Goal: Task Accomplishment & Management: Use online tool/utility

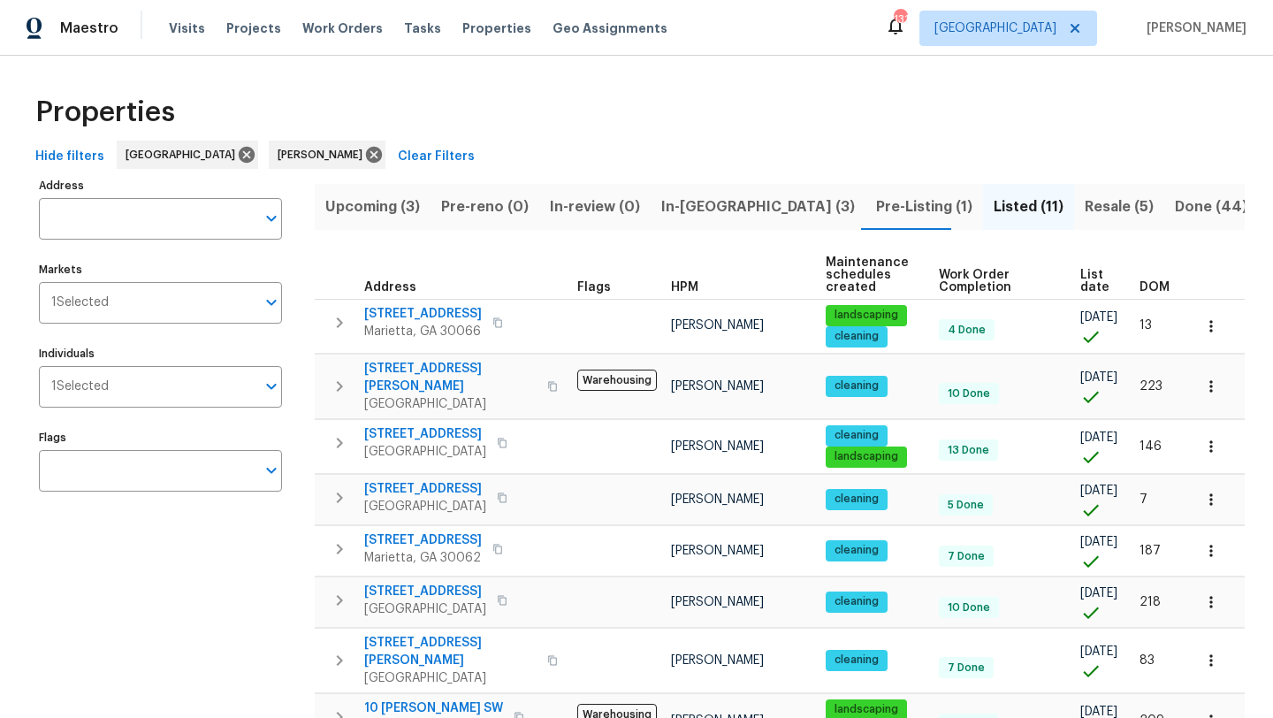
click at [707, 210] on span "In-reno (3)" at bounding box center [758, 207] width 194 height 25
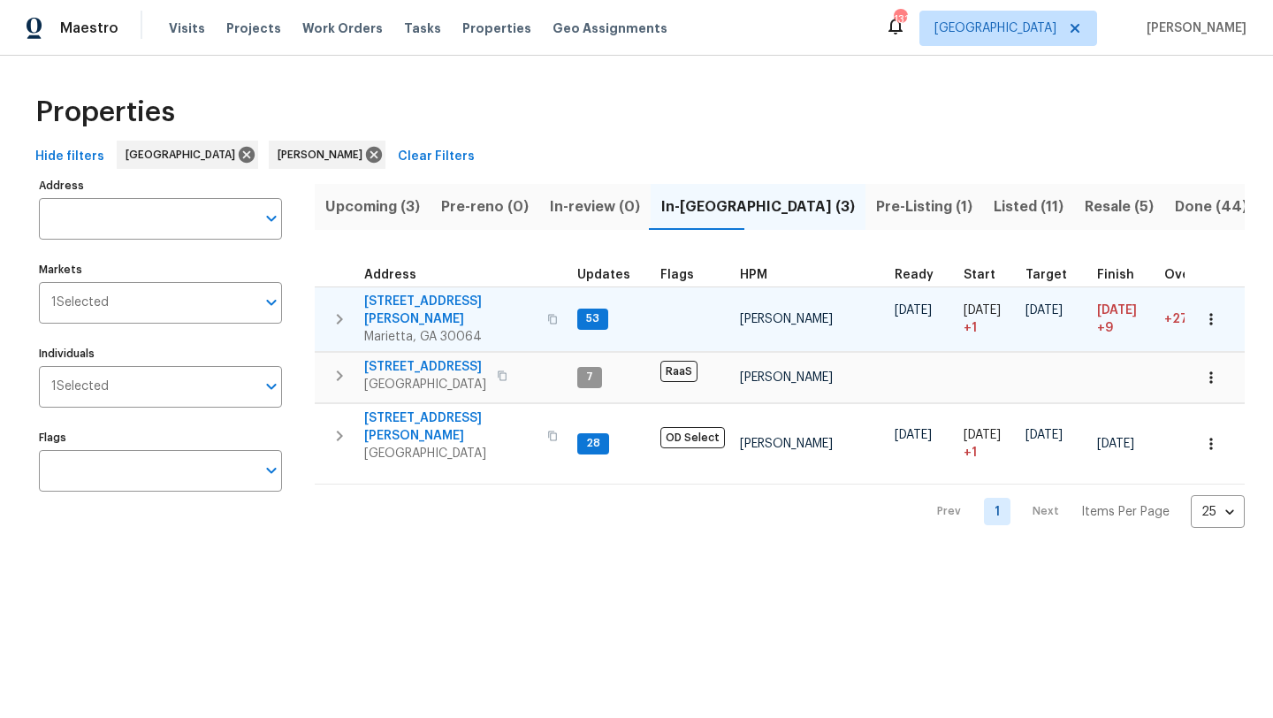
click at [484, 296] on span "3526 W Hampton Dr NW" at bounding box center [450, 310] width 172 height 35
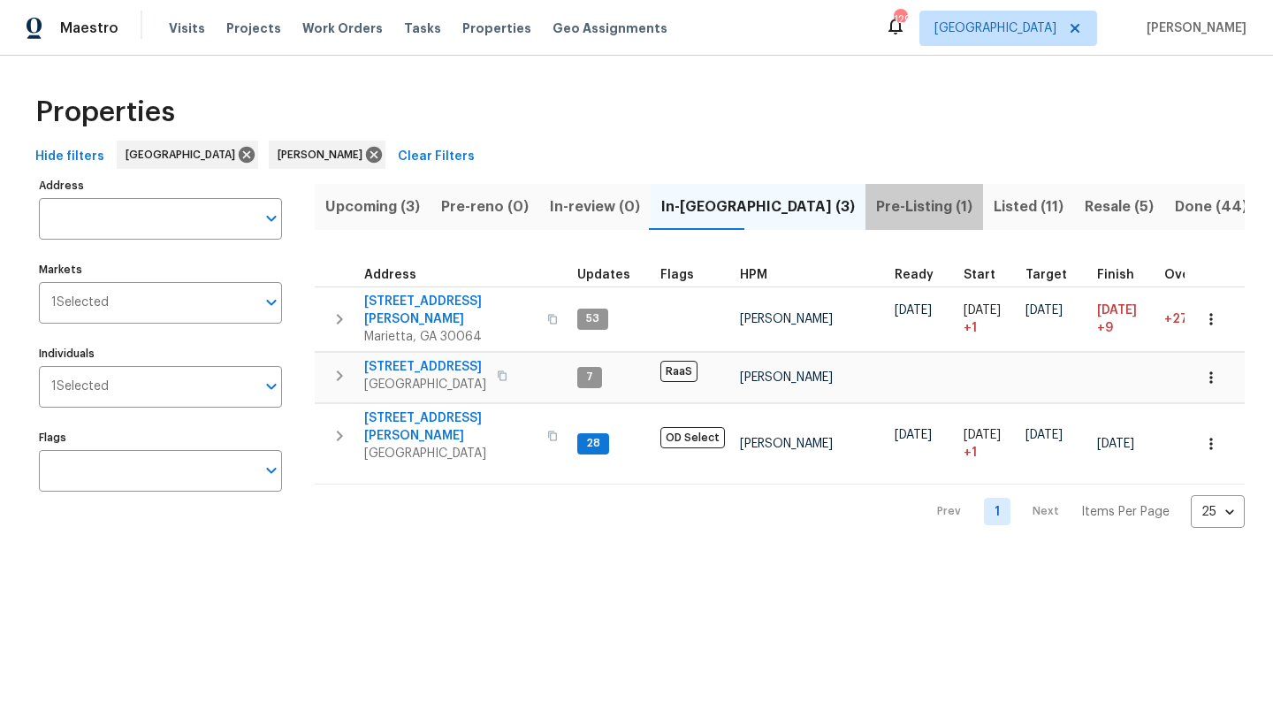
click at [876, 205] on span "Pre-Listing (1)" at bounding box center [924, 207] width 96 height 25
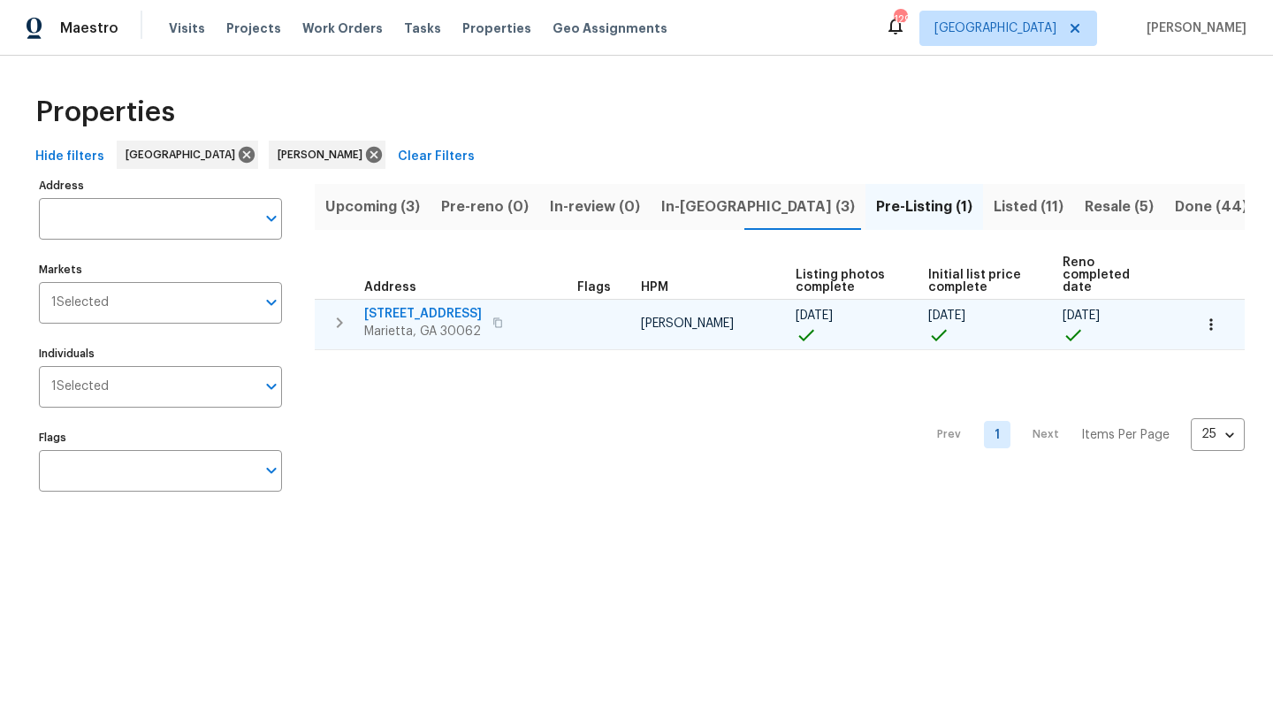
click at [420, 305] on span "[STREET_ADDRESS]" at bounding box center [423, 314] width 118 height 18
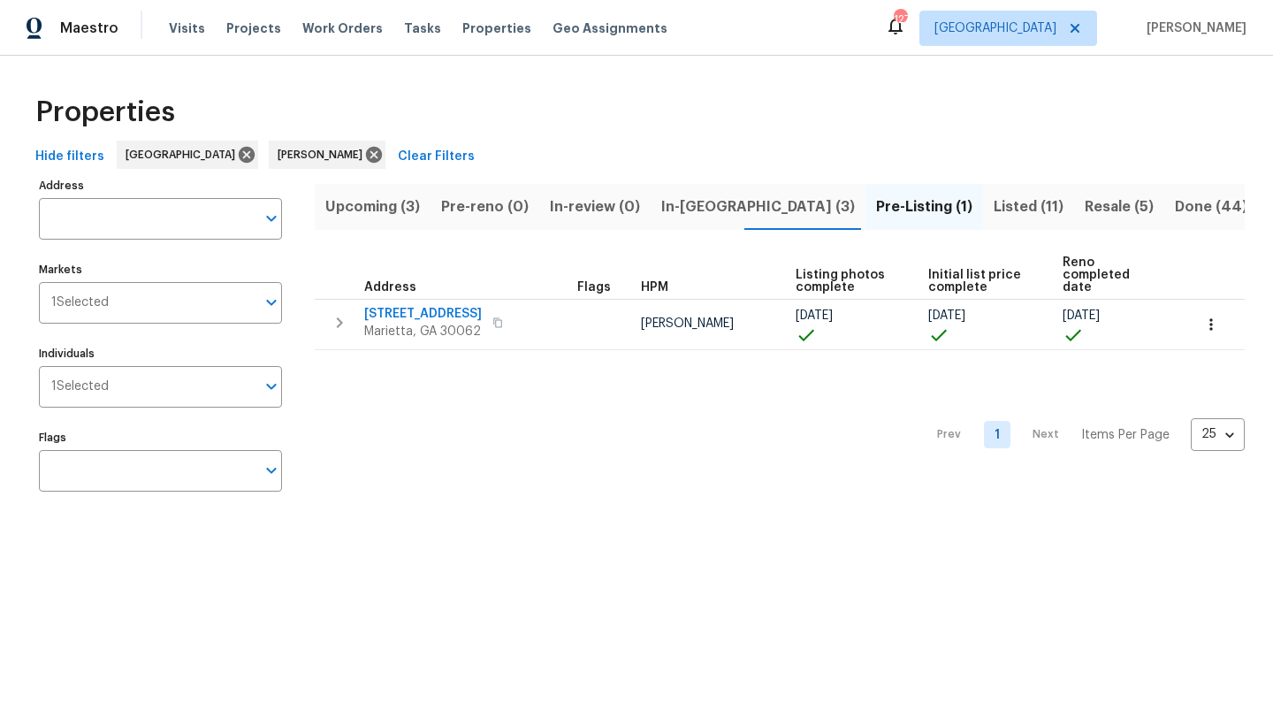
click at [402, 206] on span "Upcoming (3)" at bounding box center [372, 207] width 95 height 25
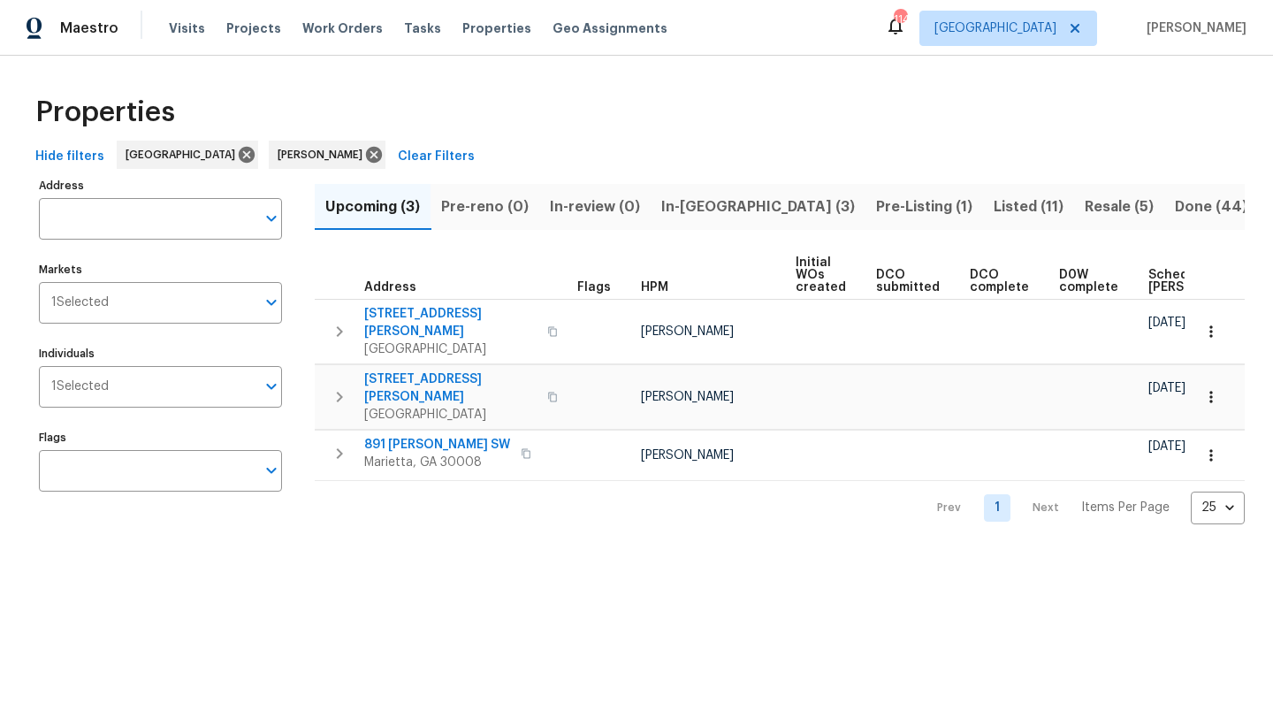
click at [720, 211] on span "In-reno (3)" at bounding box center [758, 207] width 194 height 25
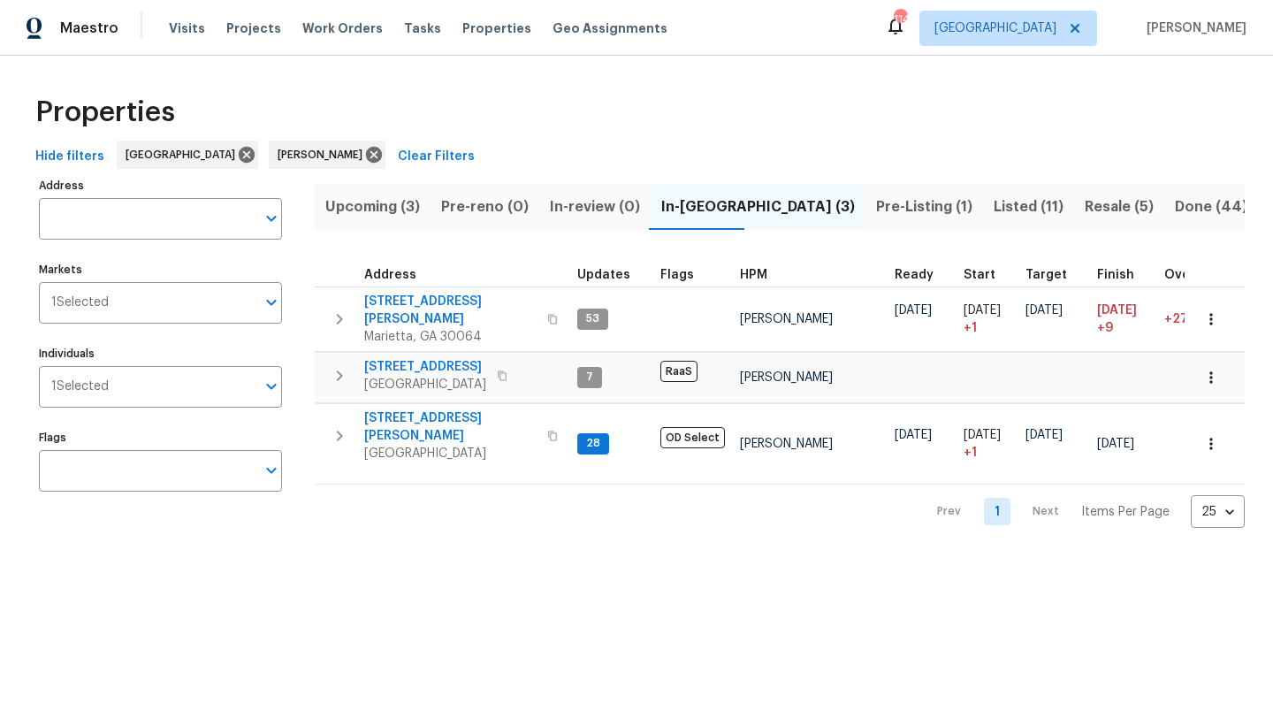
click at [994, 198] on span "Listed (11)" at bounding box center [1029, 207] width 70 height 25
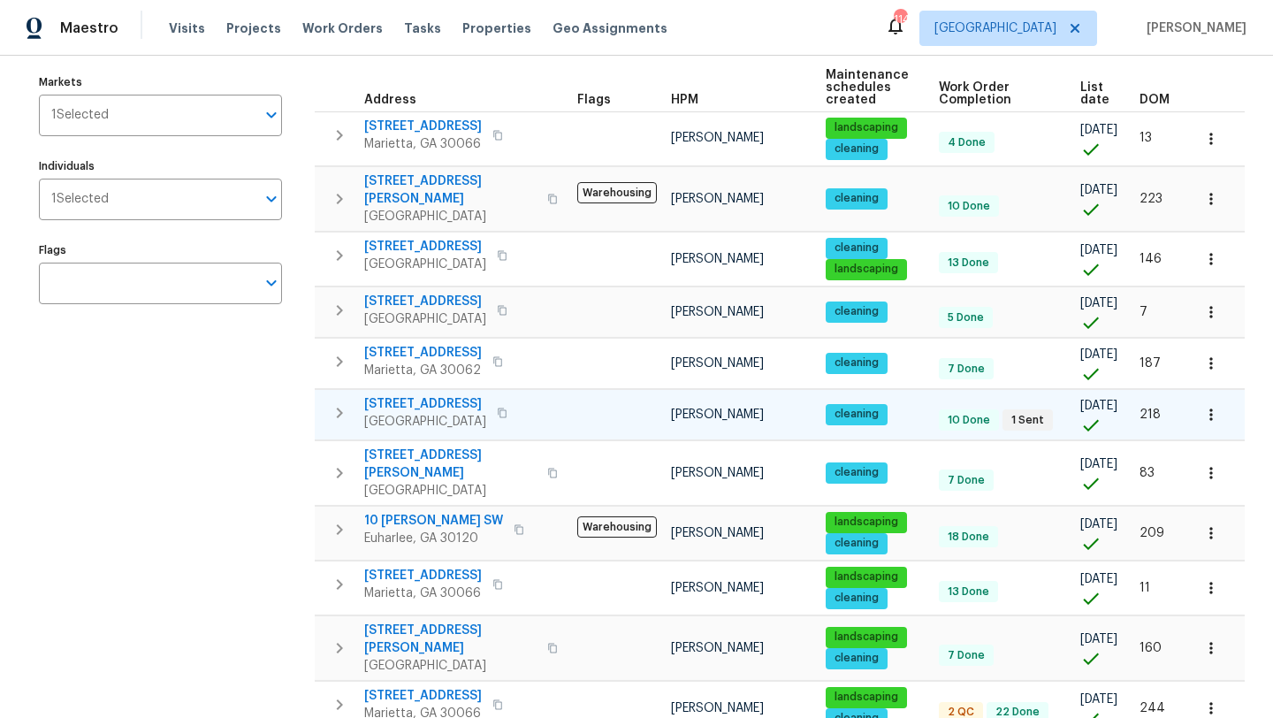
scroll to position [203, 0]
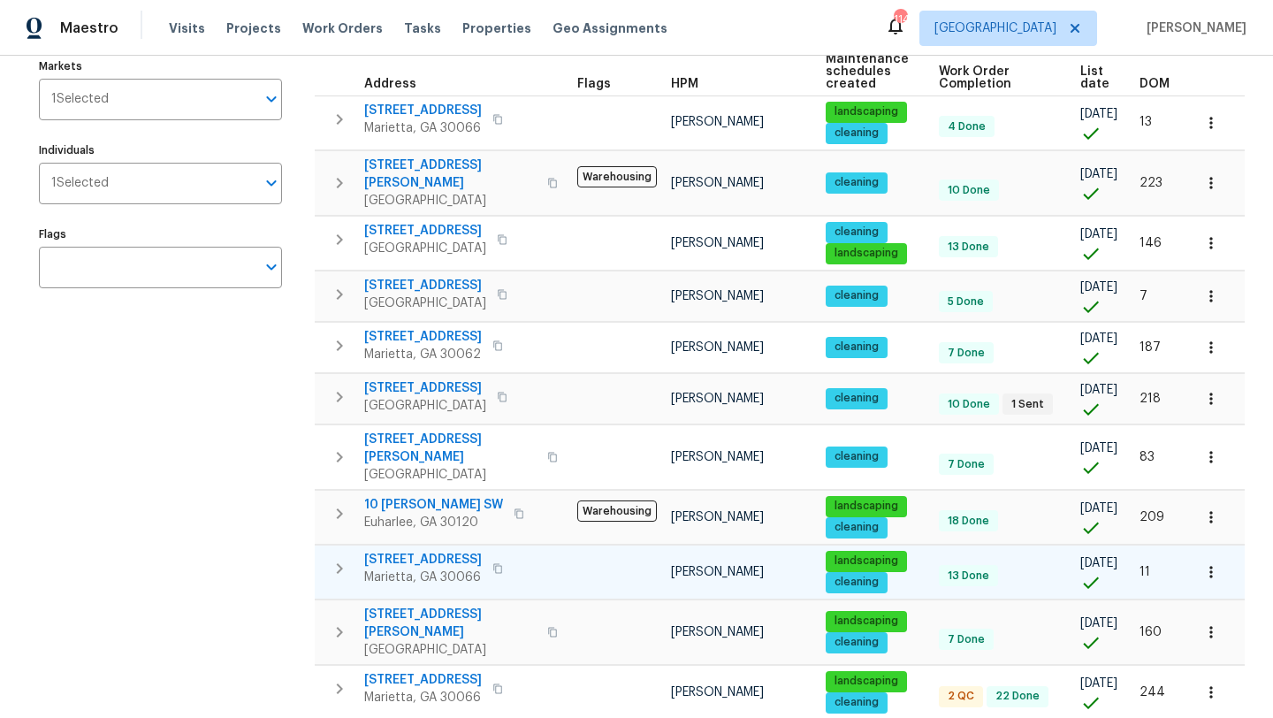
click at [407, 551] on span "692 Suholden Cir" at bounding box center [423, 560] width 118 height 18
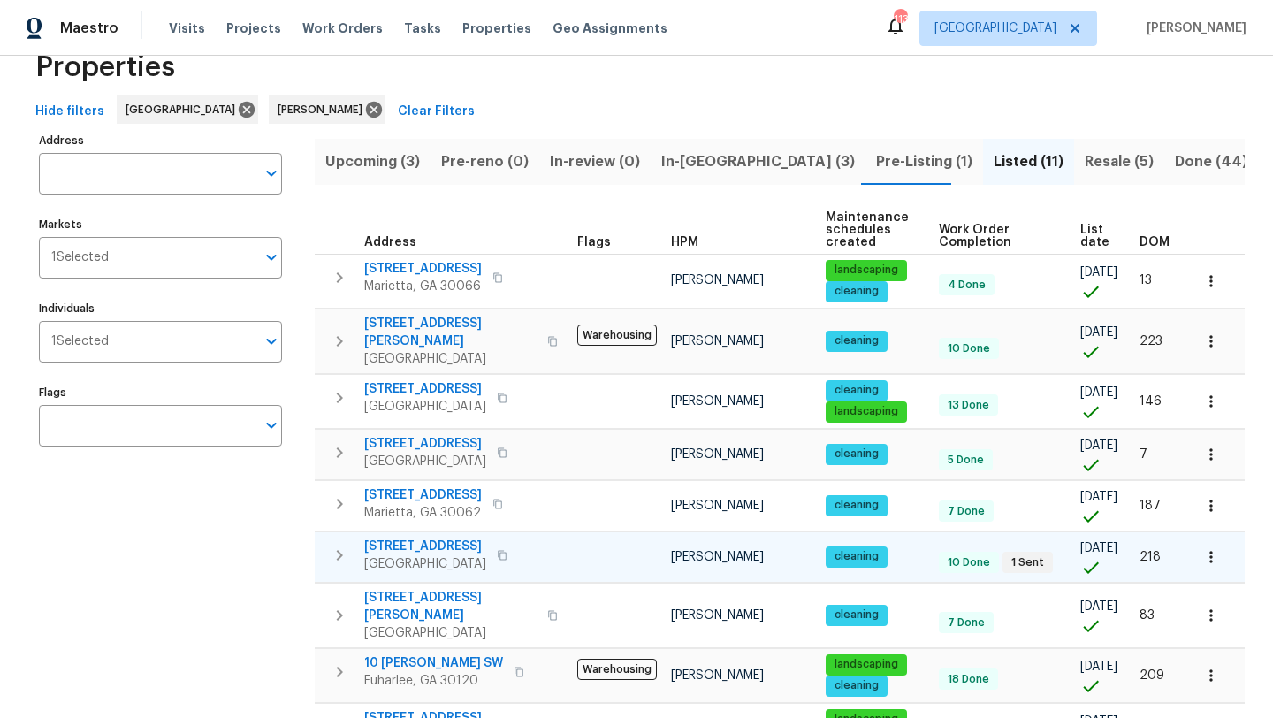
scroll to position [0, 0]
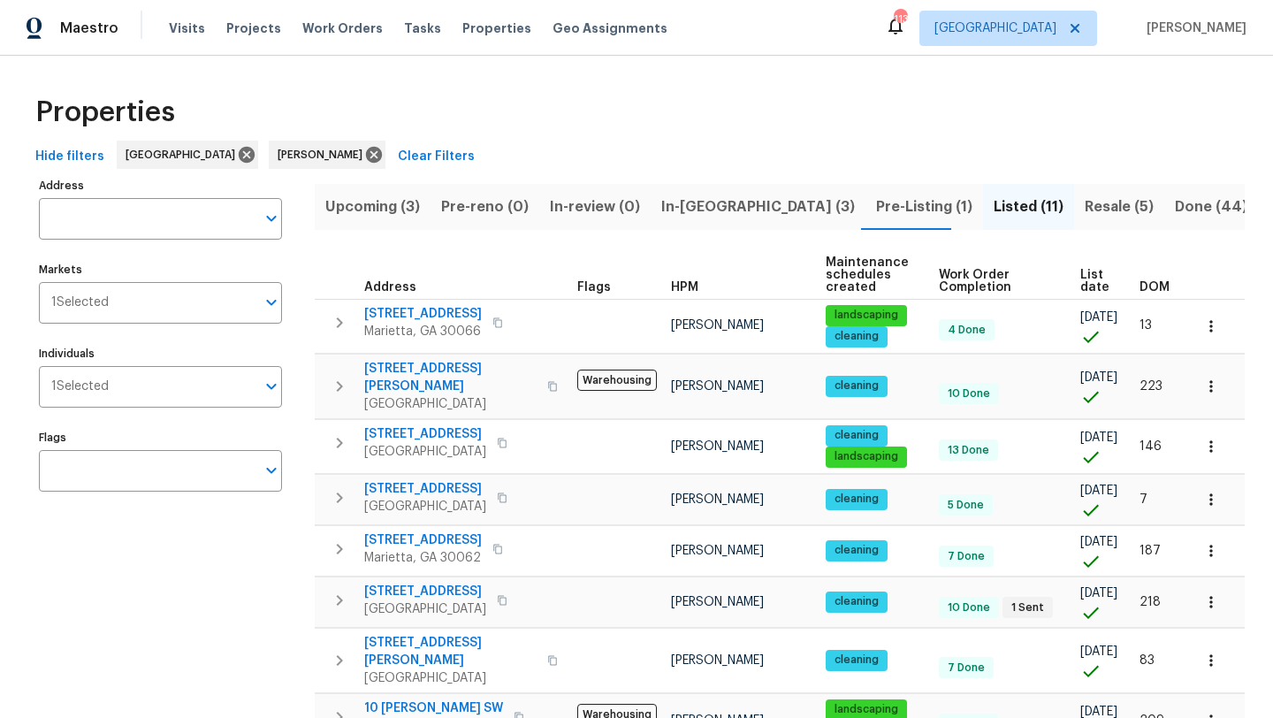
click at [1085, 205] on span "Resale (5)" at bounding box center [1119, 207] width 69 height 25
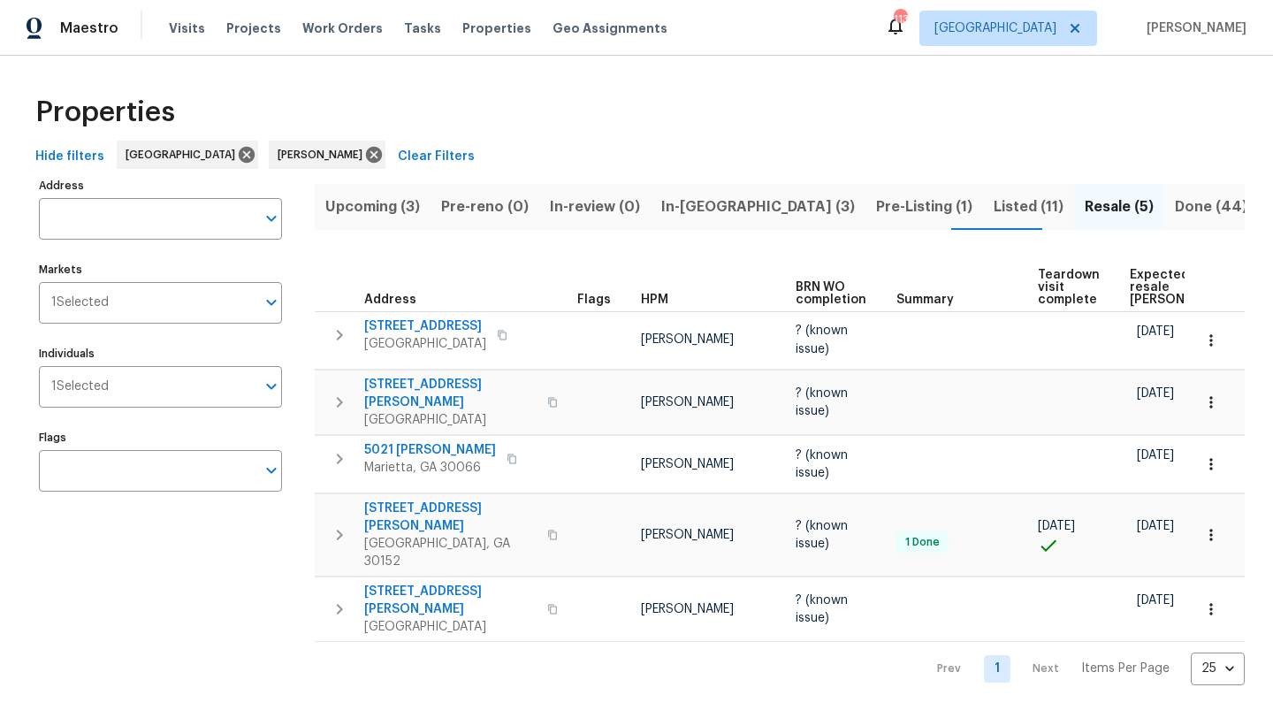
click at [994, 206] on span "Listed (11)" at bounding box center [1029, 207] width 70 height 25
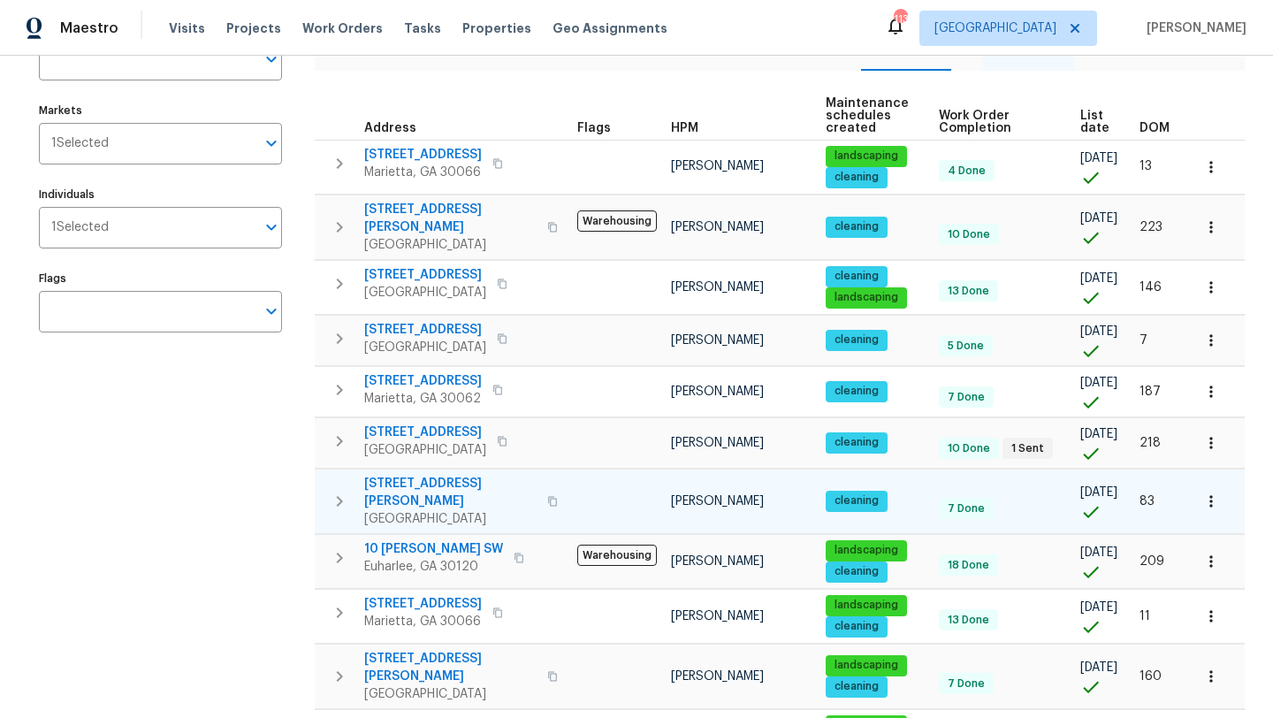
scroll to position [156, 0]
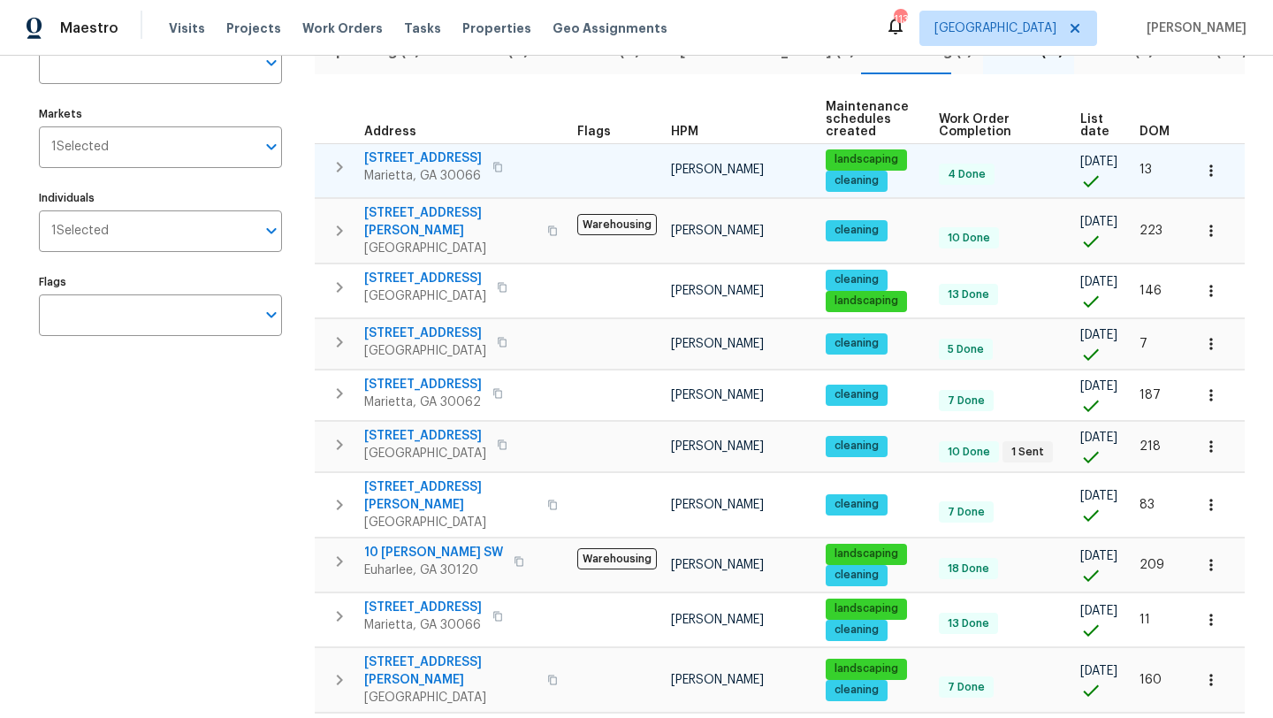
click at [447, 158] on span "180 Parkstone Way" at bounding box center [423, 158] width 118 height 18
click at [1212, 167] on icon "button" at bounding box center [1212, 171] width 18 height 18
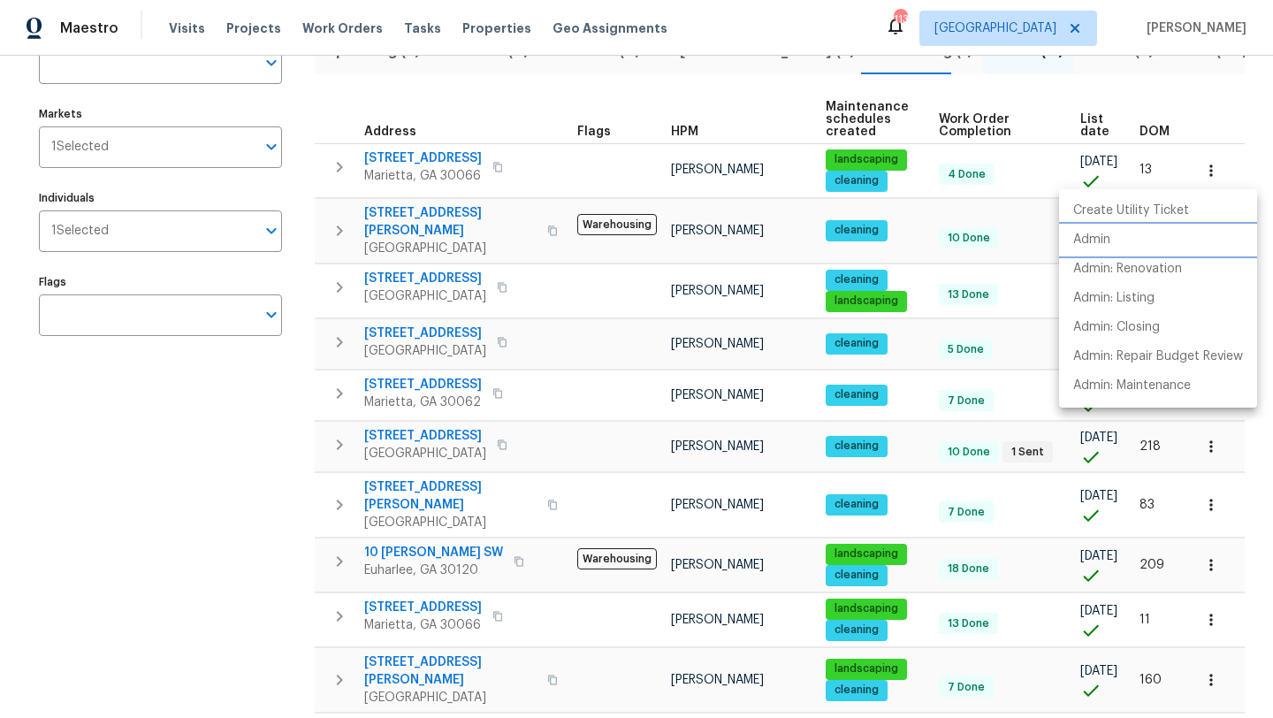
click at [1119, 232] on li "Admin" at bounding box center [1158, 239] width 198 height 29
click at [597, 163] on div at bounding box center [636, 359] width 1273 height 718
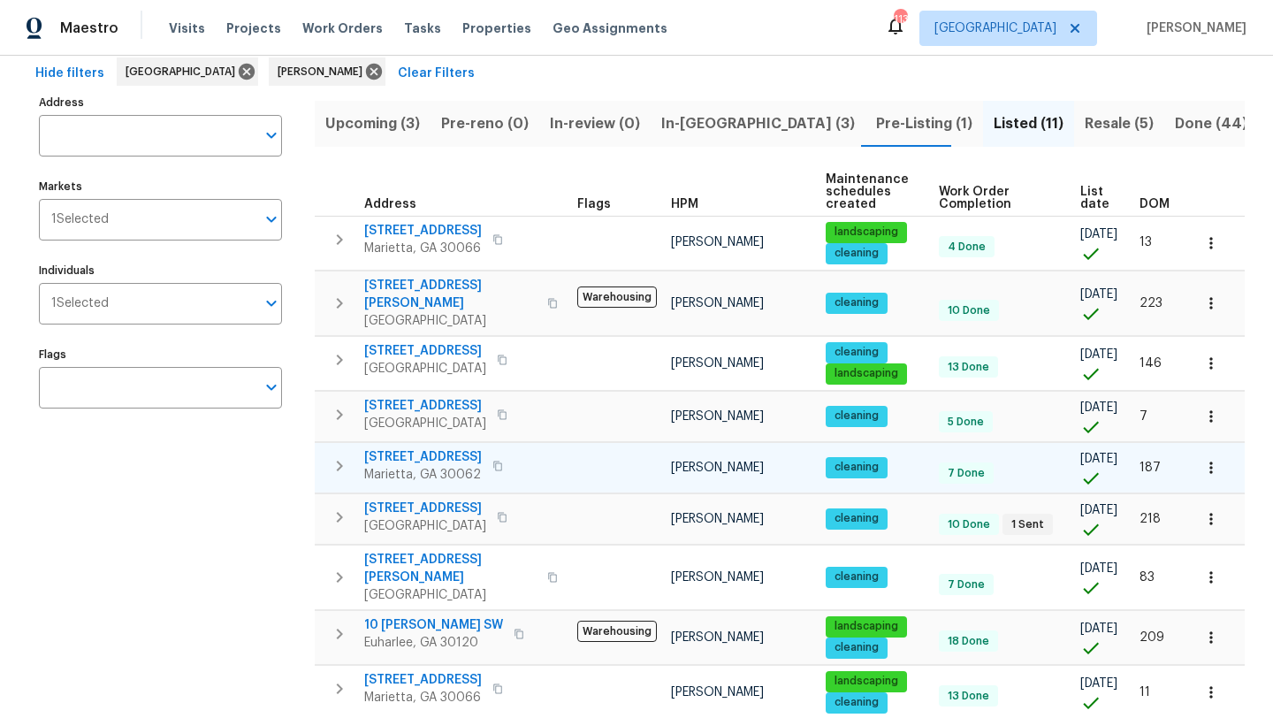
scroll to position [77, 0]
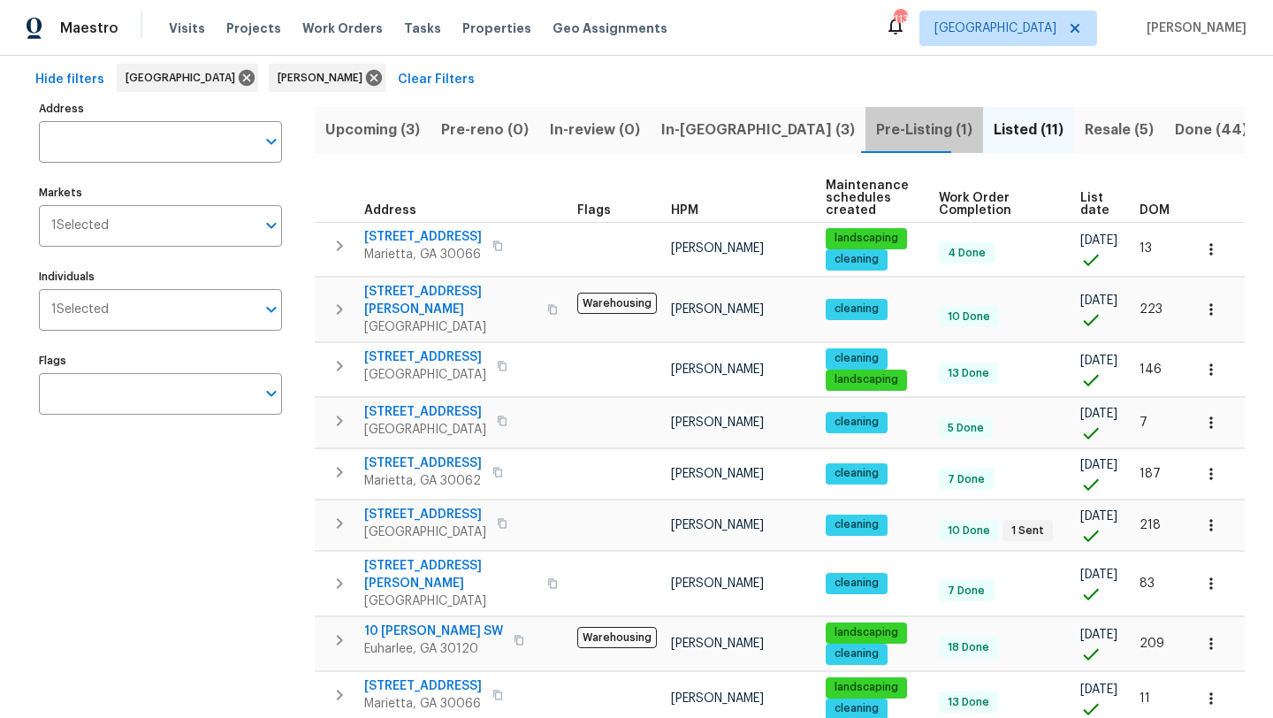
click at [876, 124] on span "Pre-Listing (1)" at bounding box center [924, 130] width 96 height 25
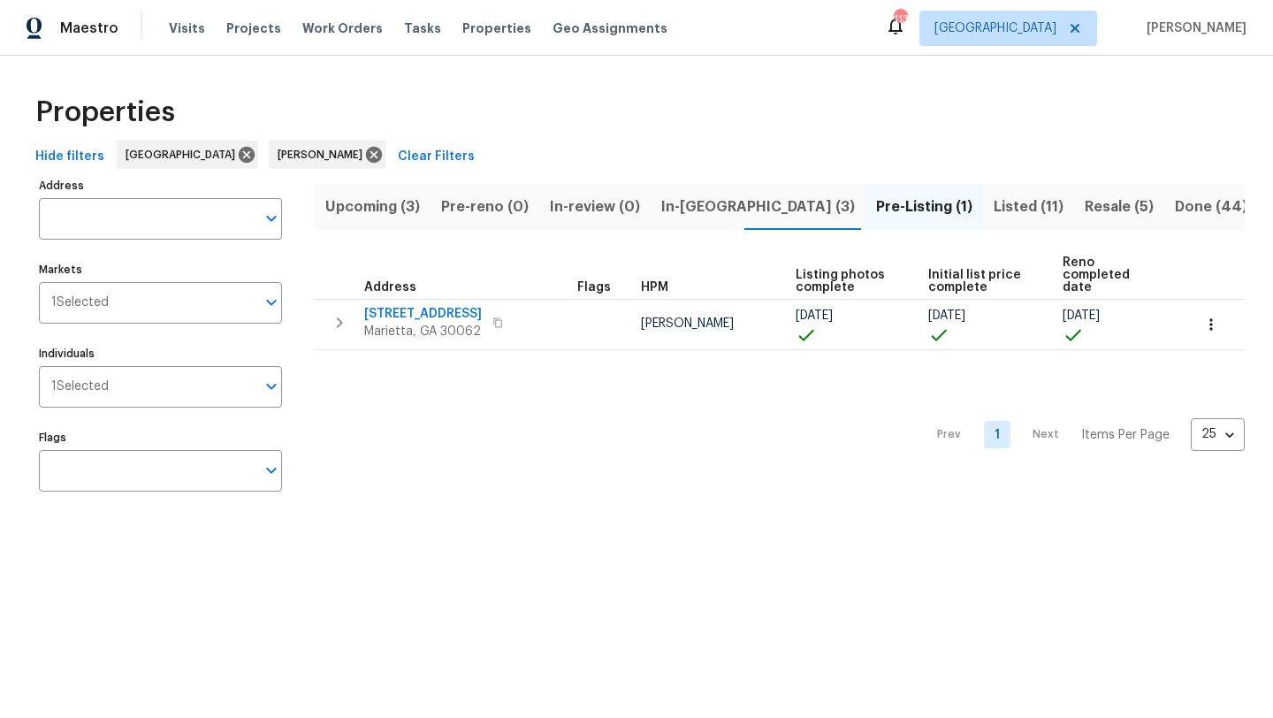
click at [698, 204] on span "In-reno (3)" at bounding box center [758, 207] width 194 height 25
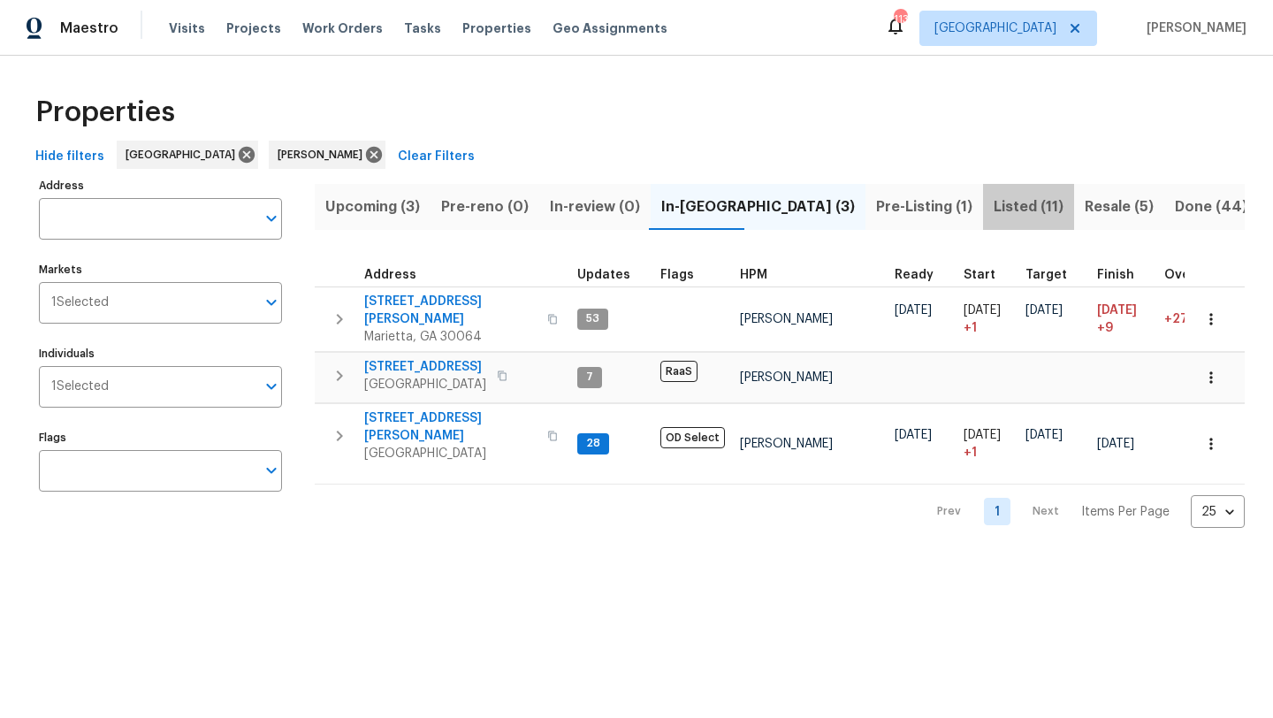
click at [994, 204] on span "Listed (11)" at bounding box center [1029, 207] width 70 height 25
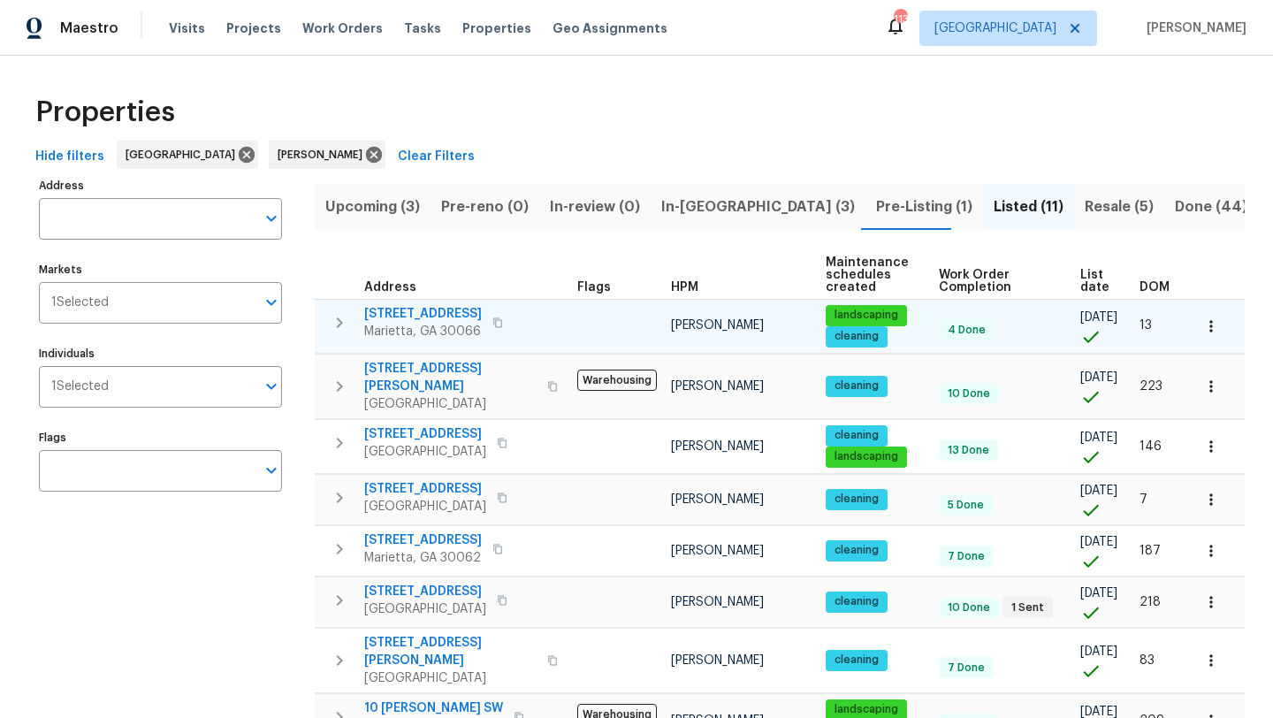
click at [443, 316] on span "180 Parkstone Way" at bounding box center [423, 314] width 118 height 18
click at [1215, 325] on icon "button" at bounding box center [1212, 326] width 18 height 18
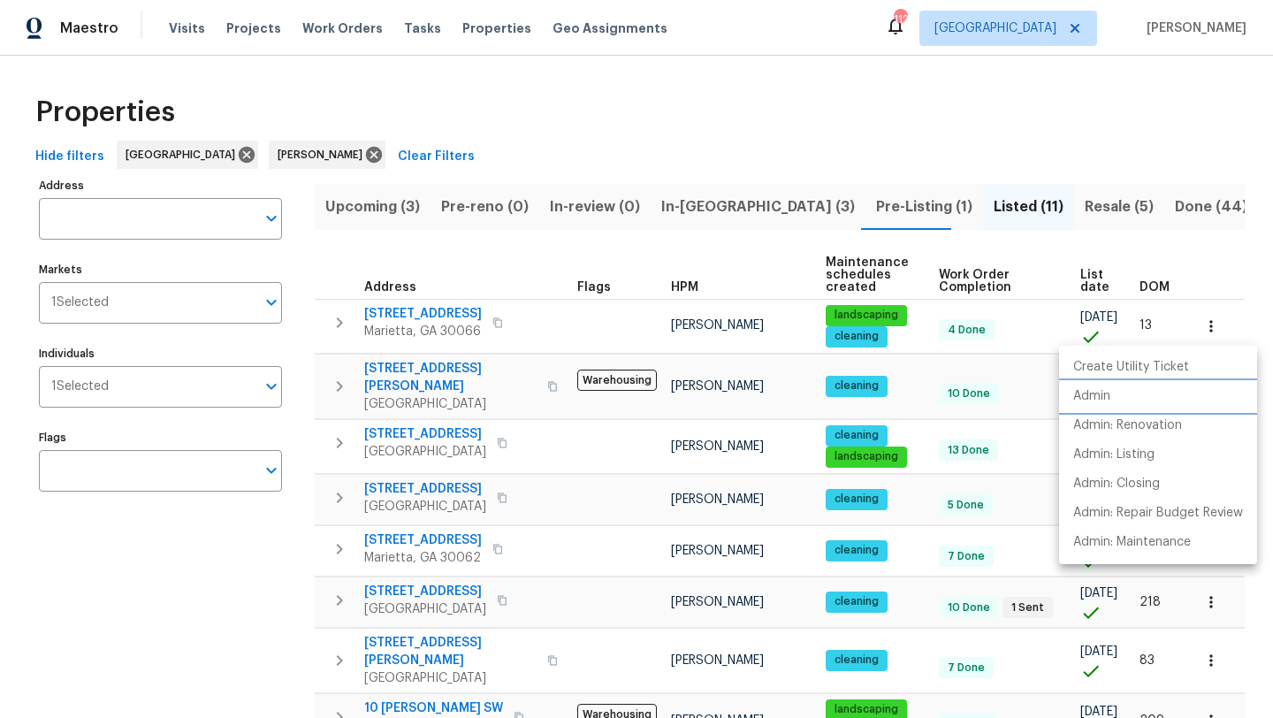
click at [1108, 392] on p "Admin" at bounding box center [1091, 396] width 37 height 19
click at [445, 315] on div at bounding box center [636, 359] width 1273 height 718
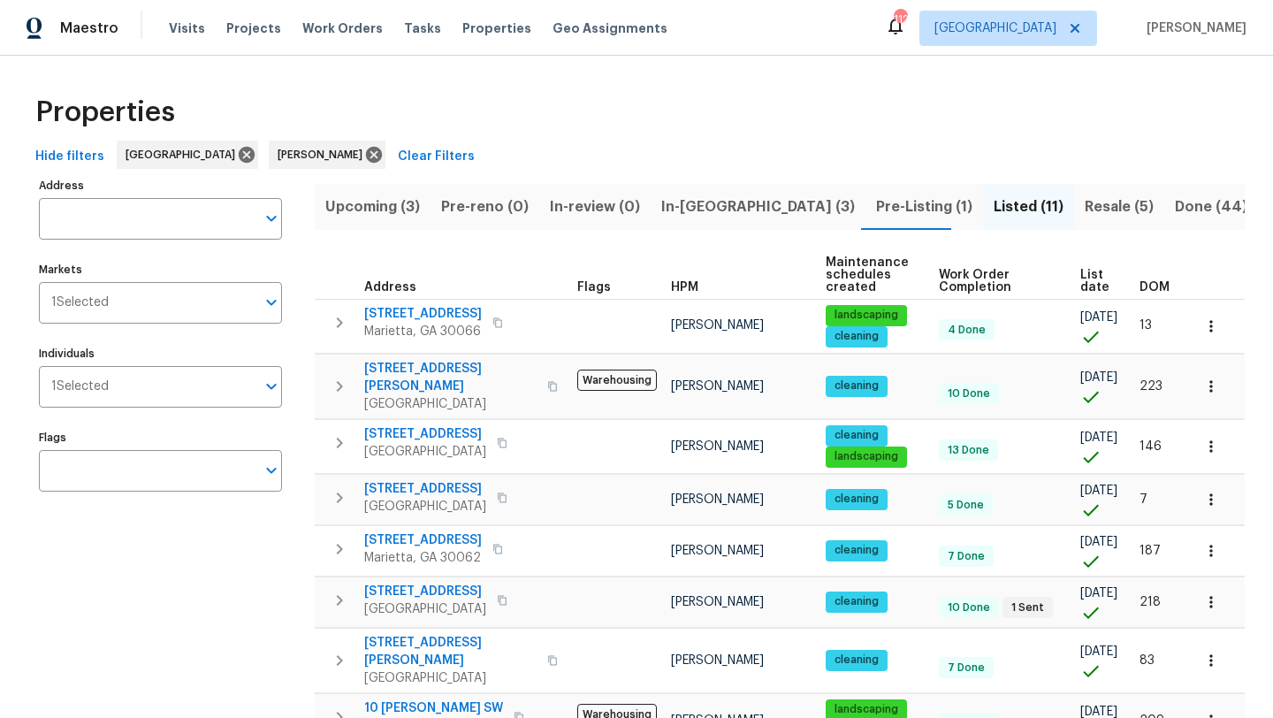
click at [445, 315] on span "180 Parkstone Way" at bounding box center [423, 314] width 118 height 18
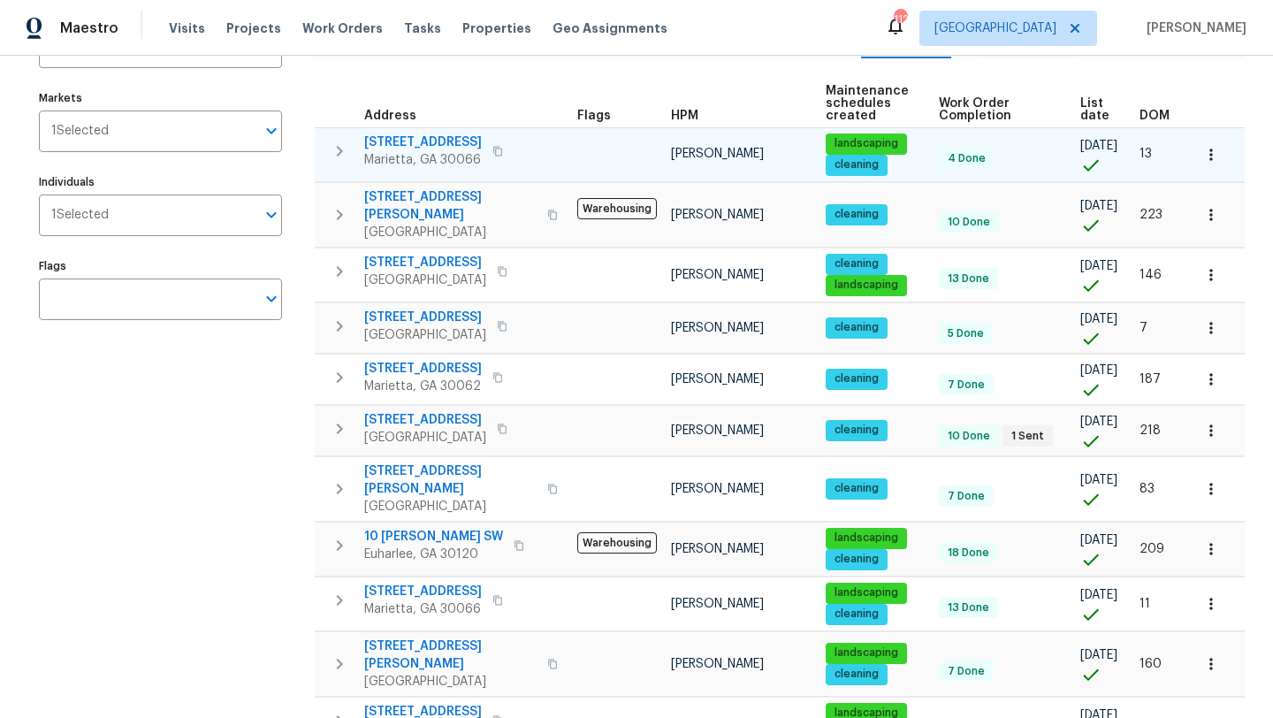
scroll to position [175, 0]
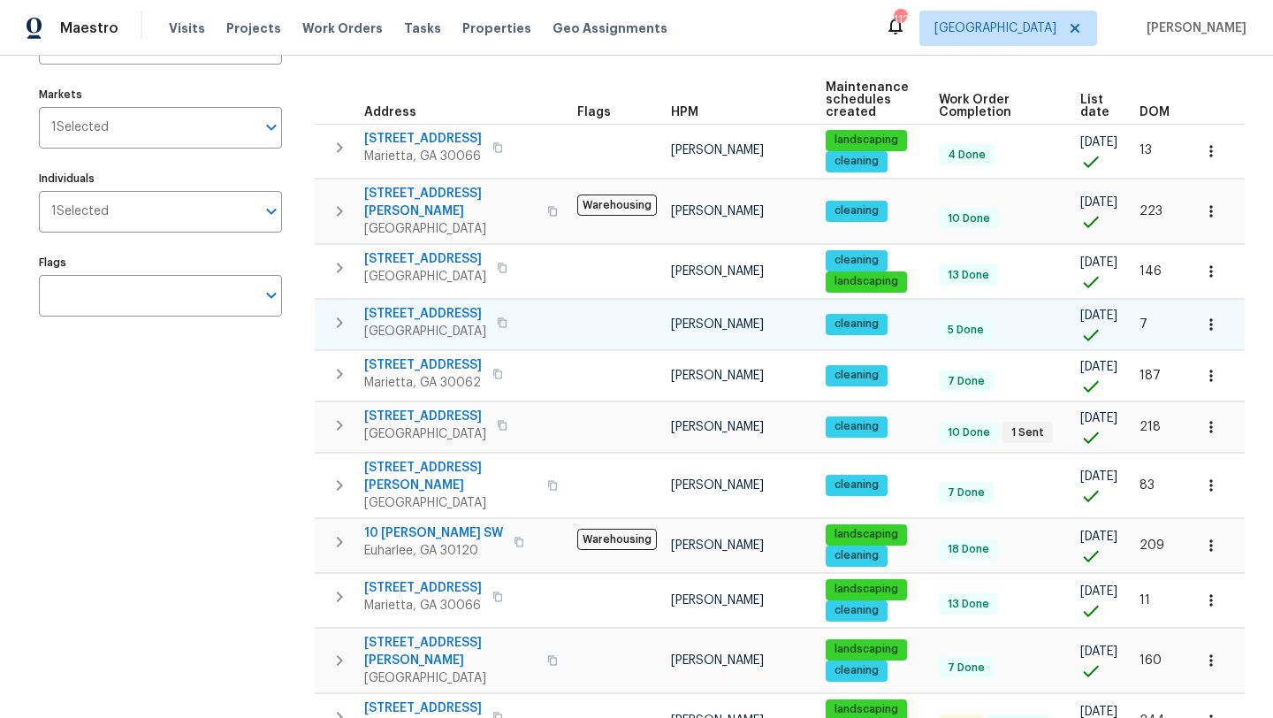
click at [407, 305] on span "503 Rendezvous Rd" at bounding box center [425, 314] width 122 height 18
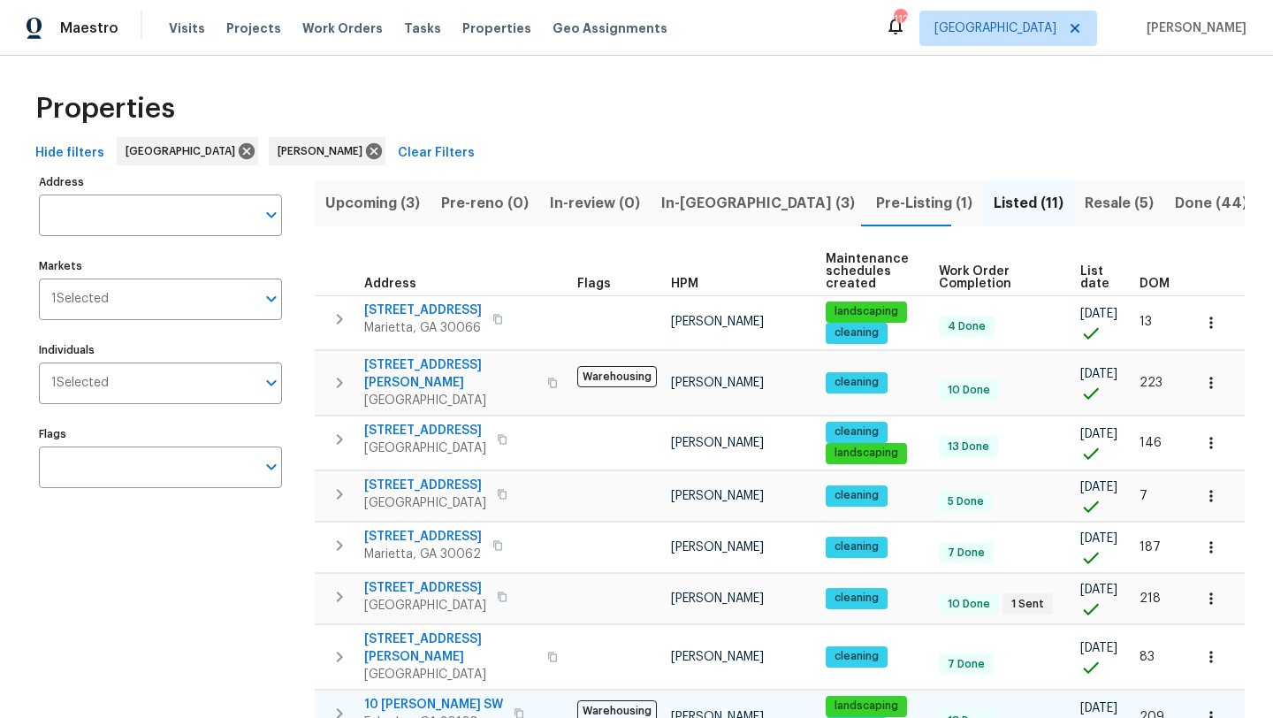
scroll to position [0, 0]
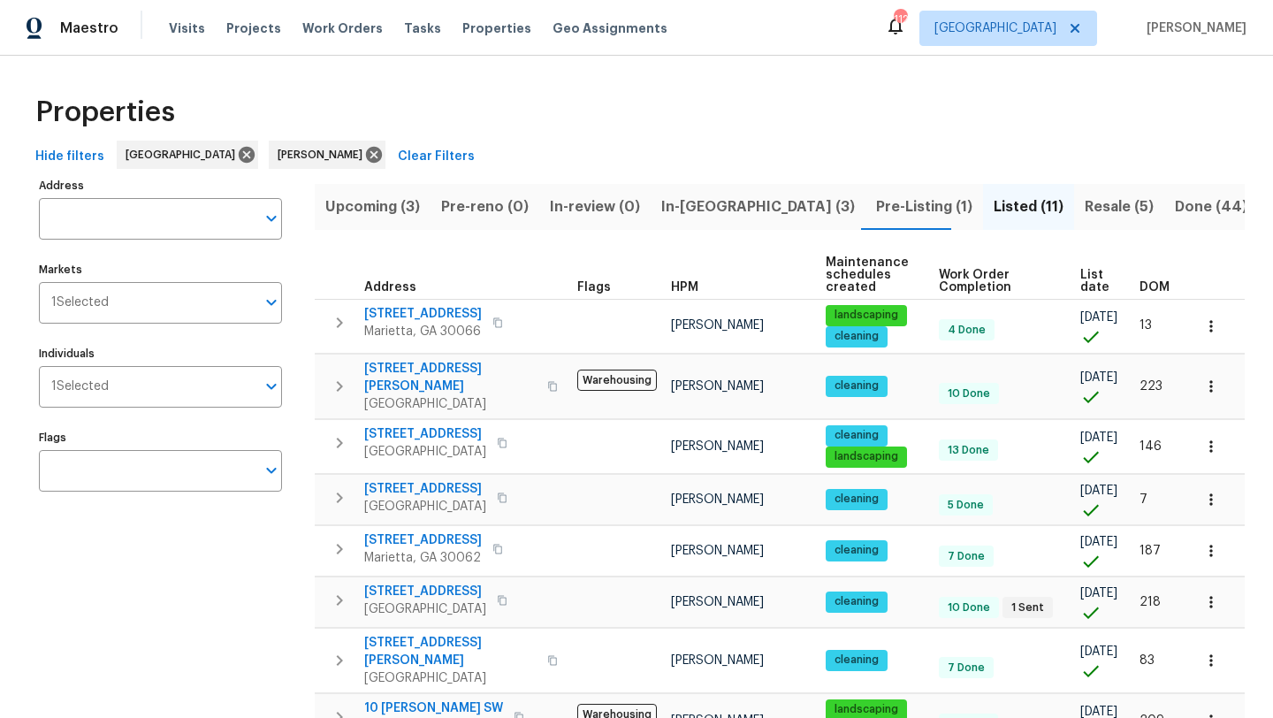
click at [713, 209] on span "In-reno (3)" at bounding box center [758, 207] width 194 height 25
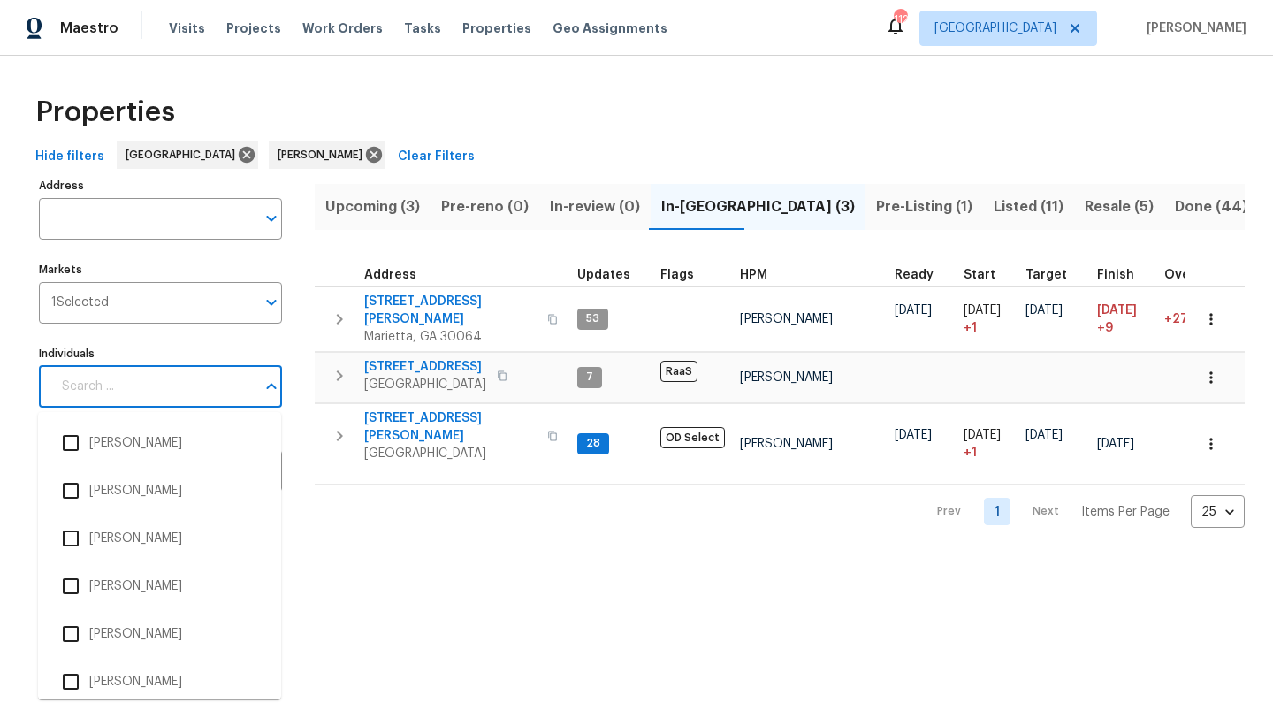
click at [177, 391] on input "Individuals" at bounding box center [153, 387] width 204 height 42
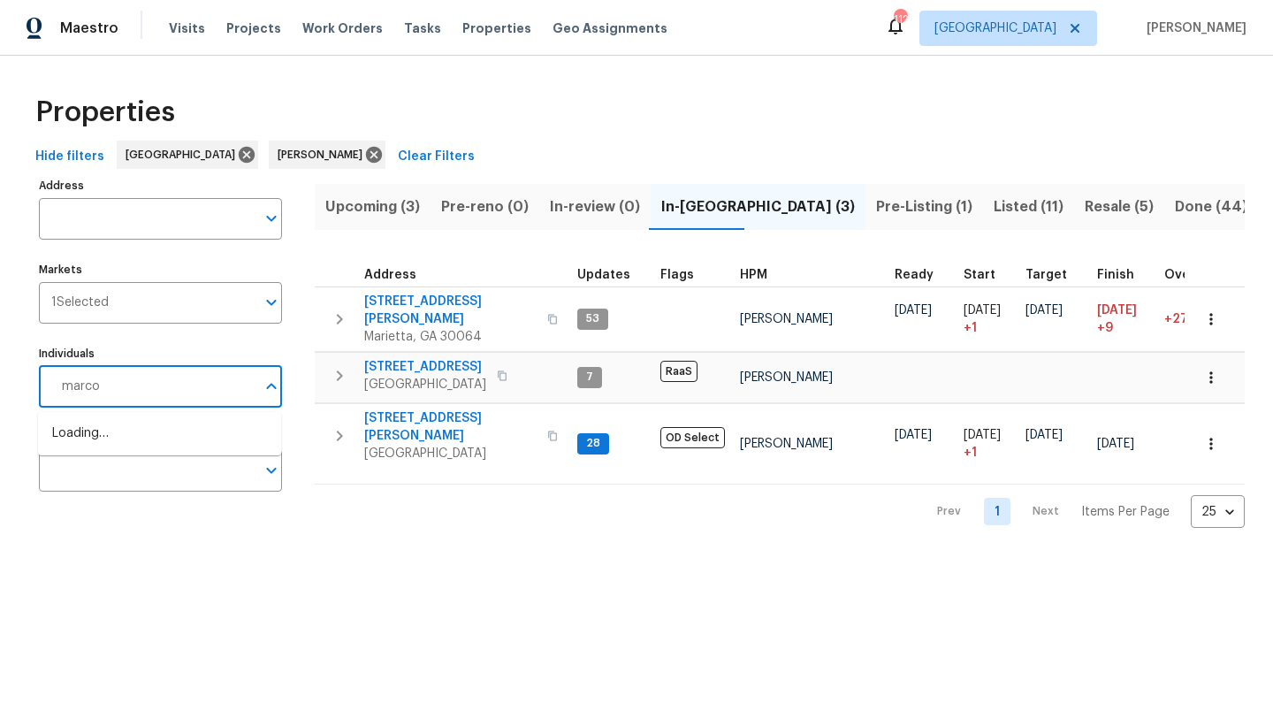
type input "marcos"
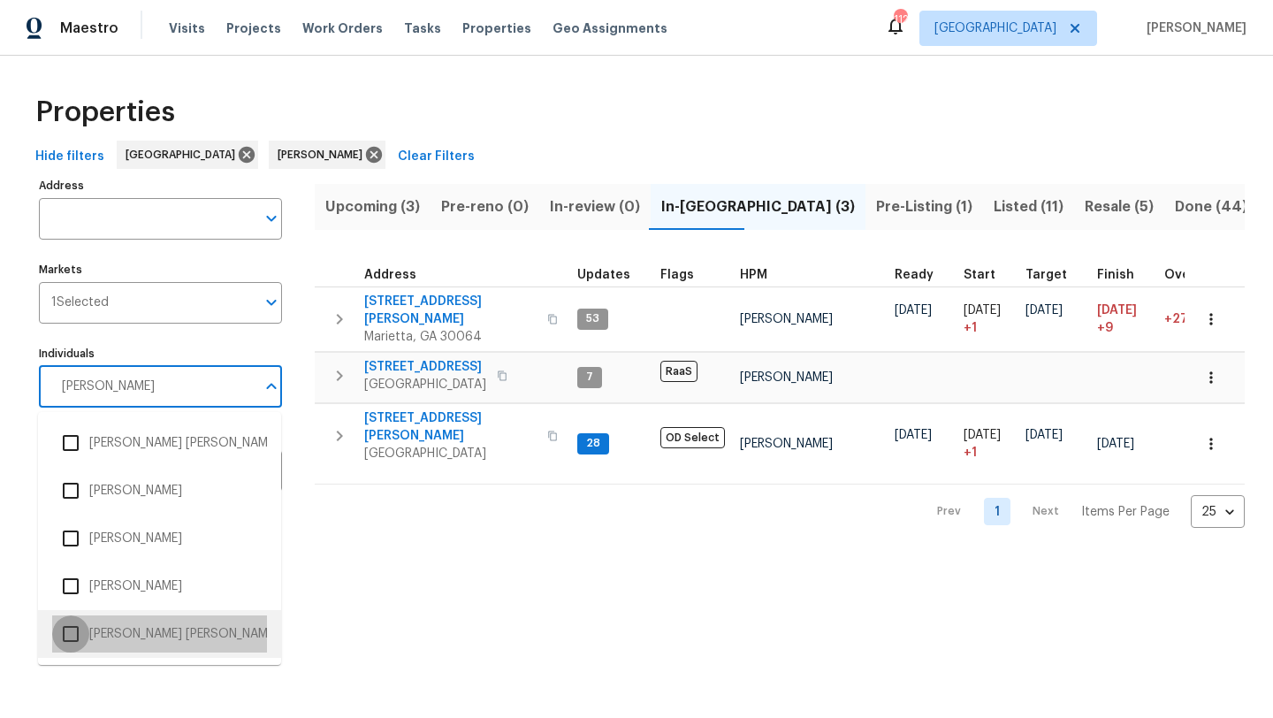
click at [73, 629] on input "checkbox" at bounding box center [70, 633] width 37 height 37
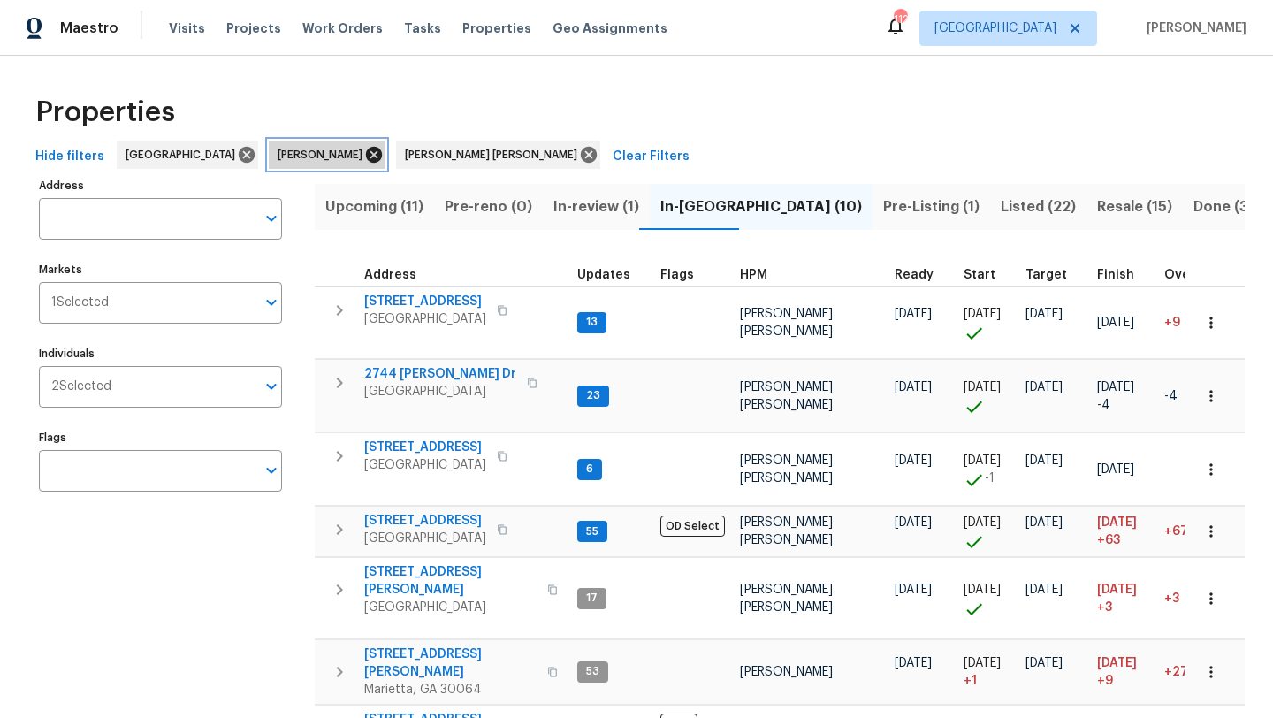
click at [364, 152] on icon at bounding box center [373, 154] width 19 height 19
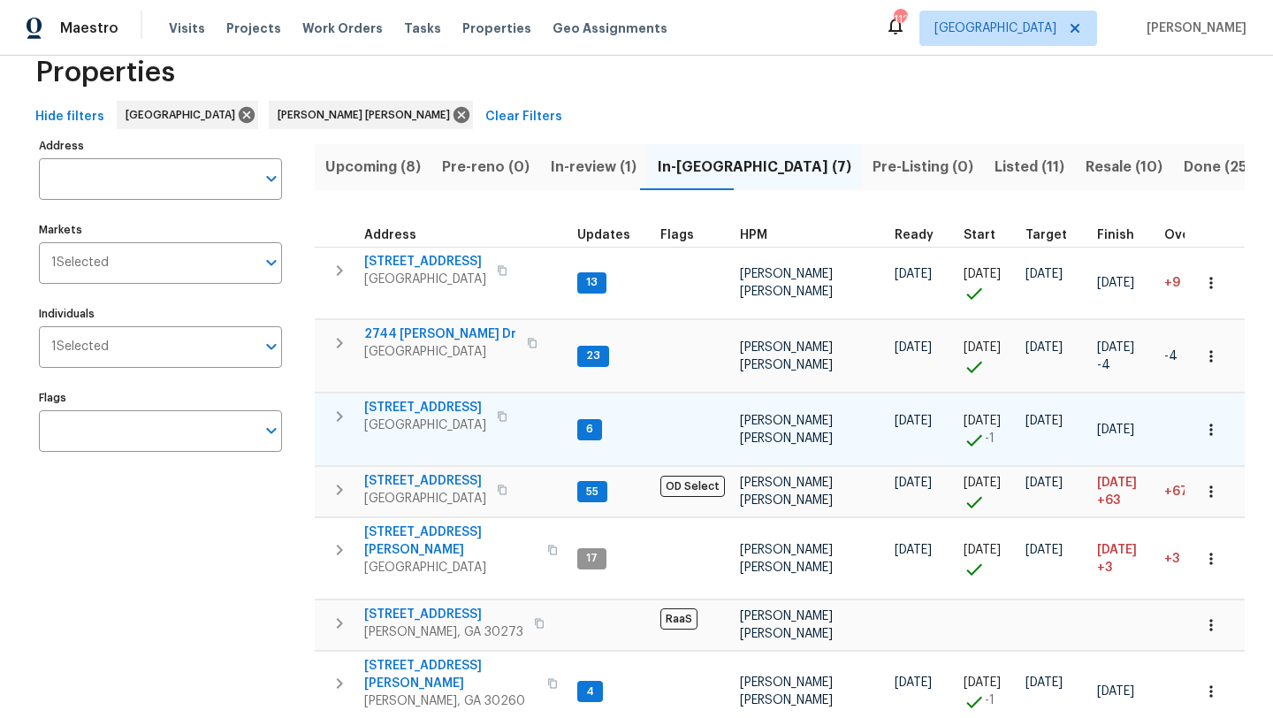
scroll to position [5, 0]
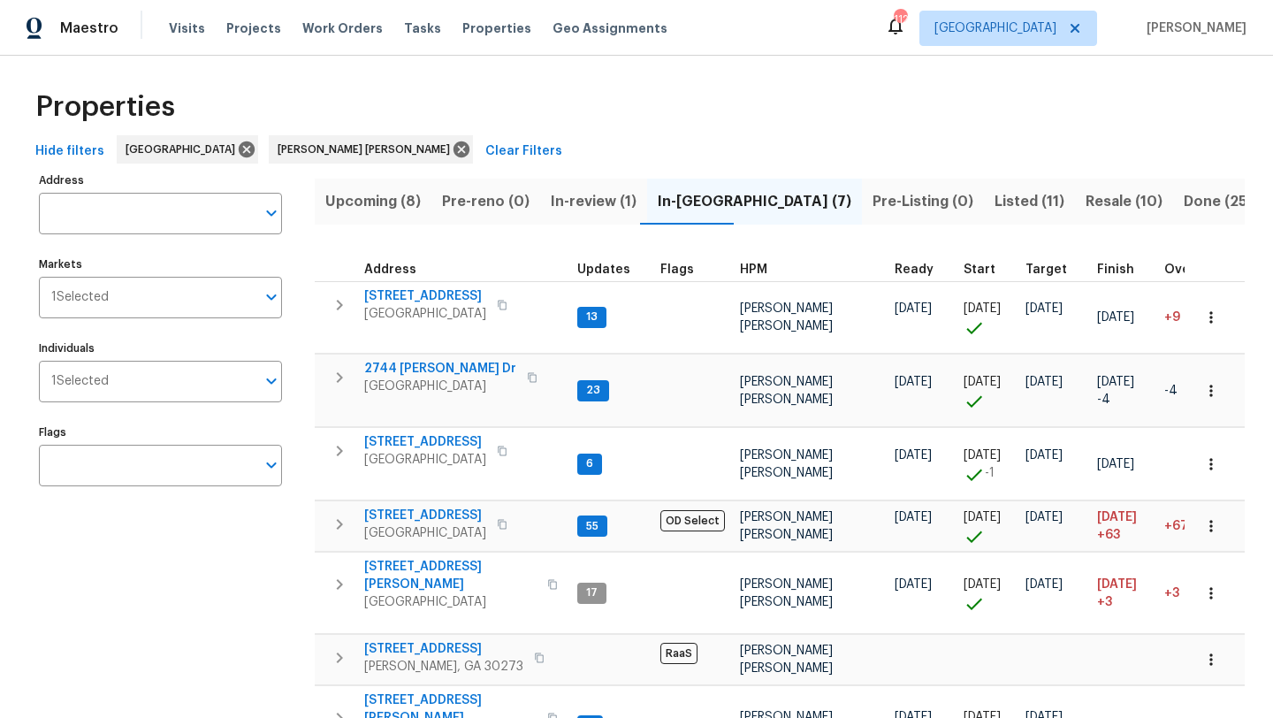
click at [397, 203] on span "Upcoming (8)" at bounding box center [372, 201] width 95 height 25
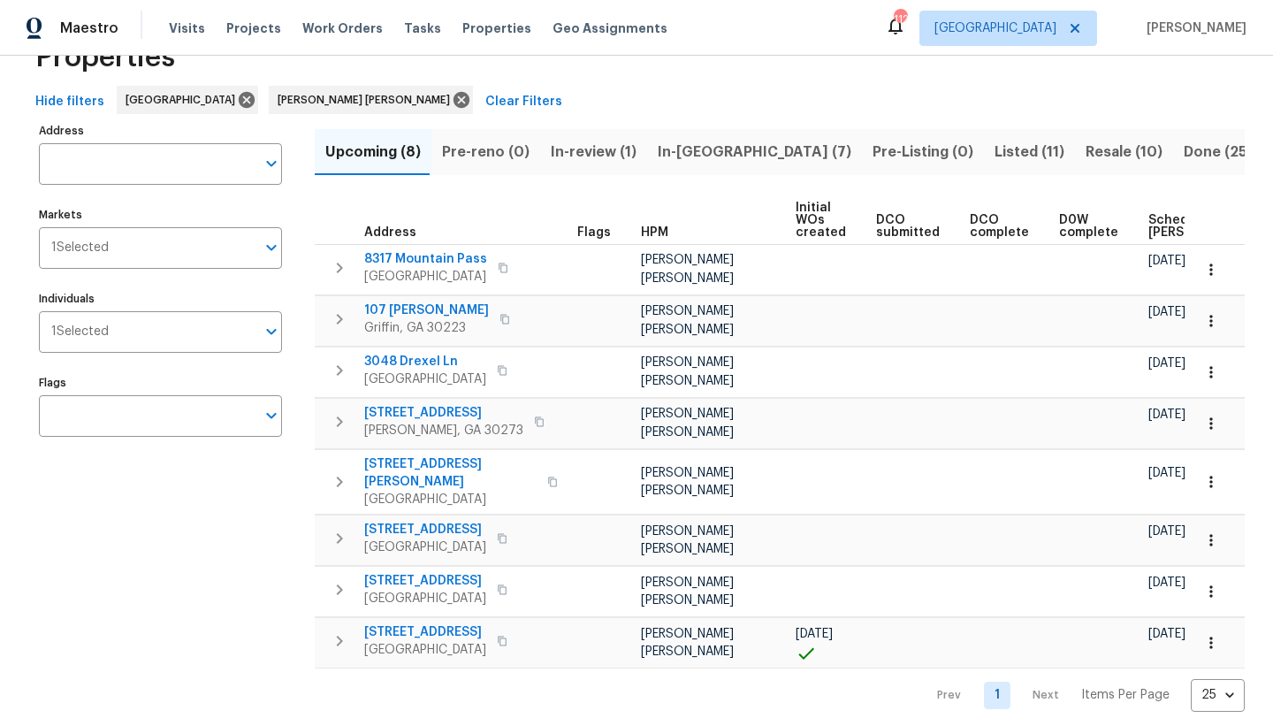
scroll to position [49, 0]
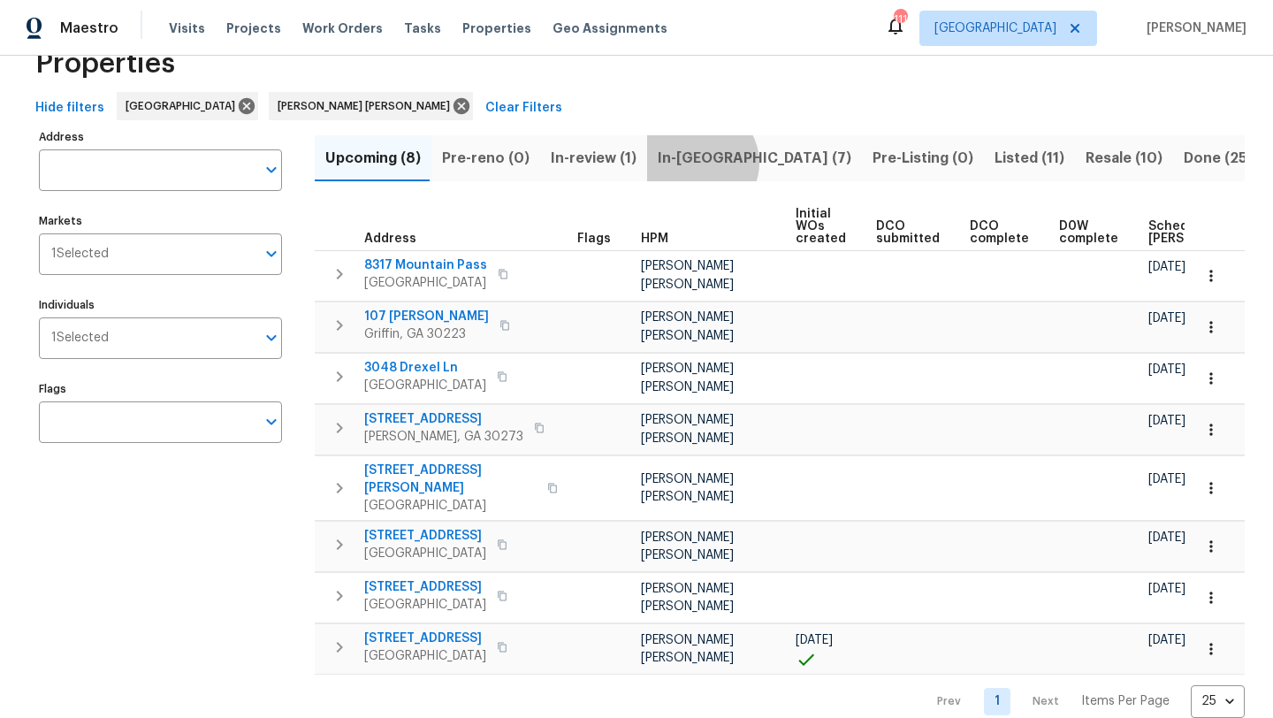
click at [692, 162] on span "In-reno (7)" at bounding box center [755, 158] width 194 height 25
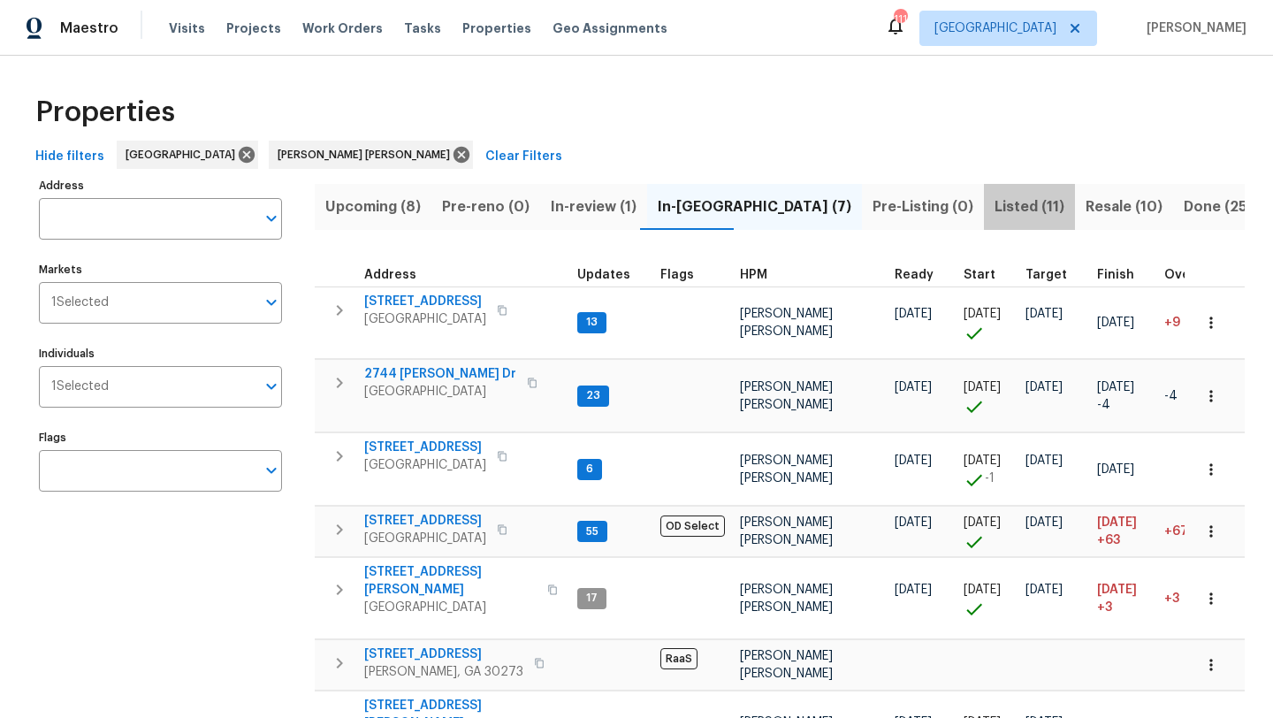
click at [995, 210] on span "Listed (11)" at bounding box center [1030, 207] width 70 height 25
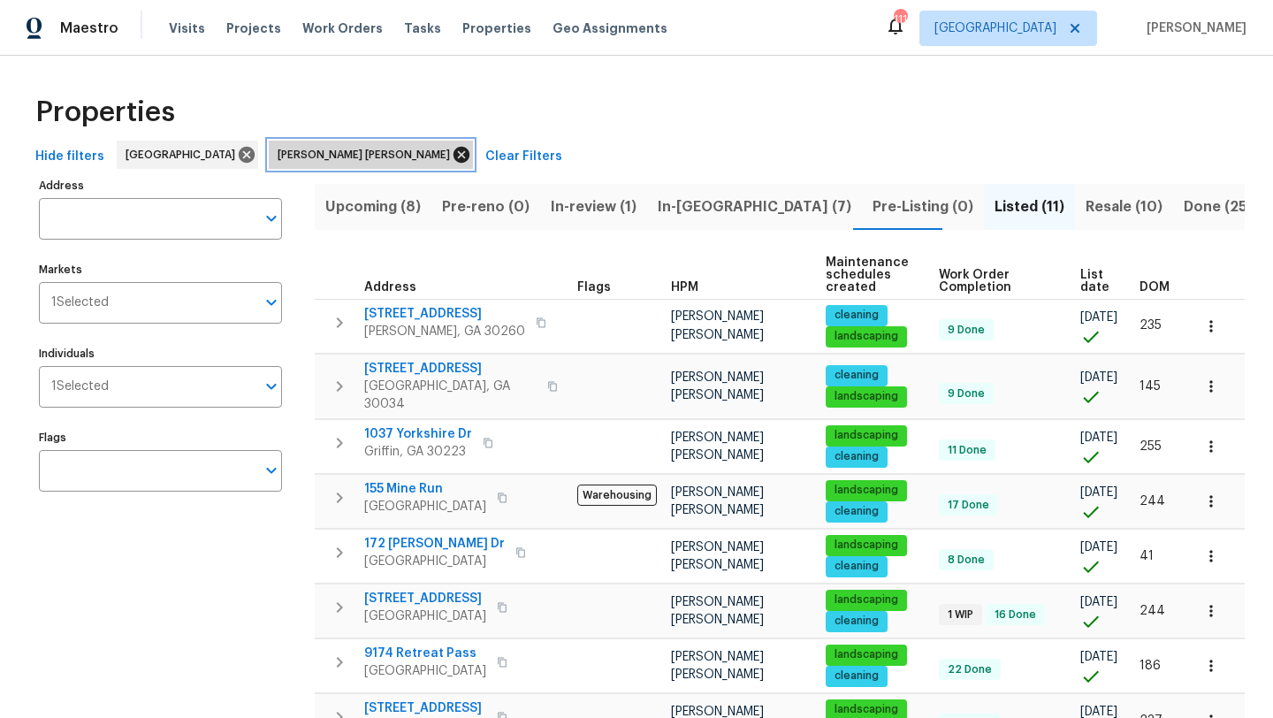
click at [452, 153] on icon at bounding box center [461, 154] width 19 height 19
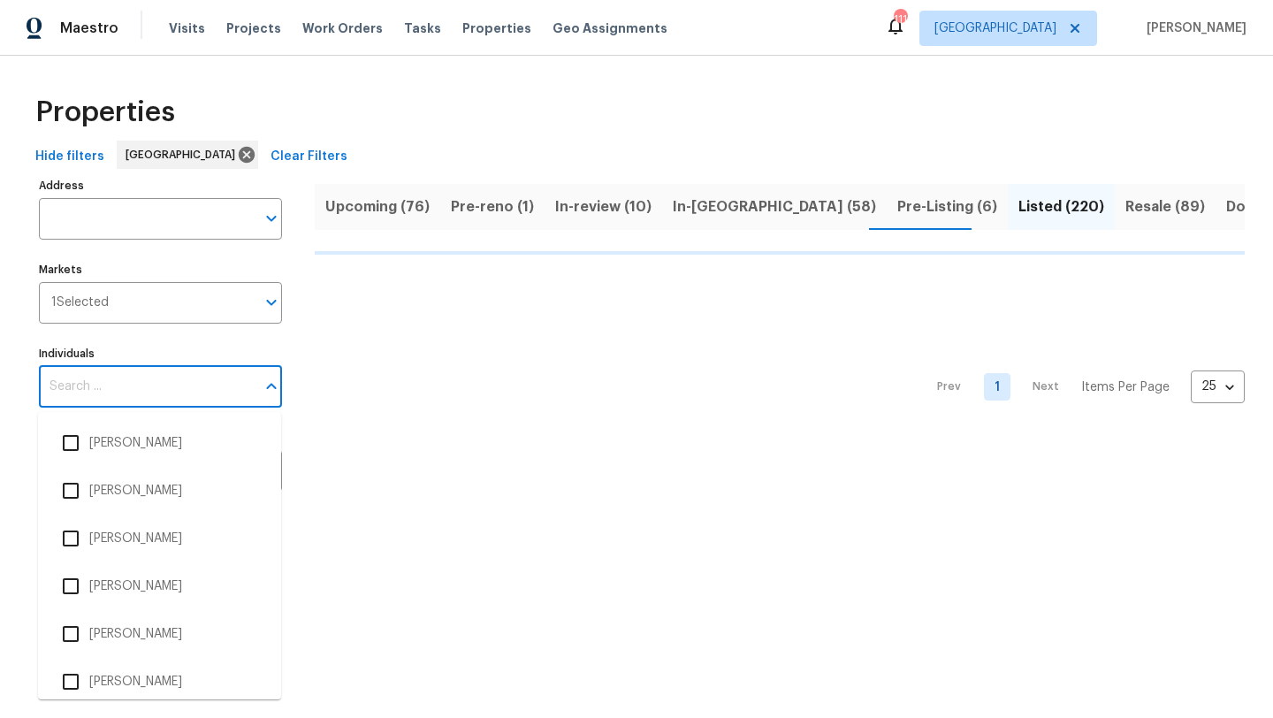
click at [136, 375] on input "Individuals" at bounding box center [147, 387] width 217 height 42
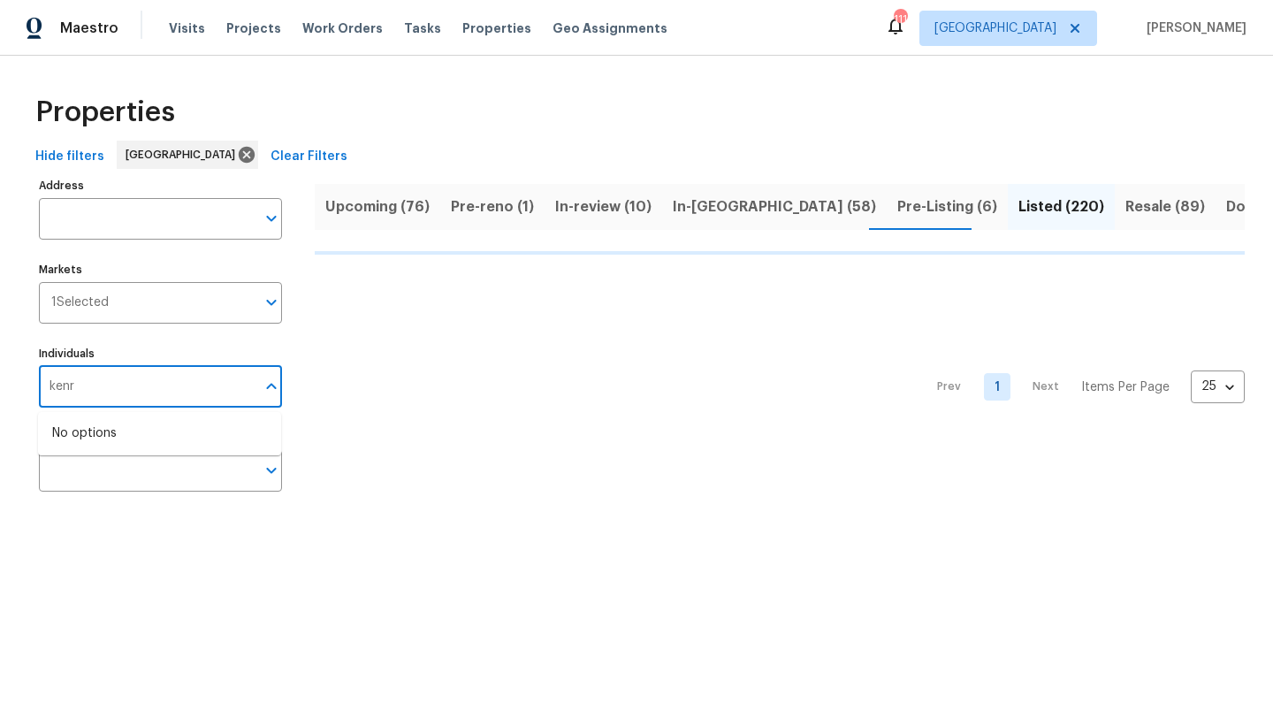
type input "kenro"
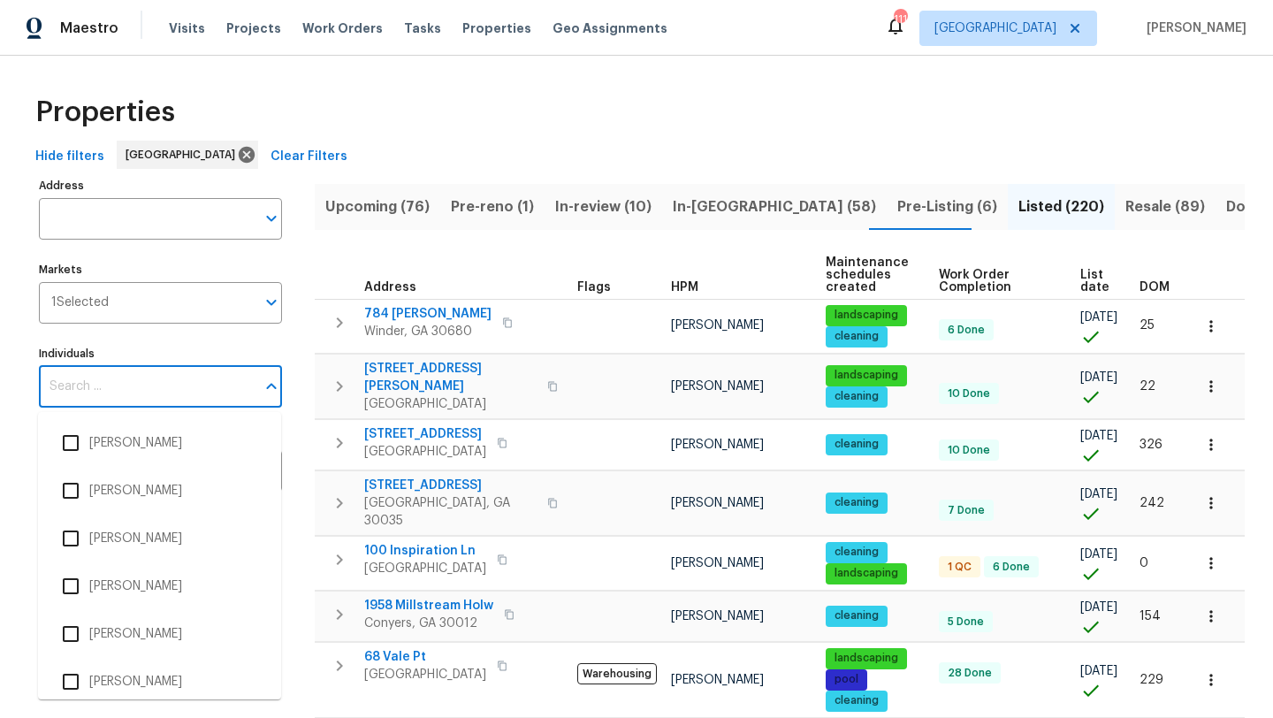
click at [90, 385] on input "Individuals" at bounding box center [147, 387] width 217 height 42
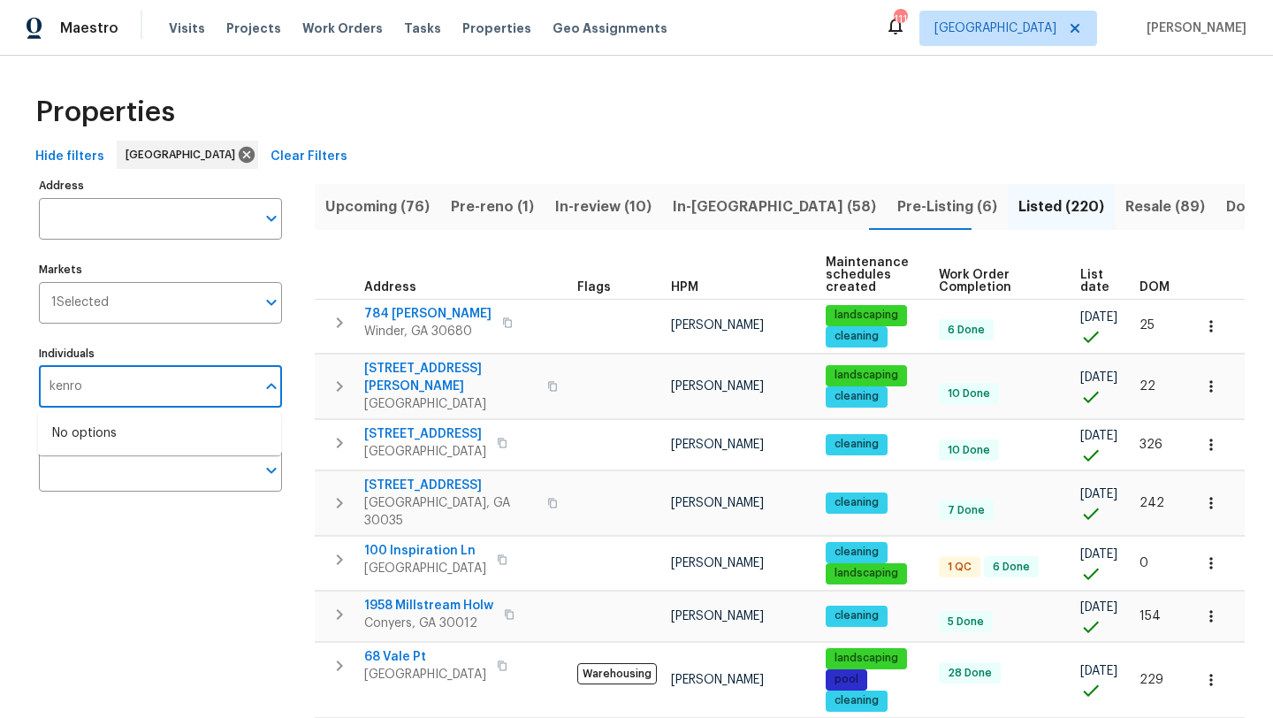
type input "kenroy"
click at [64, 442] on input "checkbox" at bounding box center [70, 442] width 37 height 37
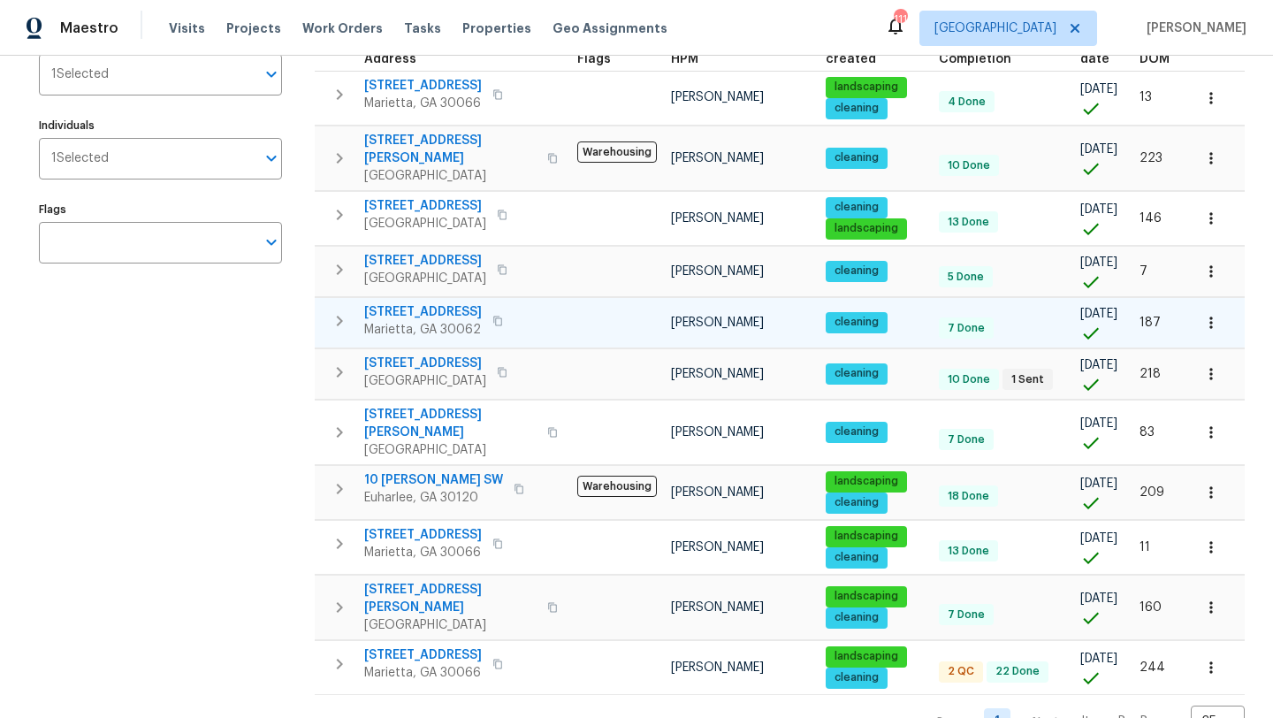
scroll to position [234, 0]
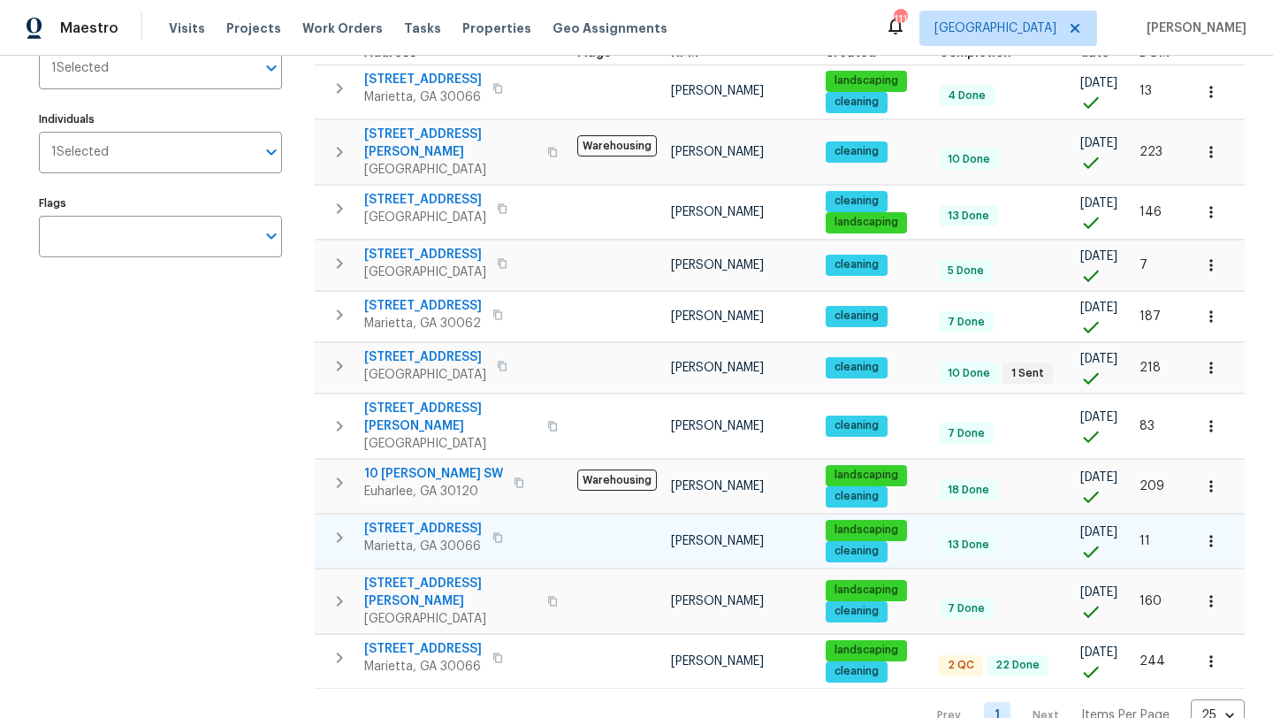
click at [449, 520] on span "692 Suholden Cir" at bounding box center [423, 529] width 118 height 18
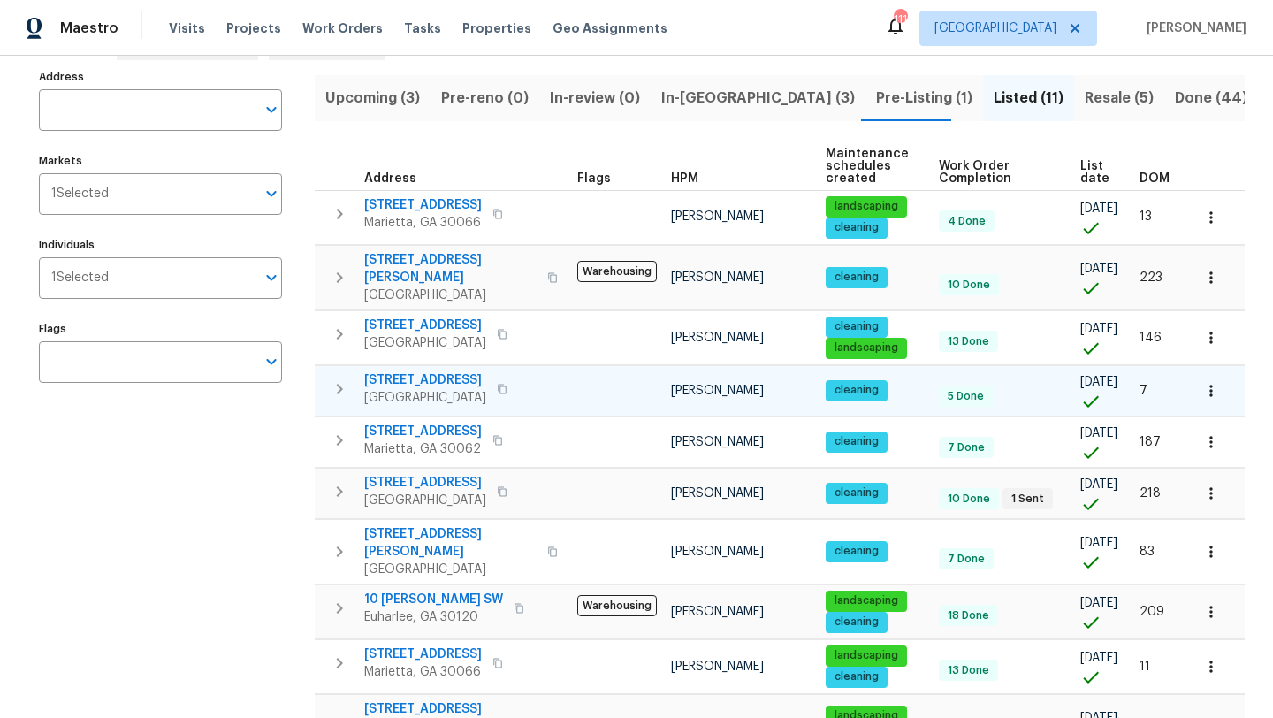
scroll to position [0, 0]
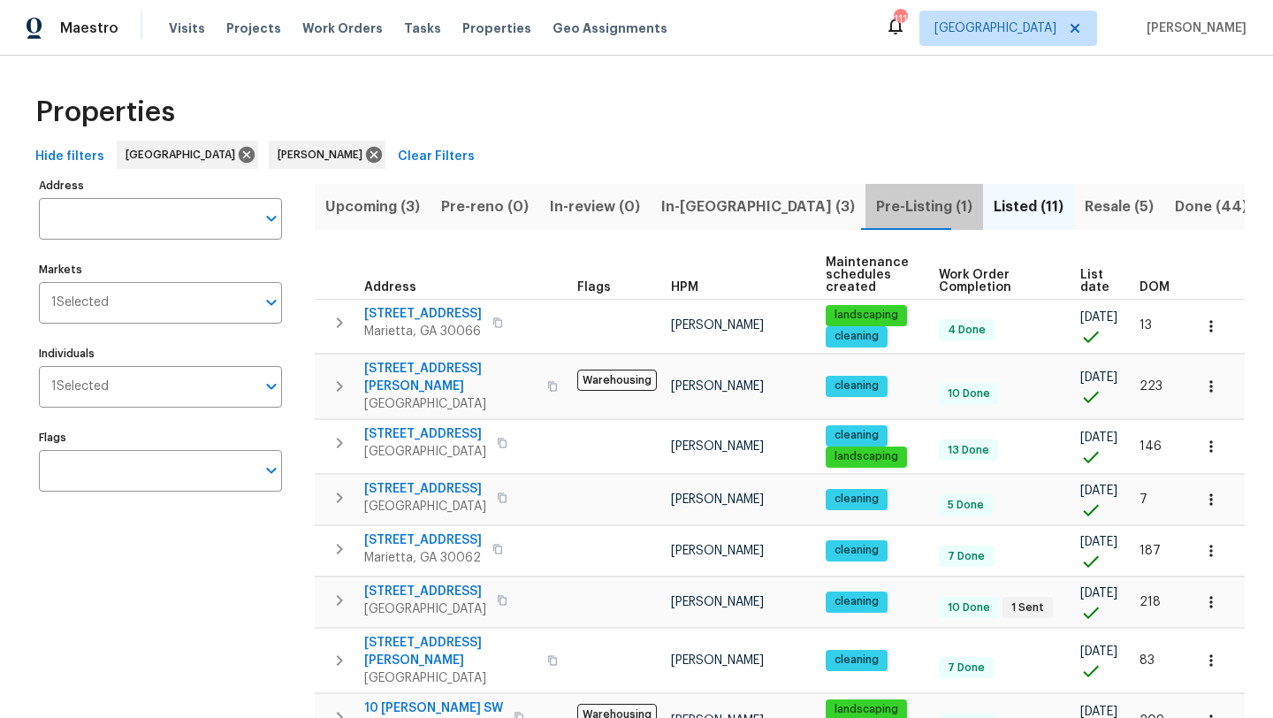
click at [876, 202] on span "Pre-Listing (1)" at bounding box center [924, 207] width 96 height 25
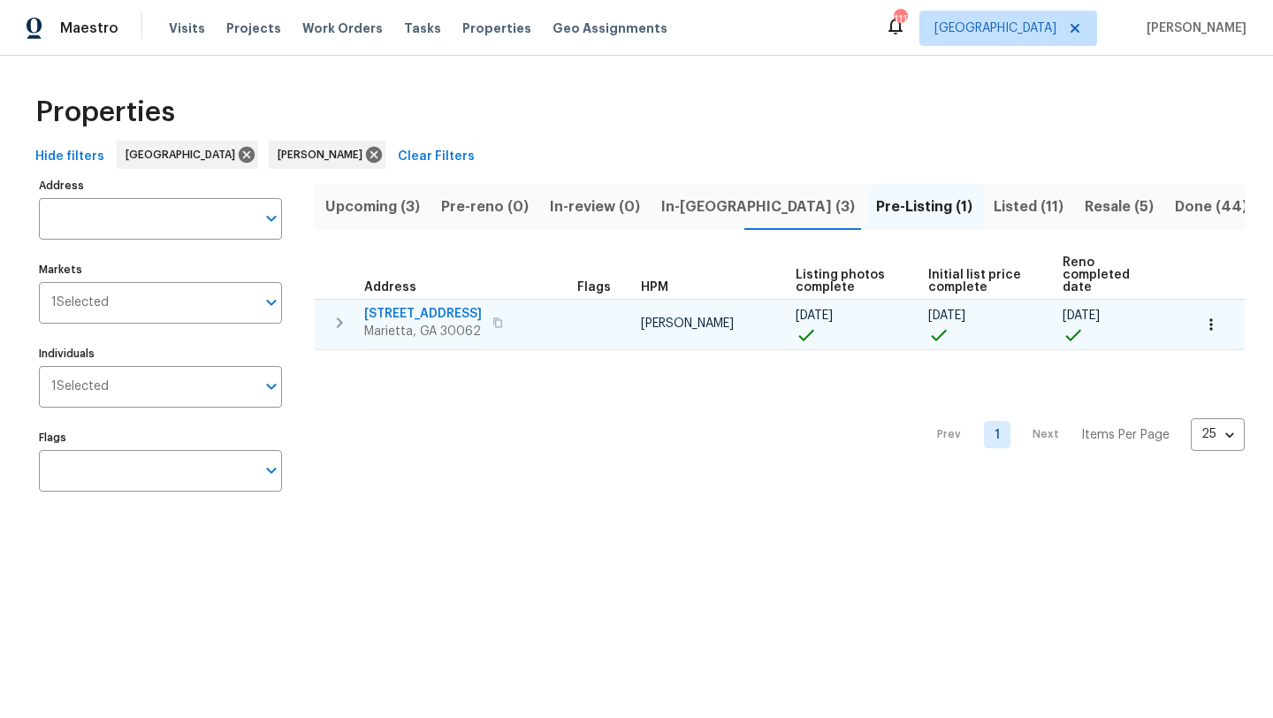
click at [451, 305] on span "[STREET_ADDRESS]" at bounding box center [423, 314] width 118 height 18
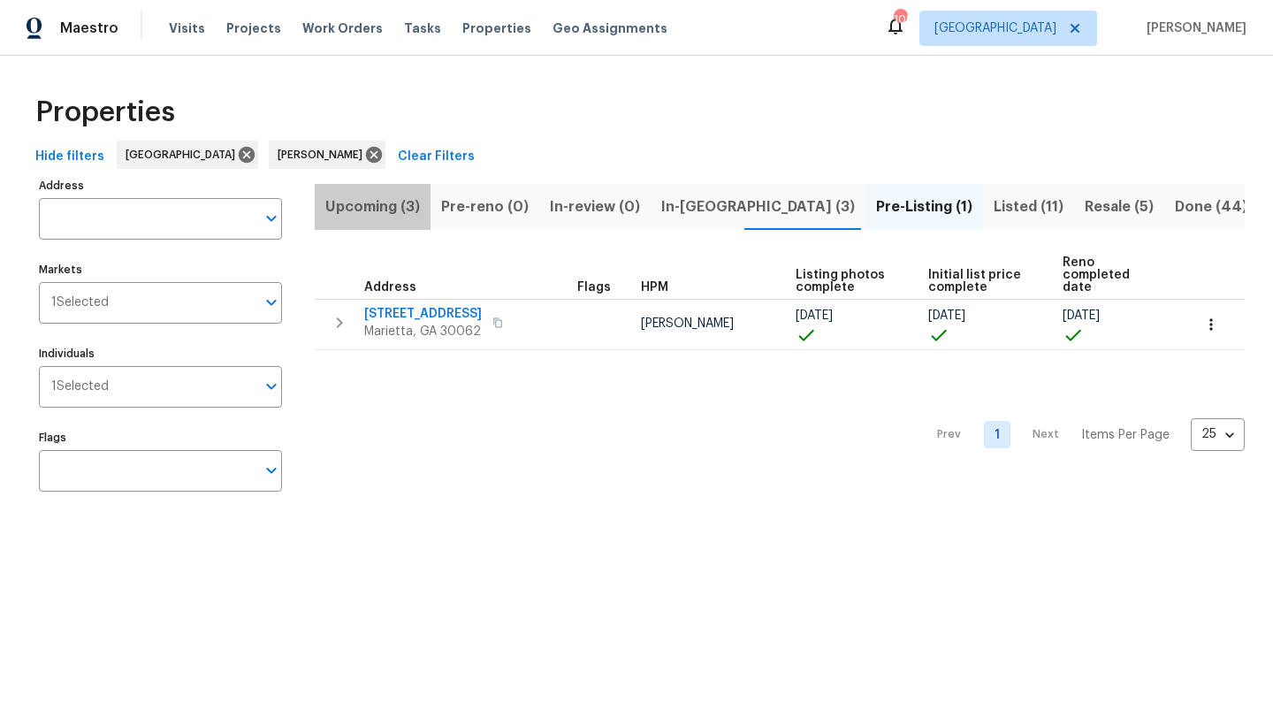
click at [386, 210] on span "Upcoming (3)" at bounding box center [372, 207] width 95 height 25
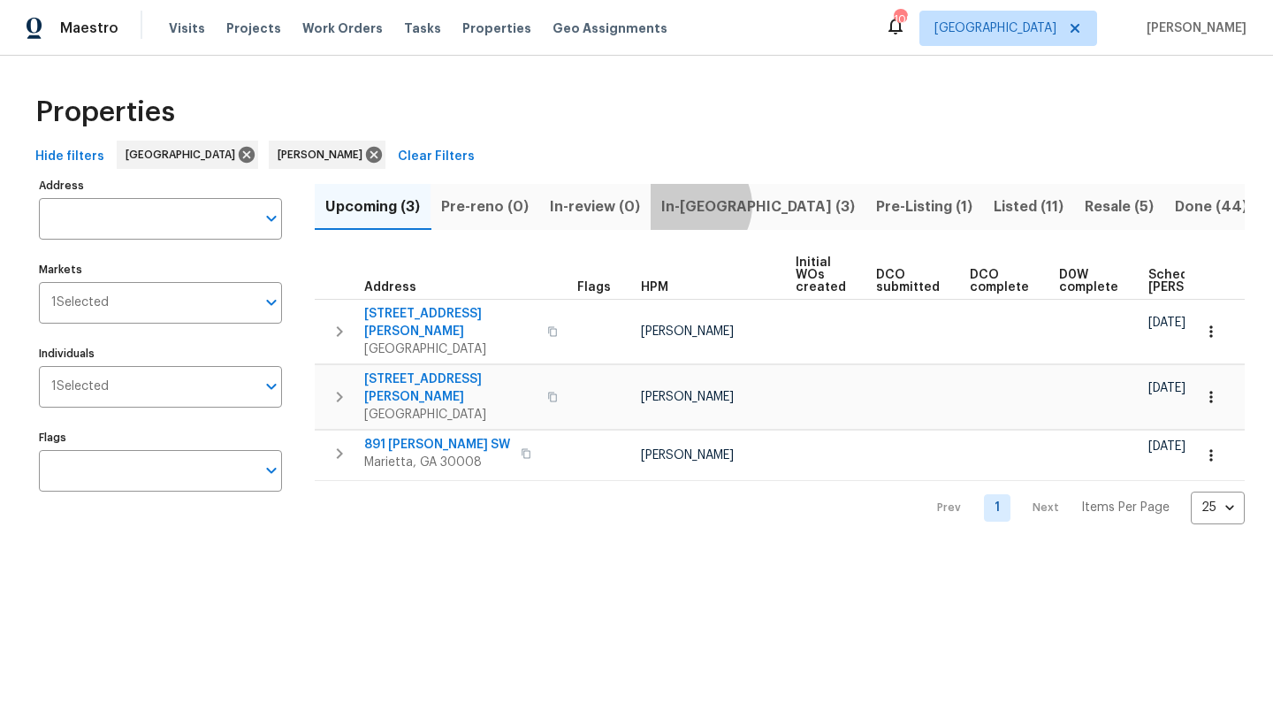
click at [690, 205] on span "In-reno (3)" at bounding box center [758, 207] width 194 height 25
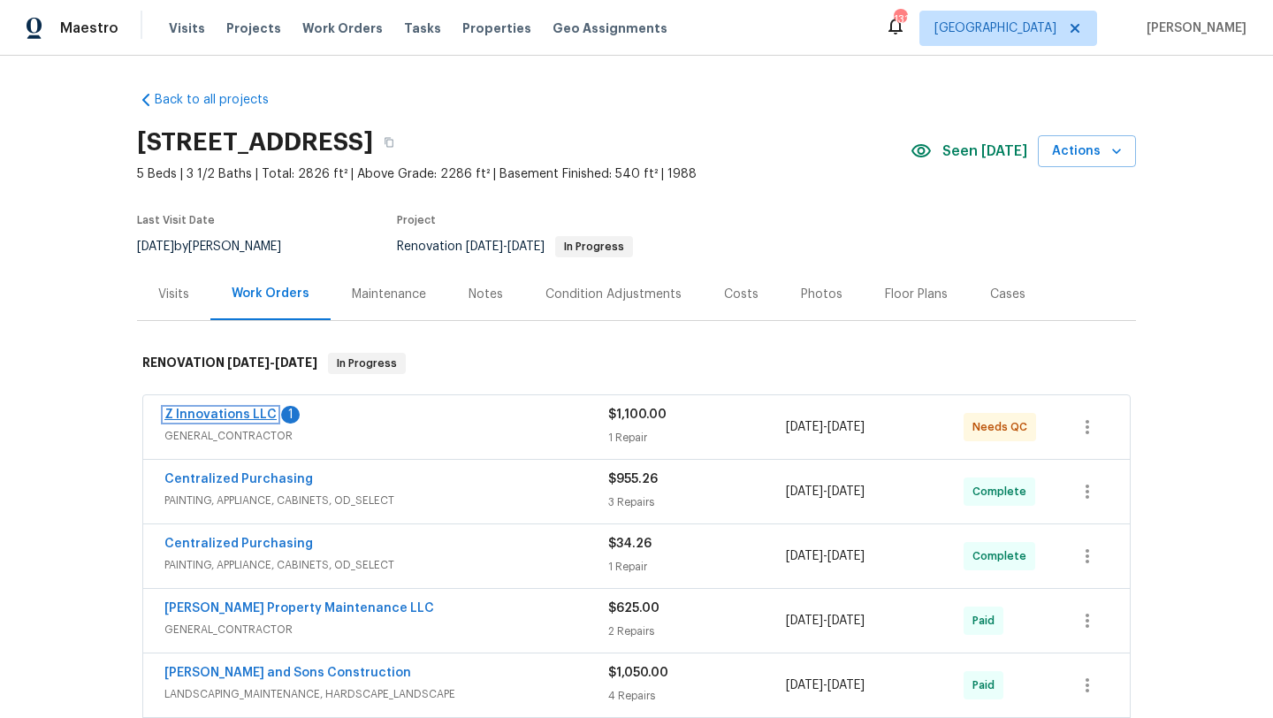
click at [238, 417] on link "Z Innovations LLC" at bounding box center [220, 414] width 112 height 12
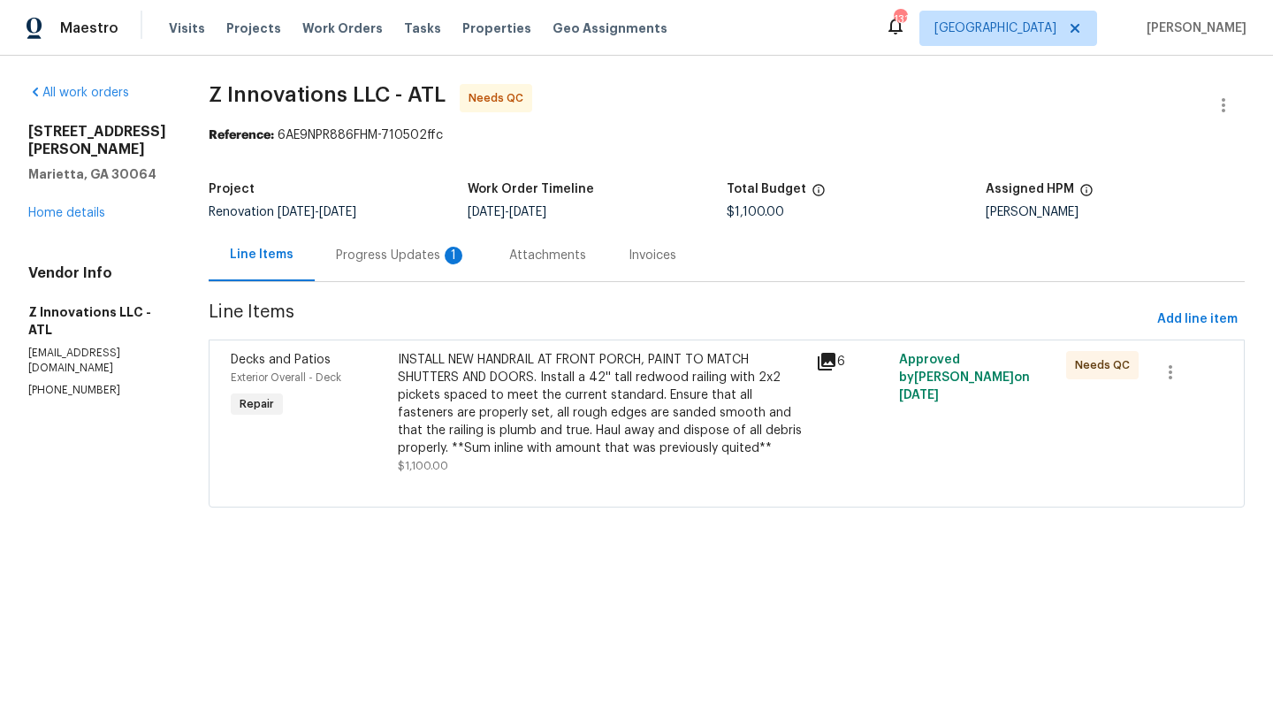
click at [417, 263] on div "Progress Updates 1" at bounding box center [401, 256] width 131 height 18
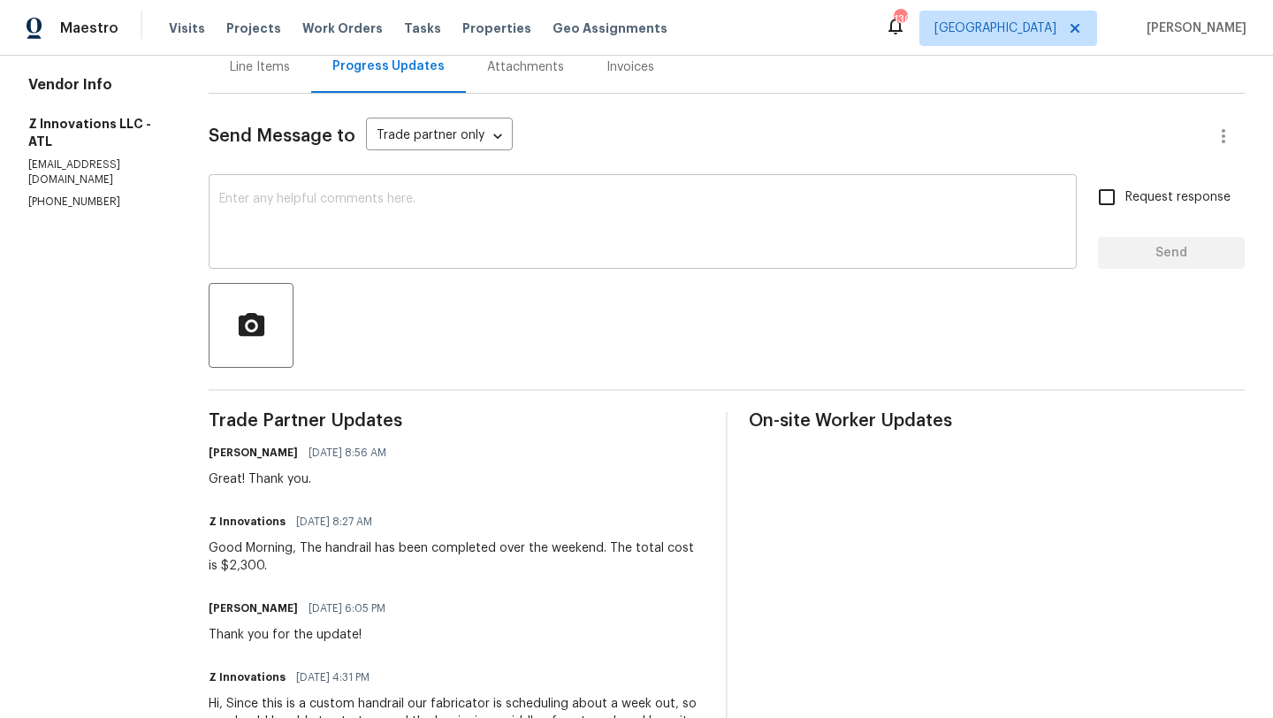
scroll to position [189, 0]
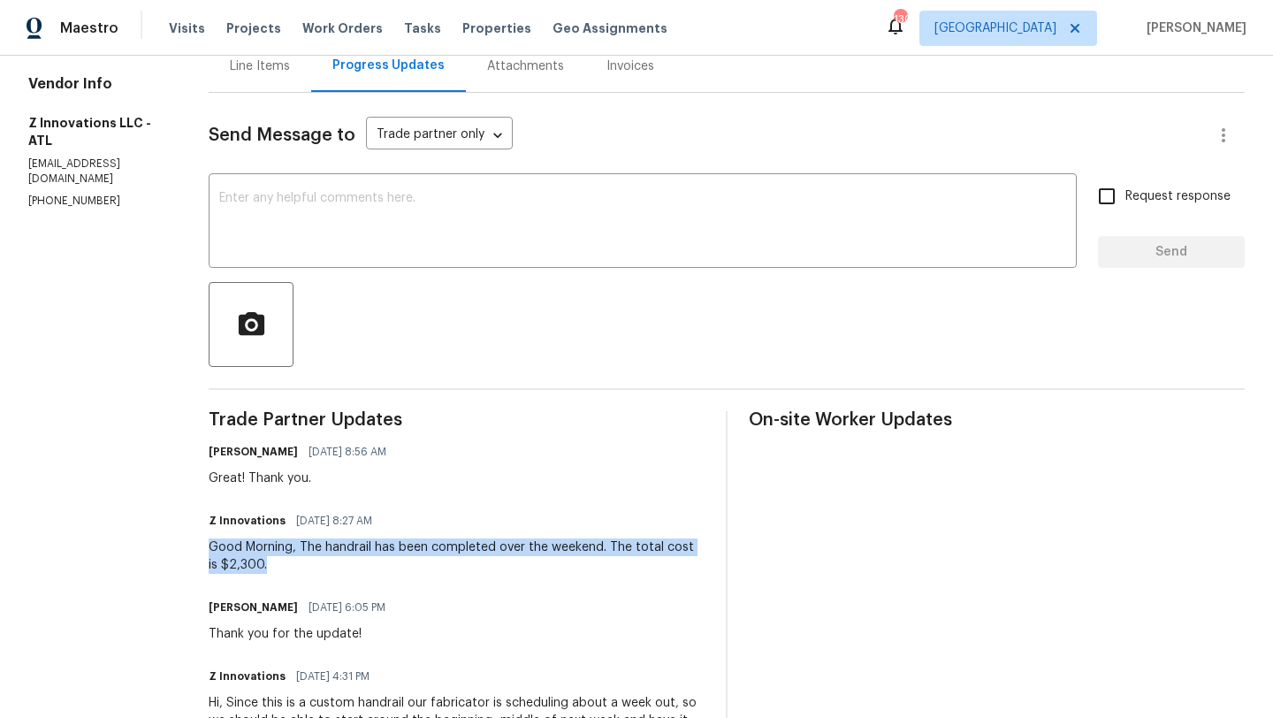
drag, startPoint x: 259, startPoint y: 569, endPoint x: 195, endPoint y: 550, distance: 66.3
copy div "Good Morning, The handrail has been completed over the weekend. The total cost …"
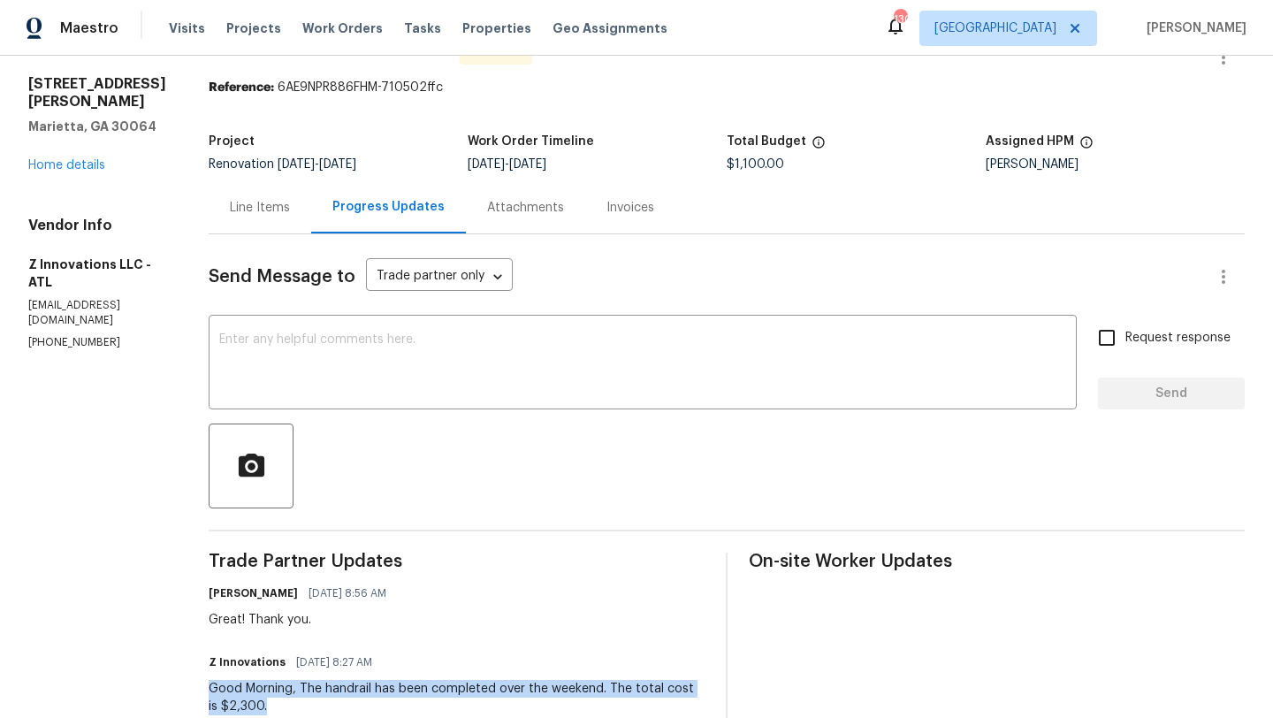
scroll to position [0, 0]
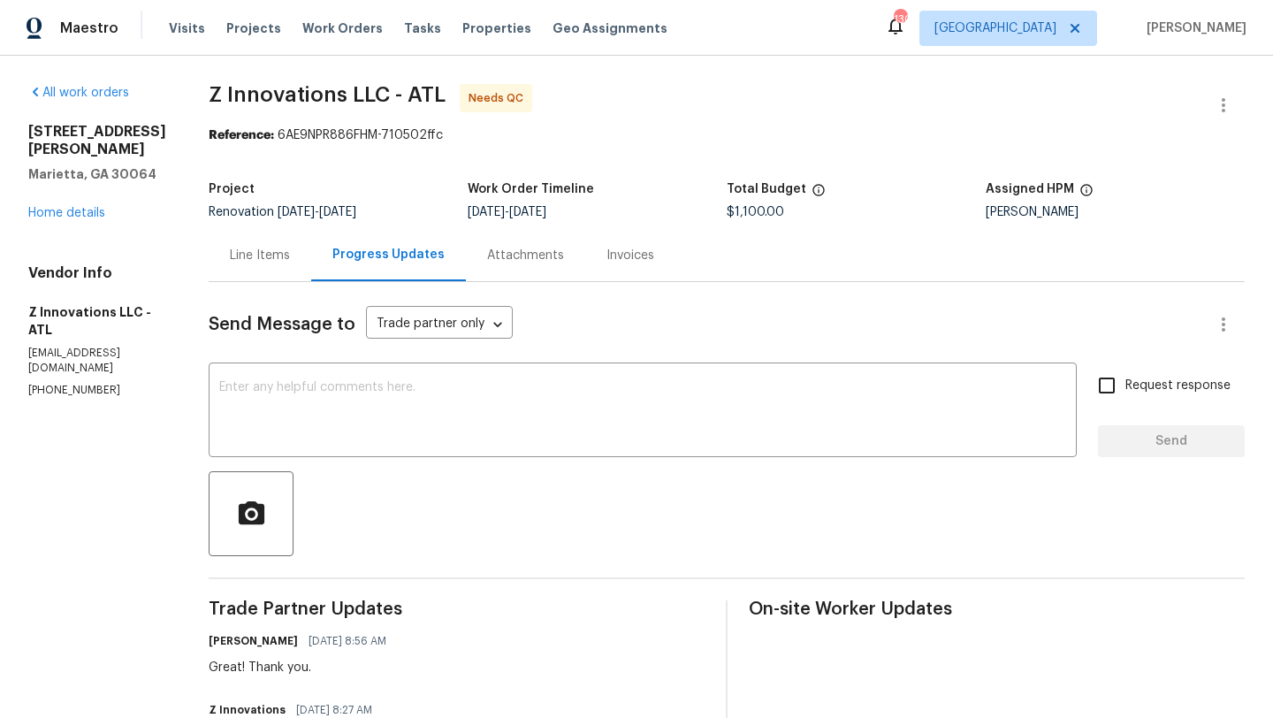
click at [267, 252] on div "Line Items" at bounding box center [260, 256] width 60 height 18
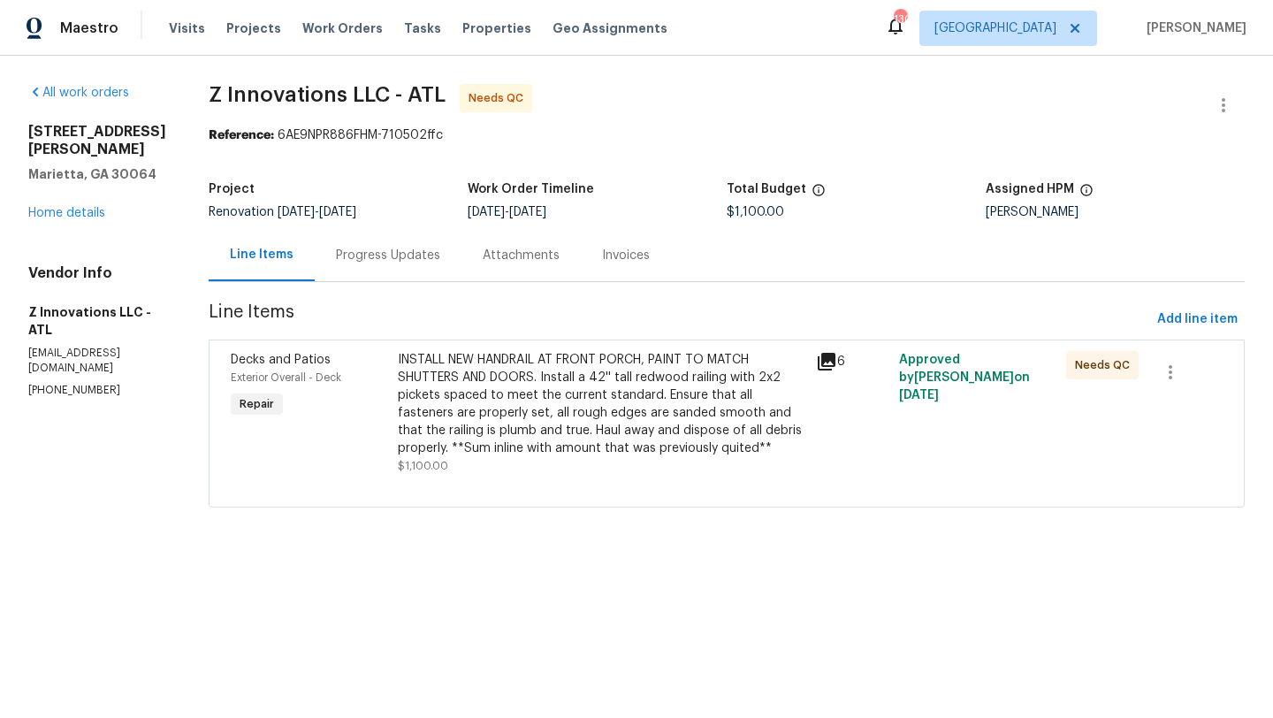
click at [257, 363] on span "Decks and Patios" at bounding box center [281, 360] width 100 height 12
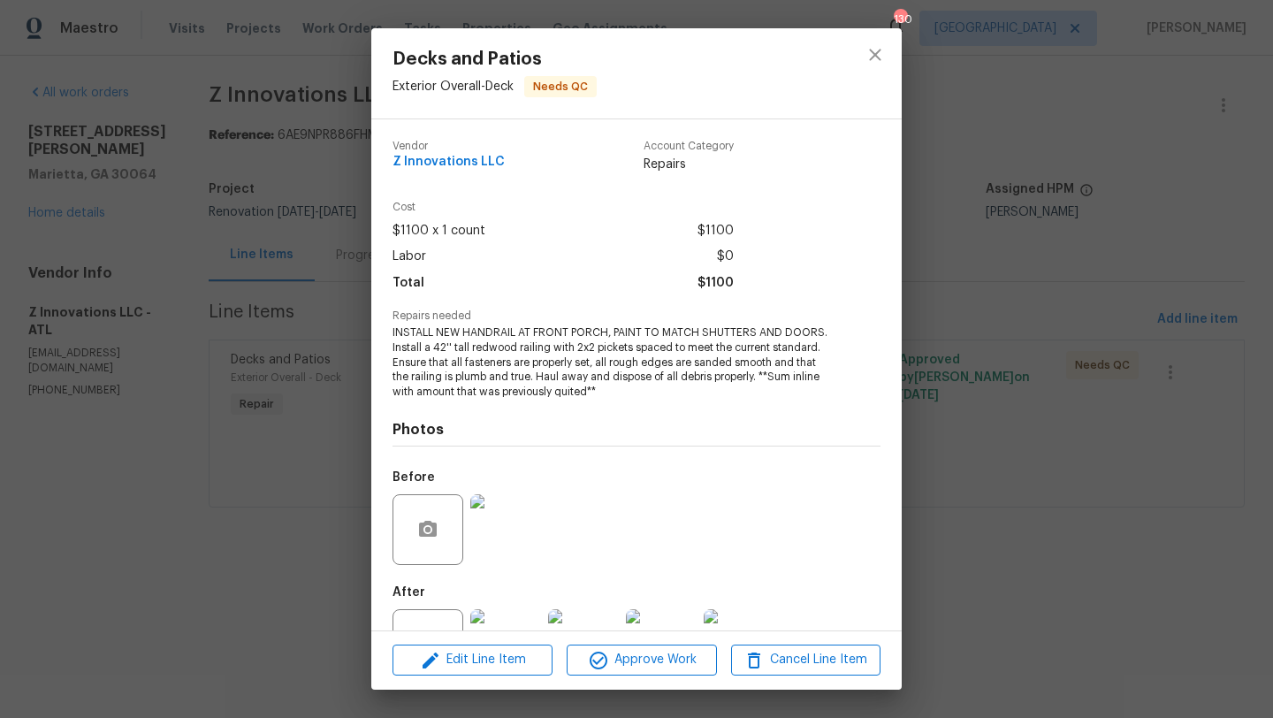
scroll to position [67, 0]
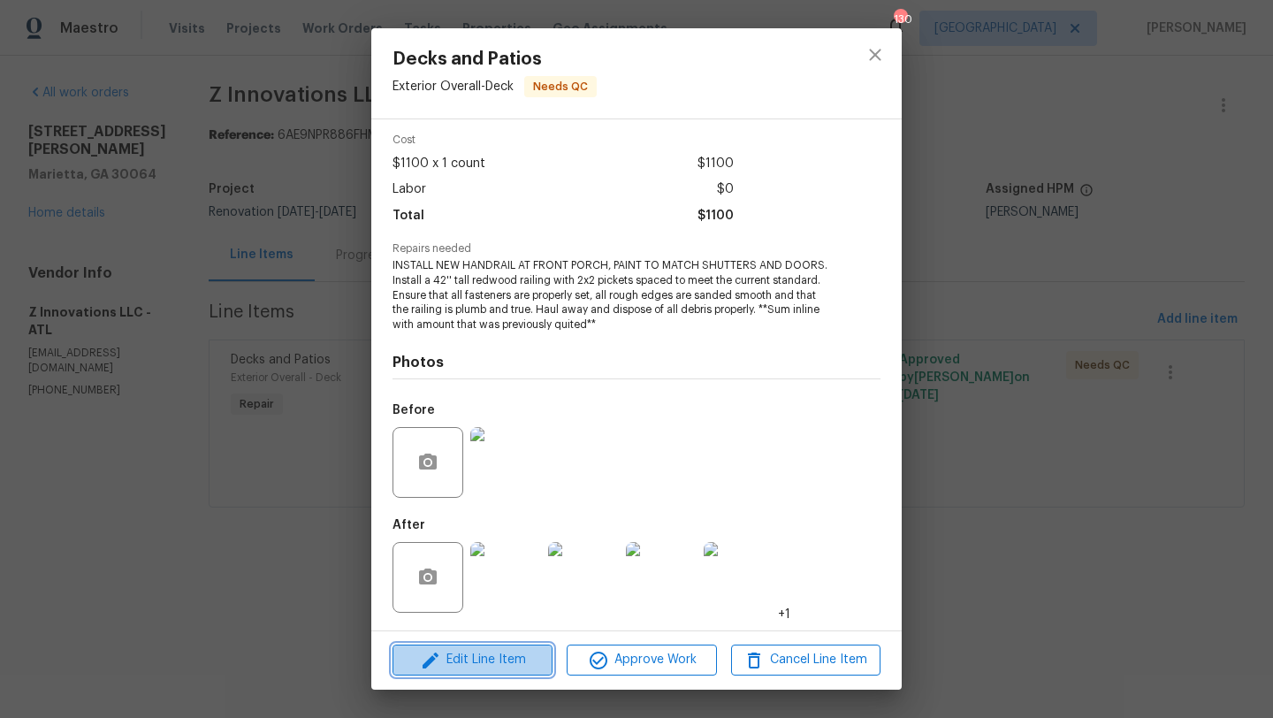
click at [467, 655] on span "Edit Line Item" at bounding box center [472, 660] width 149 height 22
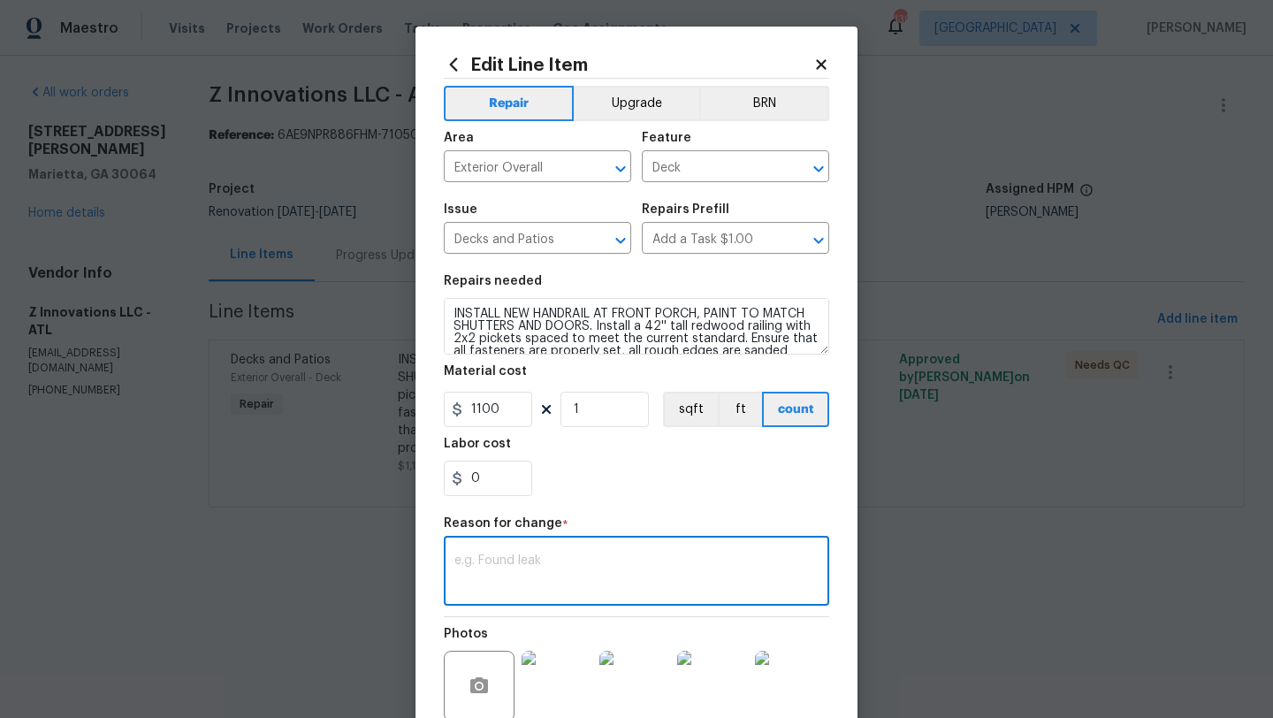
click at [511, 559] on textarea at bounding box center [636, 572] width 364 height 37
paste textarea "Good Morning, The handrail has been completed over the weekend. The total cost …"
type textarea "Good Morning, The handrail has been completed over the weekend. The total cost …"
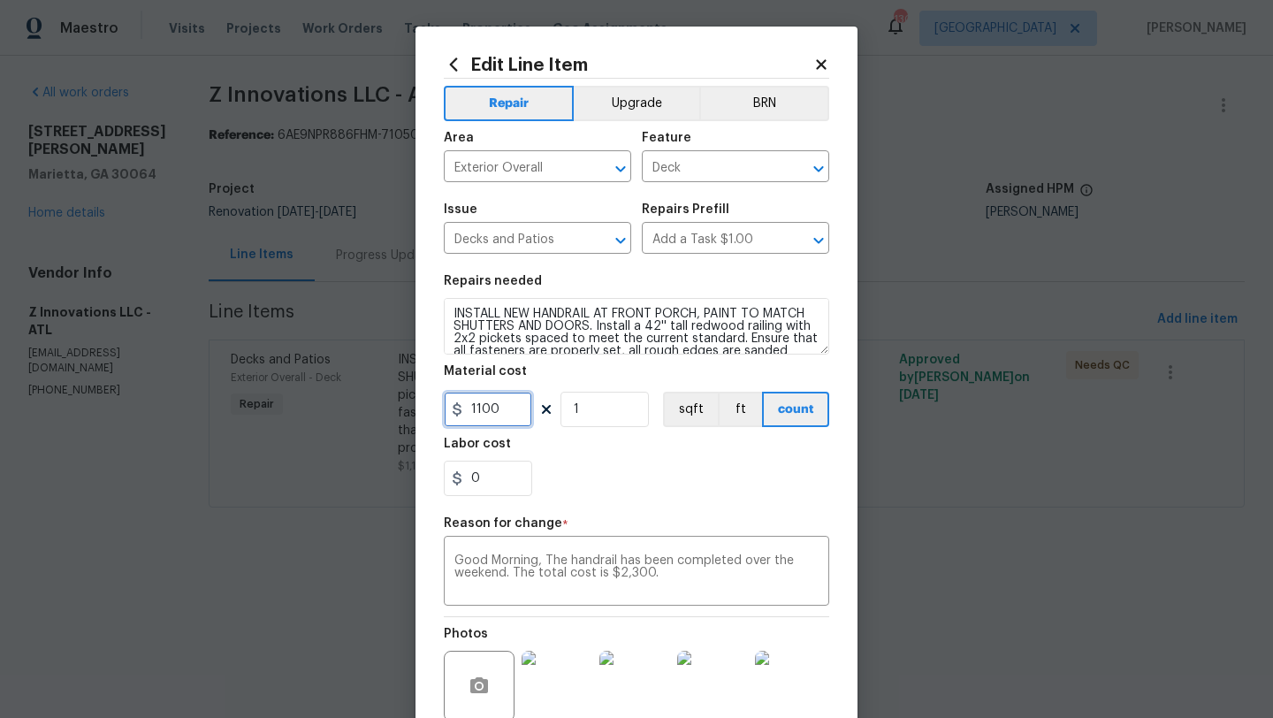
click at [508, 410] on input "1100" at bounding box center [488, 409] width 88 height 35
type input "2300"
click at [586, 461] on div "Labor cost" at bounding box center [637, 449] width 386 height 23
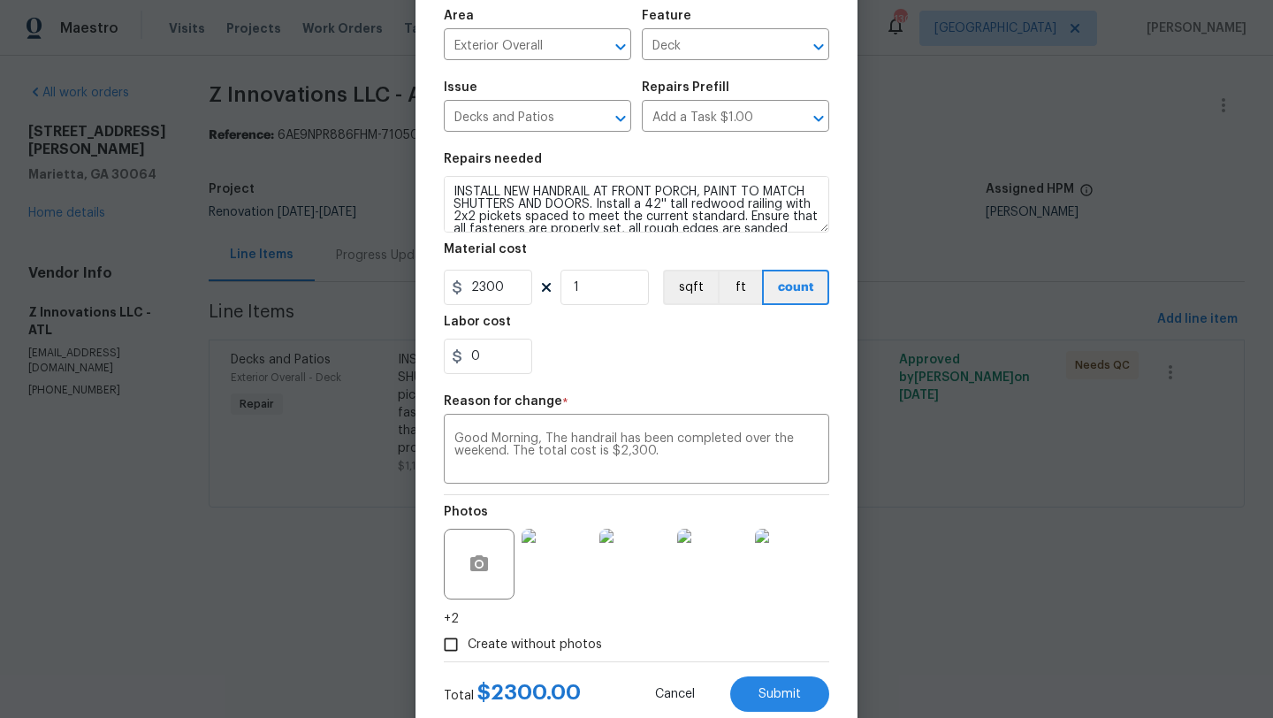
scroll to position [172, 0]
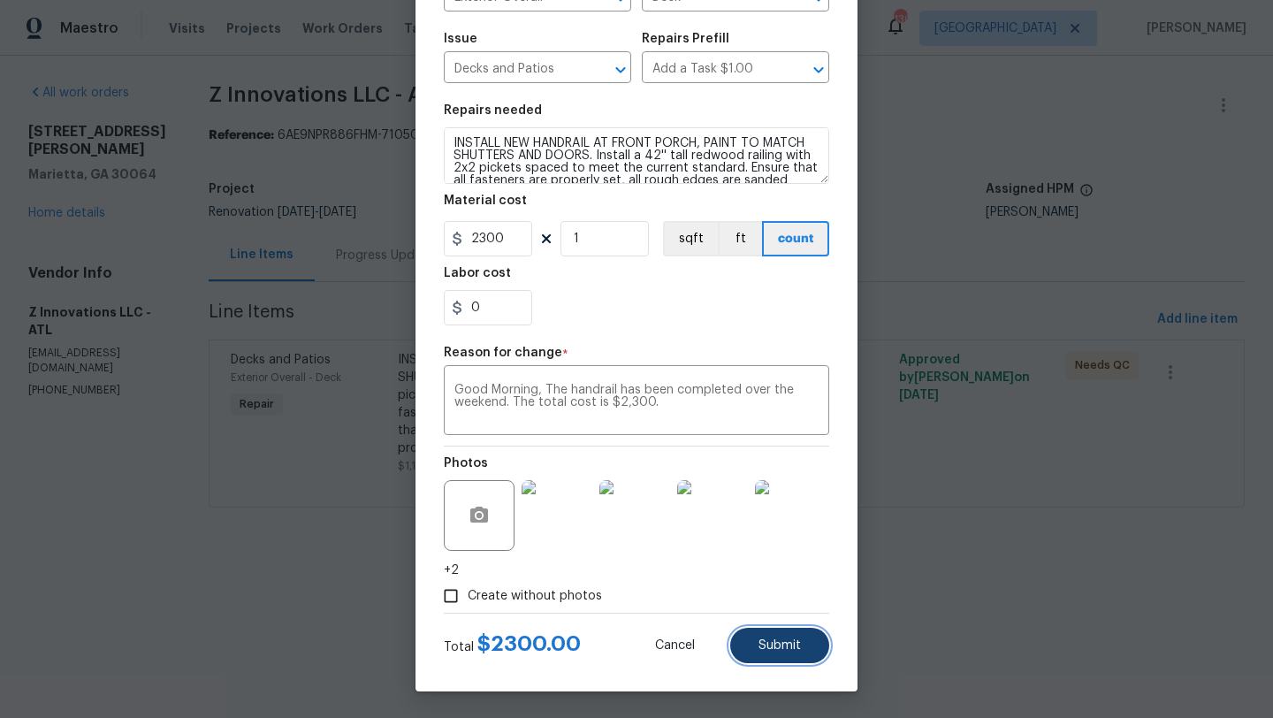
click at [765, 644] on span "Submit" at bounding box center [780, 645] width 42 height 13
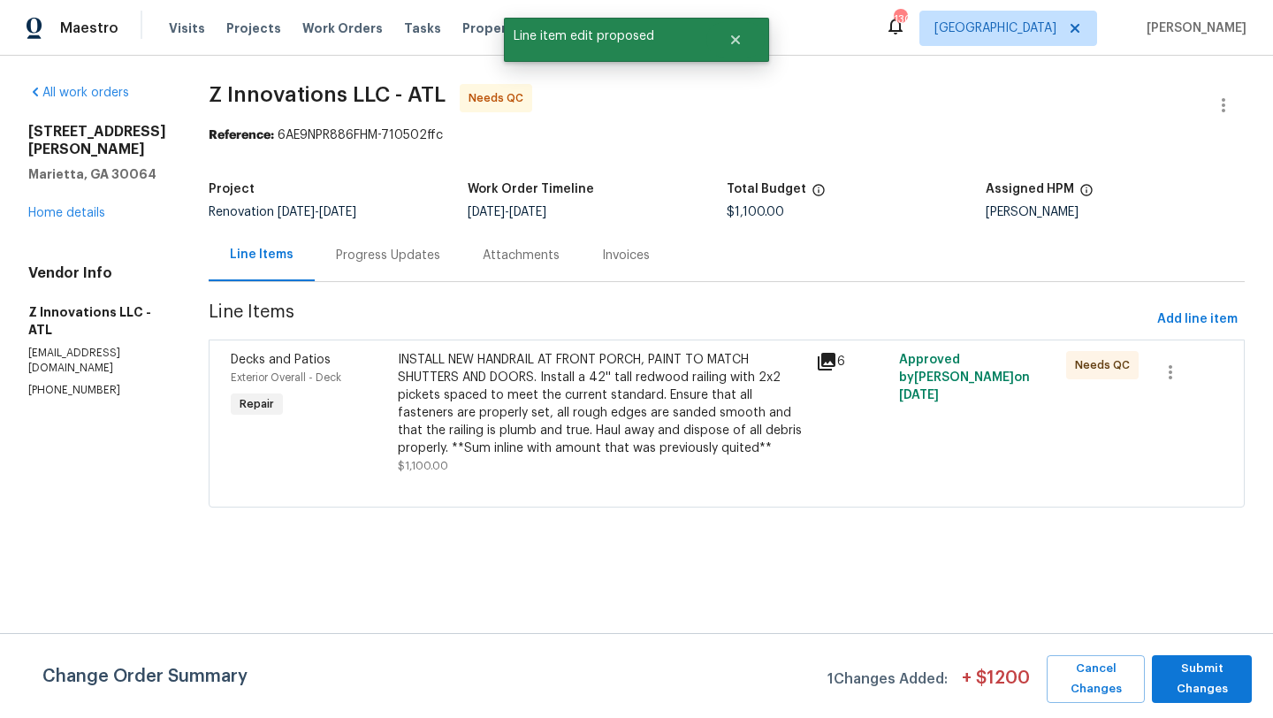
scroll to position [0, 0]
click at [1227, 676] on span "Submit Changes" at bounding box center [1202, 679] width 82 height 41
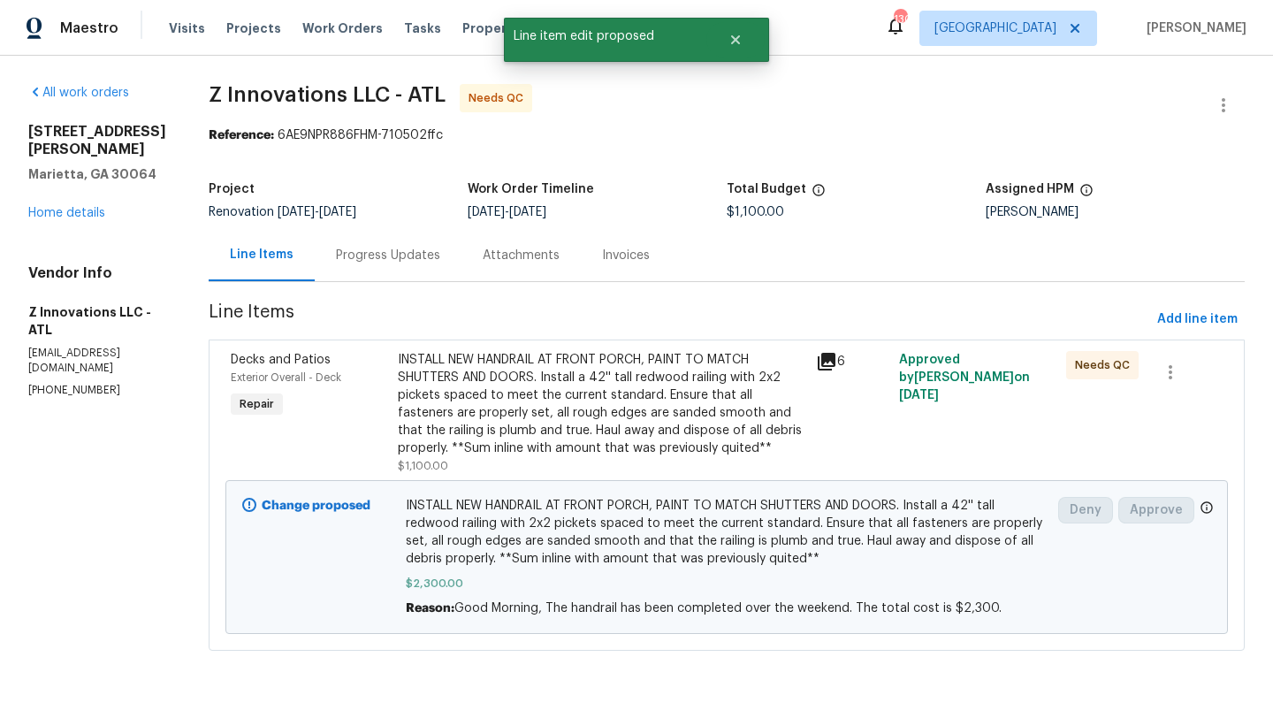
click at [281, 356] on span "Decks and Patios" at bounding box center [281, 360] width 100 height 12
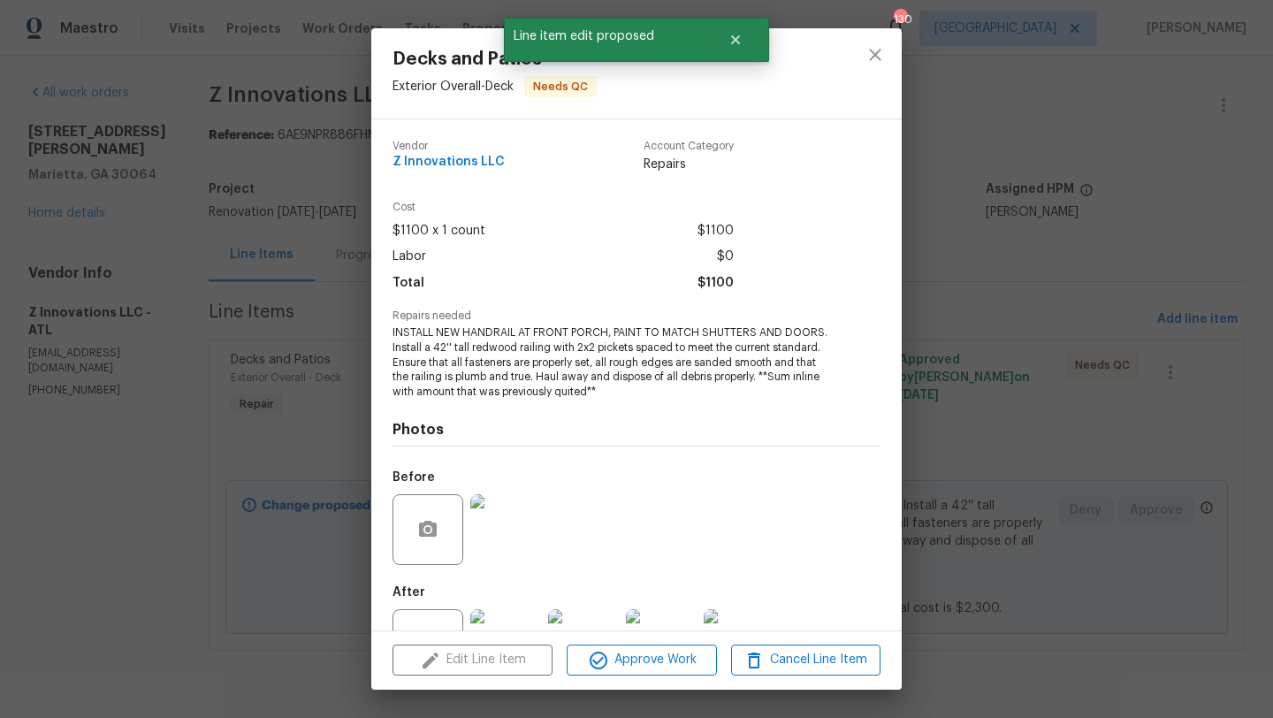
scroll to position [67, 0]
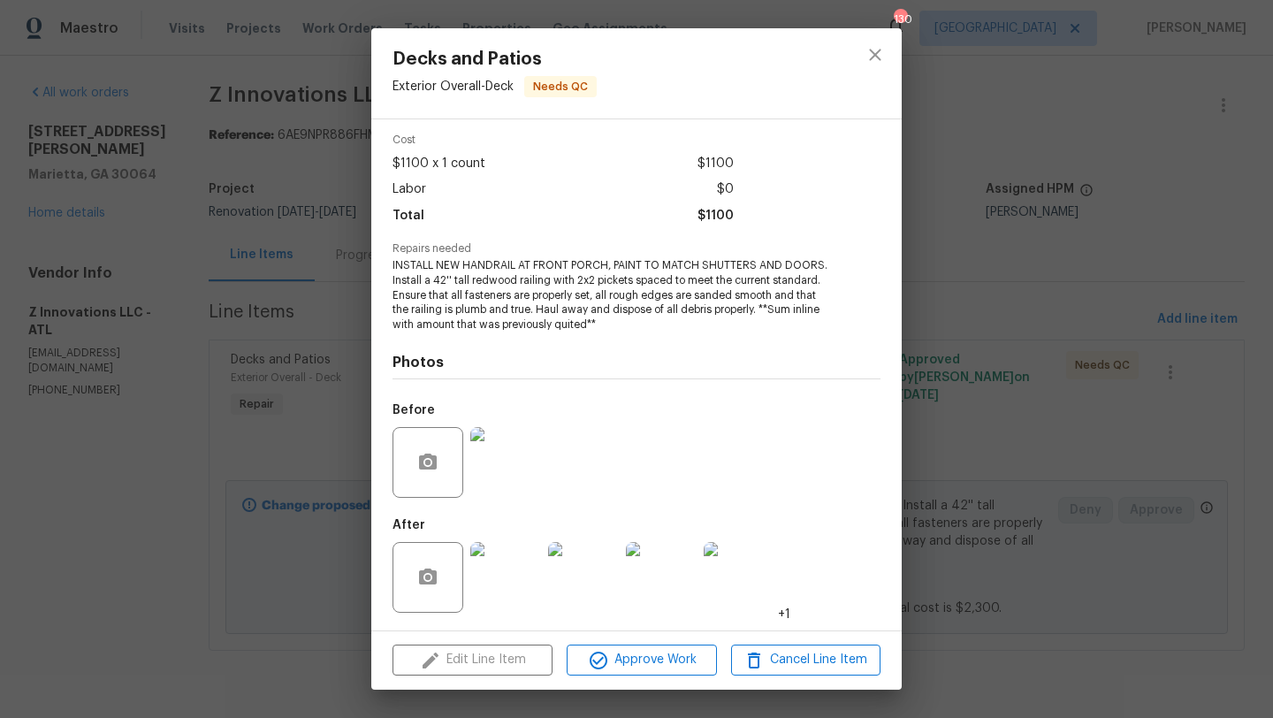
click at [508, 574] on img at bounding box center [505, 577] width 71 height 71
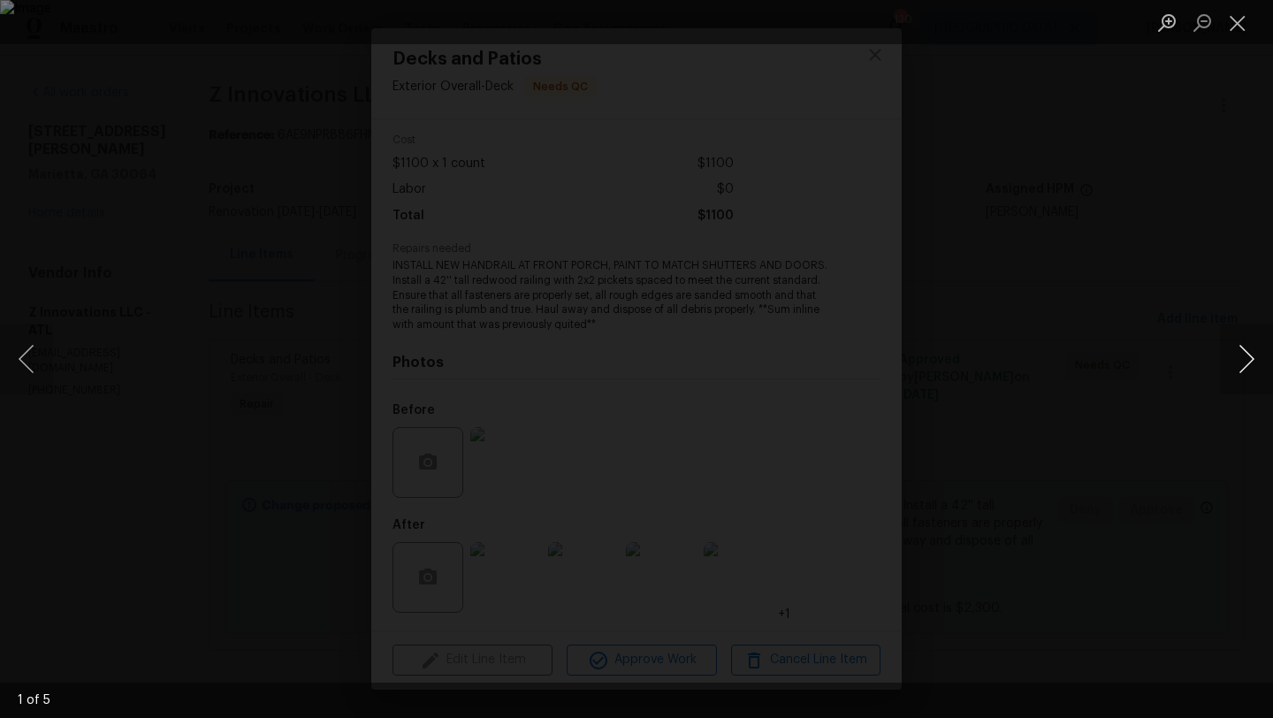
click at [1252, 371] on button "Next image" at bounding box center [1246, 359] width 53 height 71
click at [1254, 234] on div "Lightbox" at bounding box center [636, 359] width 1273 height 718
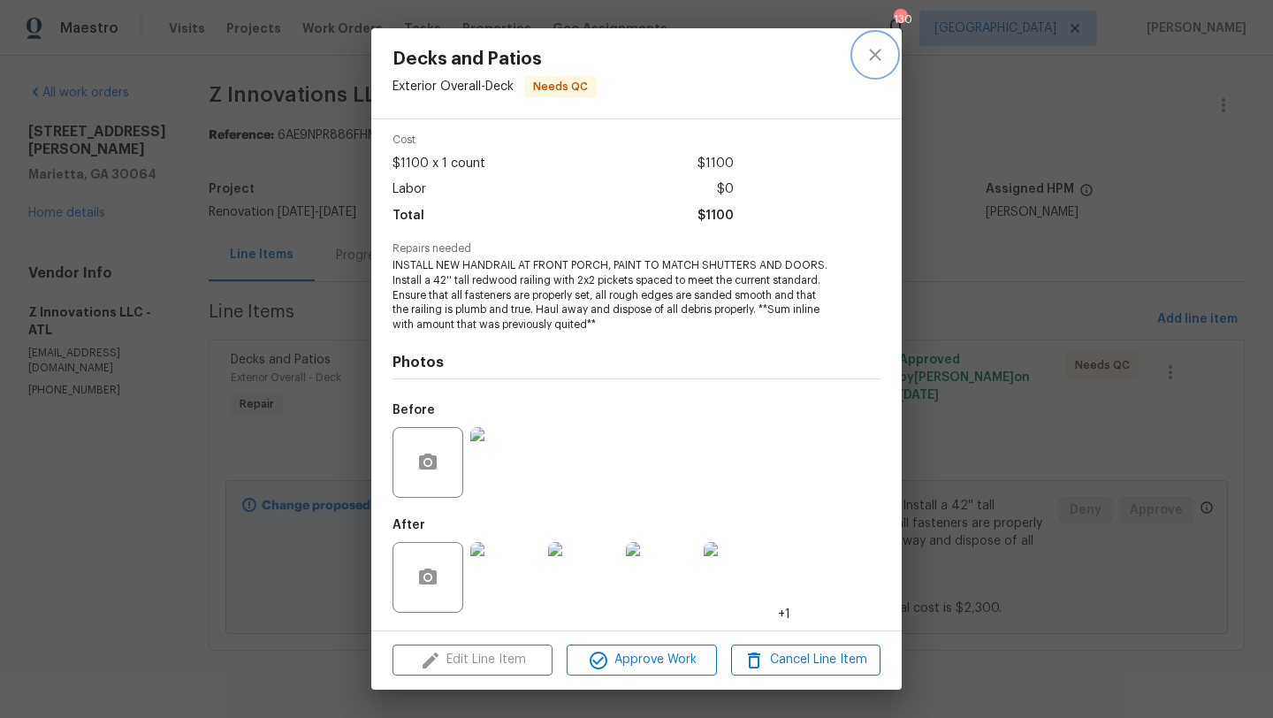
click at [875, 58] on icon "close" at bounding box center [875, 54] width 21 height 21
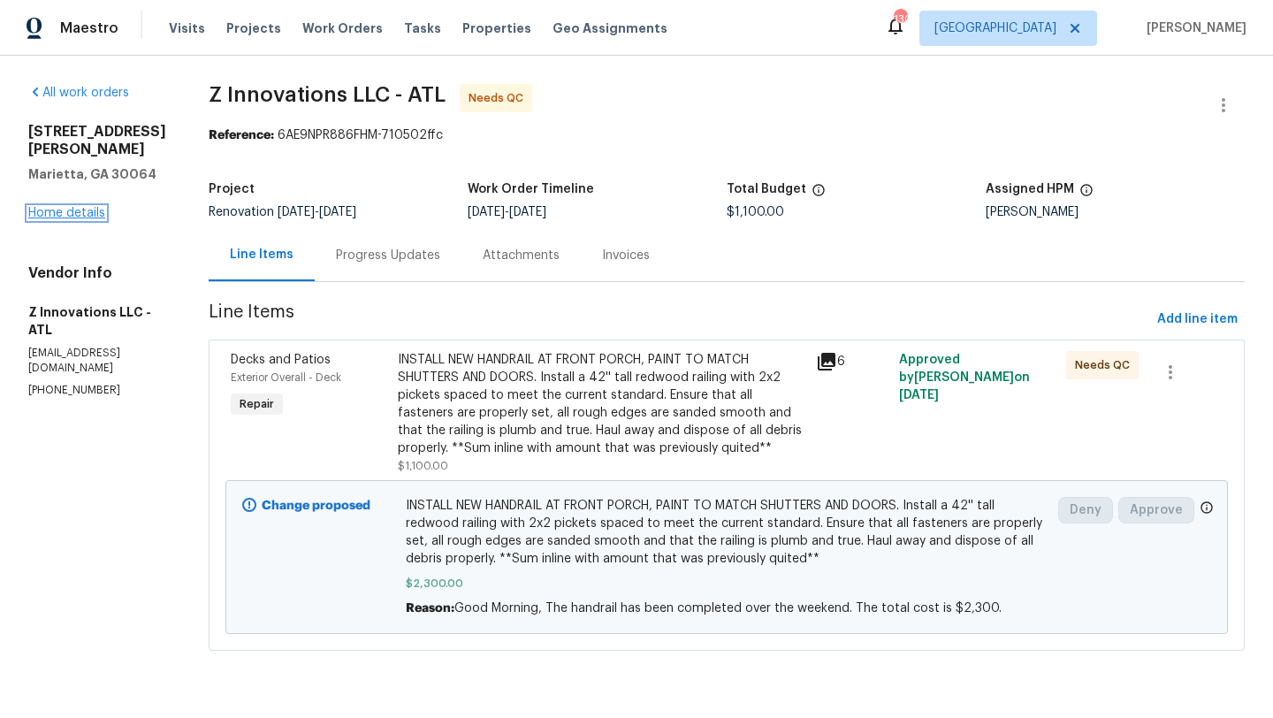
click at [99, 214] on link "Home details" at bounding box center [66, 213] width 77 height 12
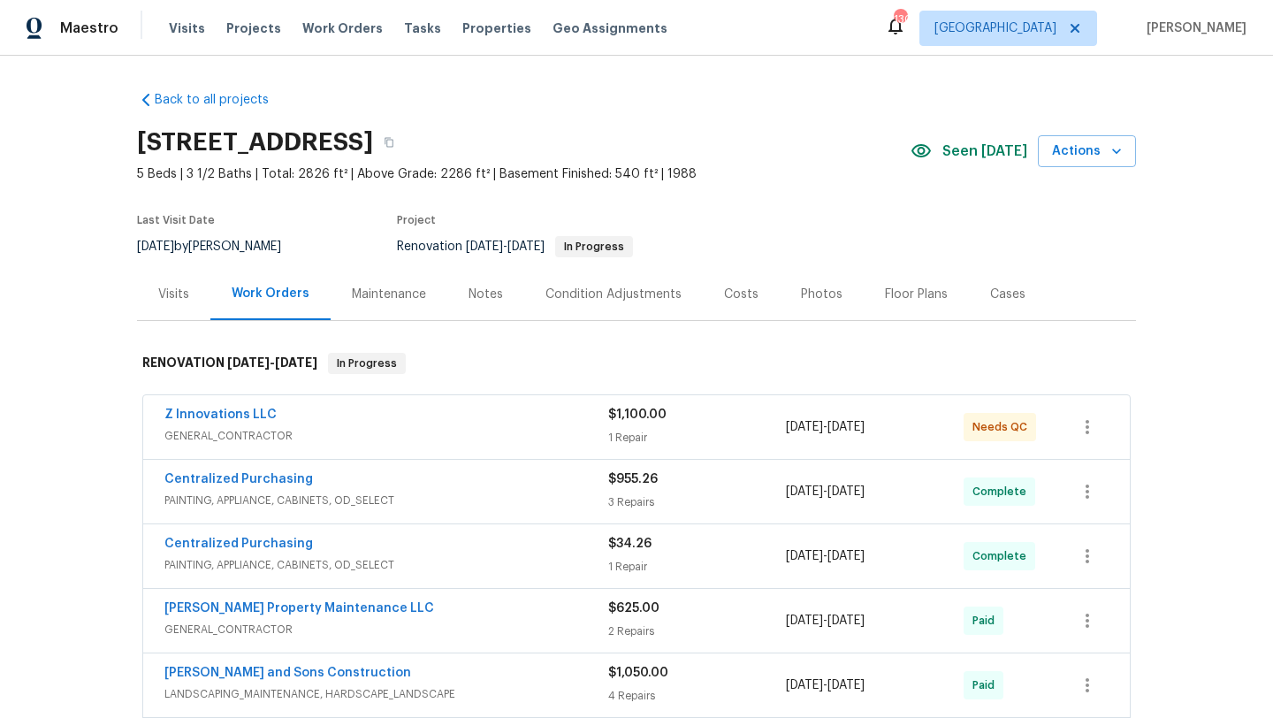
click at [816, 292] on div "Photos" at bounding box center [822, 295] width 42 height 18
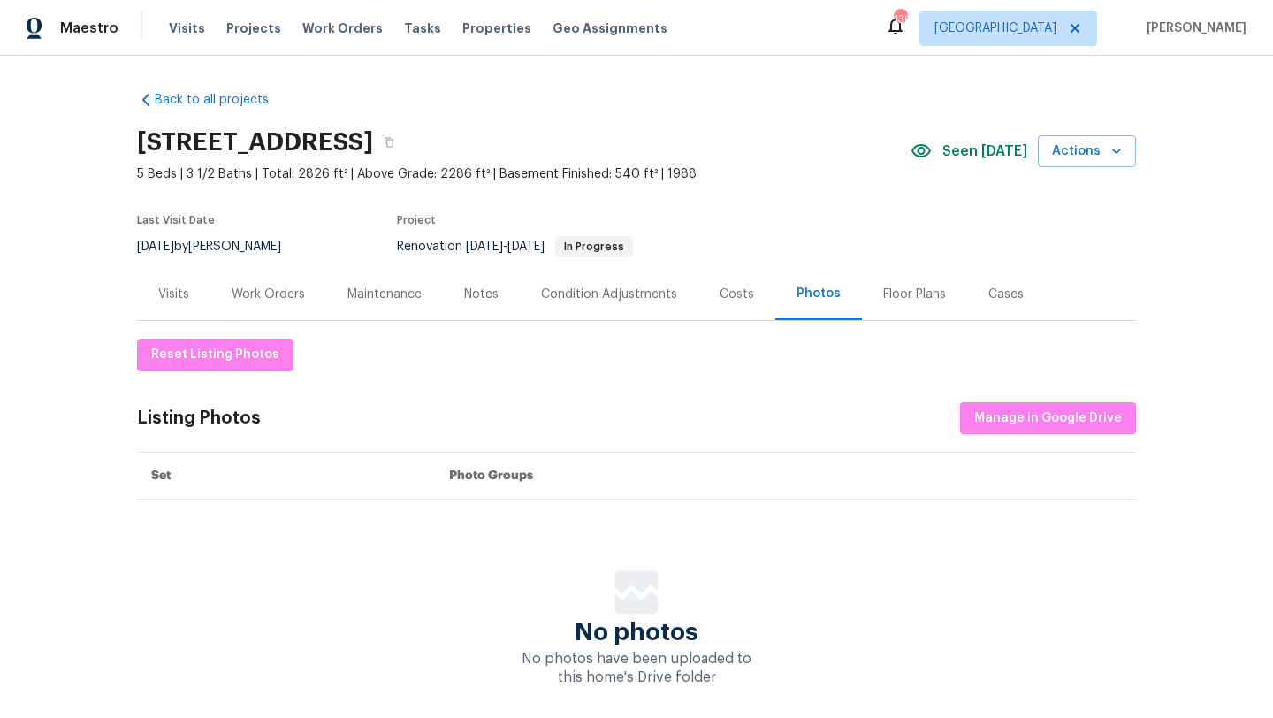
click at [190, 298] on div "Visits" at bounding box center [173, 294] width 73 height 52
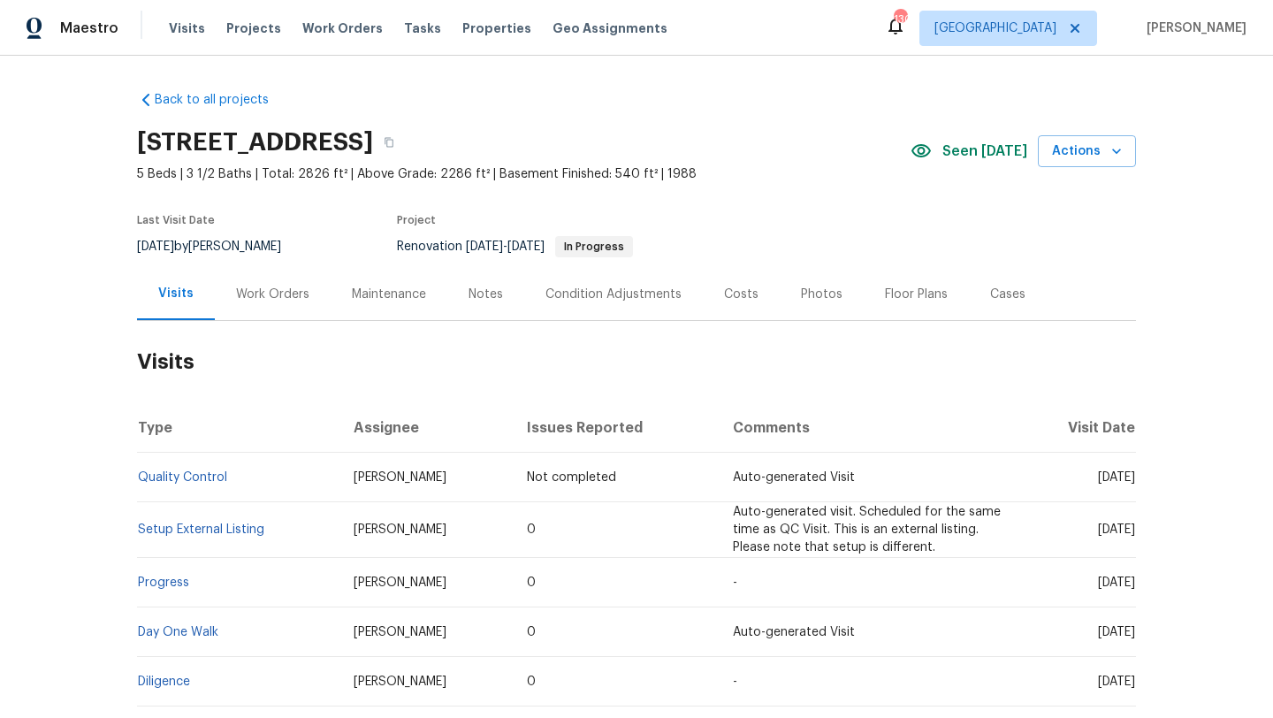
click at [271, 292] on div "Work Orders" at bounding box center [272, 295] width 73 height 18
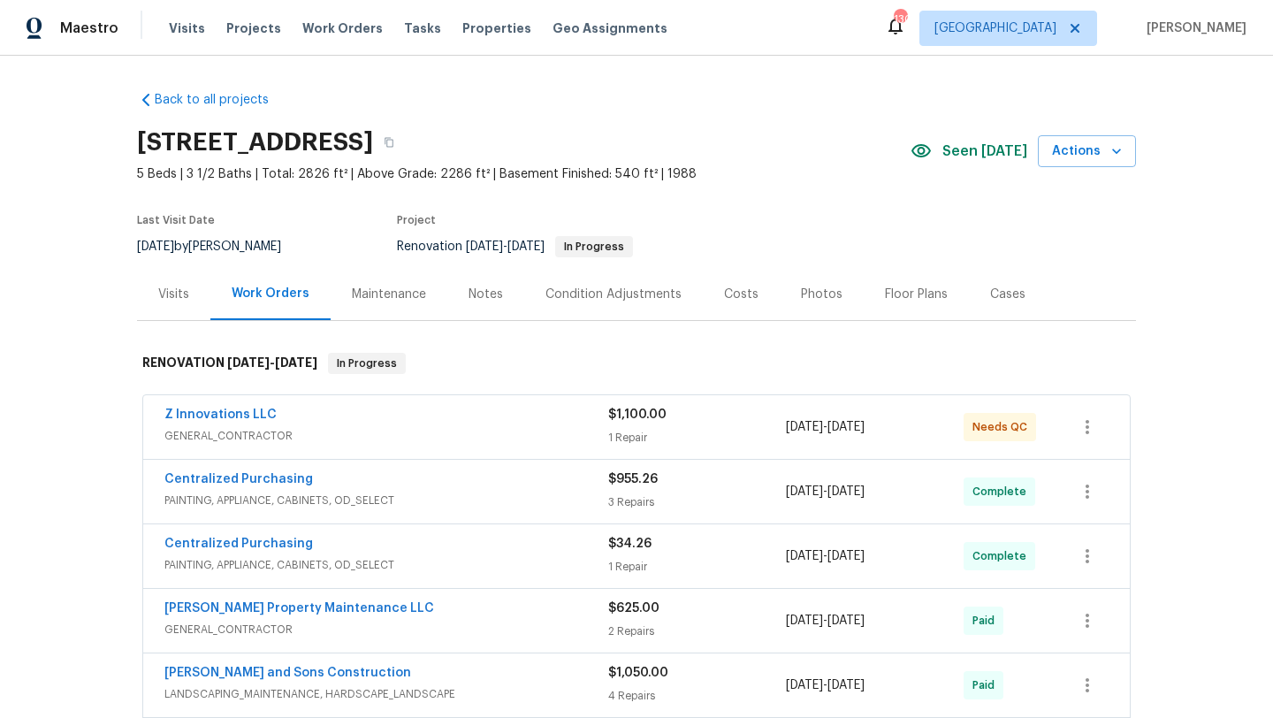
click at [478, 290] on div "Notes" at bounding box center [486, 295] width 34 height 18
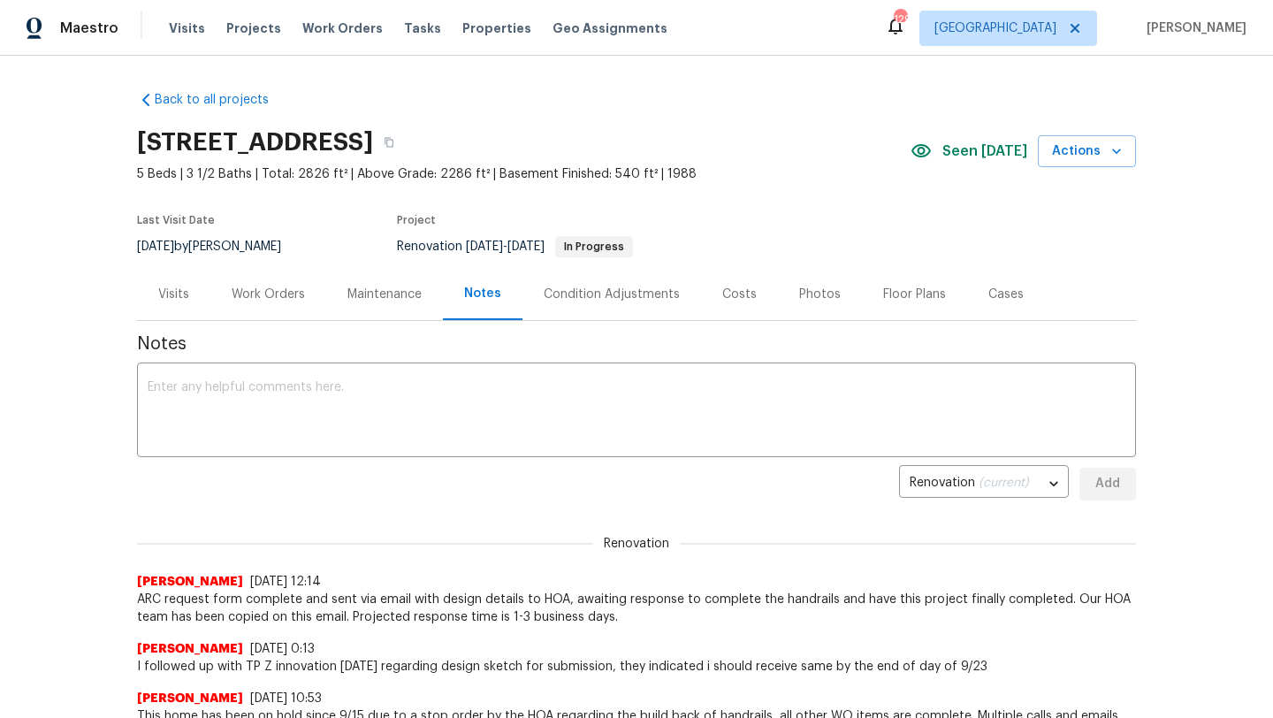
click at [772, 350] on span "Notes" at bounding box center [636, 344] width 999 height 18
click at [1138, 80] on div "Back to all projects 3526 W Hampton Dr NW, Marietta, GA 30064 5 Beds | 3 1/2 Ba…" at bounding box center [636, 387] width 1273 height 662
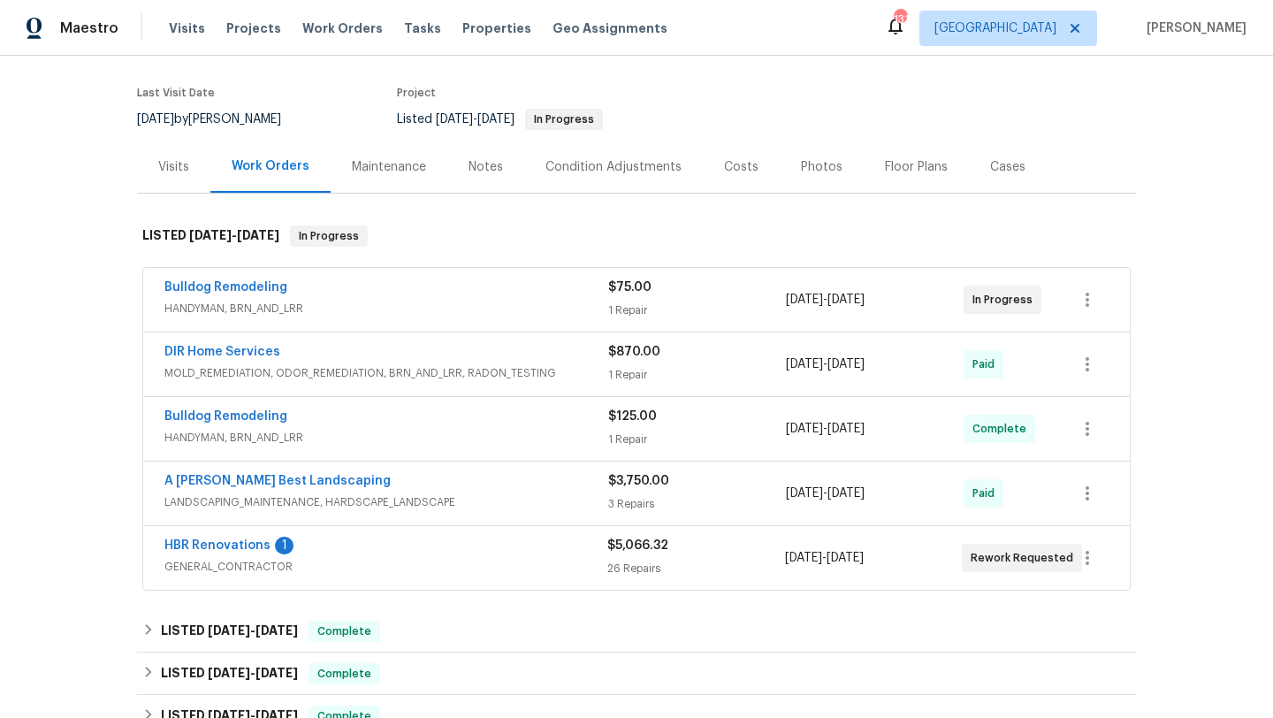
scroll to position [129, 0]
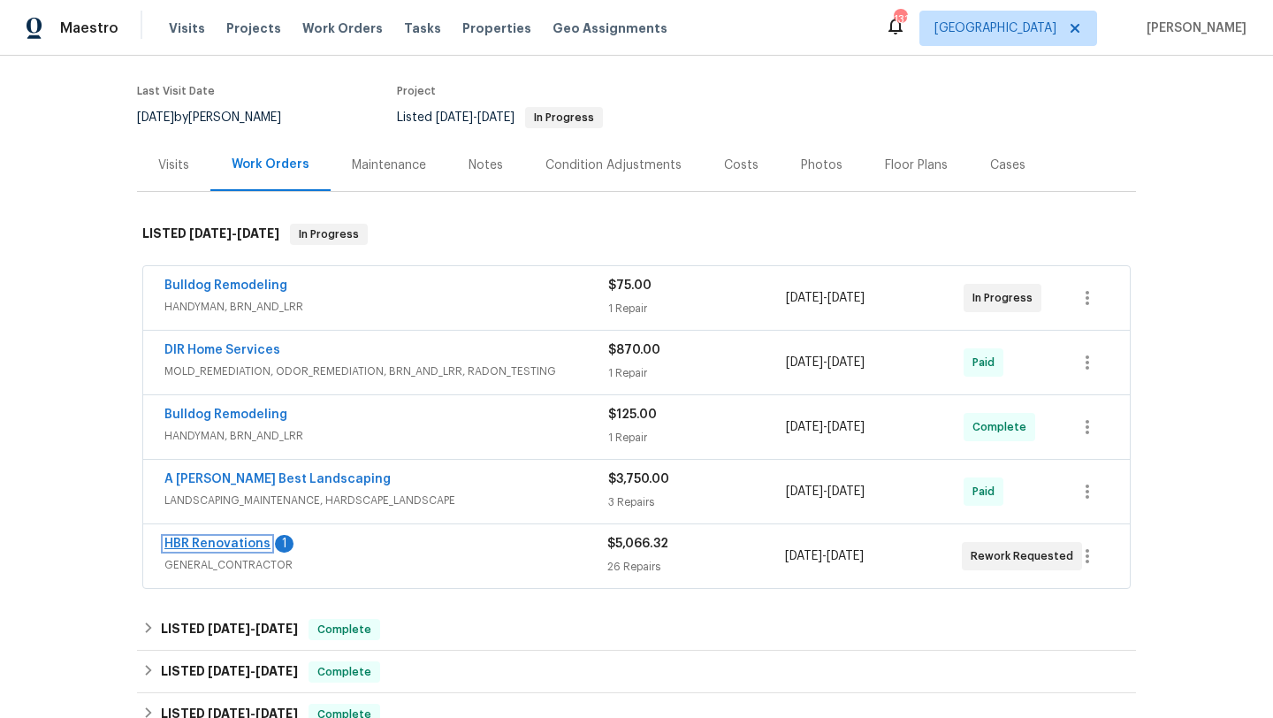
click at [249, 547] on link "HBR Renovations" at bounding box center [217, 544] width 106 height 12
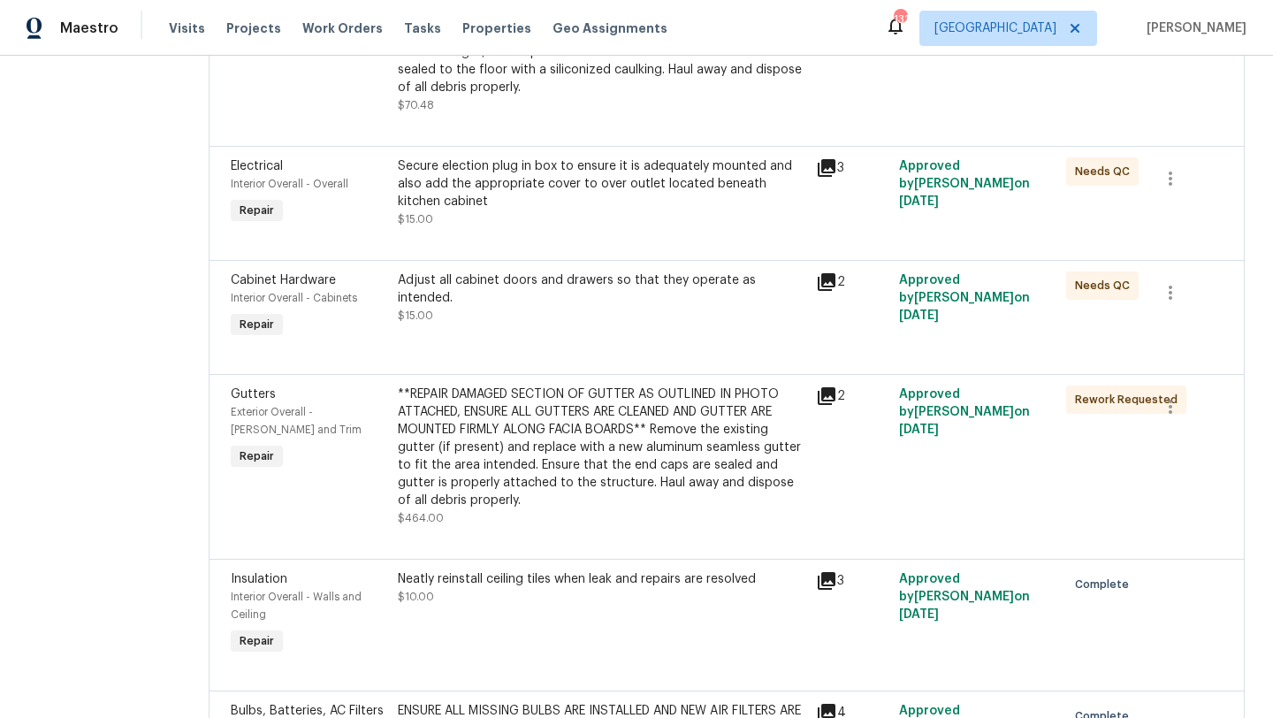
scroll to position [760, 0]
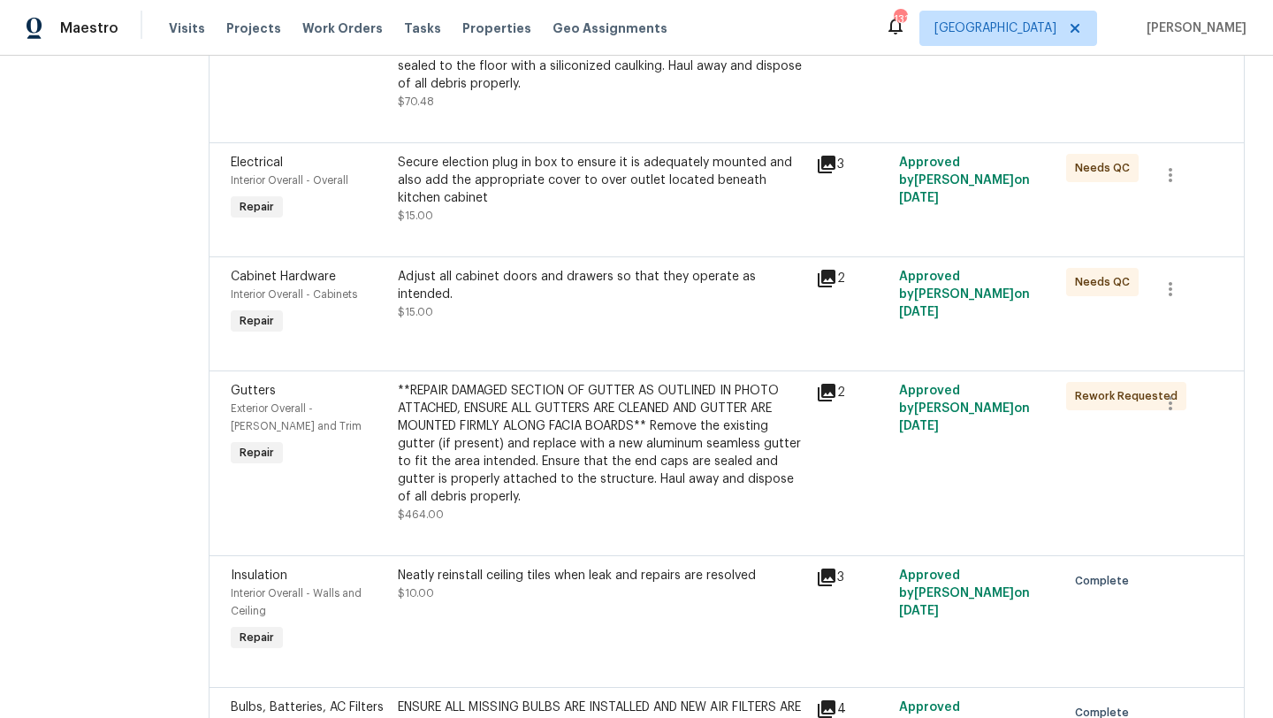
click at [260, 405] on div "Exterior Overall - [PERSON_NAME] and Trim" at bounding box center [309, 417] width 157 height 35
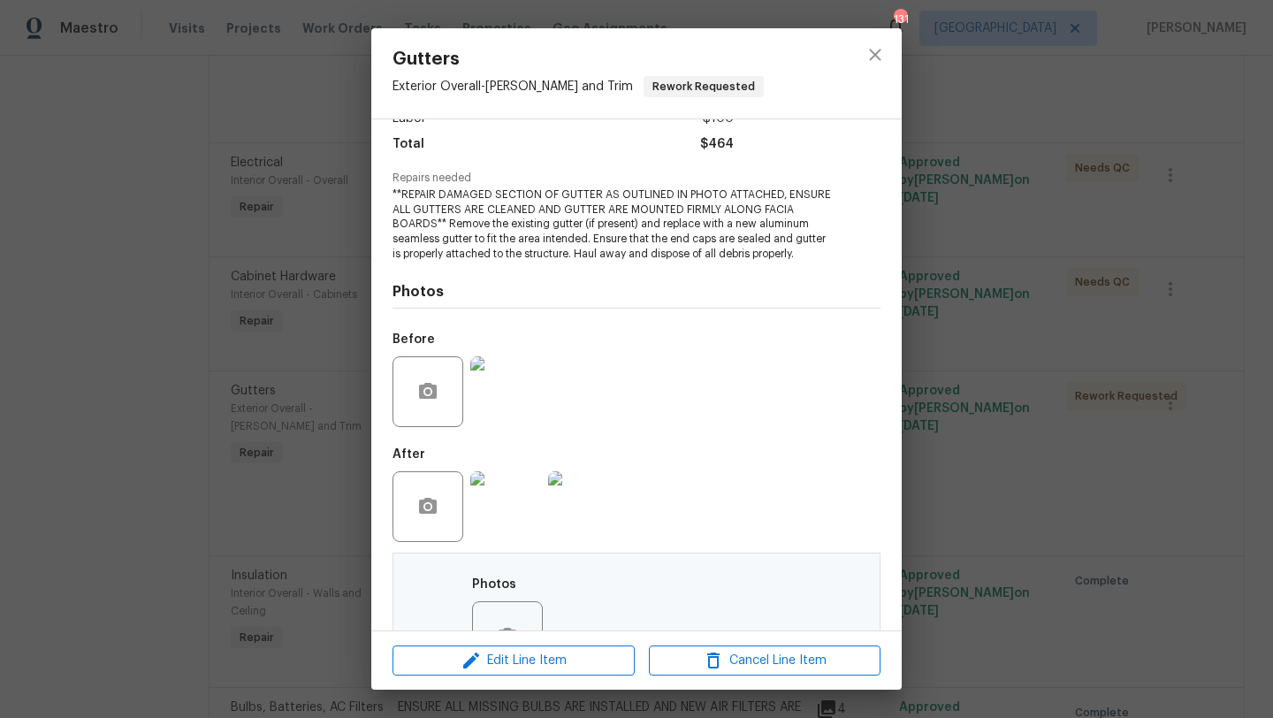
scroll to position [149, 0]
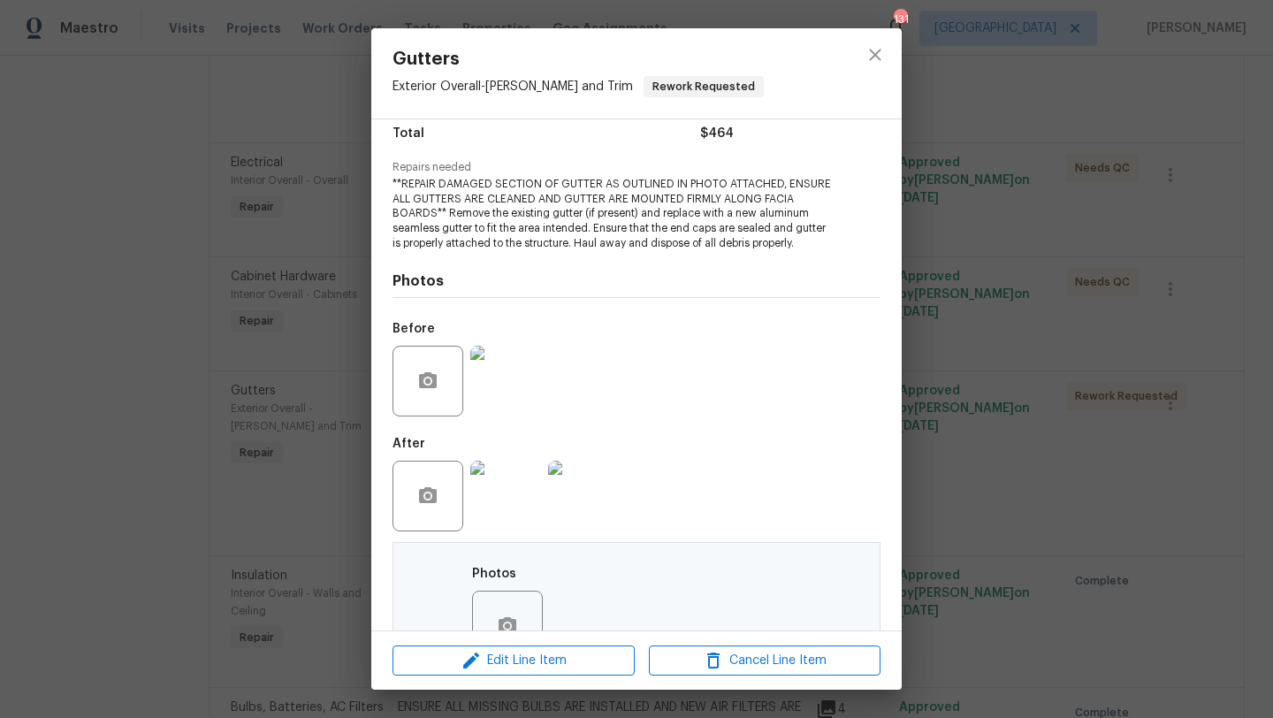
click at [517, 391] on img at bounding box center [505, 381] width 71 height 71
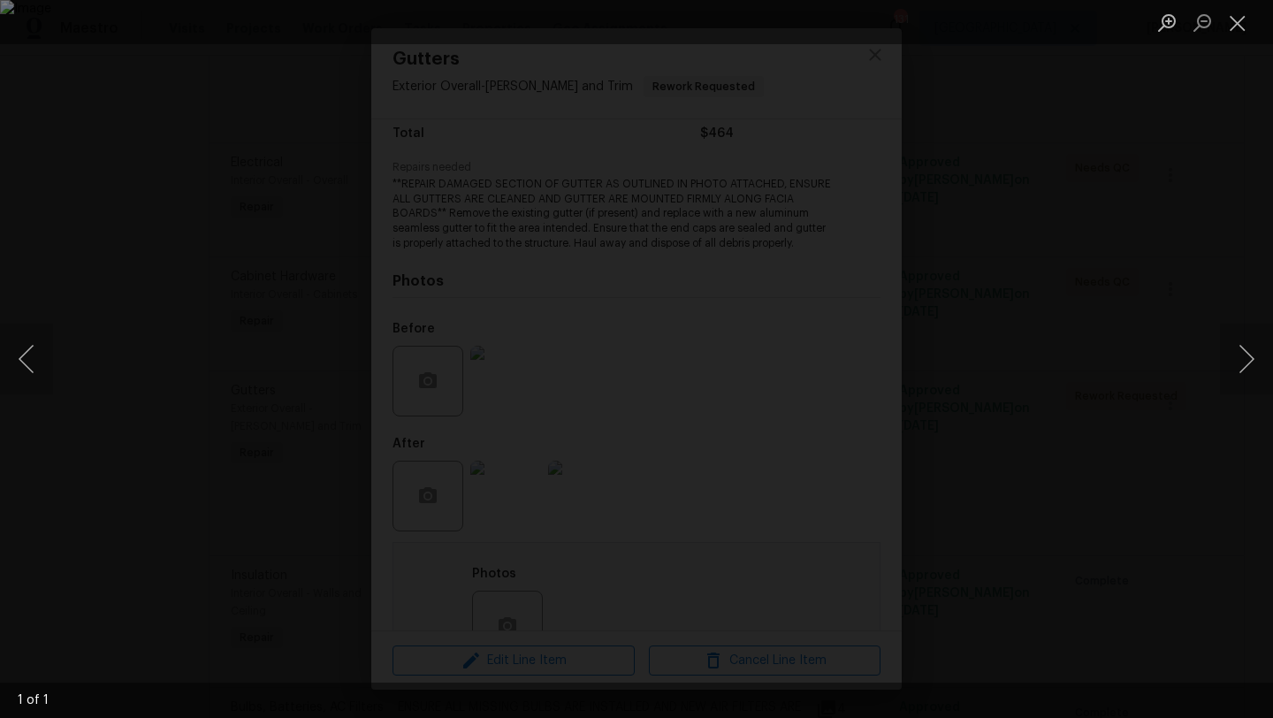
click at [1172, 137] on div "Lightbox" at bounding box center [636, 359] width 1273 height 718
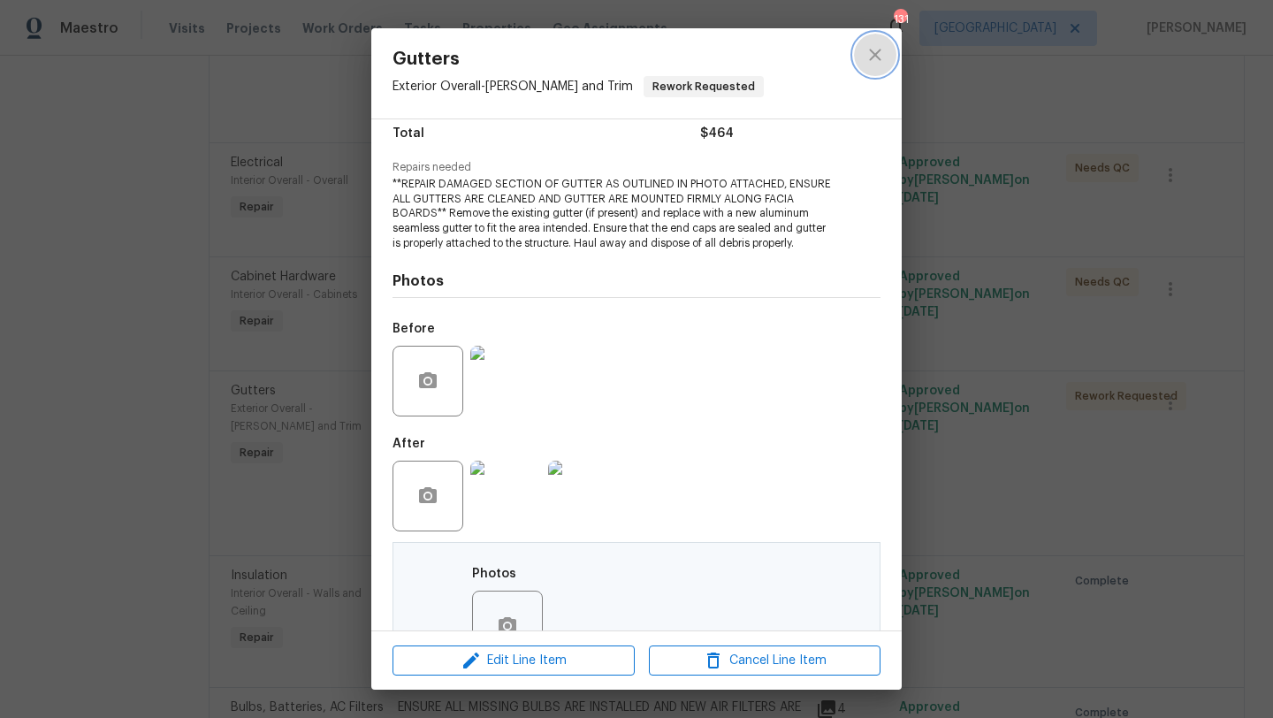
click at [874, 60] on icon "close" at bounding box center [875, 54] width 21 height 21
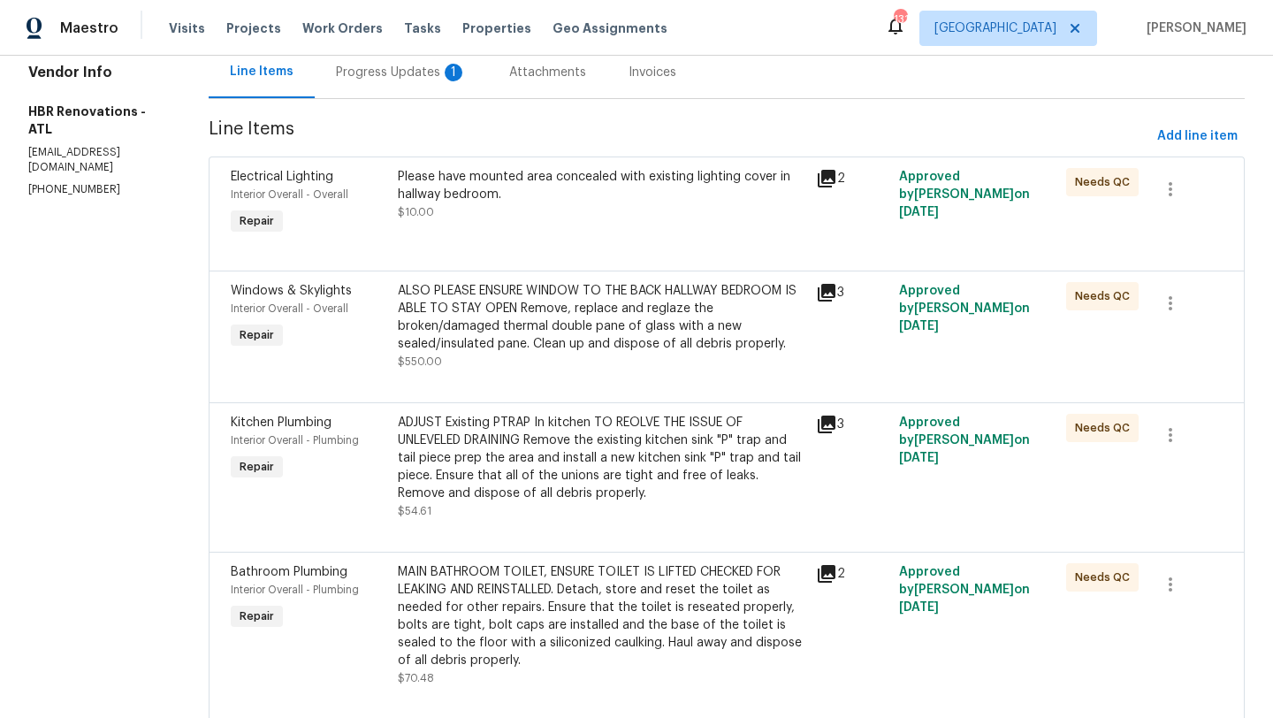
scroll to position [169, 0]
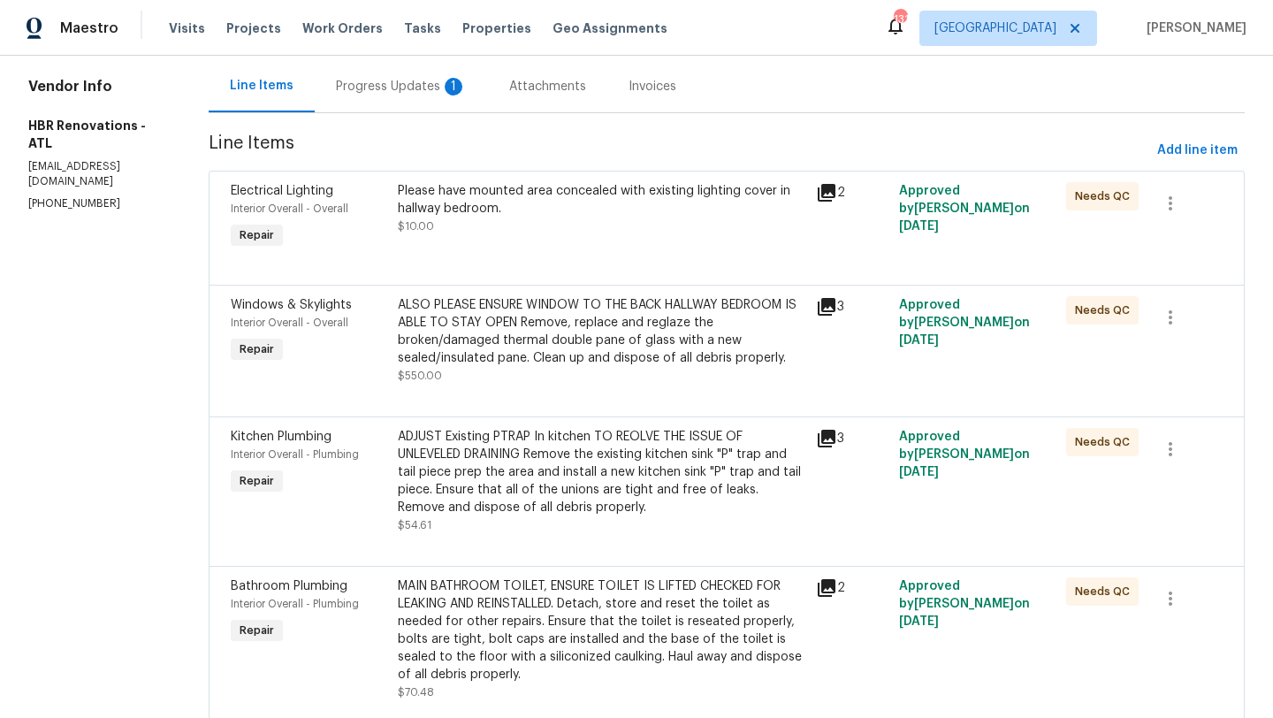
click at [276, 309] on span "Windows & Skylights" at bounding box center [291, 305] width 121 height 12
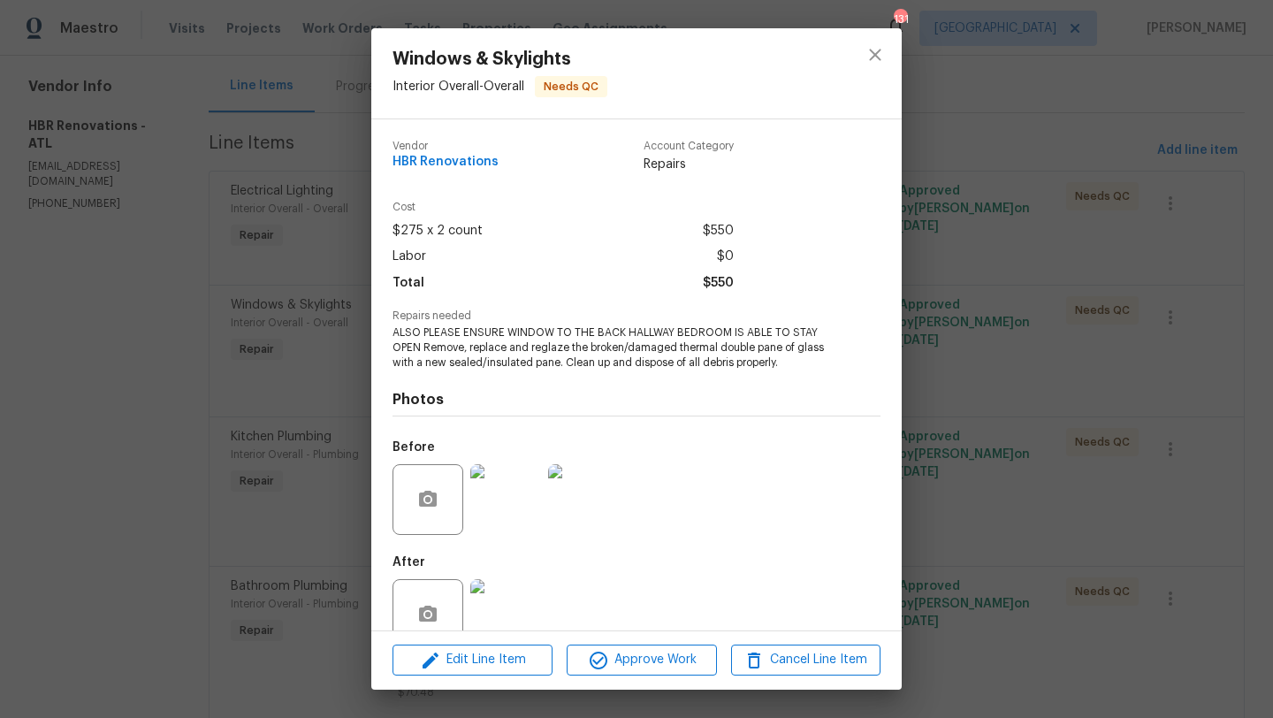
scroll to position [38, 0]
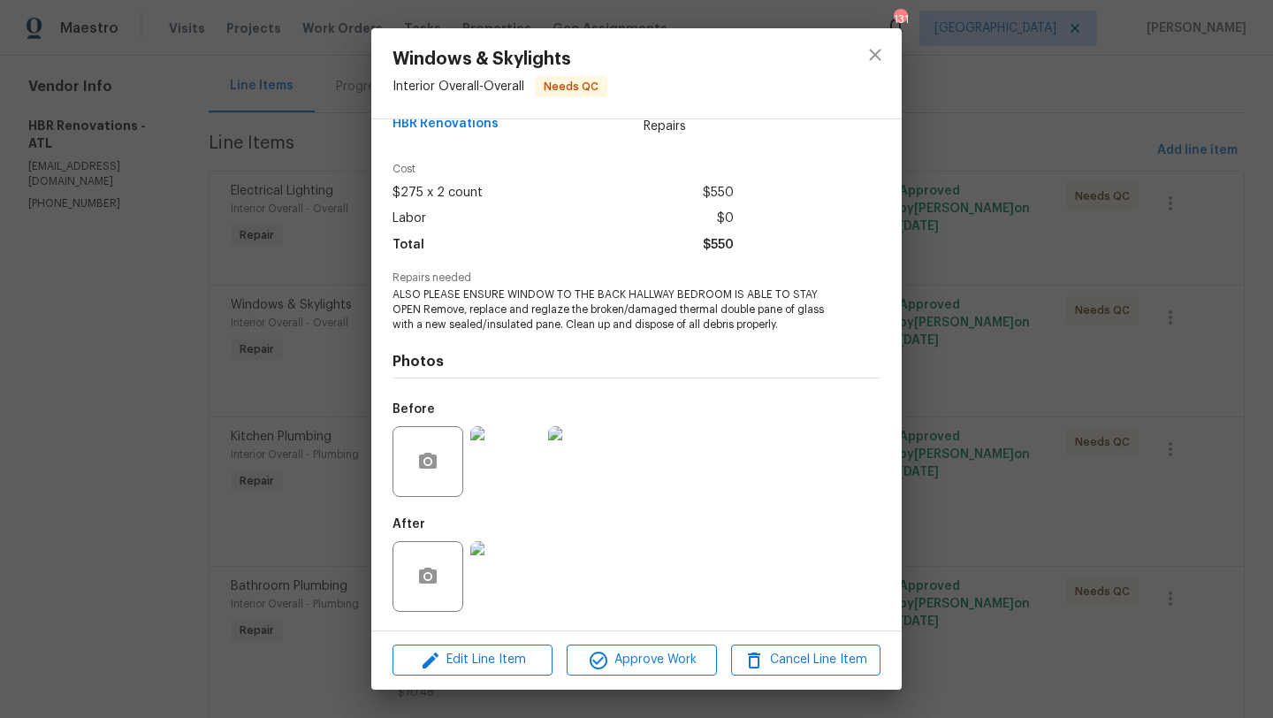
click at [520, 460] on img at bounding box center [505, 461] width 71 height 71
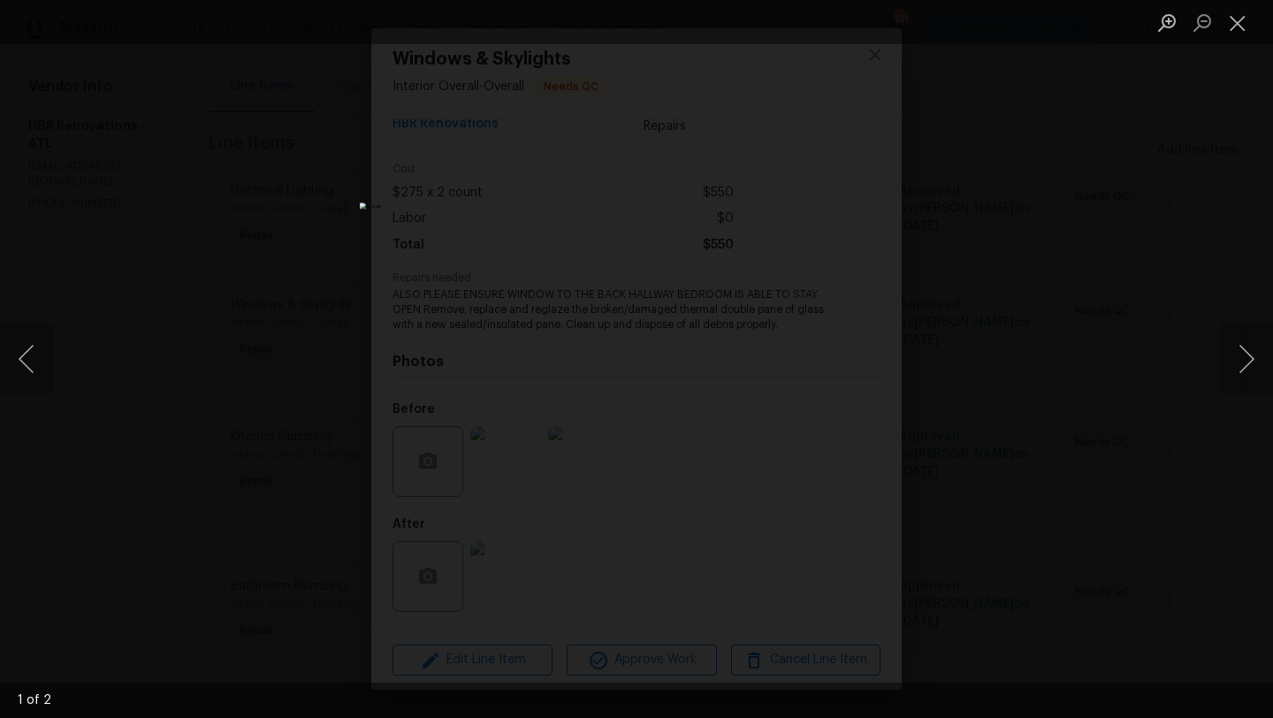
click at [1240, 247] on div "Lightbox" at bounding box center [636, 359] width 1273 height 718
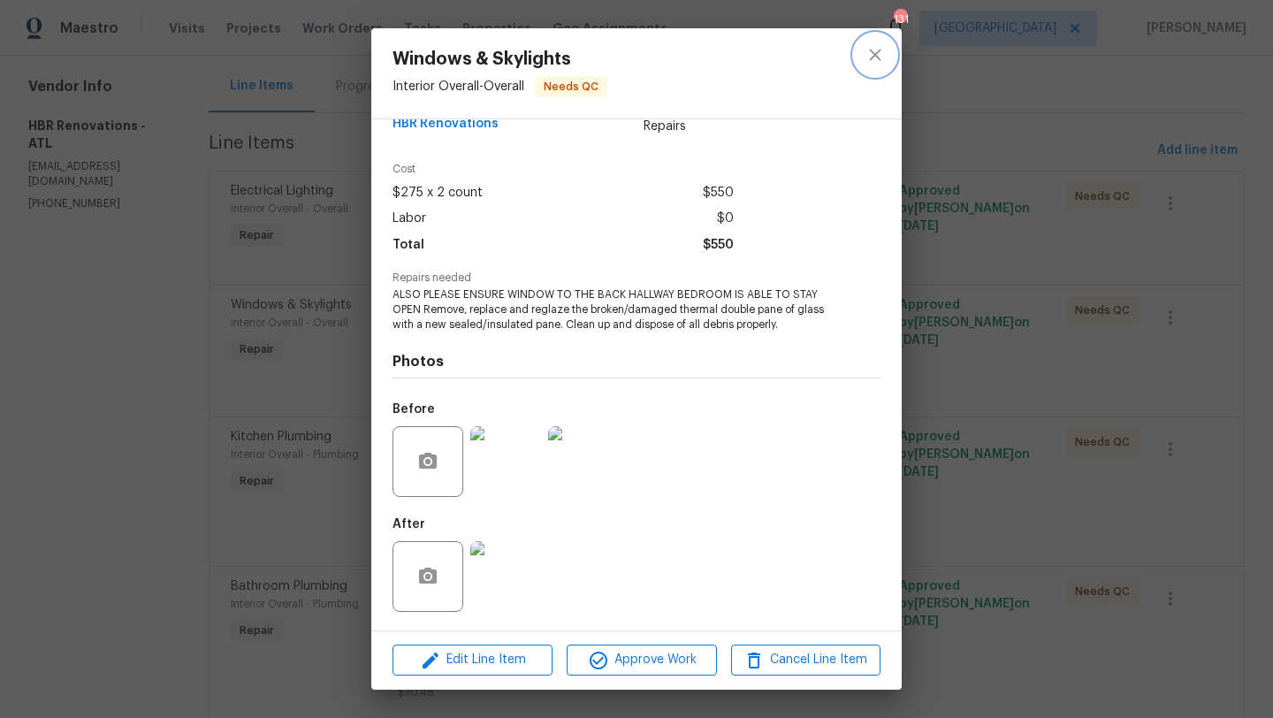
click at [883, 58] on icon "close" at bounding box center [875, 54] width 21 height 21
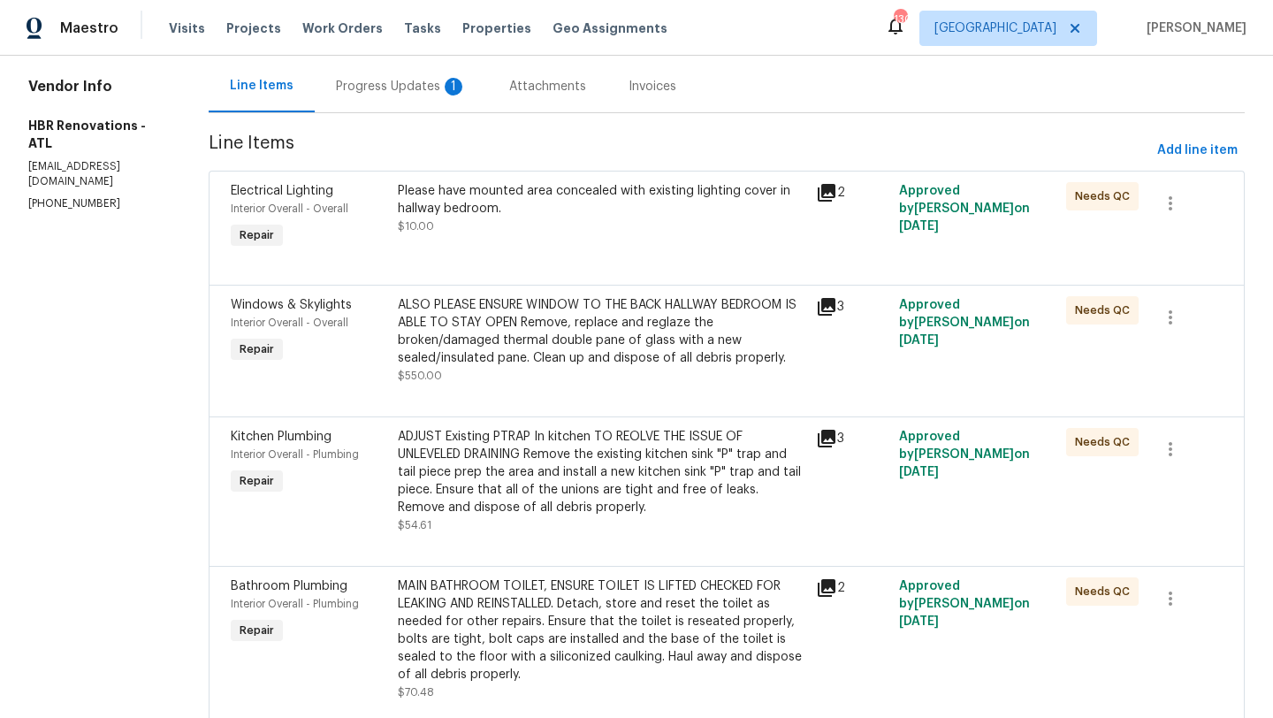
click at [371, 94] on div "Progress Updates 1" at bounding box center [401, 87] width 131 height 18
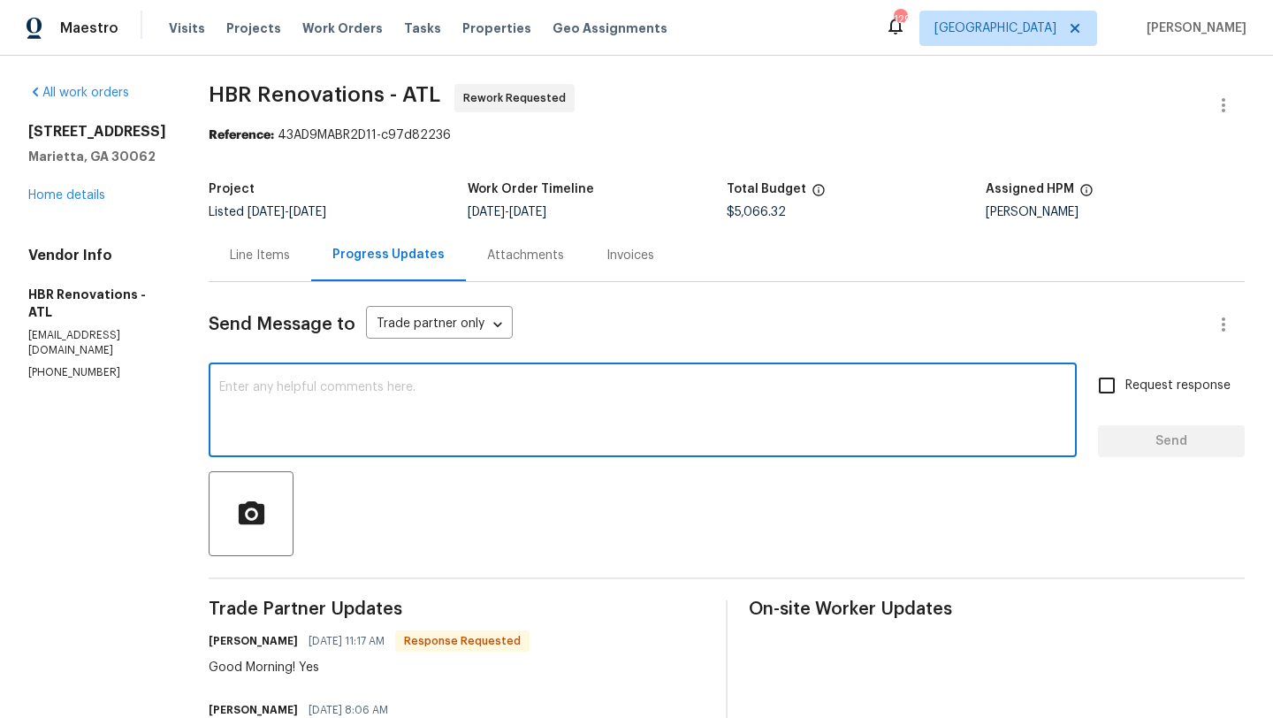
click at [398, 393] on textarea at bounding box center [642, 412] width 847 height 62
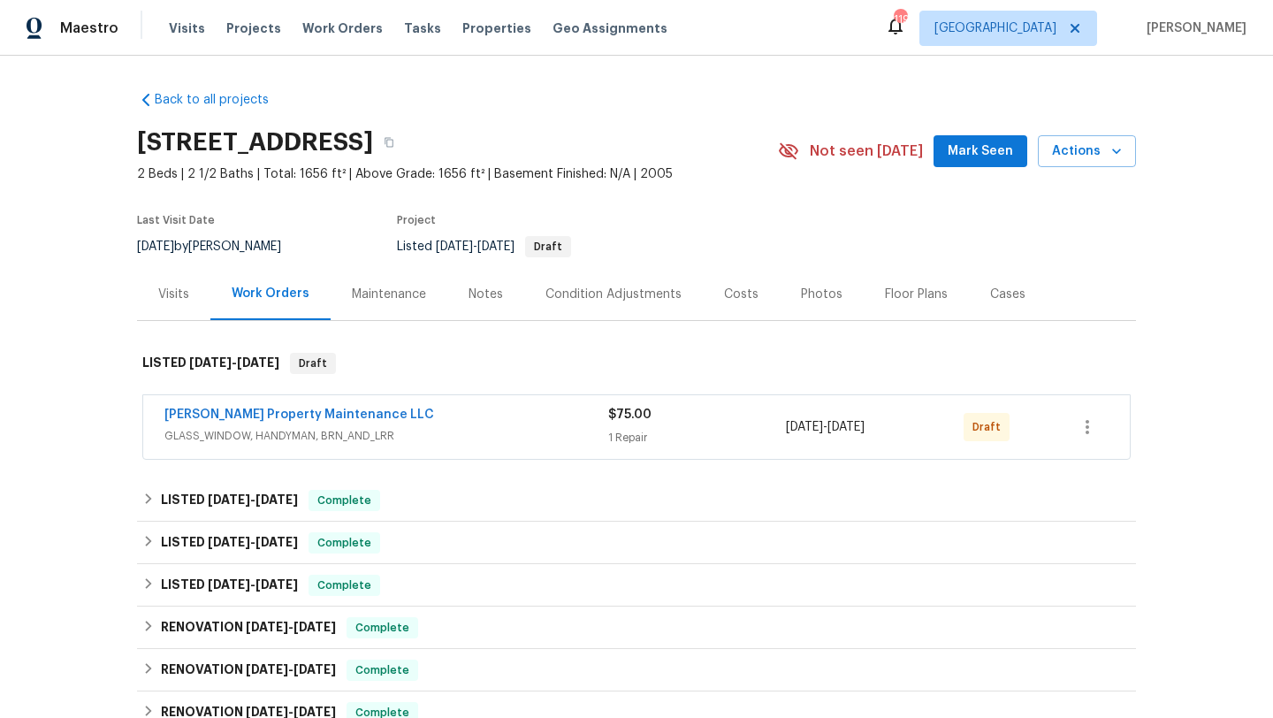
click at [433, 415] on div "[PERSON_NAME] Property Maintenance LLC" at bounding box center [386, 416] width 444 height 21
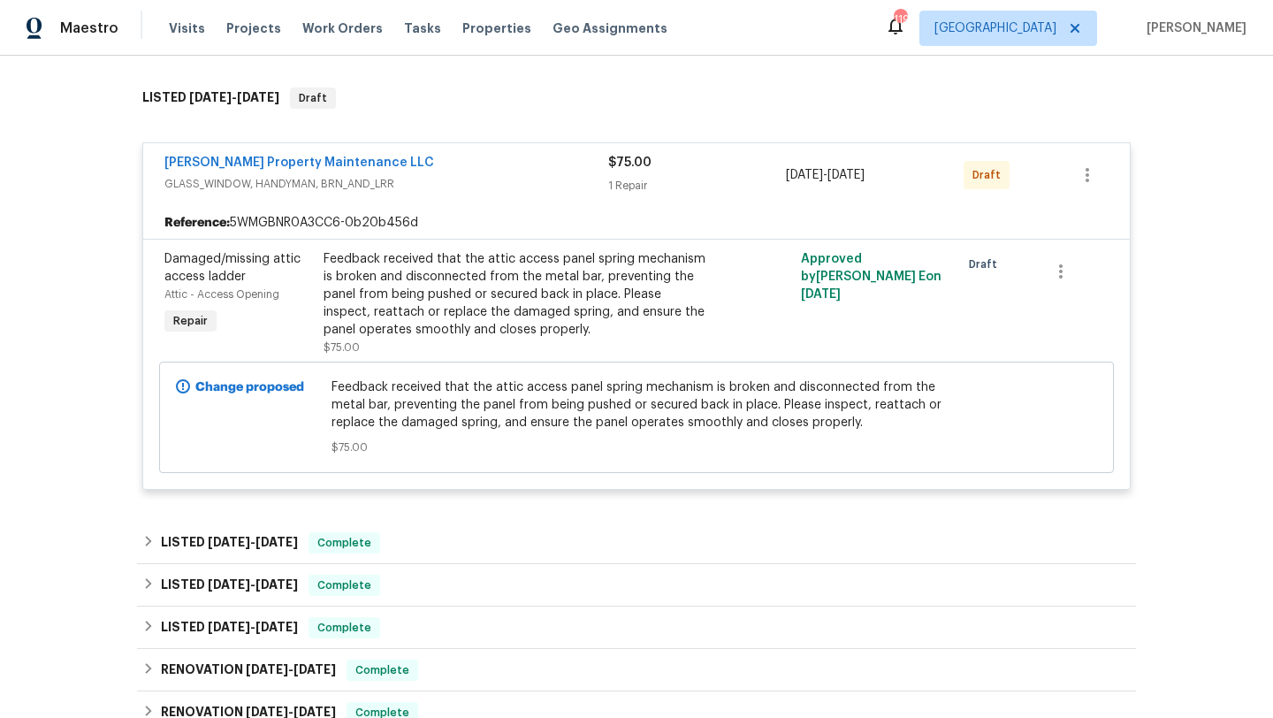
scroll to position [286, 0]
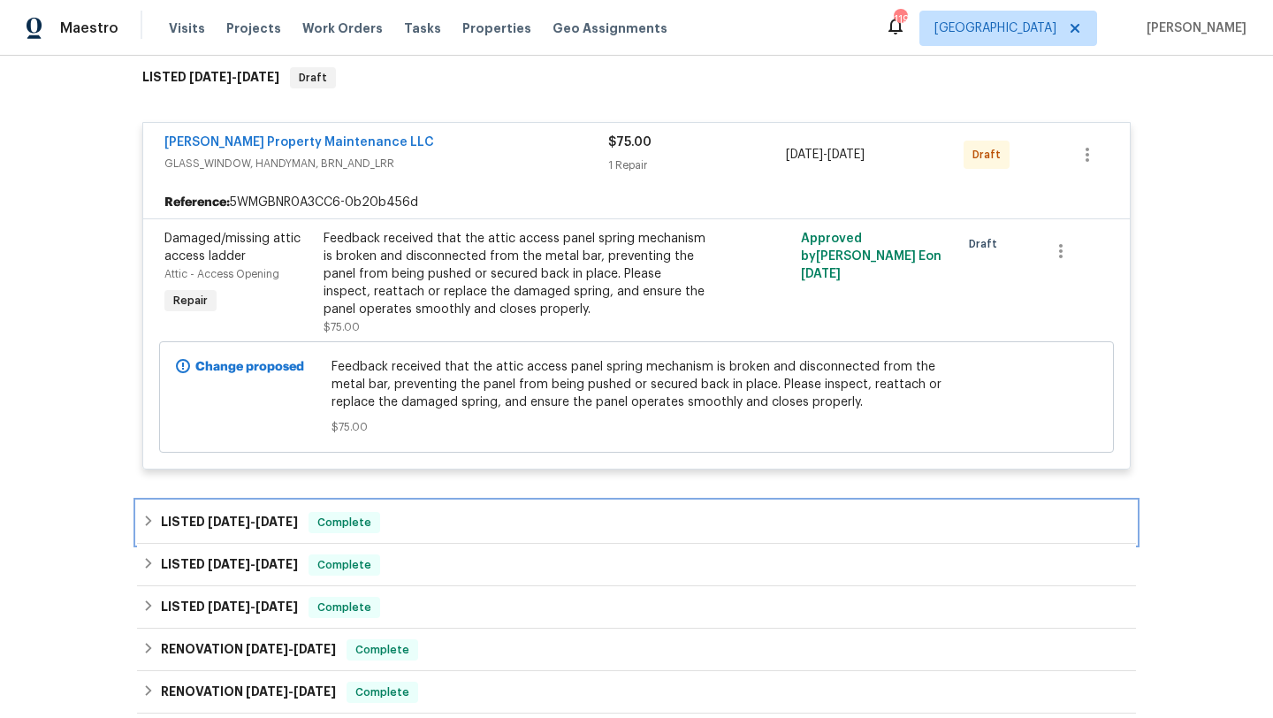
click at [424, 525] on div "LISTED 9/17/25 - 9/24/25 Complete" at bounding box center [636, 522] width 989 height 21
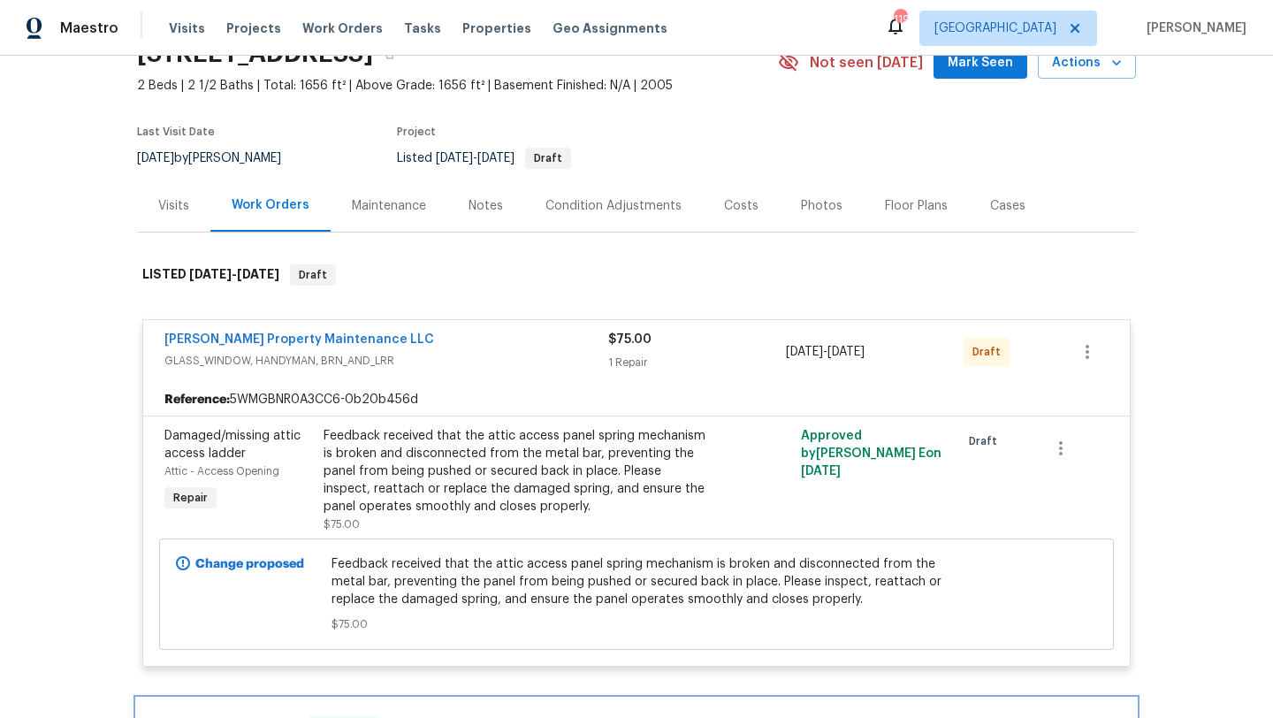
scroll to position [64, 0]
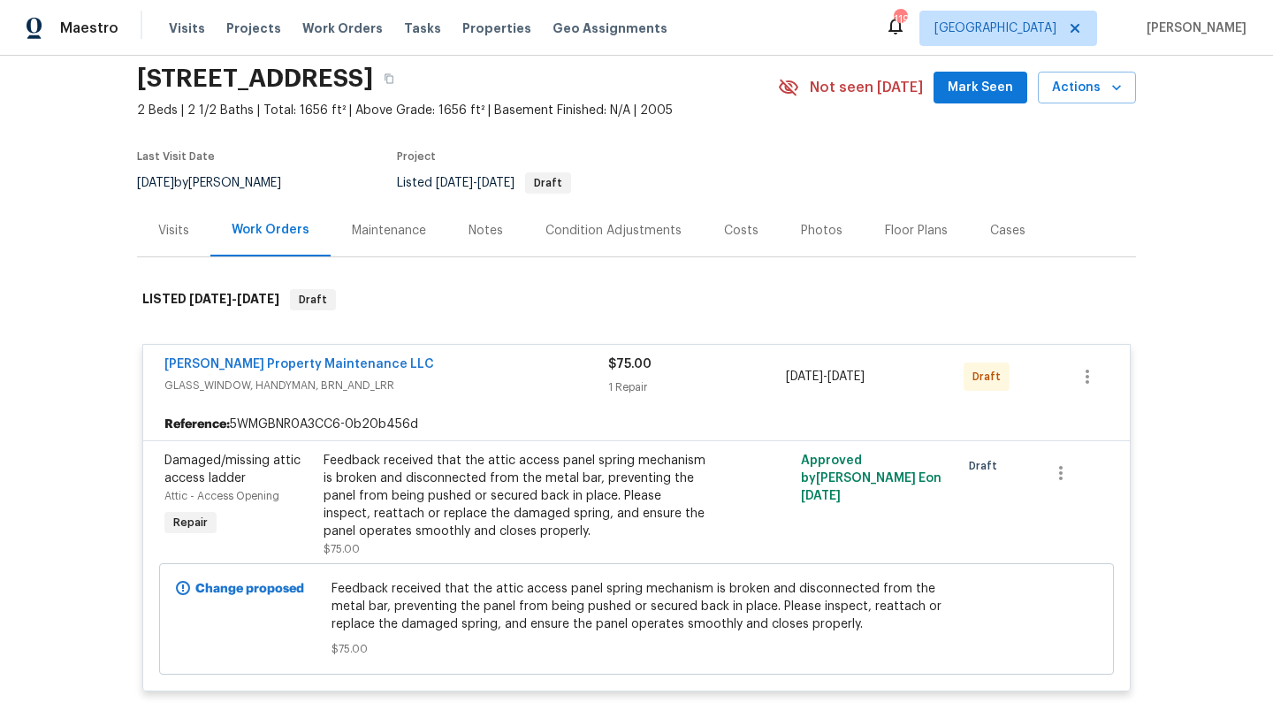
click at [483, 228] on div "Notes" at bounding box center [486, 231] width 34 height 18
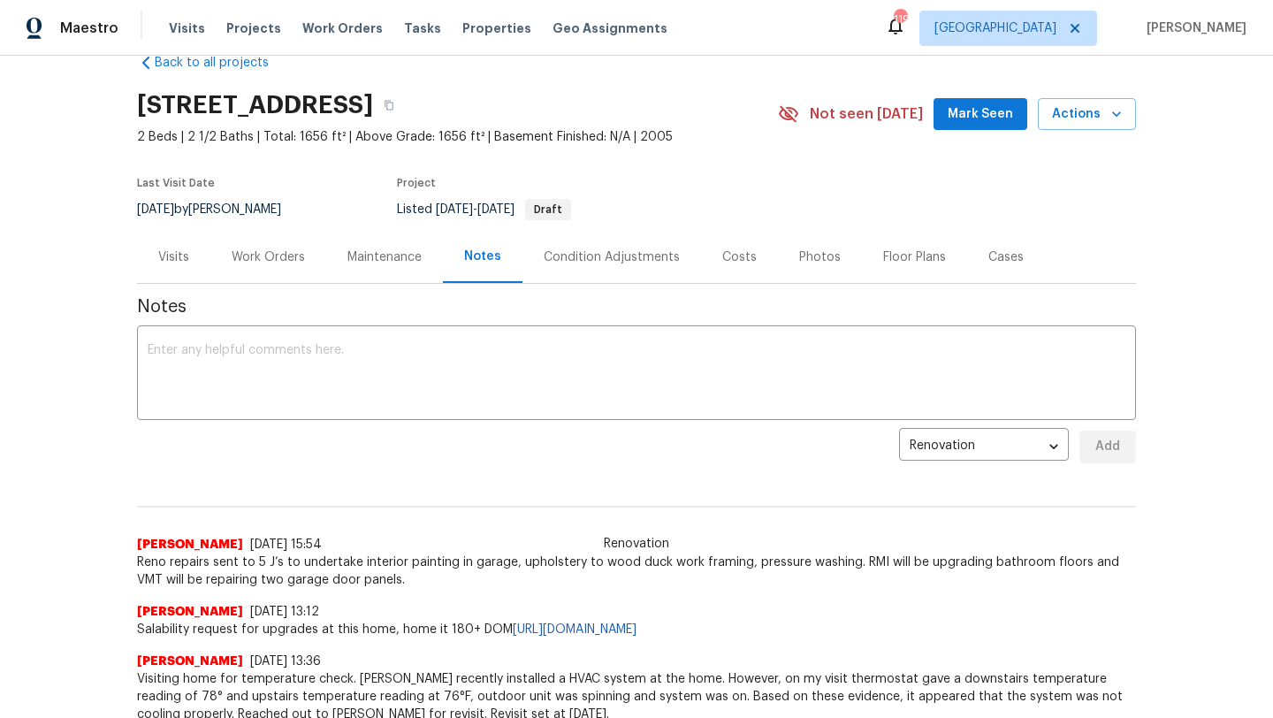
scroll to position [36, 0]
click at [269, 263] on div "Work Orders" at bounding box center [268, 258] width 73 height 18
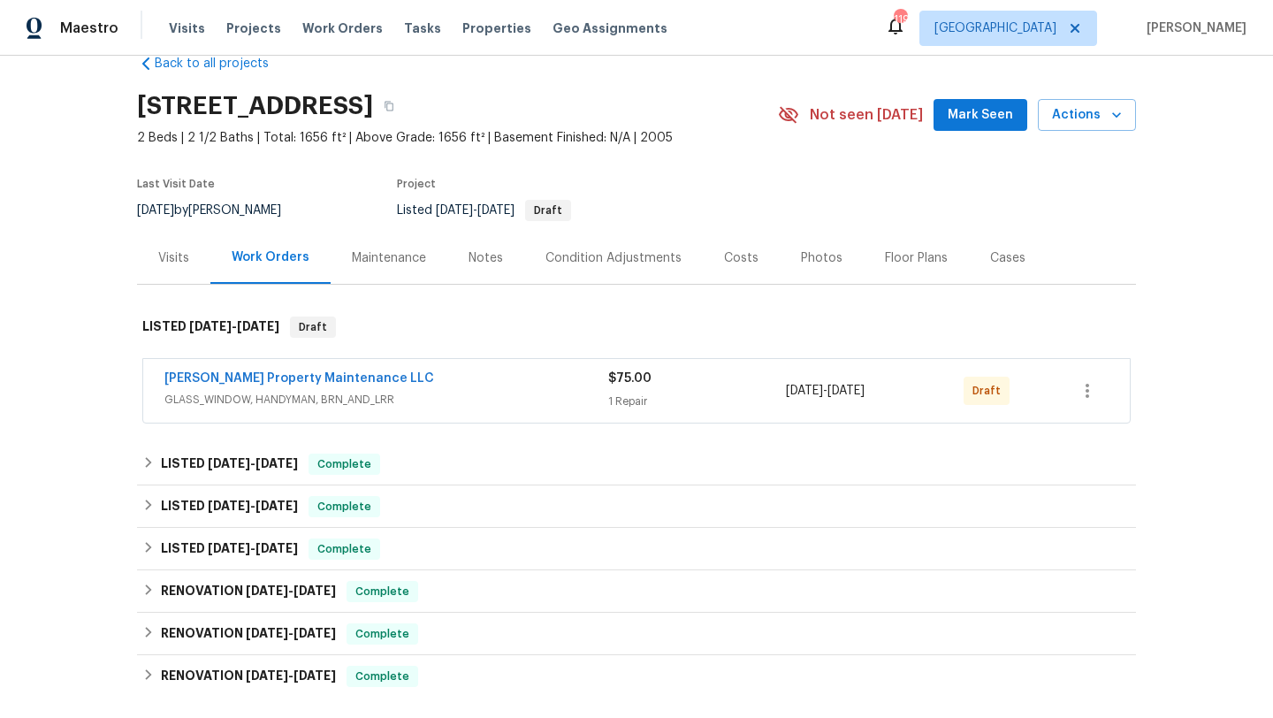
click at [180, 255] on div "Visits" at bounding box center [173, 258] width 31 height 18
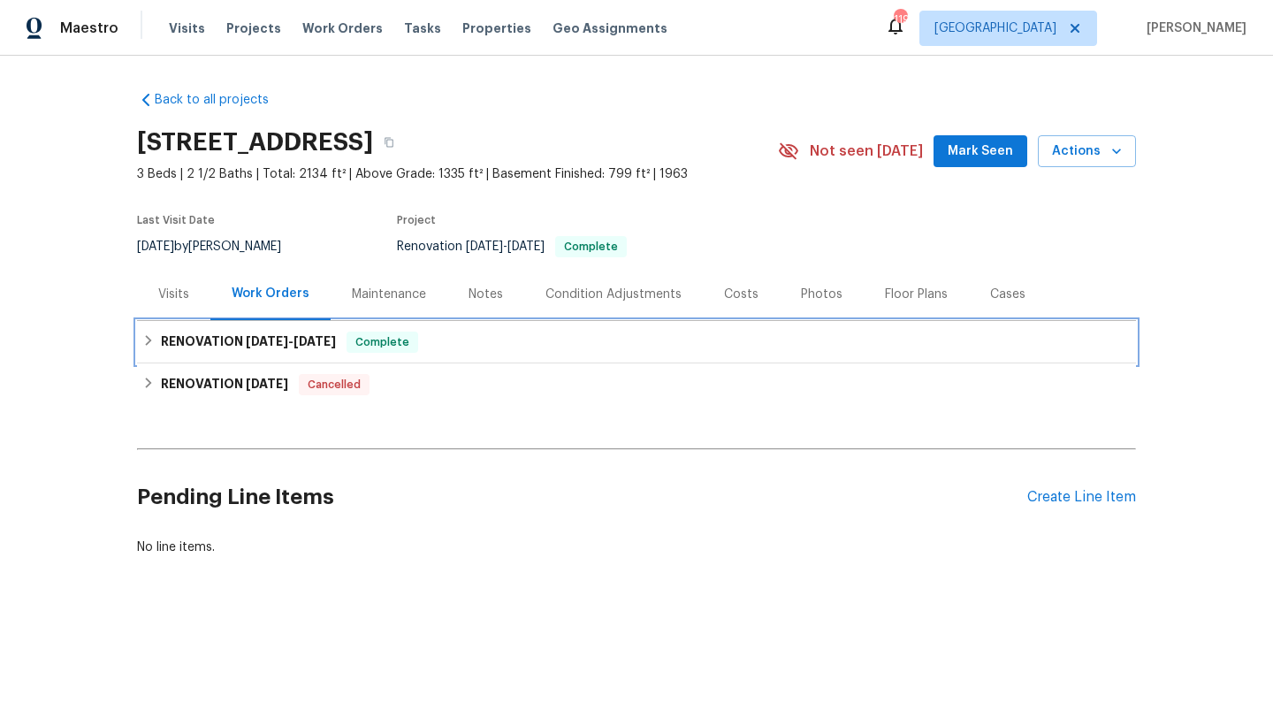
click at [475, 340] on div "RENOVATION [DATE] - [DATE] Complete" at bounding box center [636, 342] width 989 height 21
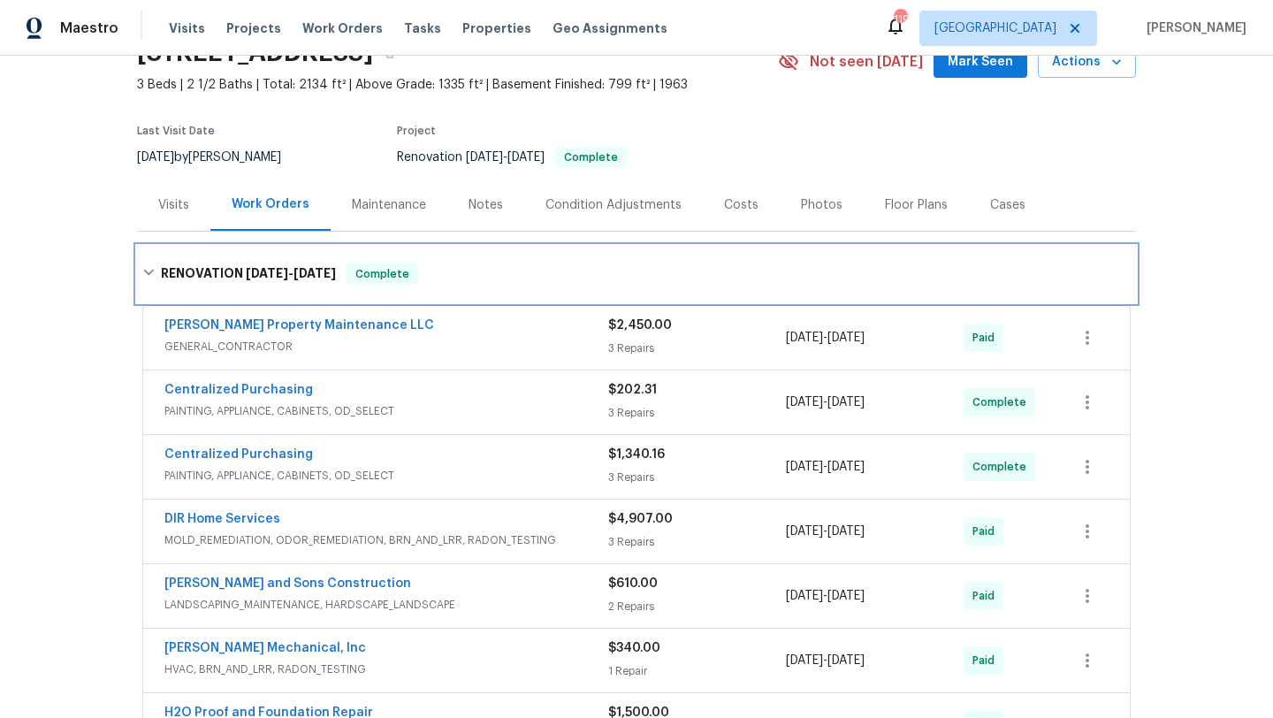
scroll to position [82, 0]
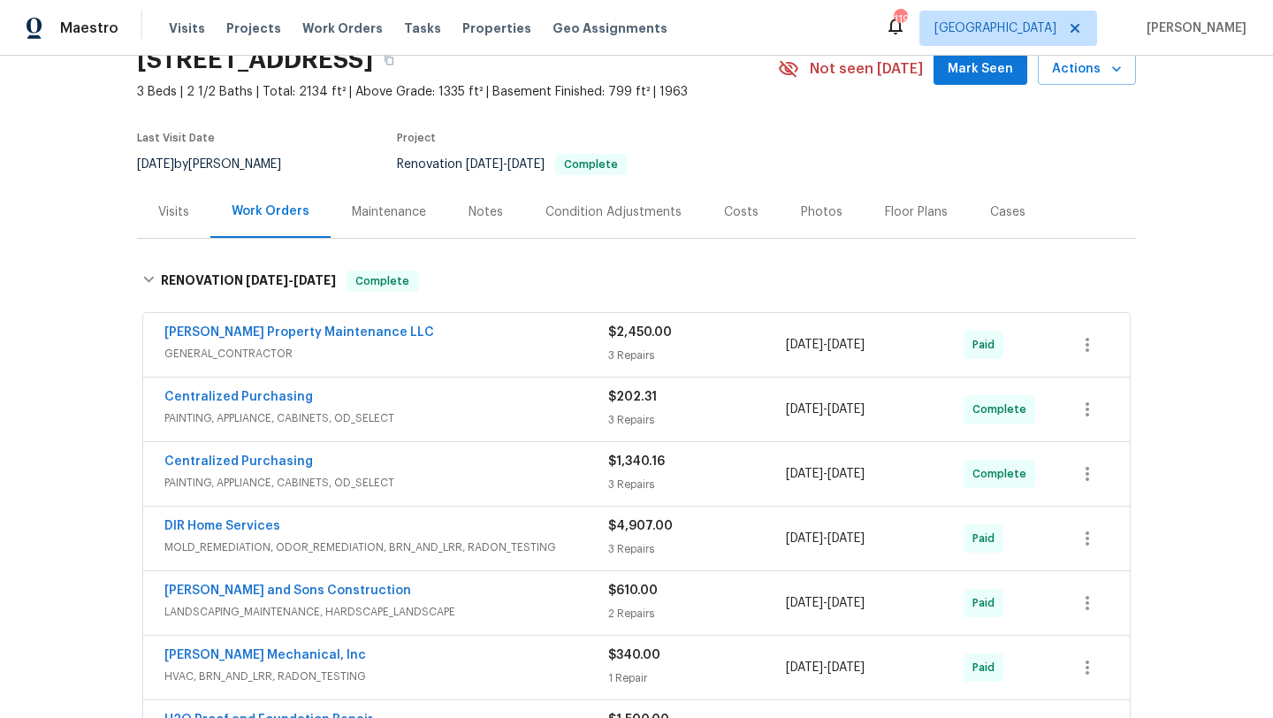
click at [497, 212] on div "Notes" at bounding box center [486, 212] width 34 height 18
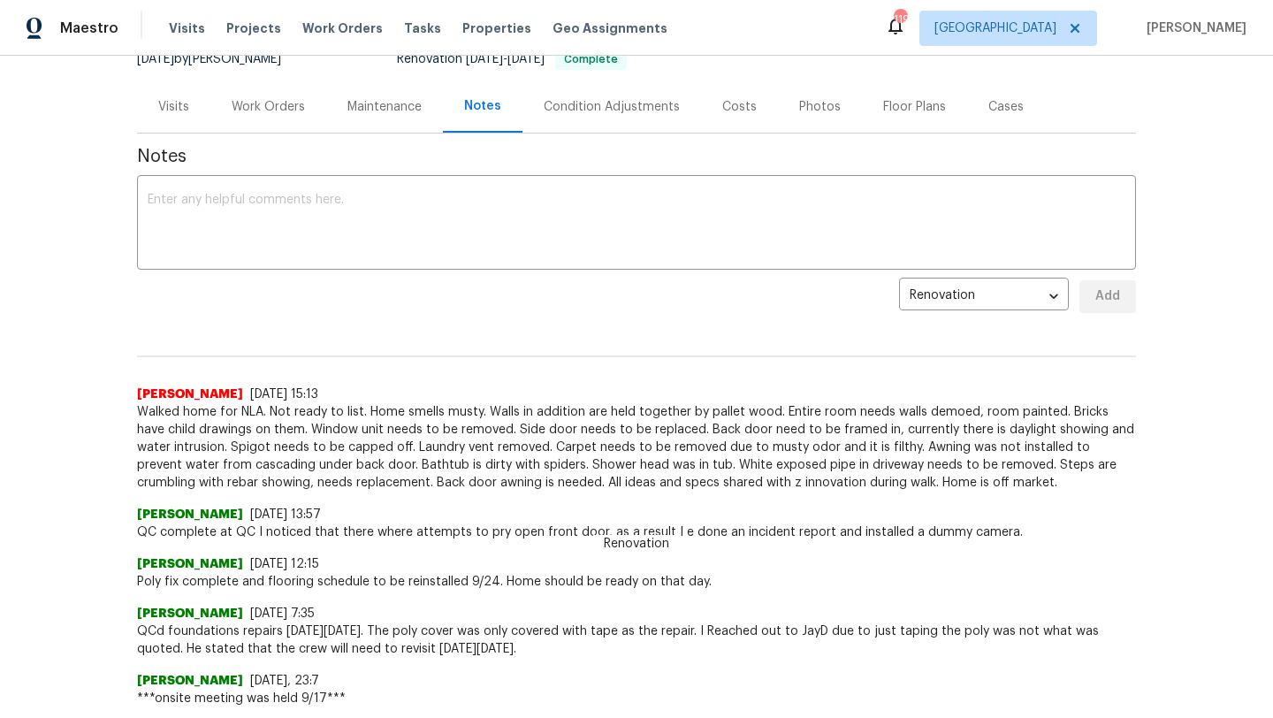
scroll to position [193, 0]
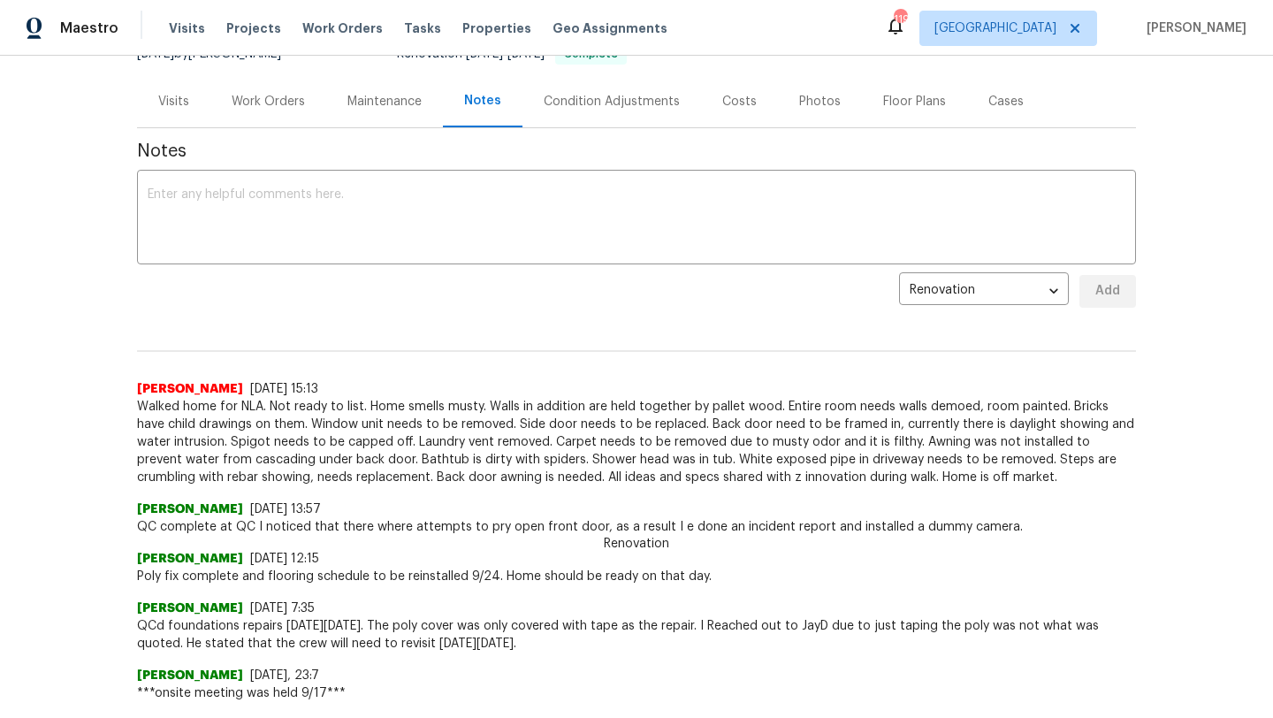
click at [739, 90] on div "Costs" at bounding box center [739, 101] width 77 height 52
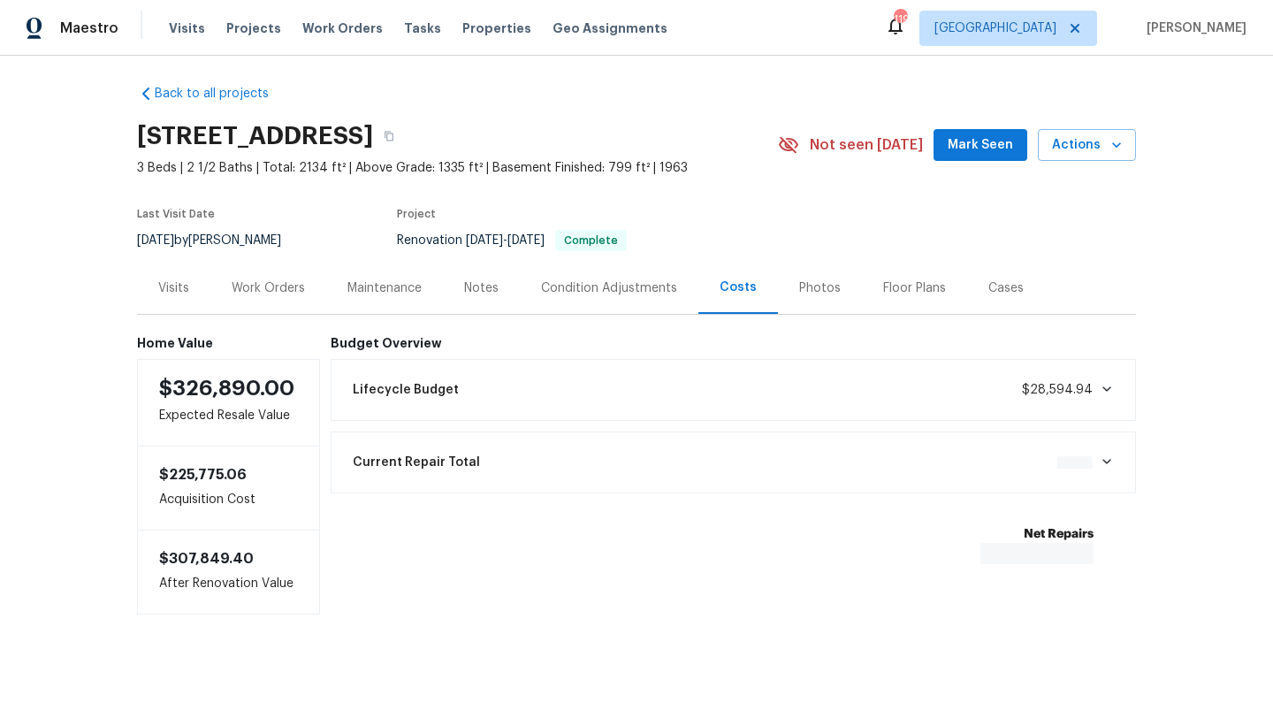
scroll to position [10, 0]
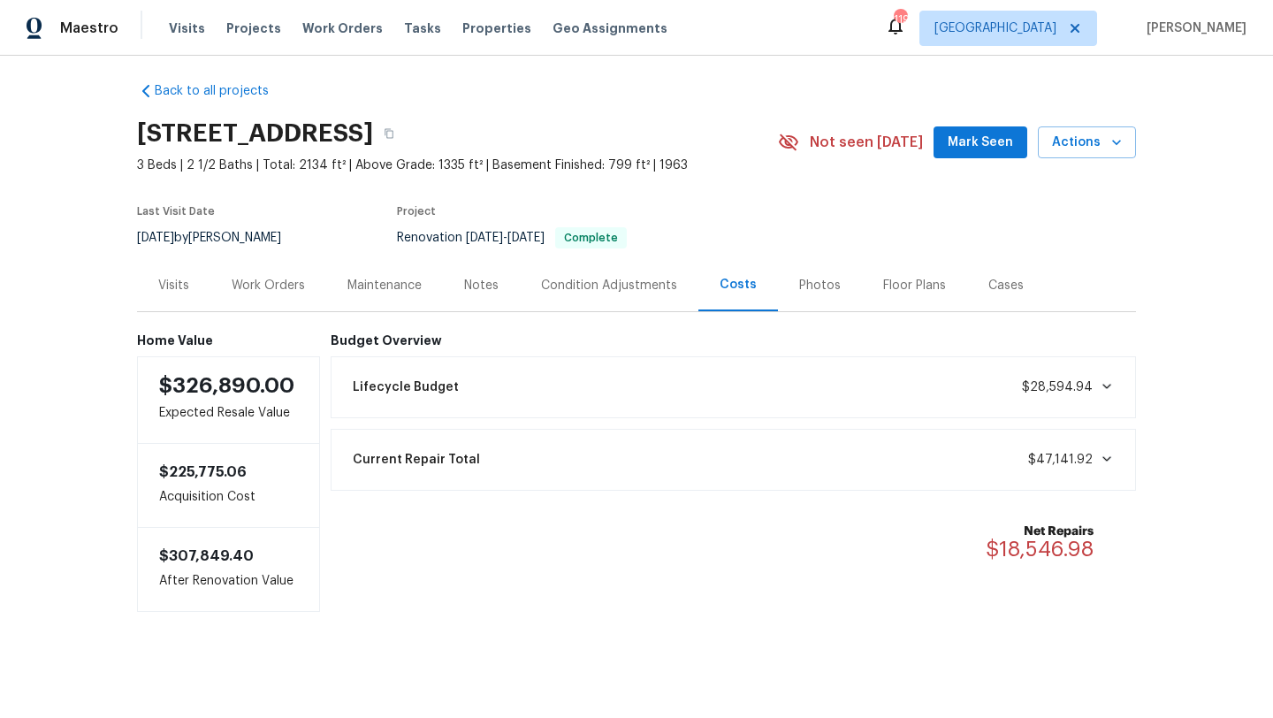
click at [812, 288] on div "Photos" at bounding box center [820, 286] width 42 height 18
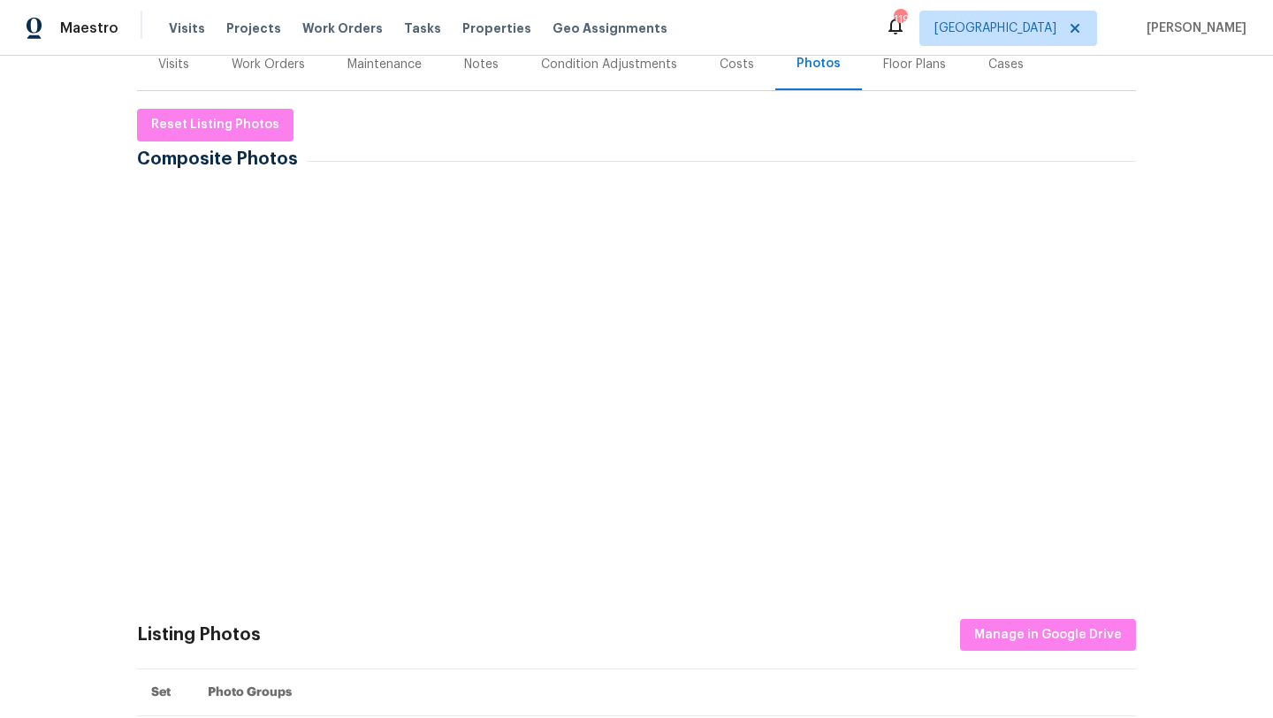
scroll to position [254, 0]
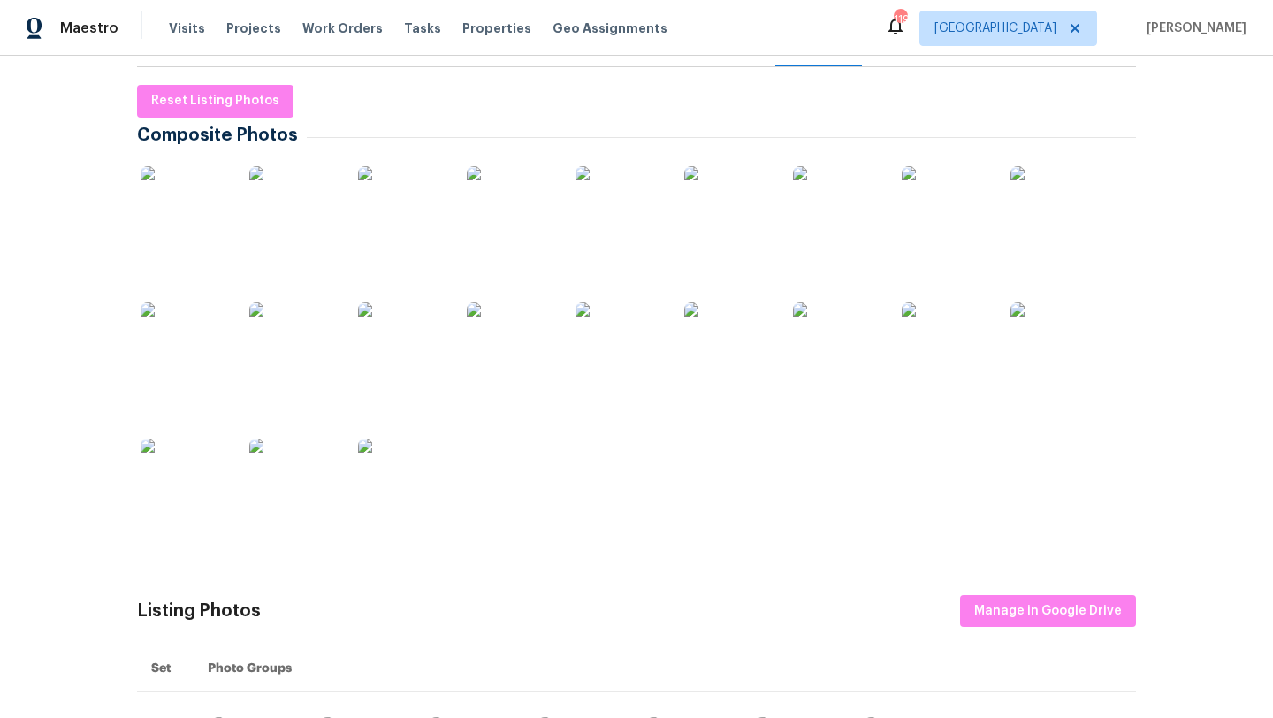
click at [214, 228] on img at bounding box center [185, 210] width 88 height 88
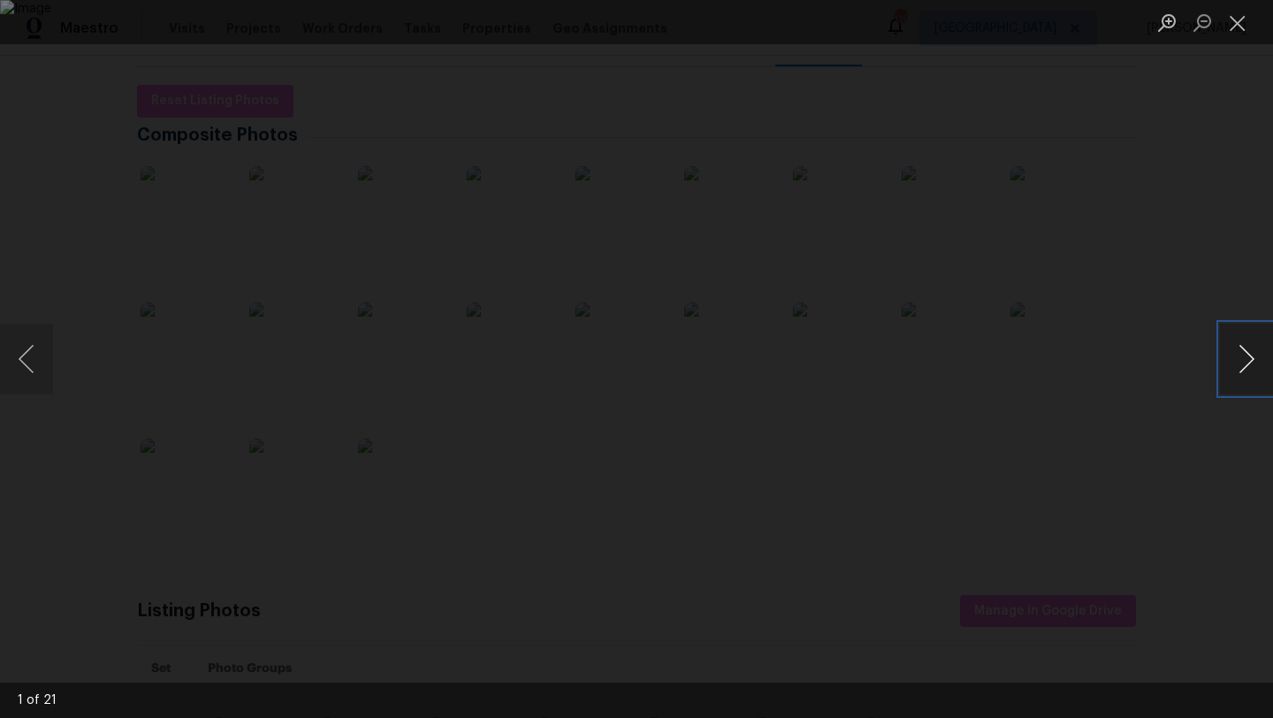
click at [1256, 360] on button "Next image" at bounding box center [1246, 359] width 53 height 71
click at [1256, 361] on button "Next image" at bounding box center [1246, 359] width 53 height 71
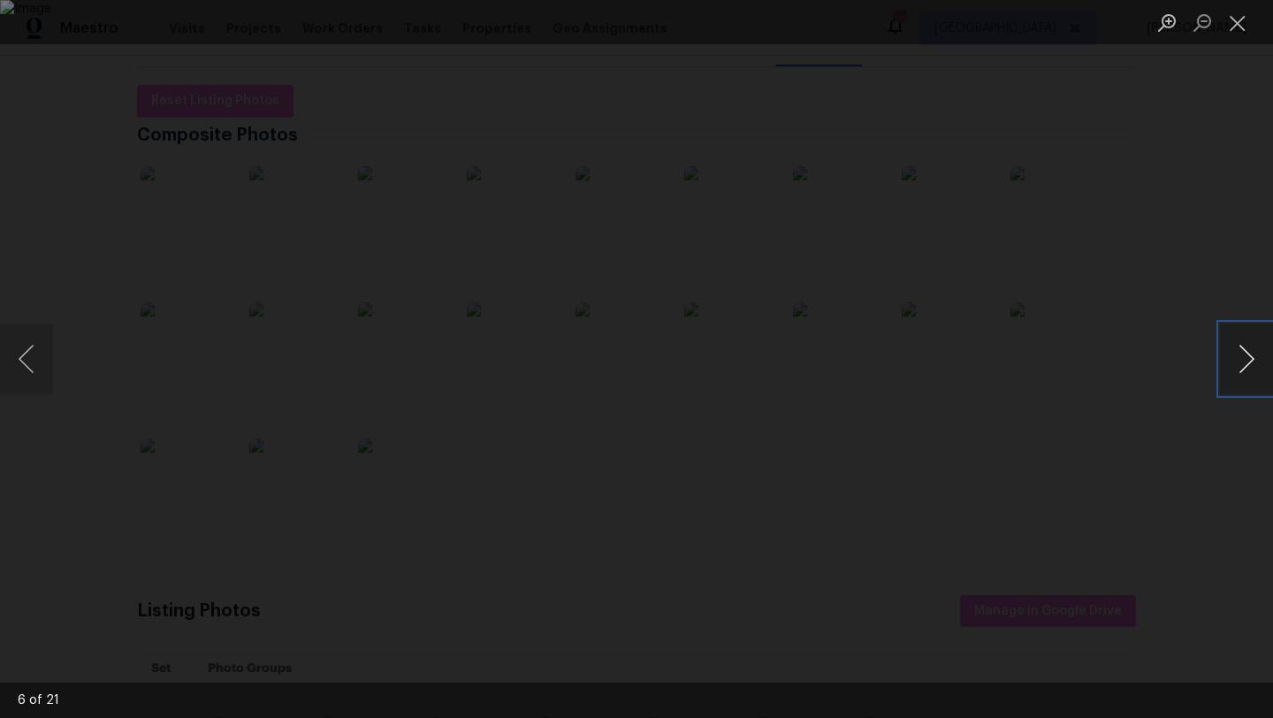
click at [1256, 361] on button "Next image" at bounding box center [1246, 359] width 53 height 71
click at [1256, 362] on button "Next image" at bounding box center [1246, 359] width 53 height 71
click at [1206, 274] on div "Lightbox" at bounding box center [636, 359] width 1273 height 718
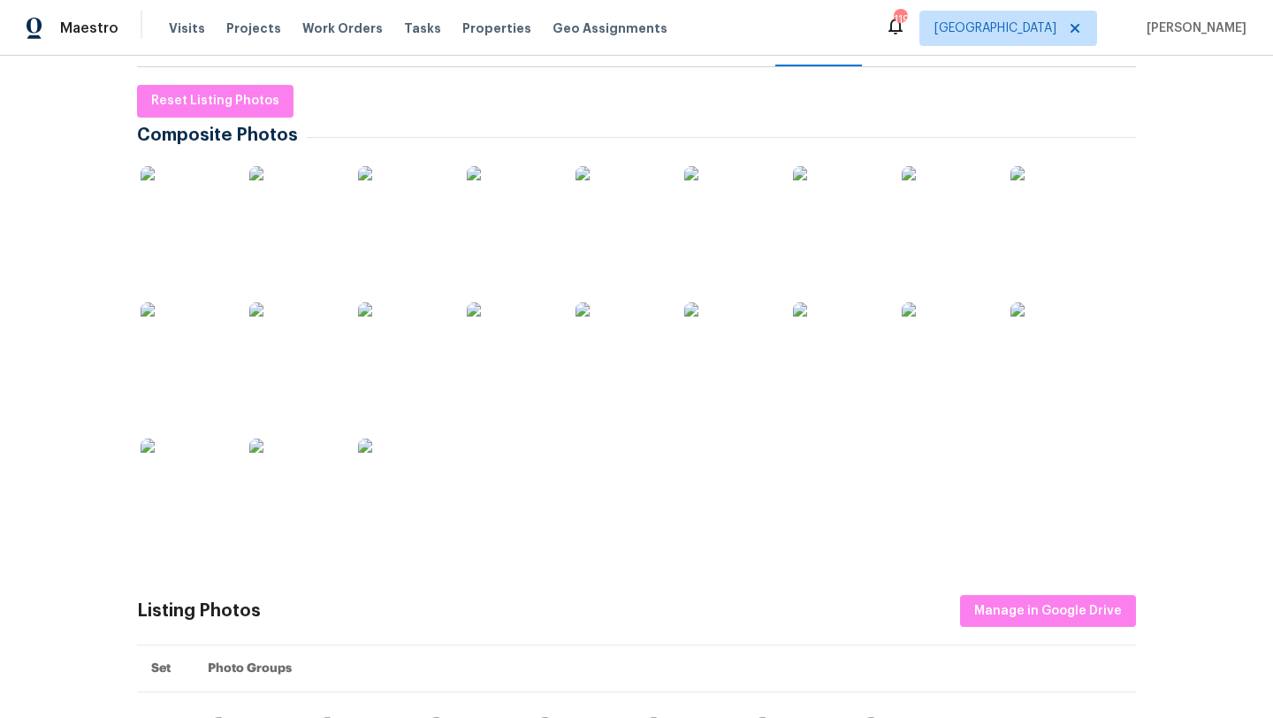
scroll to position [0, 0]
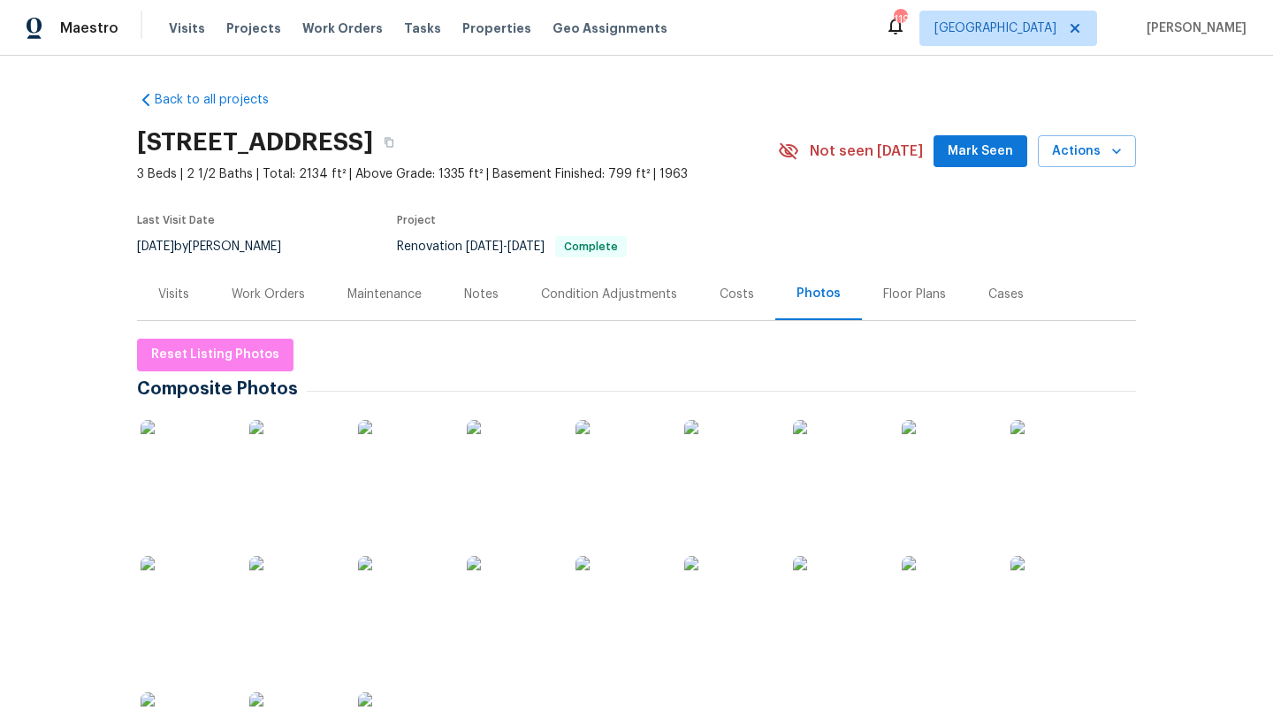
click at [300, 299] on div "Work Orders" at bounding box center [268, 295] width 73 height 18
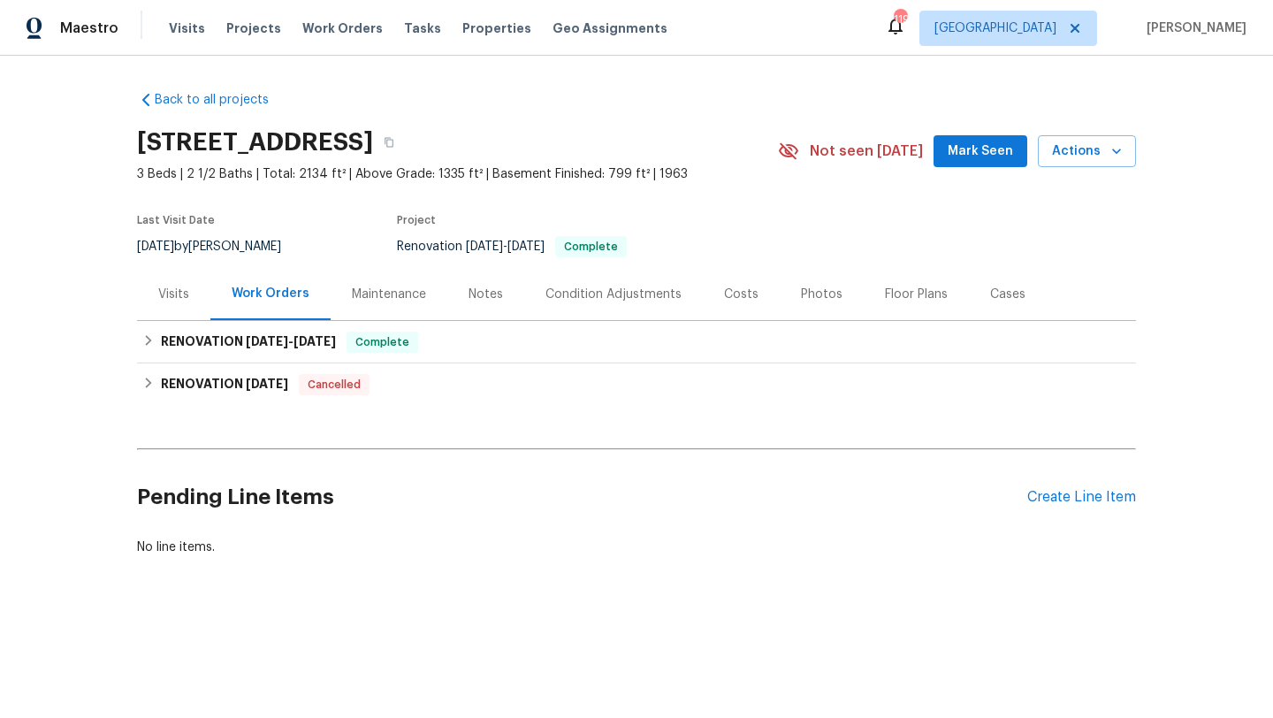
click at [500, 297] on div "Notes" at bounding box center [485, 294] width 77 height 52
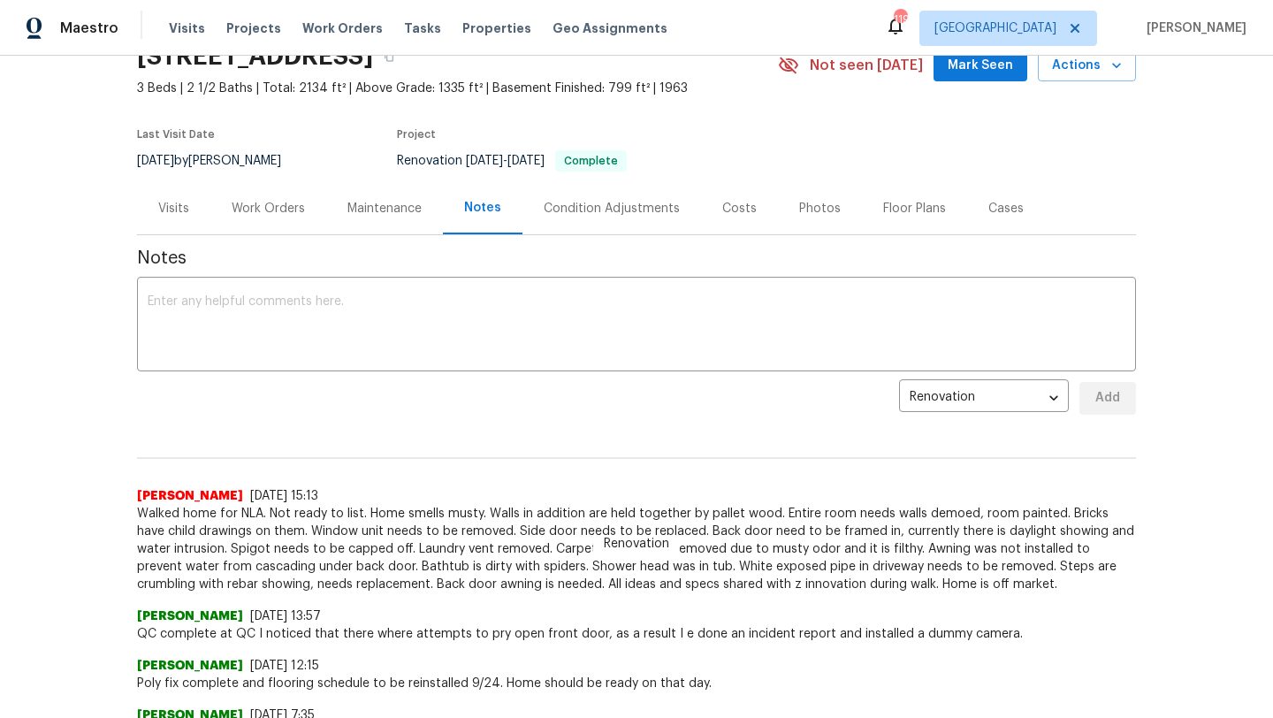
scroll to position [88, 0]
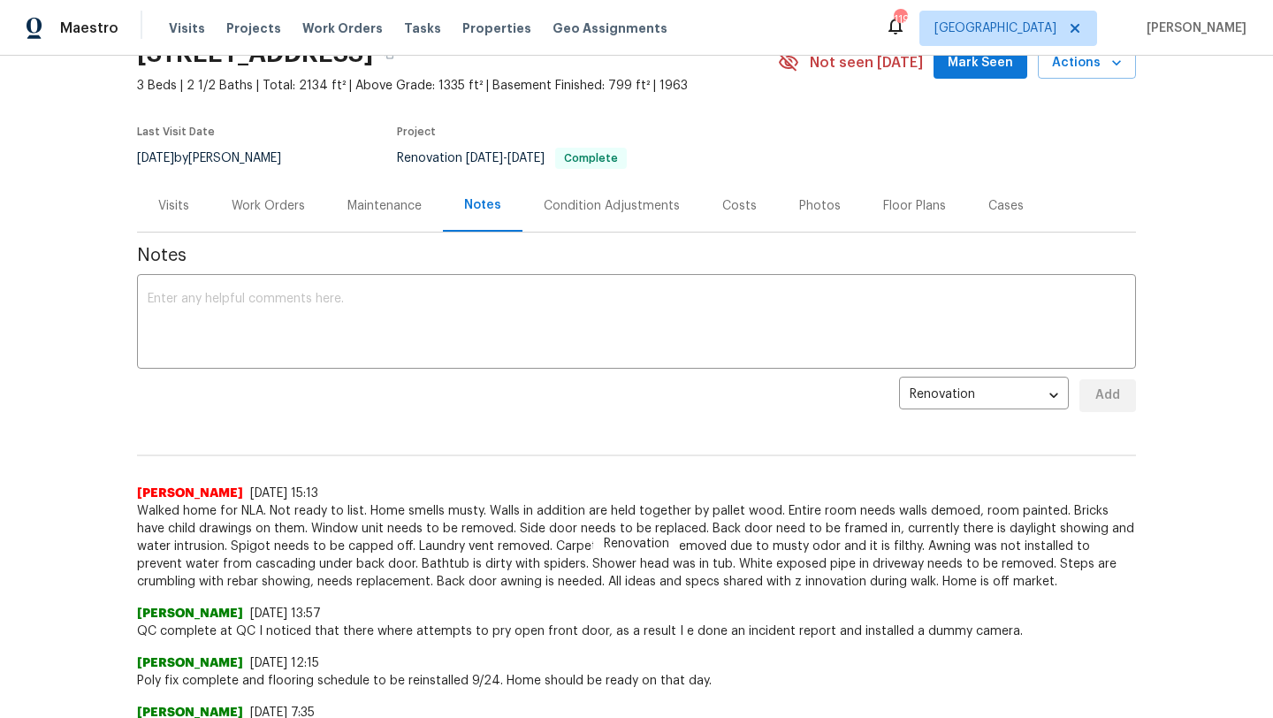
click at [276, 205] on div "Work Orders" at bounding box center [268, 206] width 73 height 18
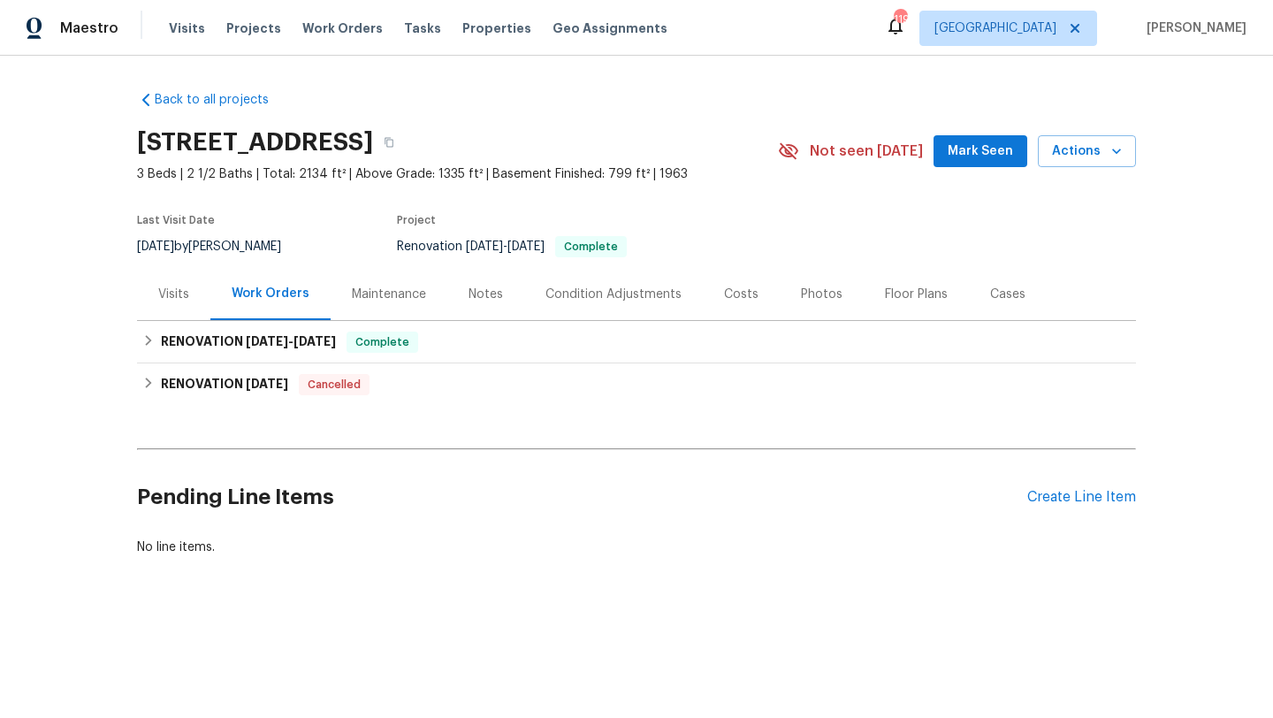
click at [806, 296] on div "Photos" at bounding box center [822, 295] width 42 height 18
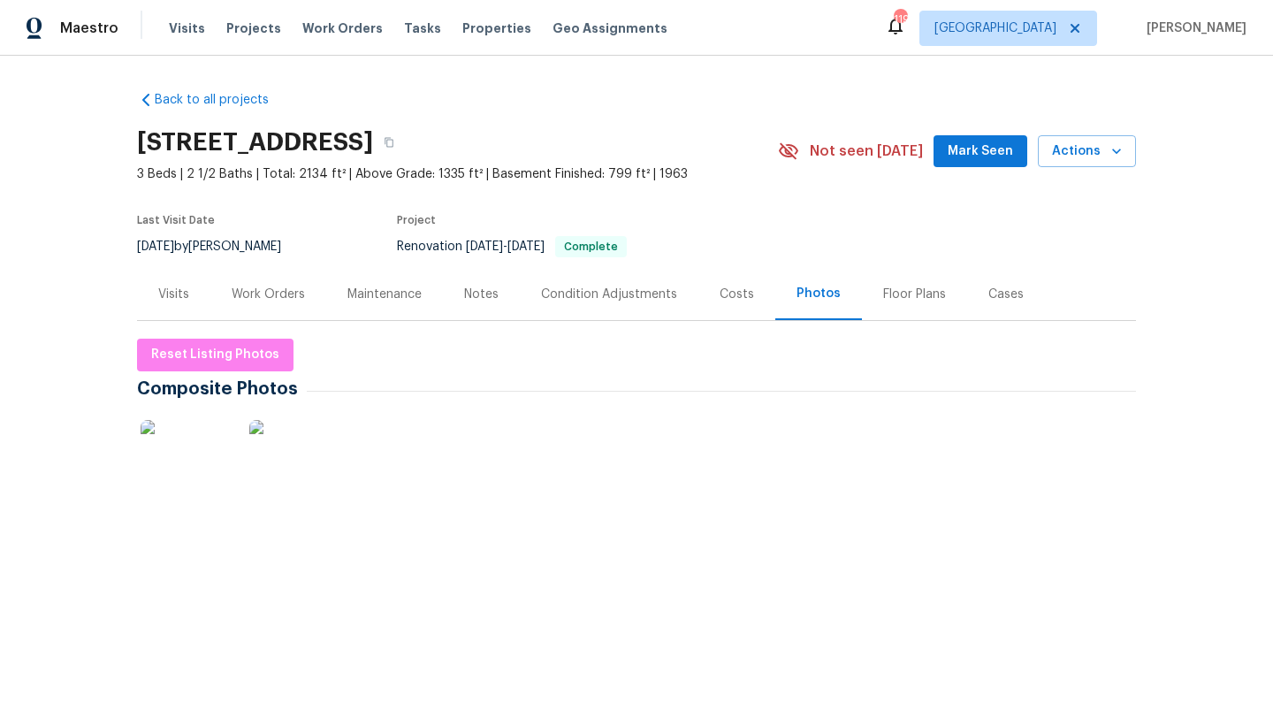
click at [724, 292] on div "Costs" at bounding box center [737, 295] width 34 height 18
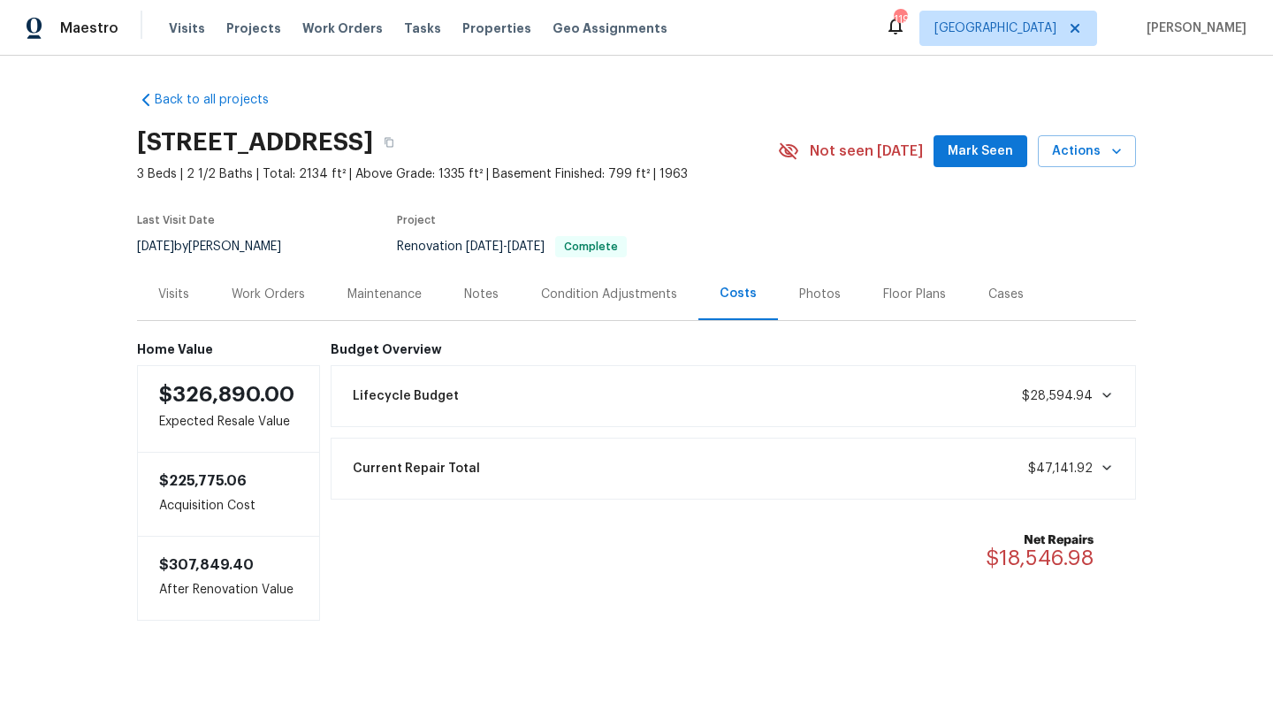
click at [174, 291] on div "Visits" at bounding box center [173, 295] width 31 height 18
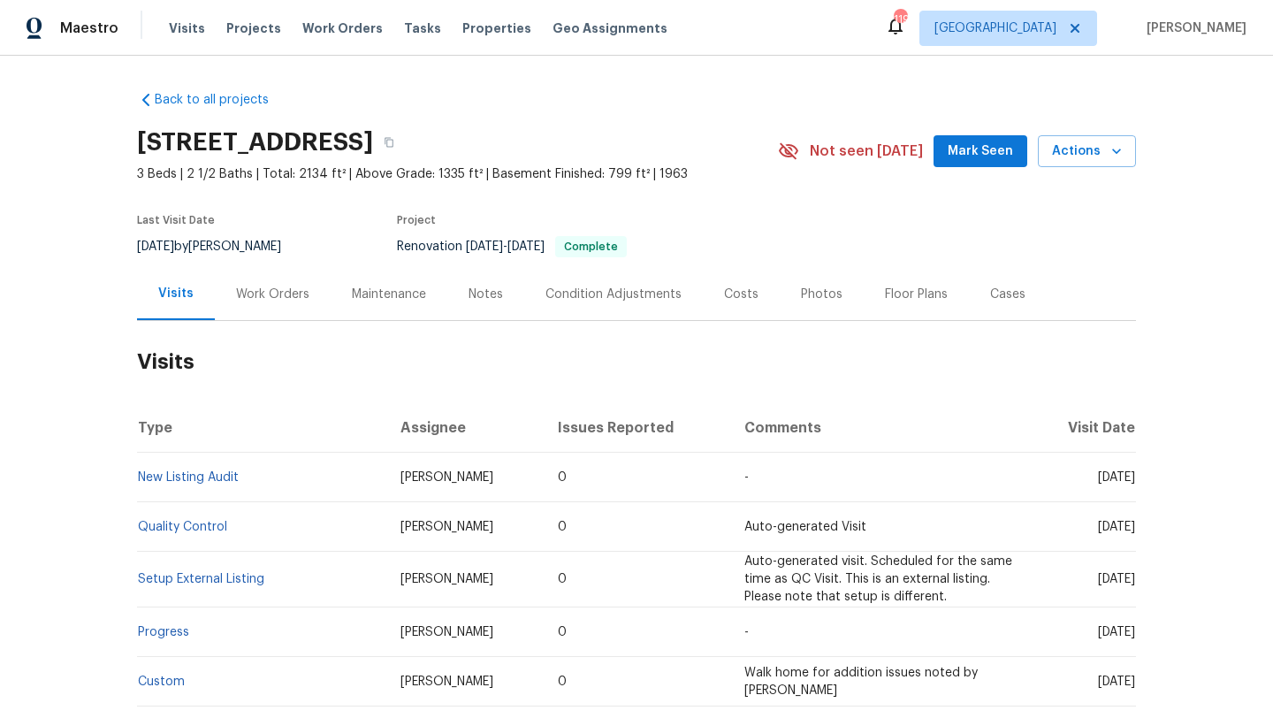
click at [803, 294] on div "Photos" at bounding box center [822, 295] width 42 height 18
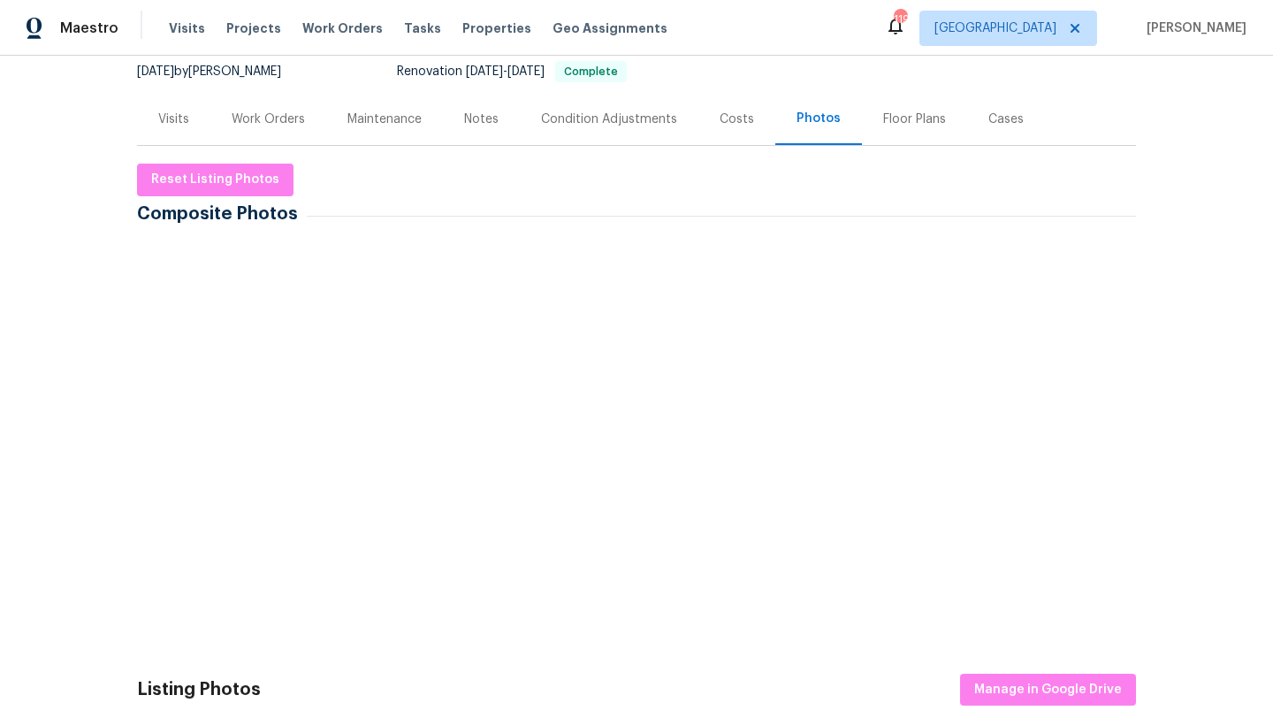
scroll to position [179, 0]
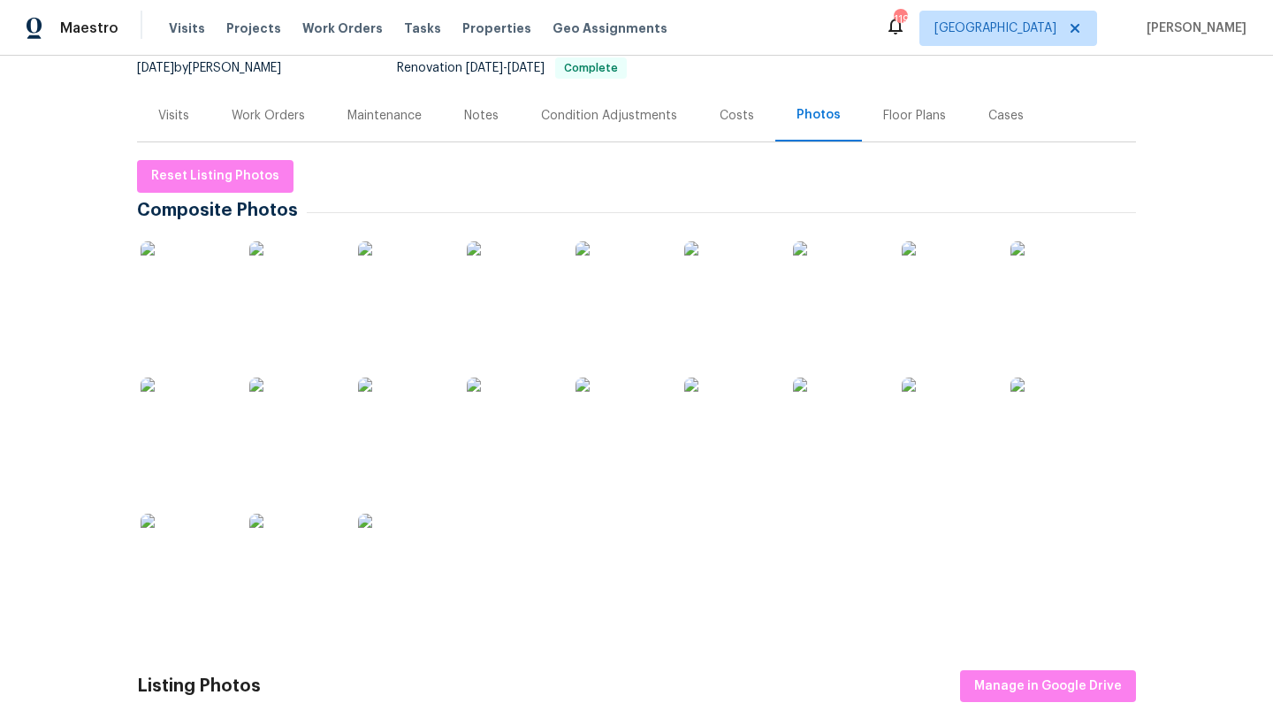
click at [698, 404] on img at bounding box center [728, 422] width 88 height 88
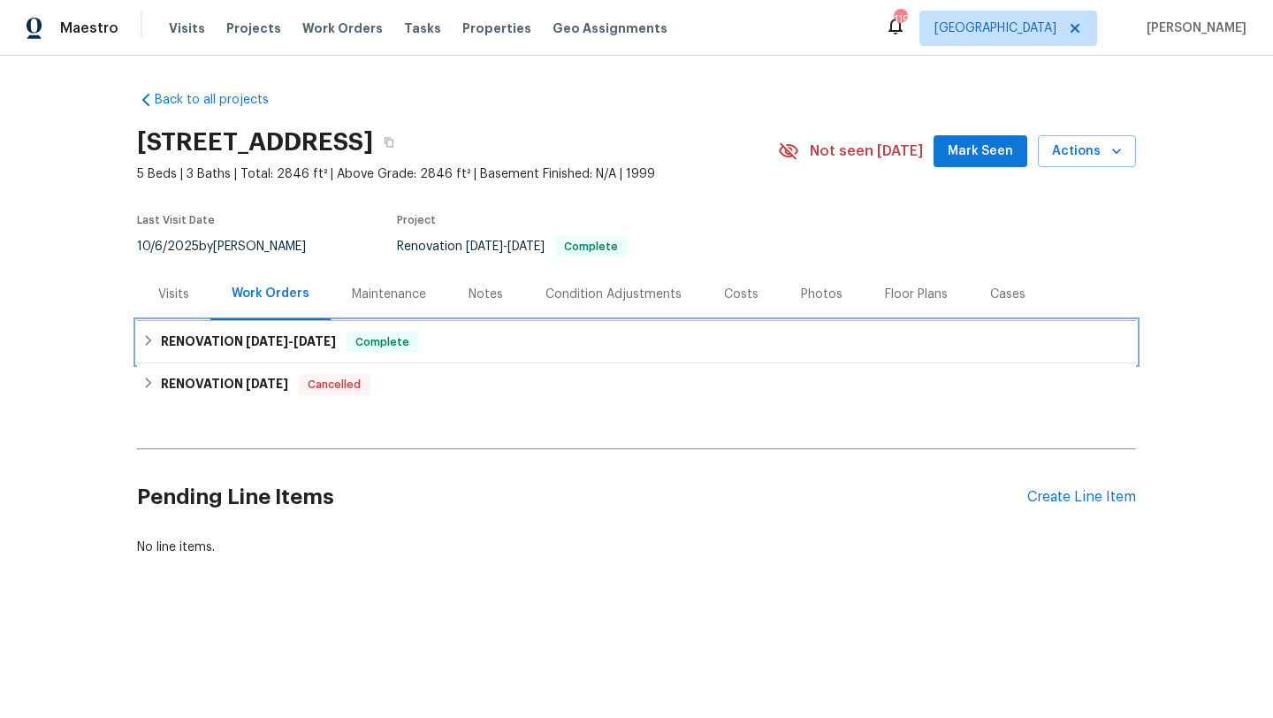
click at [327, 339] on span "[DATE]" at bounding box center [315, 341] width 42 height 12
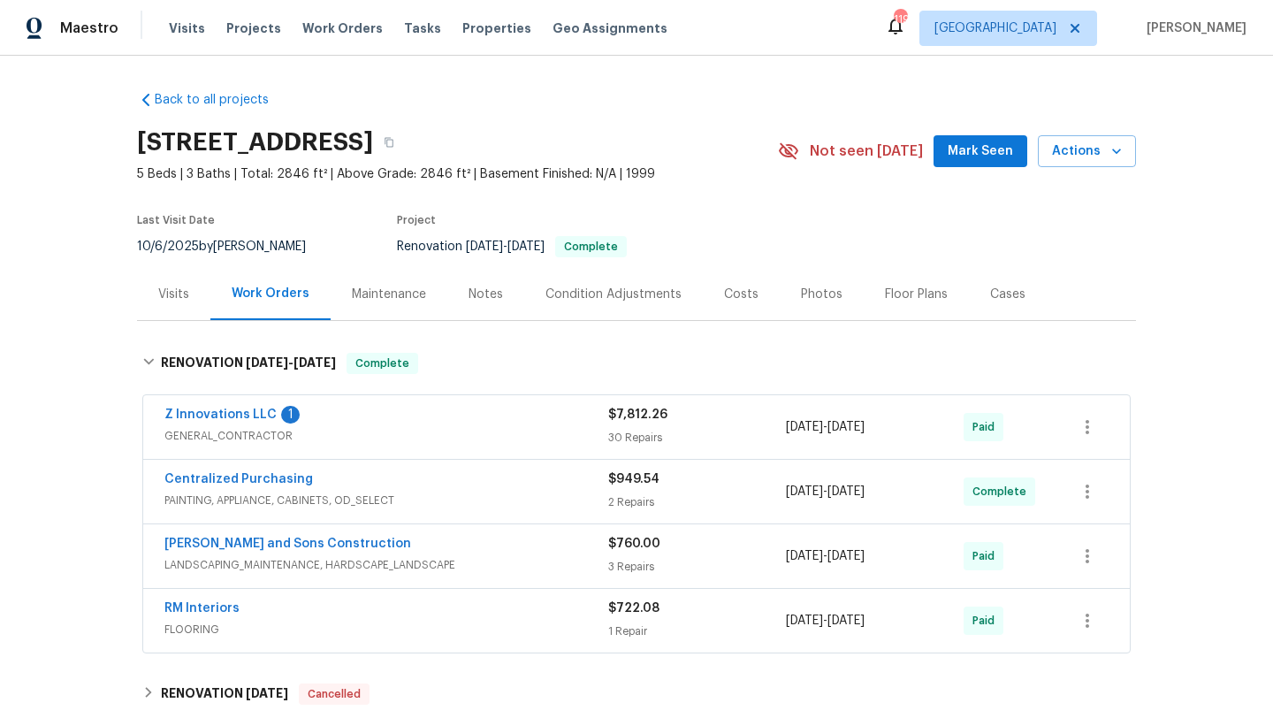
click at [186, 294] on div "Visits" at bounding box center [173, 295] width 31 height 18
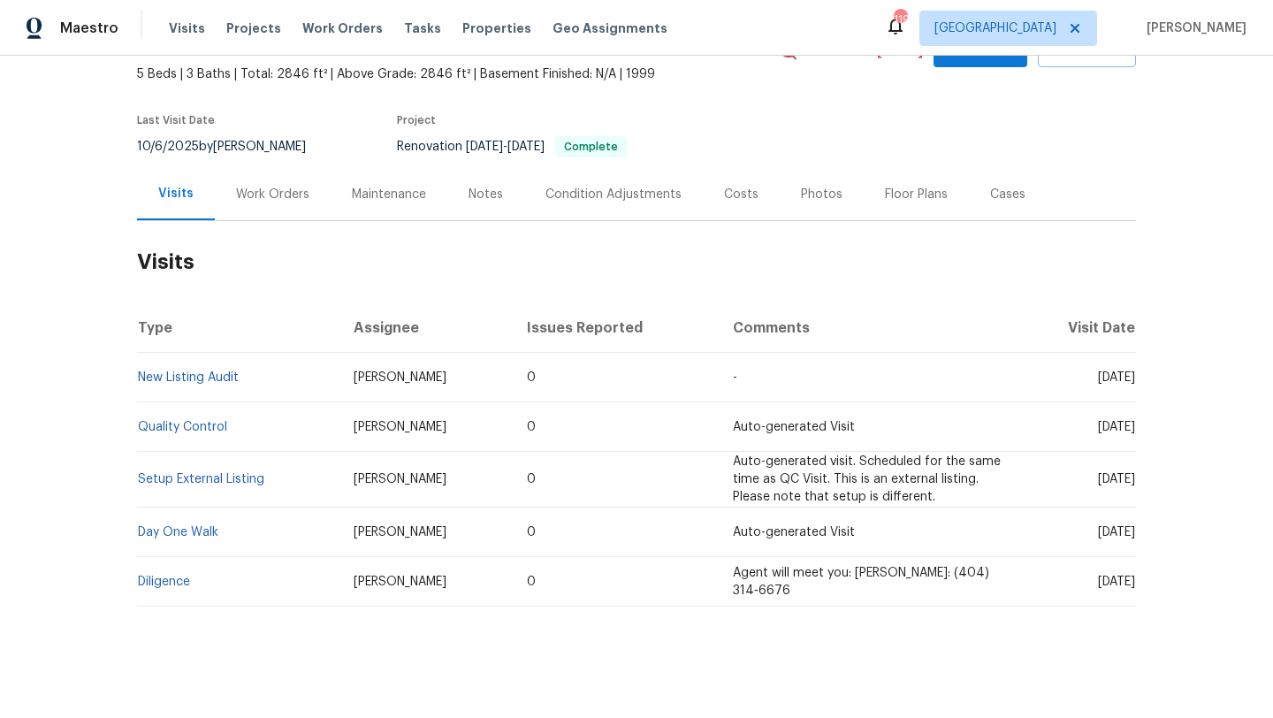
scroll to position [103, 0]
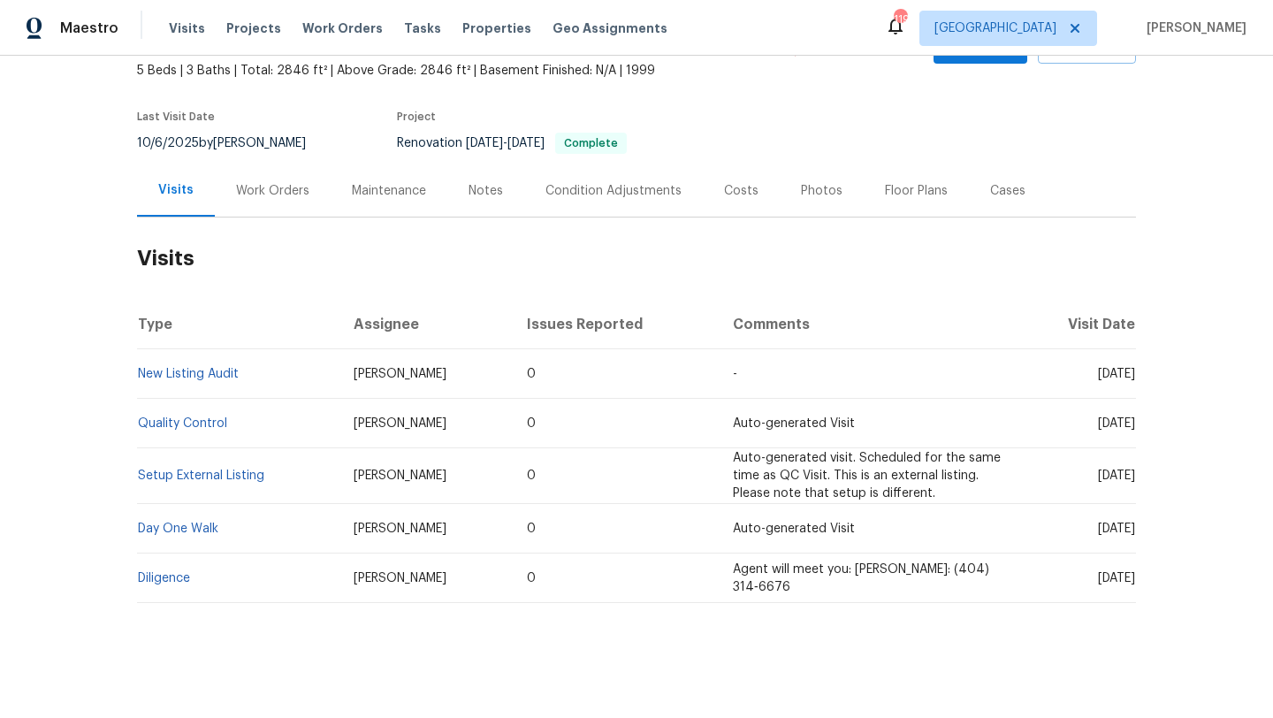
click at [724, 188] on div "Costs" at bounding box center [741, 191] width 34 height 18
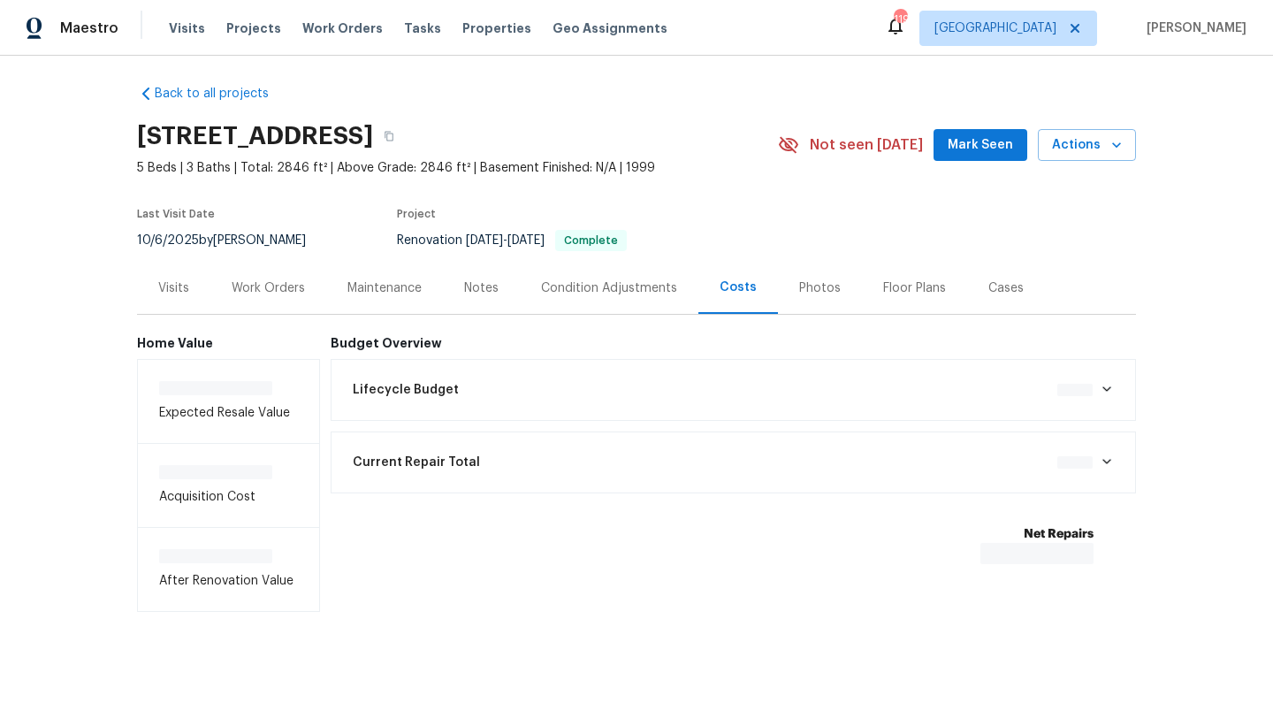
scroll to position [10, 0]
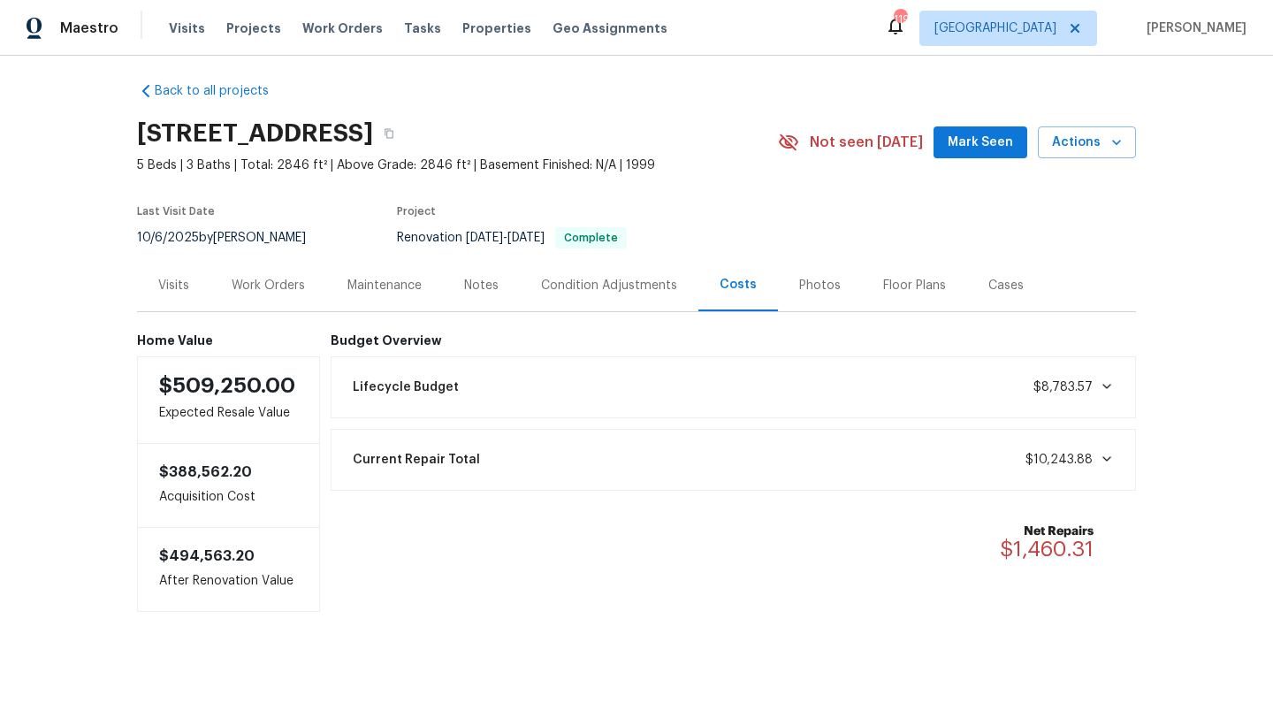
click at [504, 292] on div "Notes" at bounding box center [481, 285] width 77 height 52
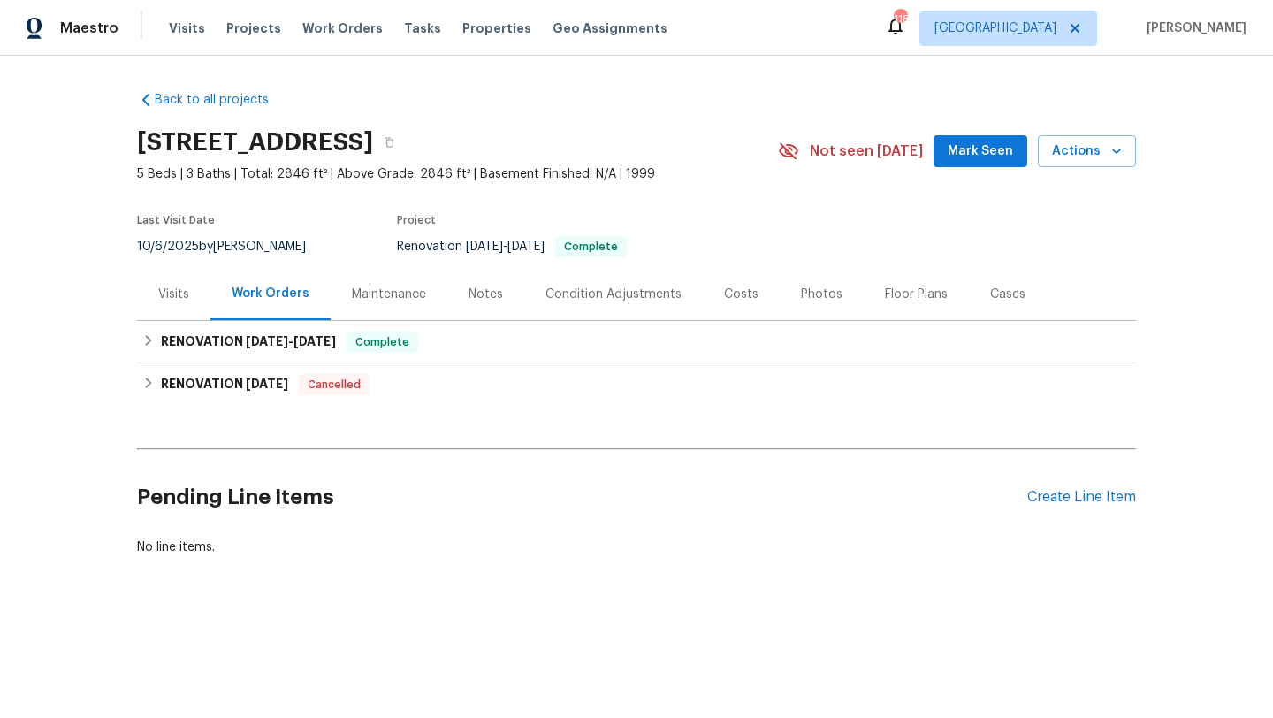
click at [737, 296] on div "Costs" at bounding box center [741, 295] width 34 height 18
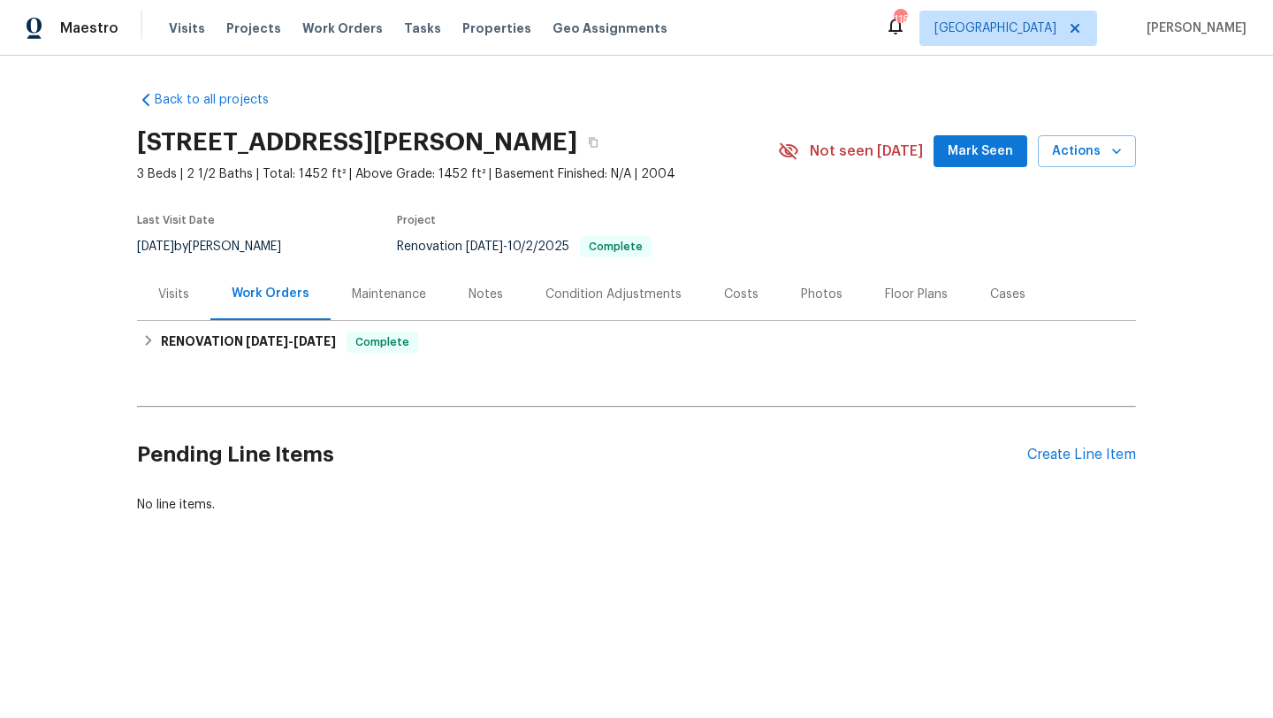
click at [490, 302] on div "Notes" at bounding box center [486, 295] width 34 height 18
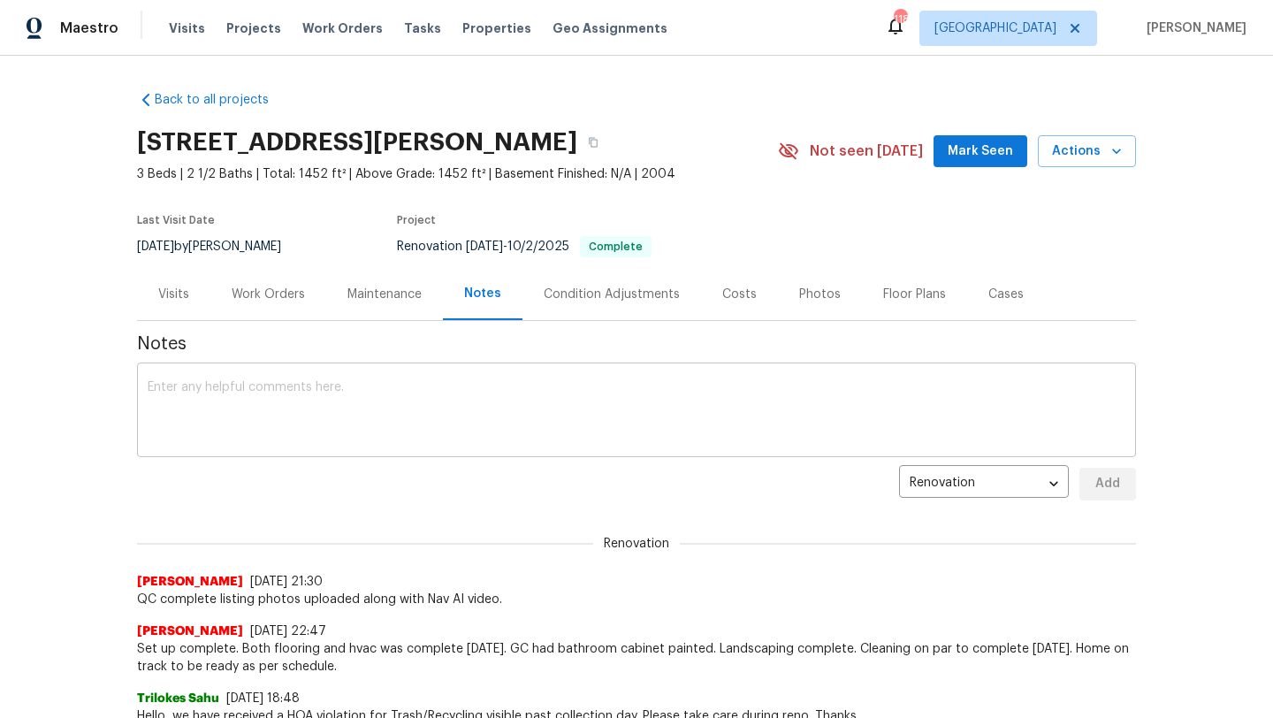
scroll to position [11, 0]
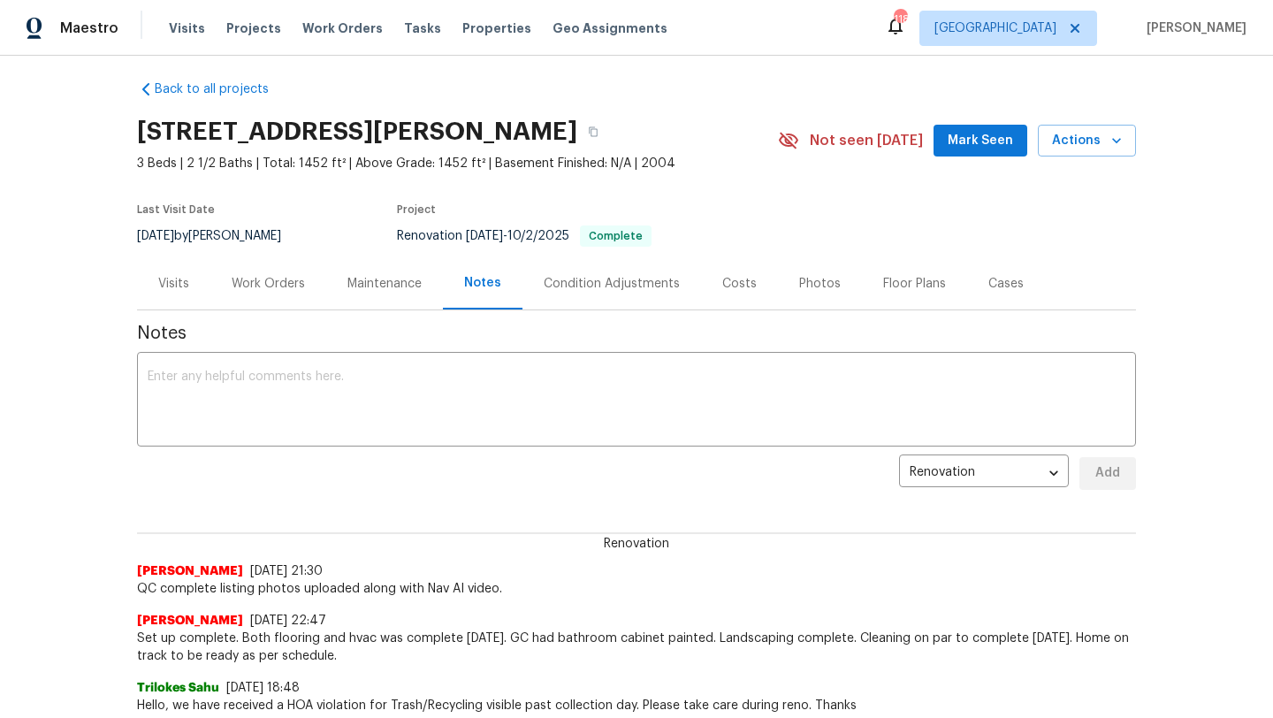
click at [792, 295] on div "Photos" at bounding box center [820, 283] width 84 height 52
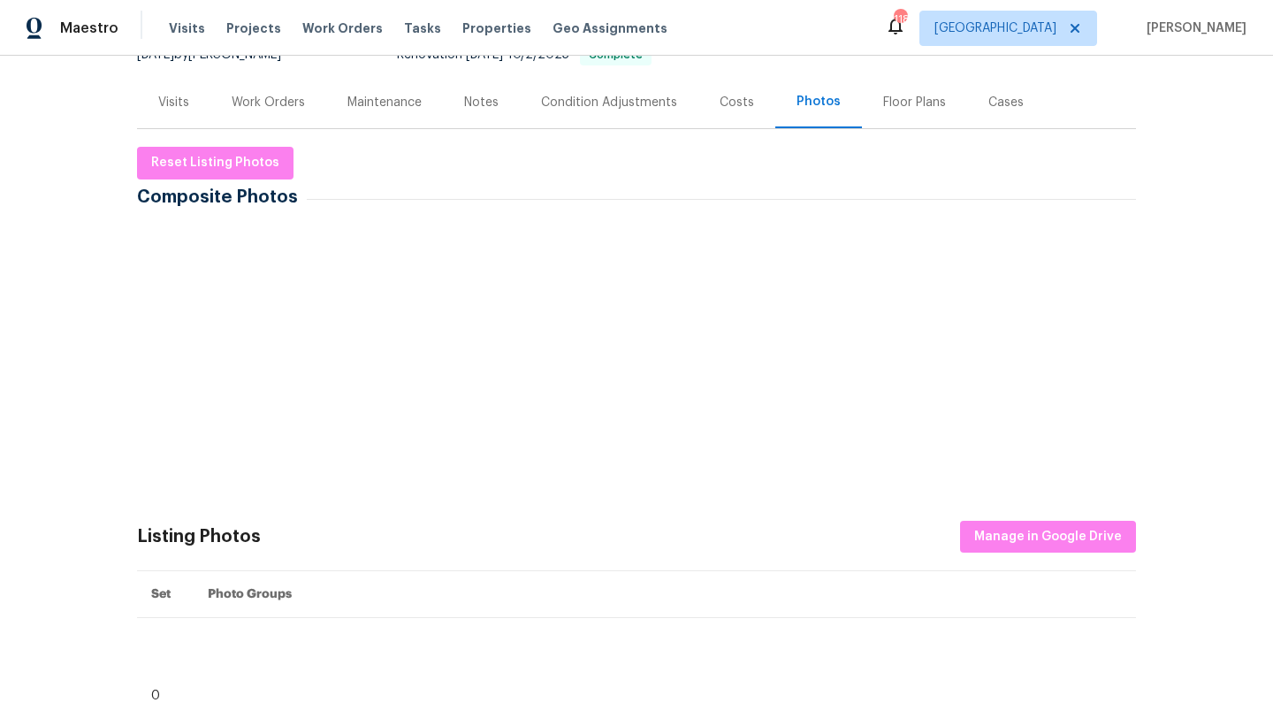
scroll to position [225, 0]
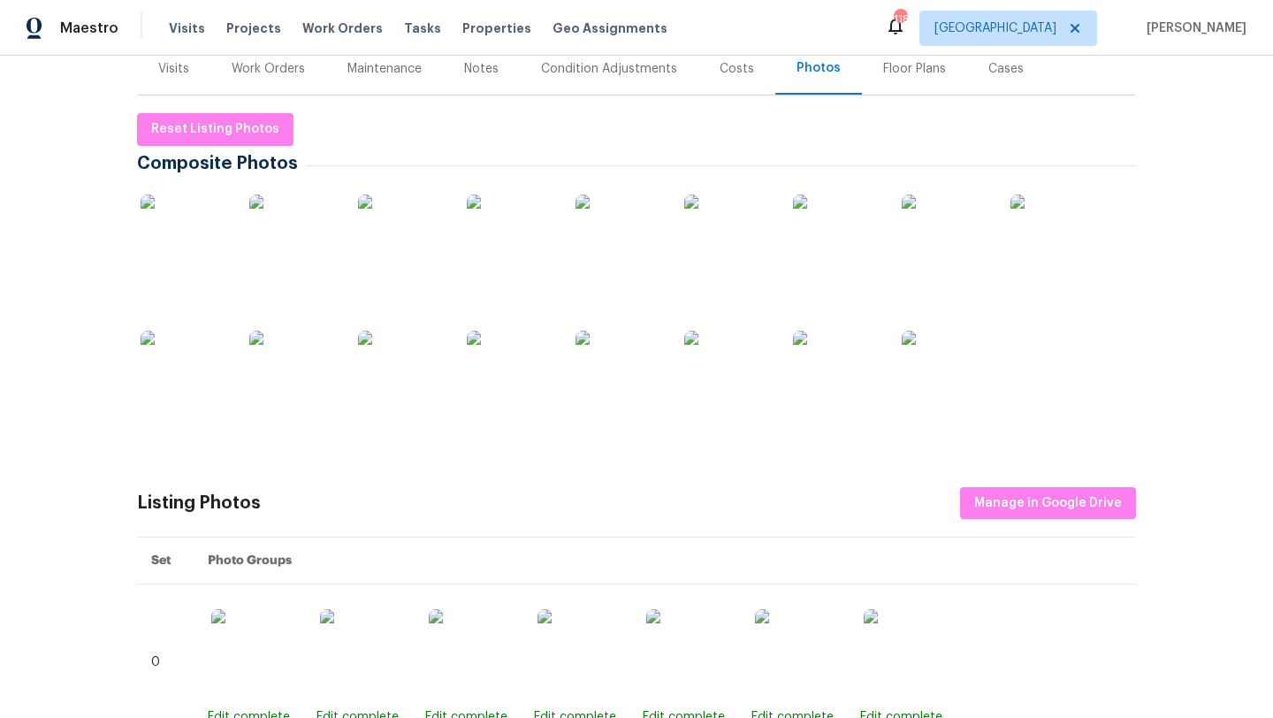
click at [741, 388] on img at bounding box center [728, 375] width 88 height 88
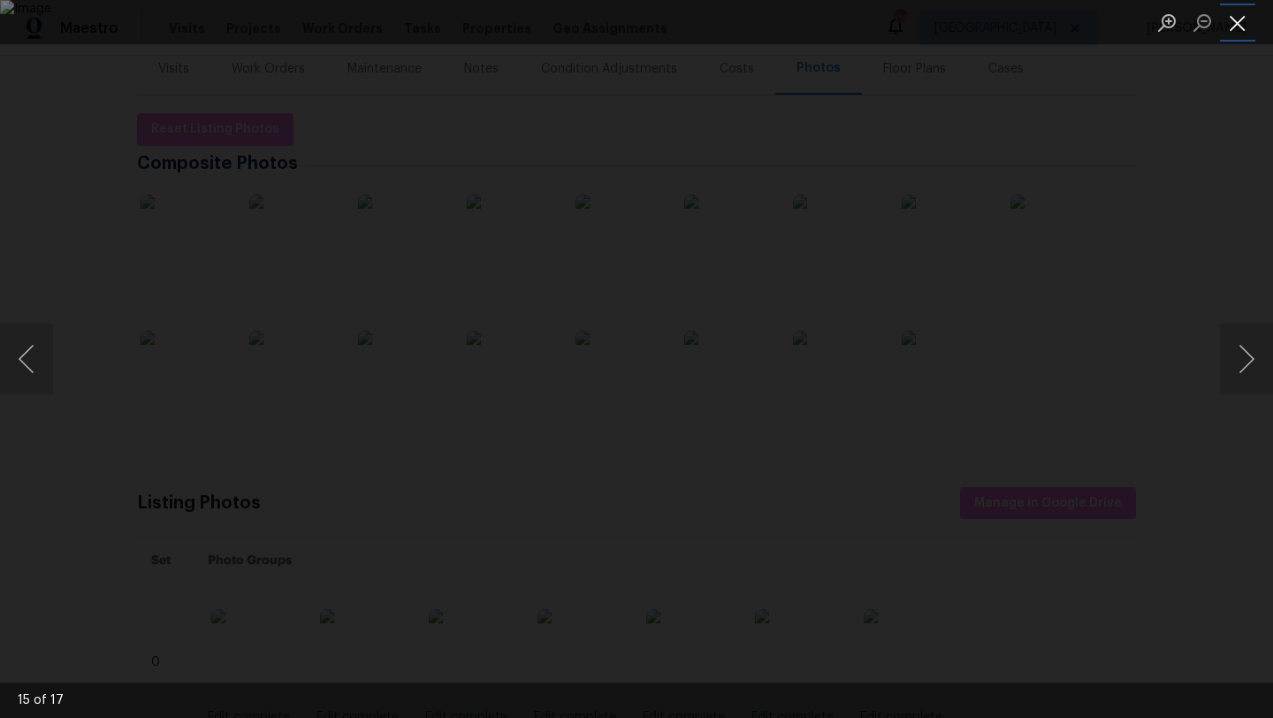
click at [1234, 23] on button "Close lightbox" at bounding box center [1237, 22] width 35 height 31
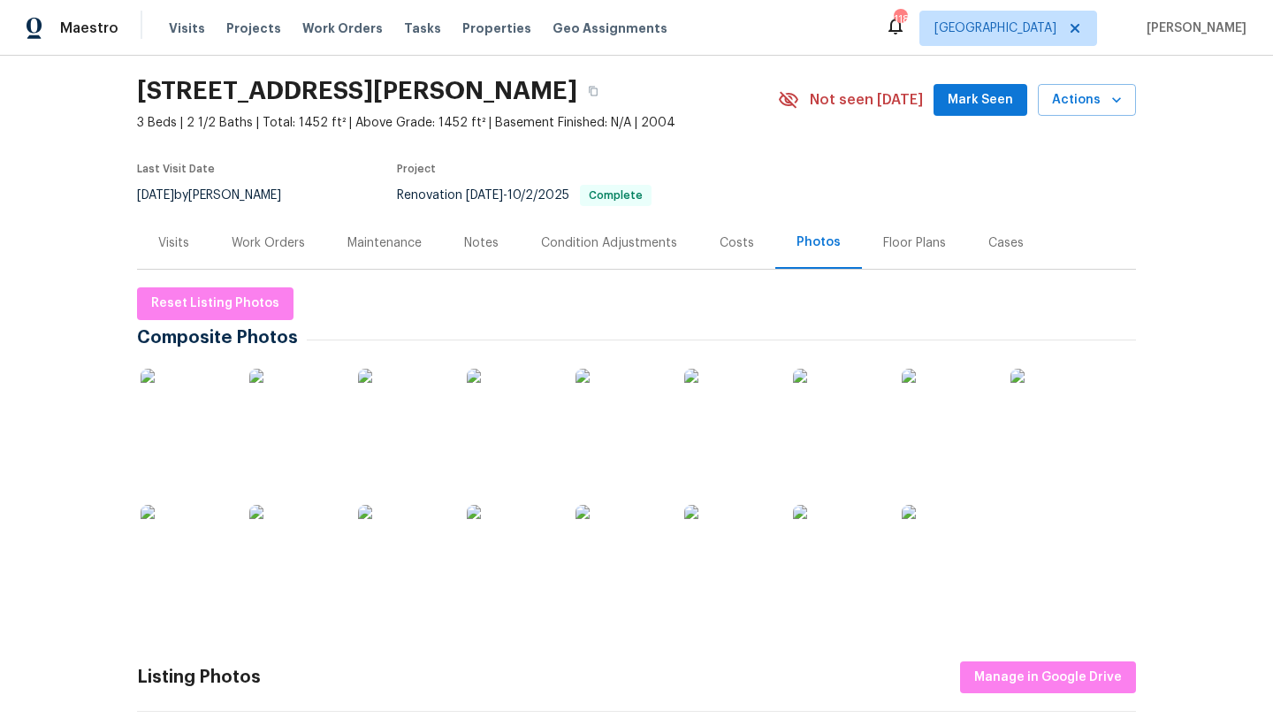
scroll to position [0, 0]
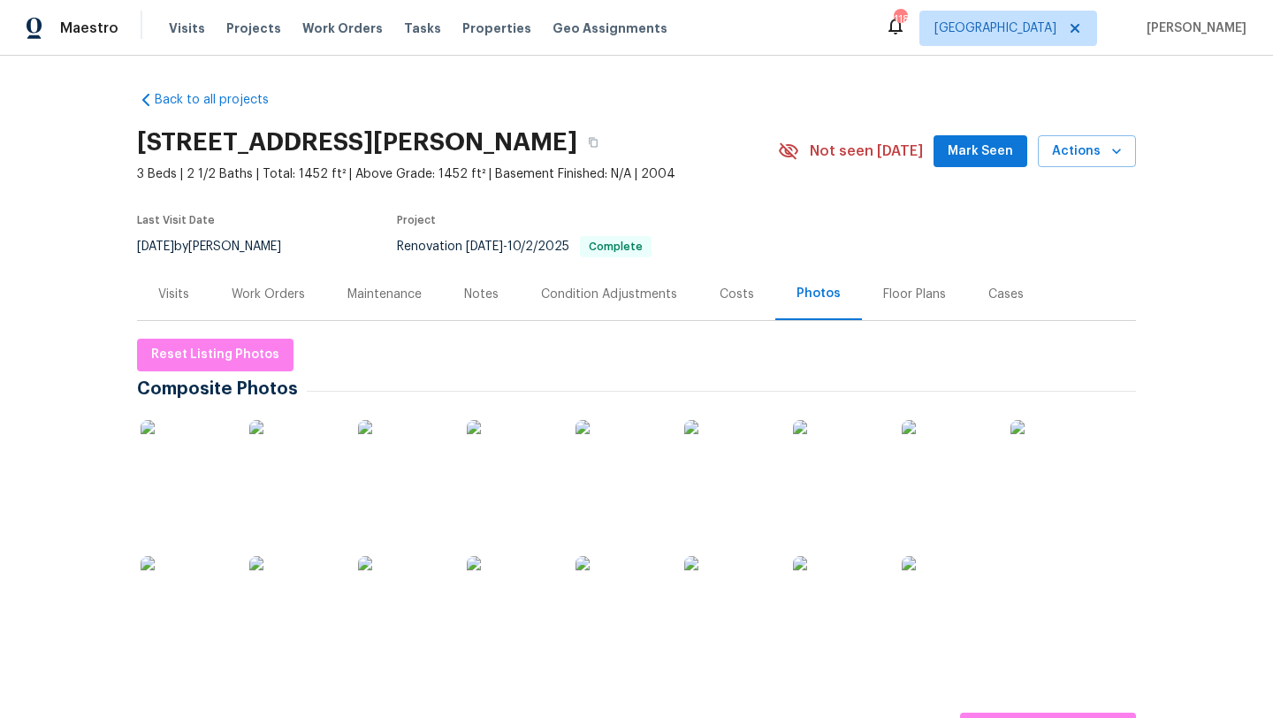
click at [737, 287] on div "Costs" at bounding box center [737, 295] width 34 height 18
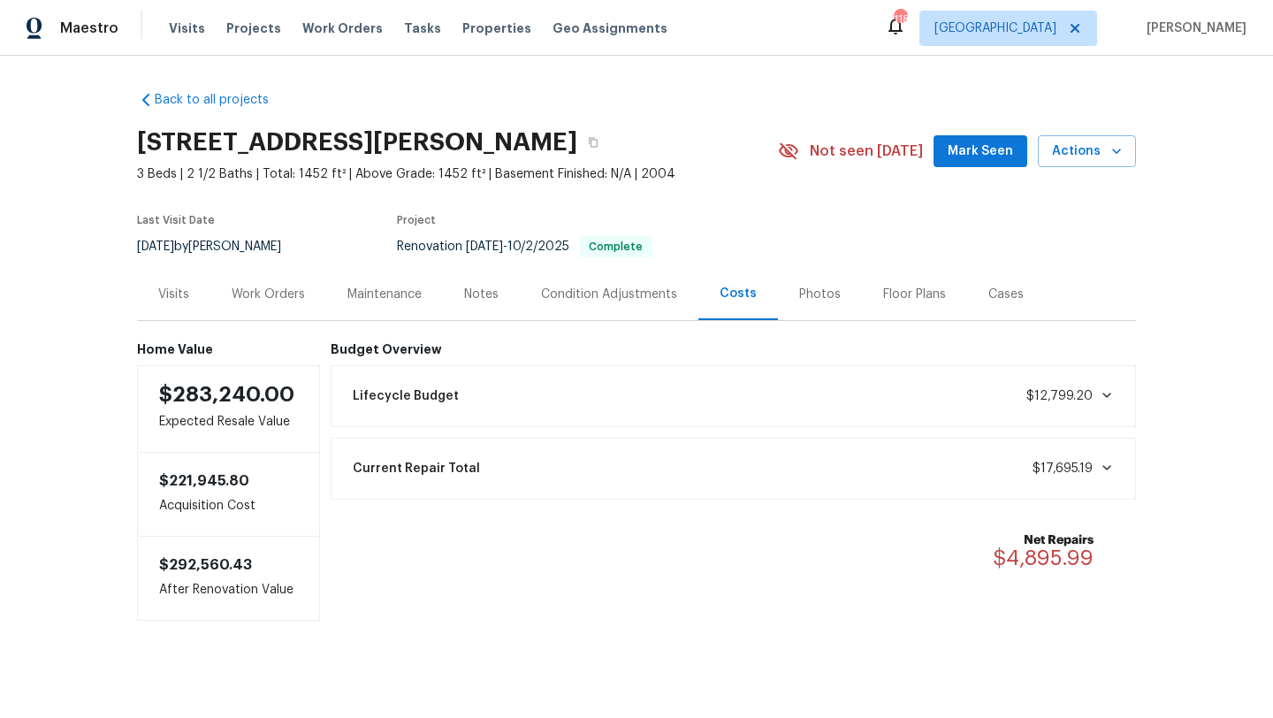
click at [275, 298] on div "Work Orders" at bounding box center [268, 295] width 73 height 18
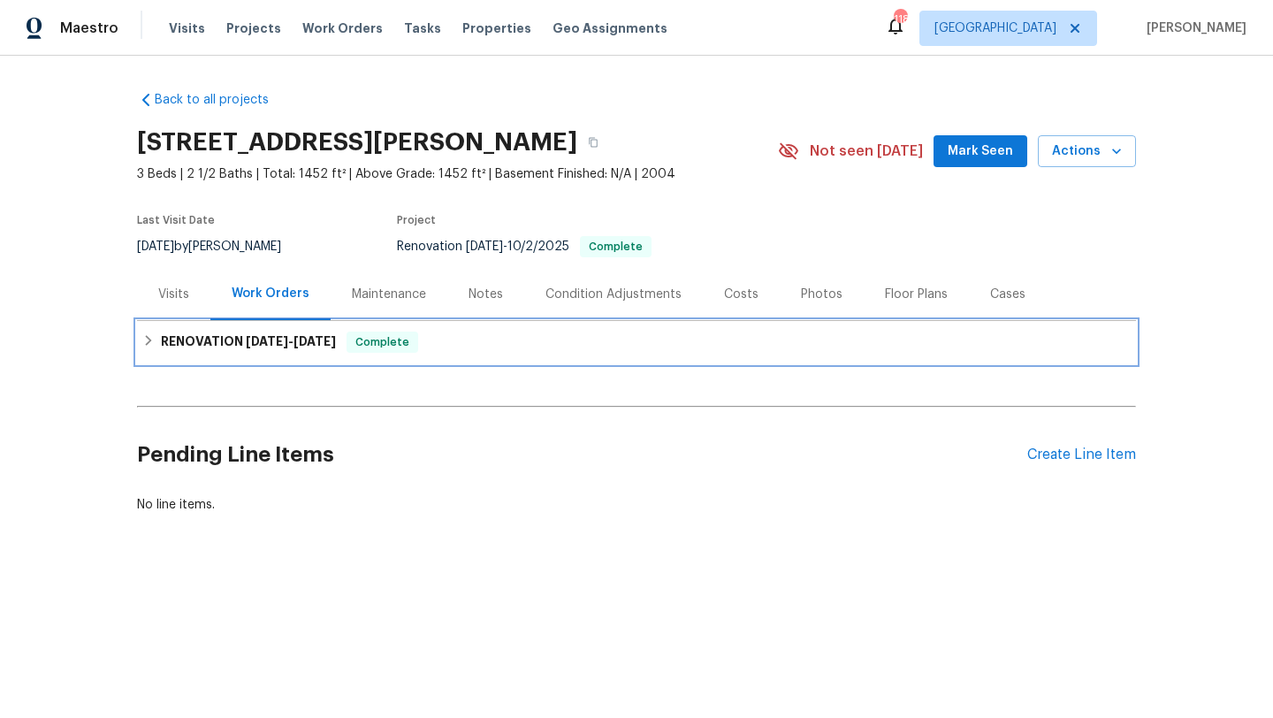
click at [332, 342] on span "10/2/25" at bounding box center [315, 341] width 42 height 12
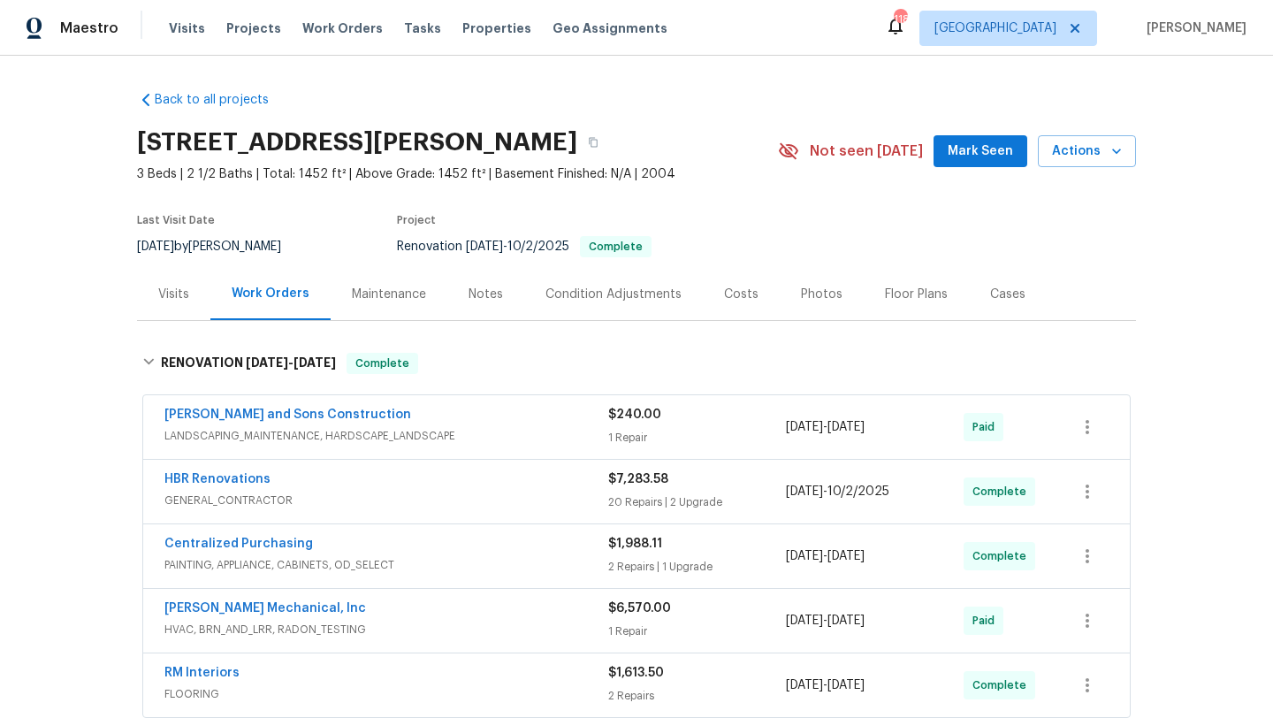
click at [471, 294] on div "Notes" at bounding box center [486, 295] width 34 height 18
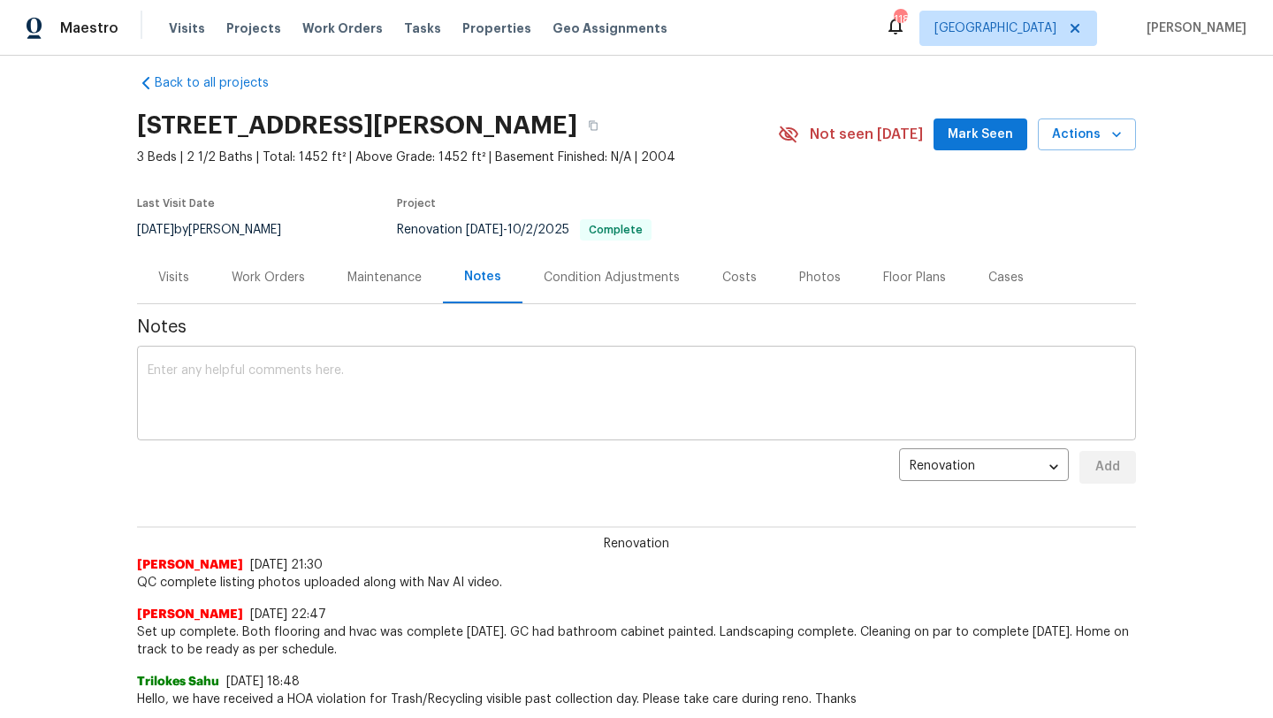
scroll to position [19, 0]
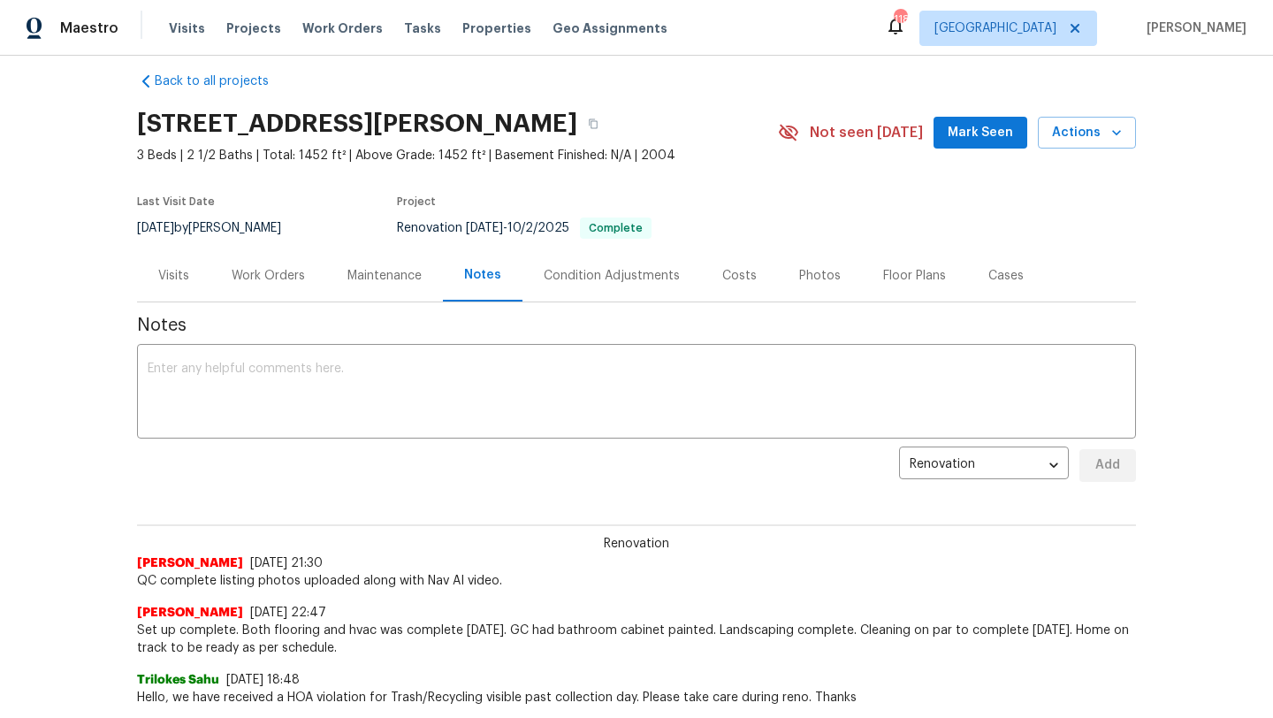
click at [174, 281] on div "Visits" at bounding box center [173, 276] width 31 height 18
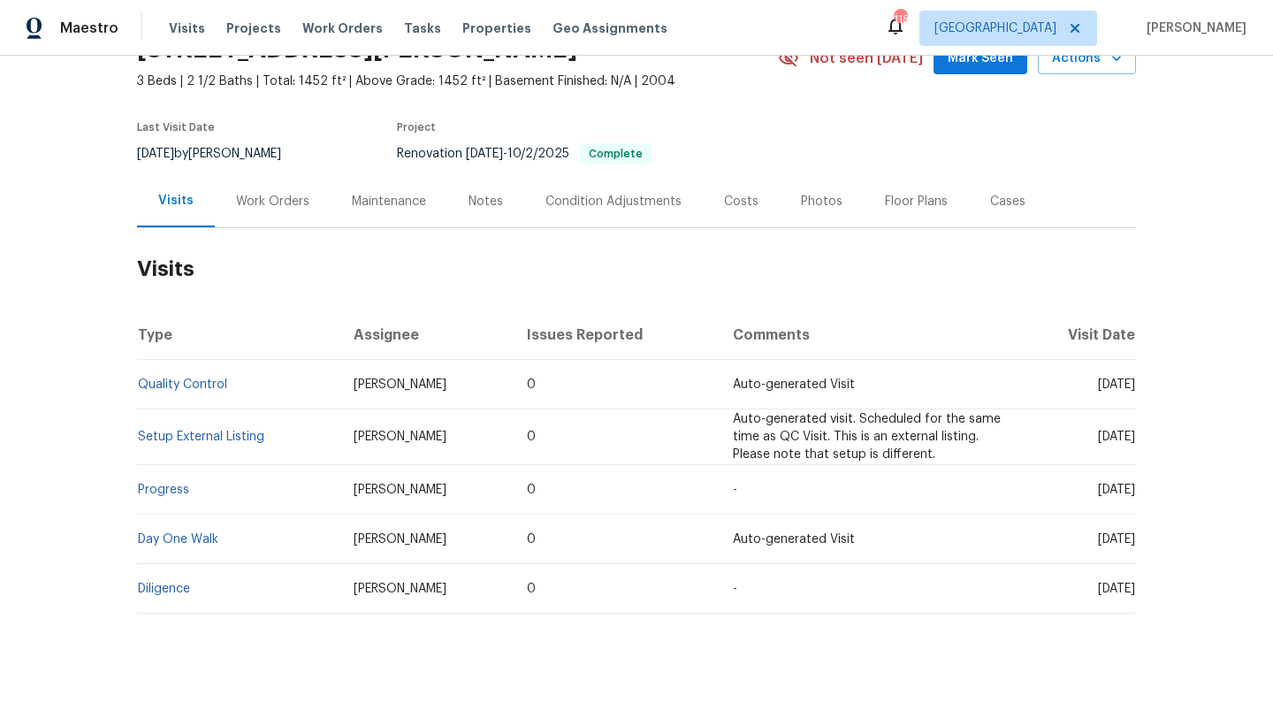
scroll to position [109, 0]
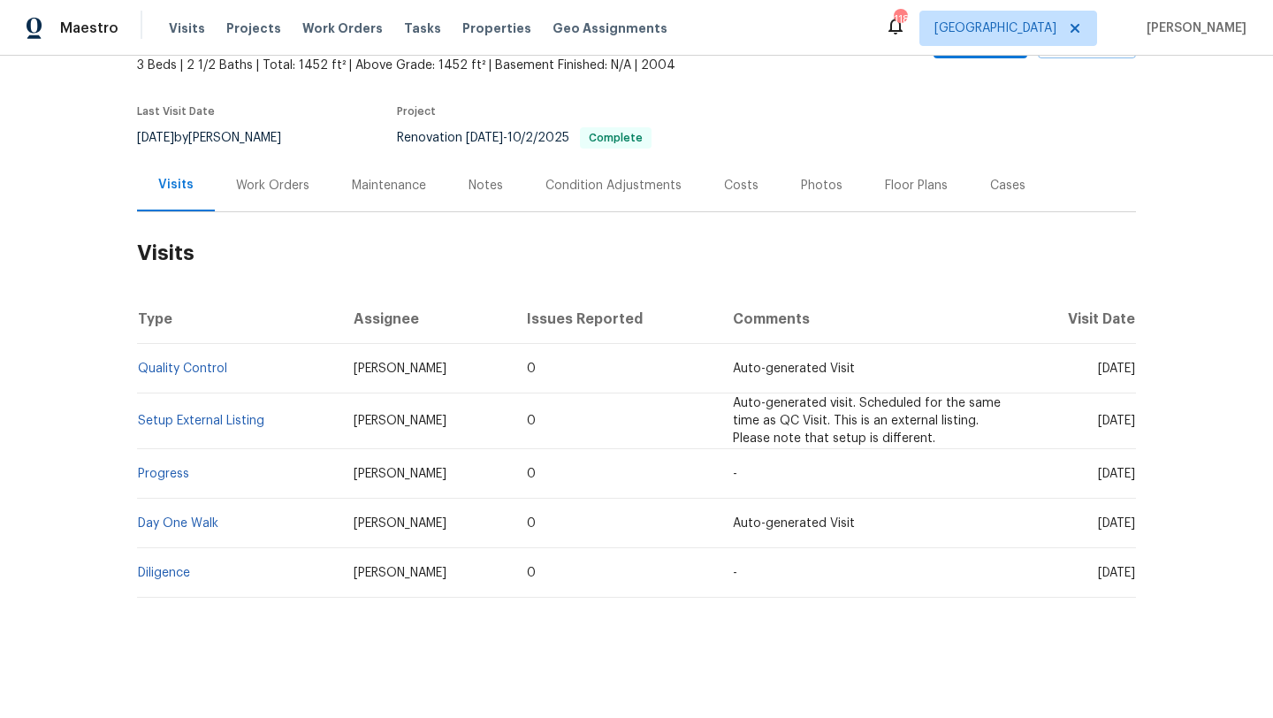
click at [259, 194] on div "Work Orders" at bounding box center [273, 185] width 116 height 52
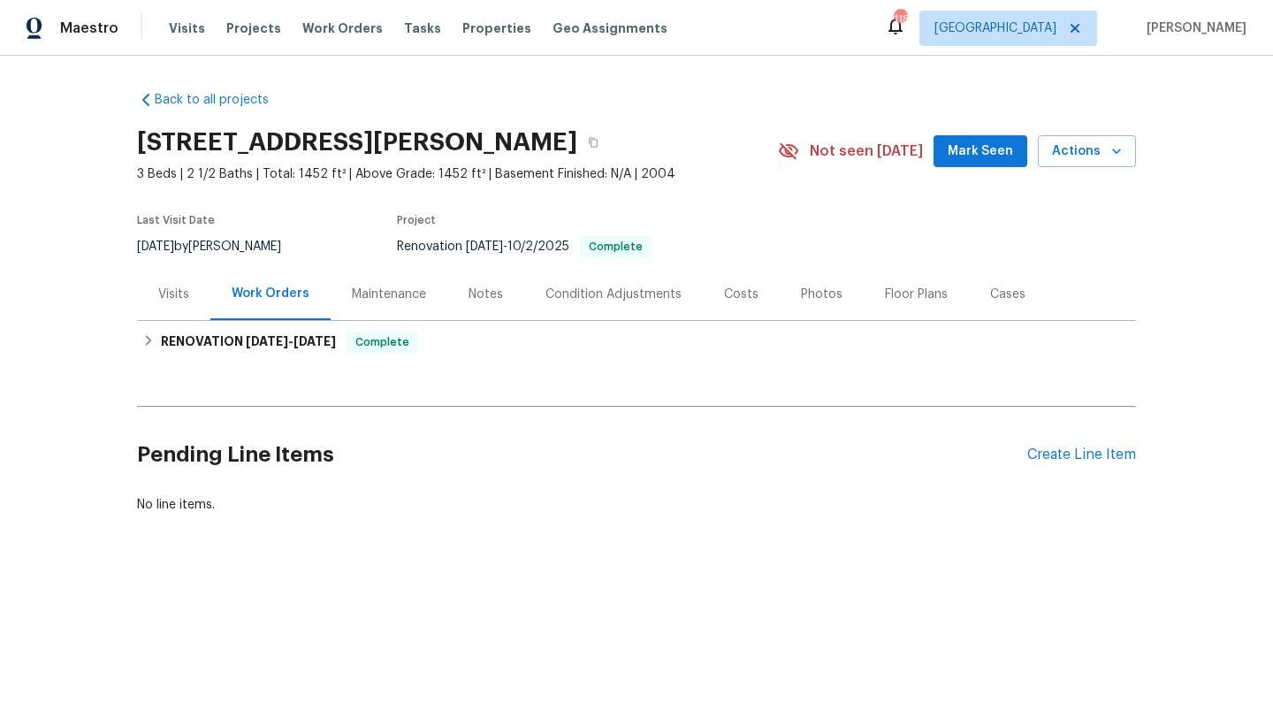
click at [732, 296] on div "Costs" at bounding box center [741, 295] width 34 height 18
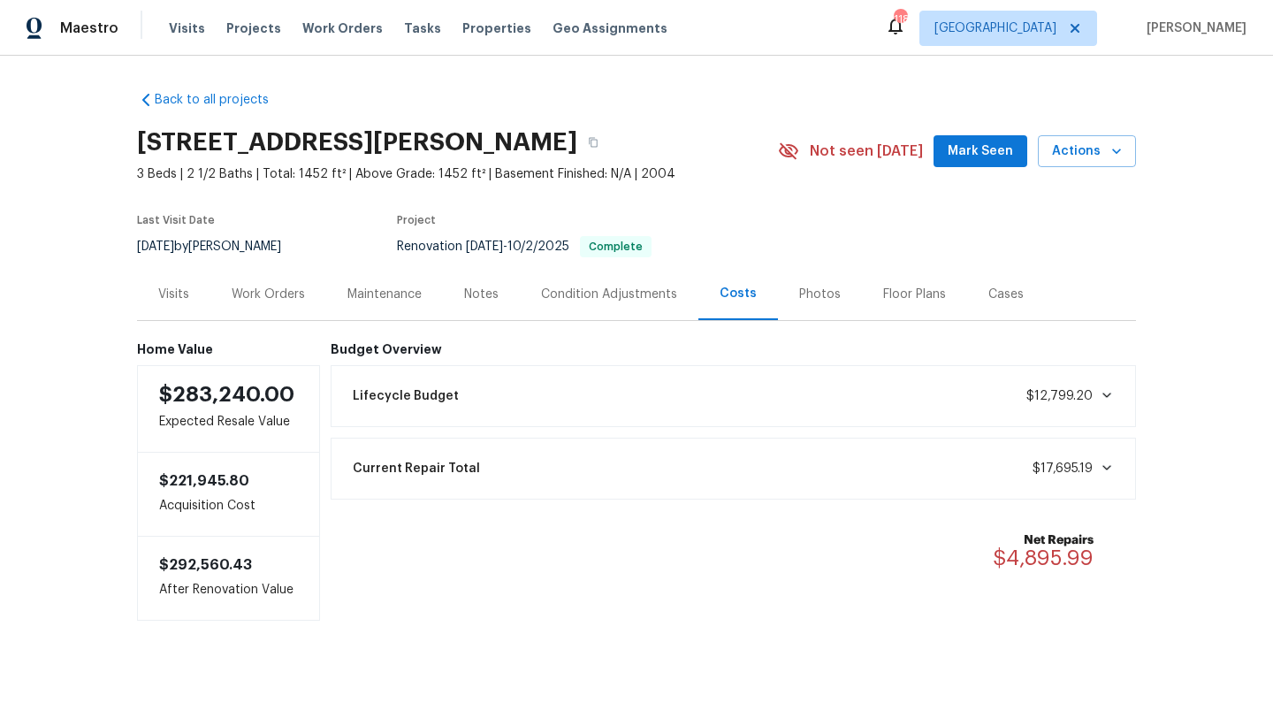
click at [281, 287] on div "Work Orders" at bounding box center [268, 295] width 73 height 18
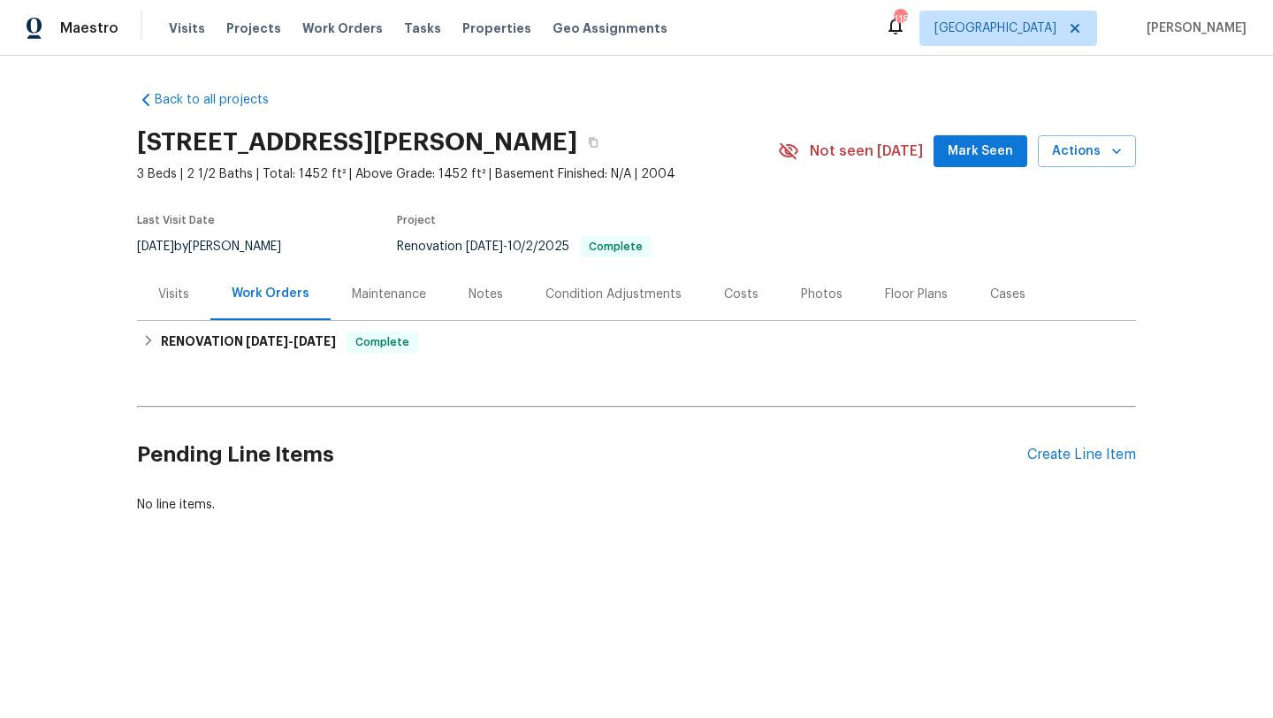
click at [515, 286] on div "Notes" at bounding box center [485, 294] width 77 height 52
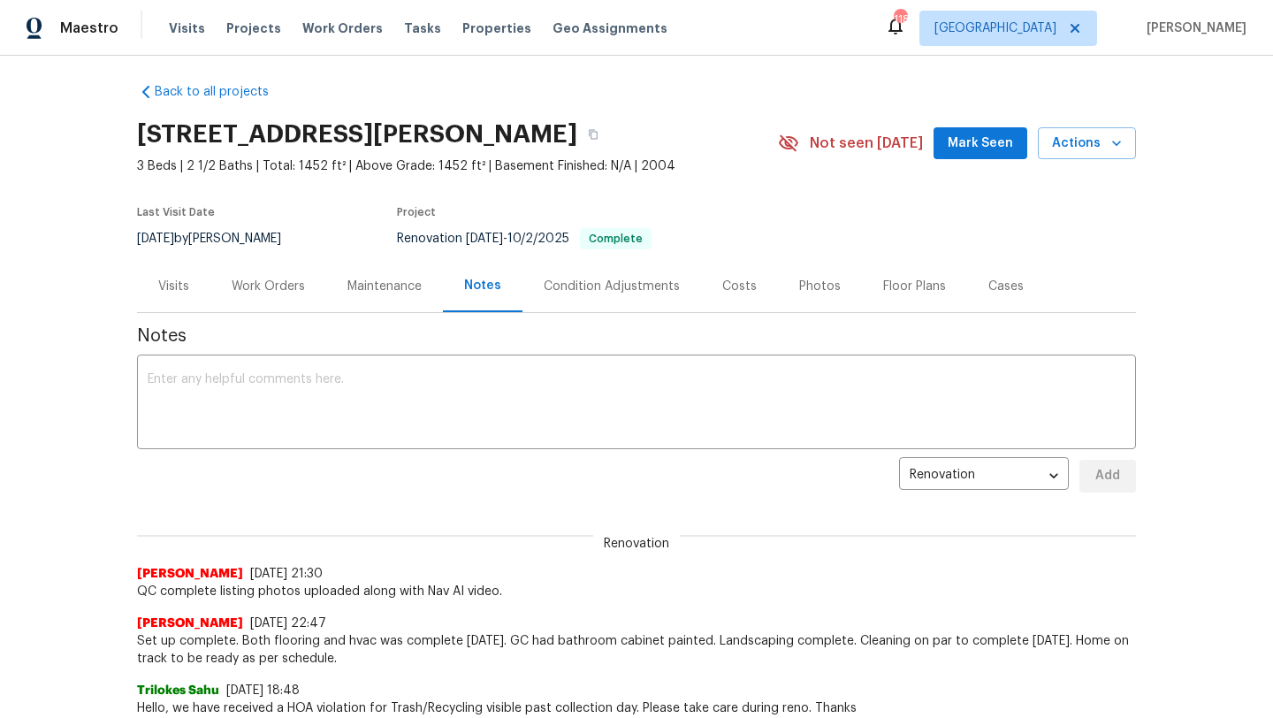
scroll to position [4, 0]
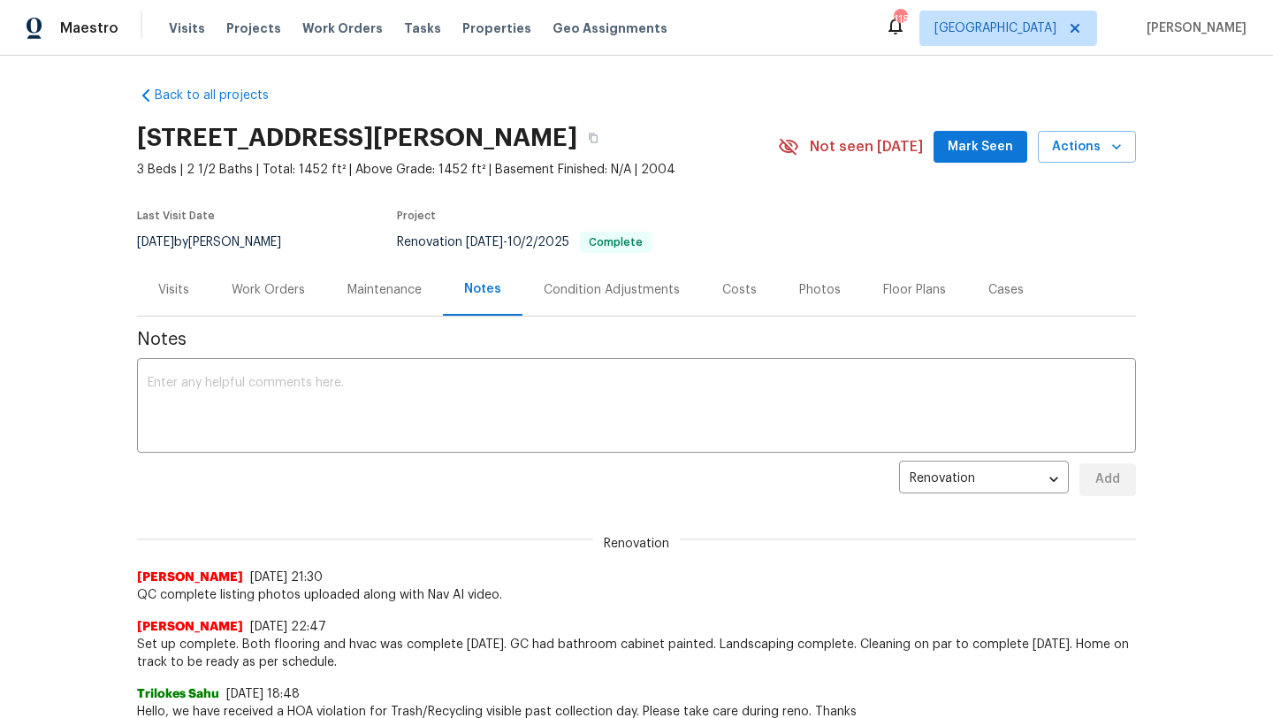
click at [190, 295] on div "Visits" at bounding box center [173, 289] width 73 height 52
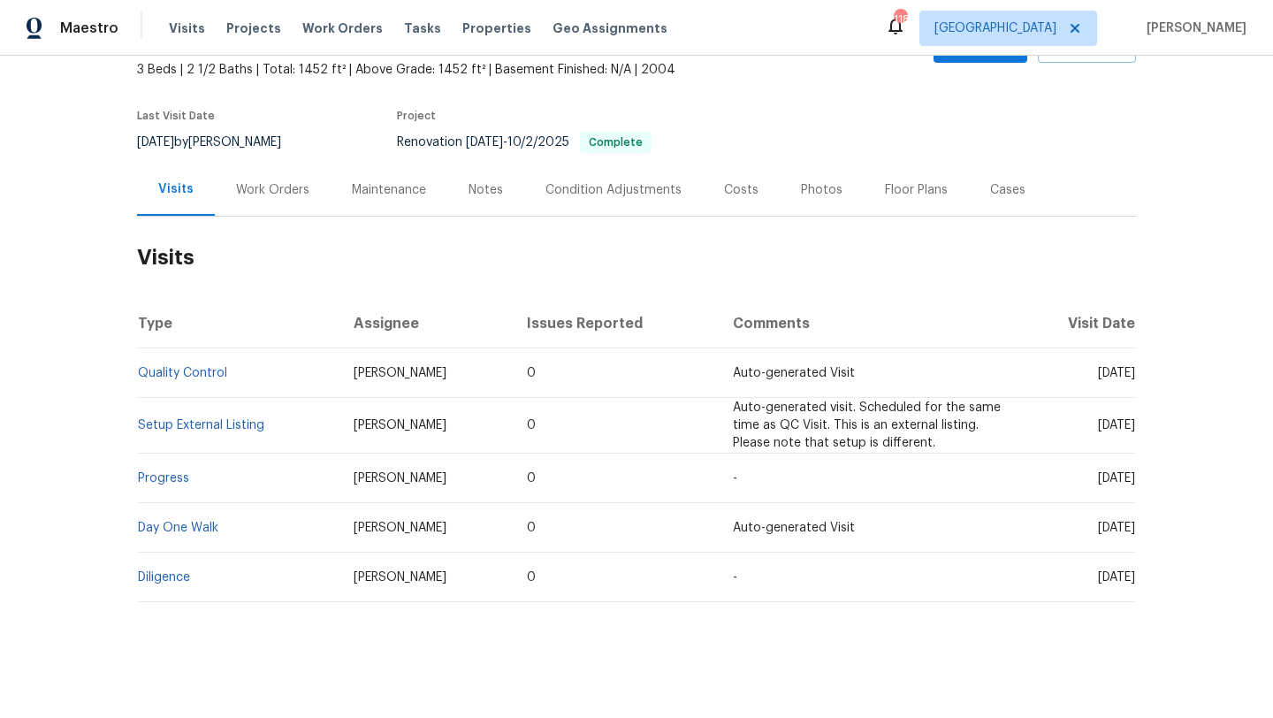
scroll to position [109, 0]
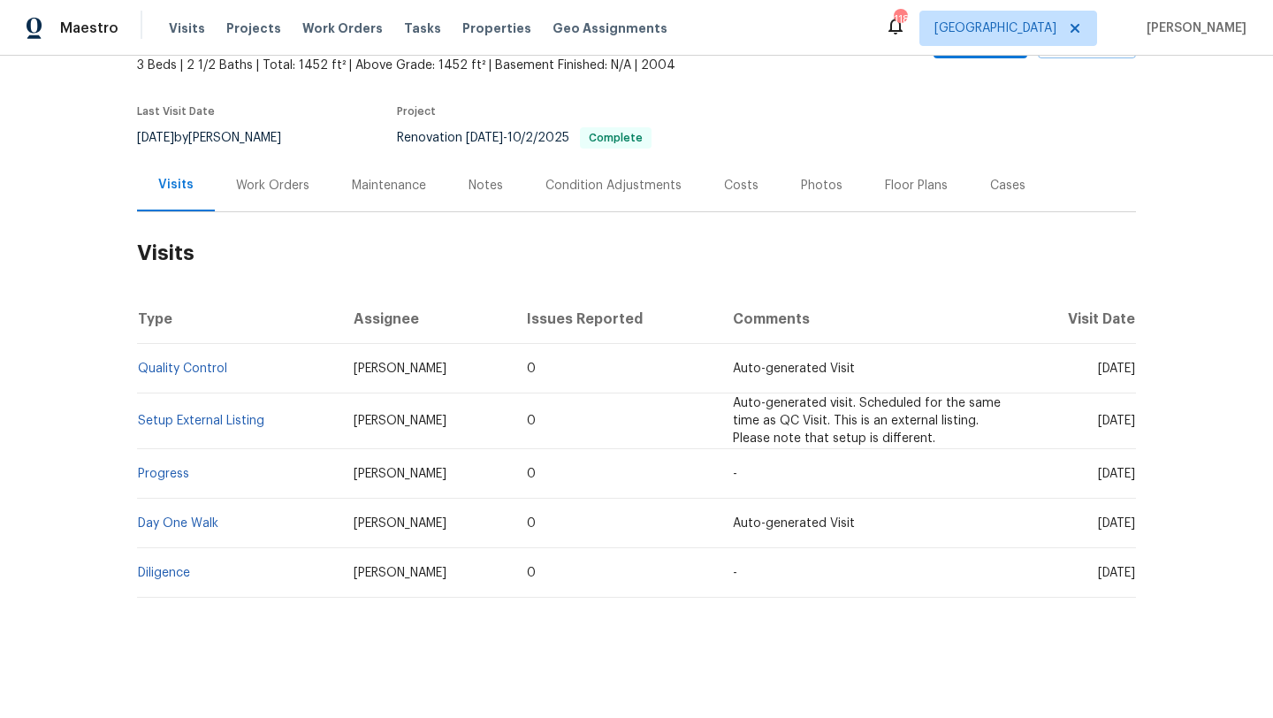
click at [469, 191] on div "Notes" at bounding box center [486, 186] width 34 height 18
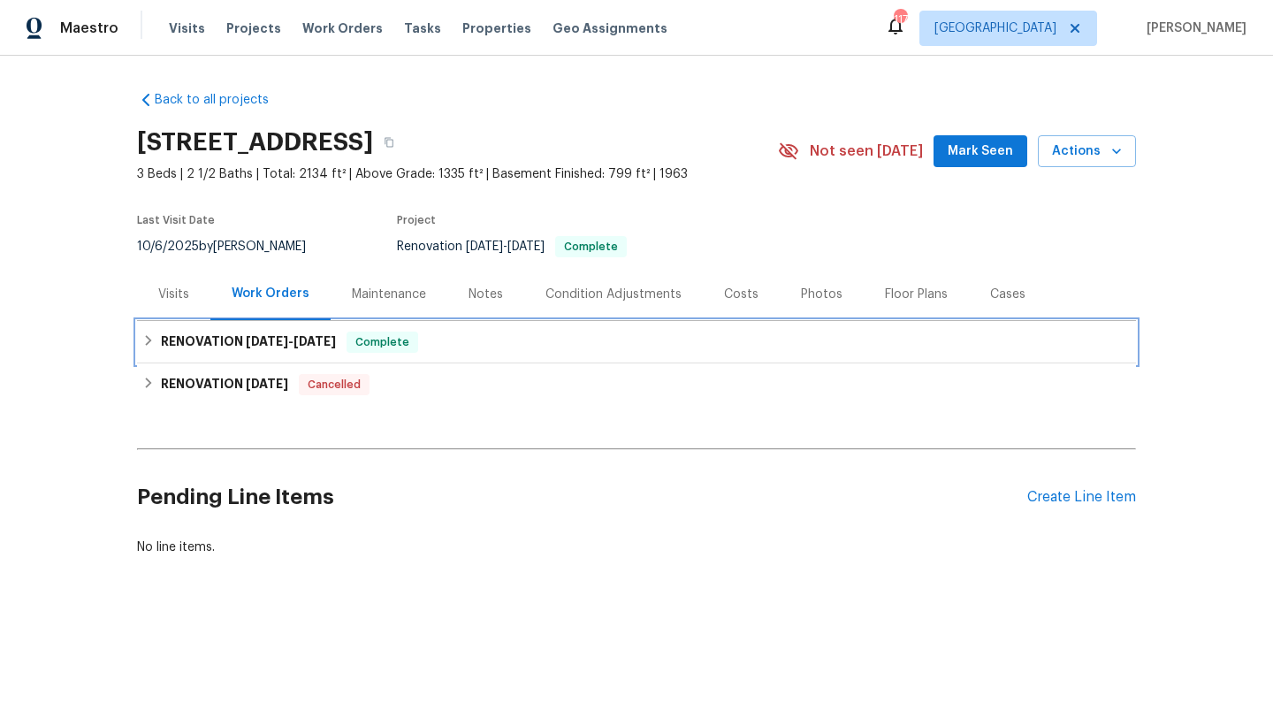
click at [279, 340] on span "[DATE]" at bounding box center [267, 341] width 42 height 12
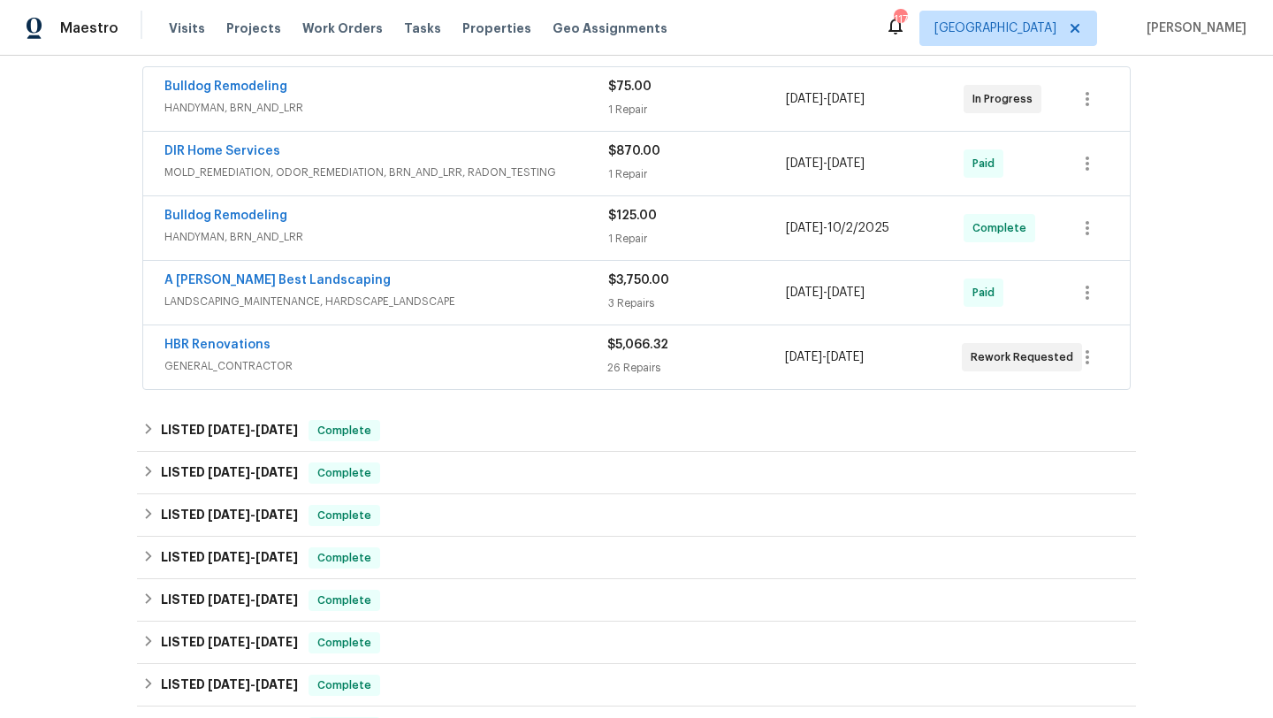
scroll to position [343, 0]
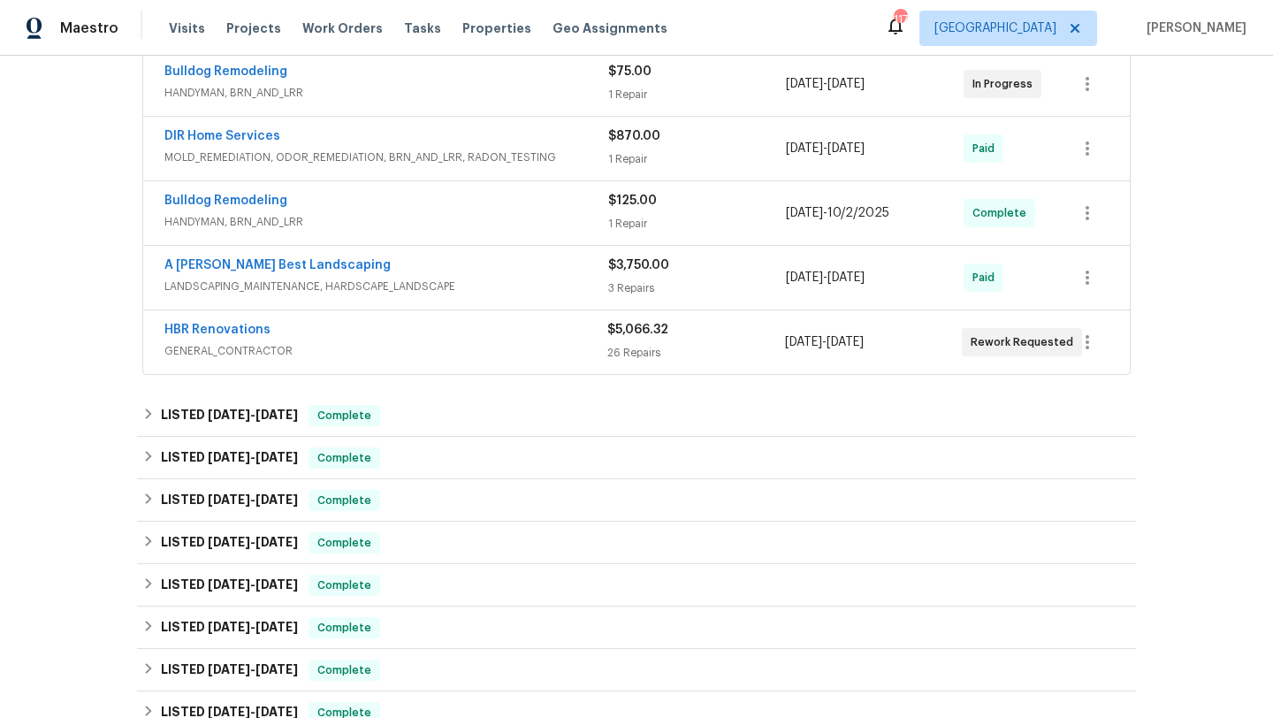
click at [329, 329] on div "HBR Renovations" at bounding box center [385, 331] width 443 height 21
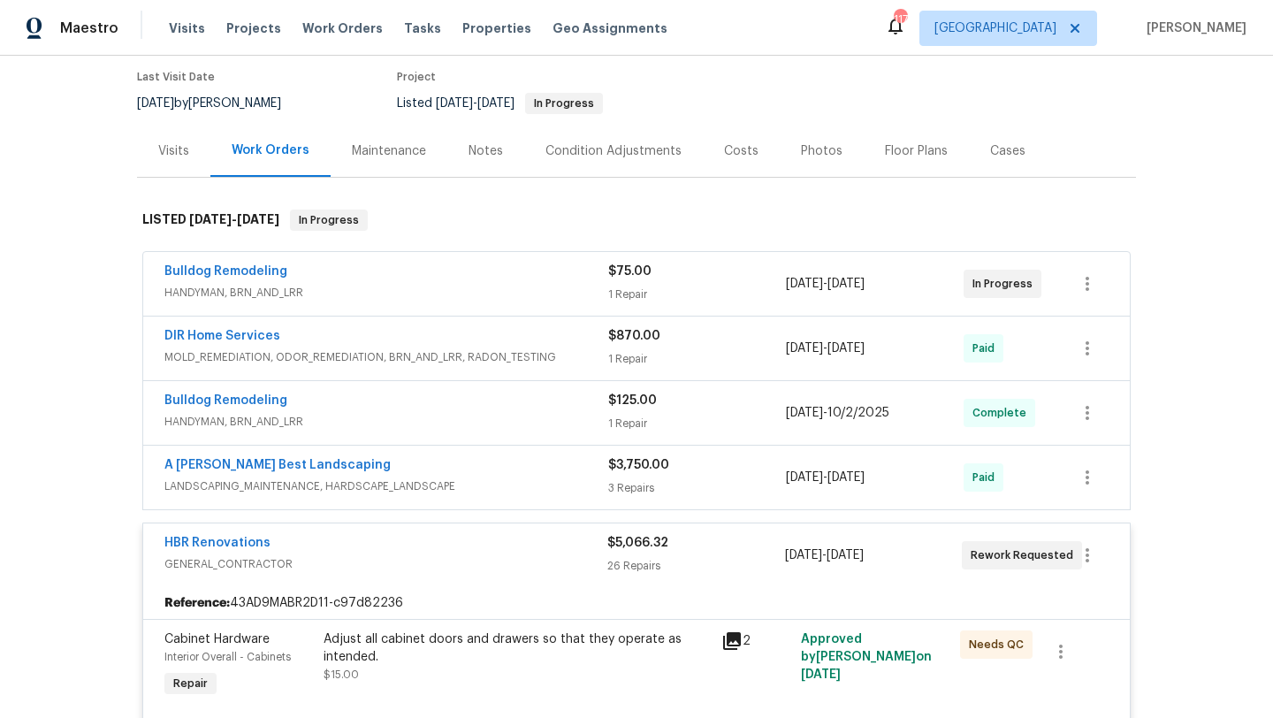
scroll to position [0, 0]
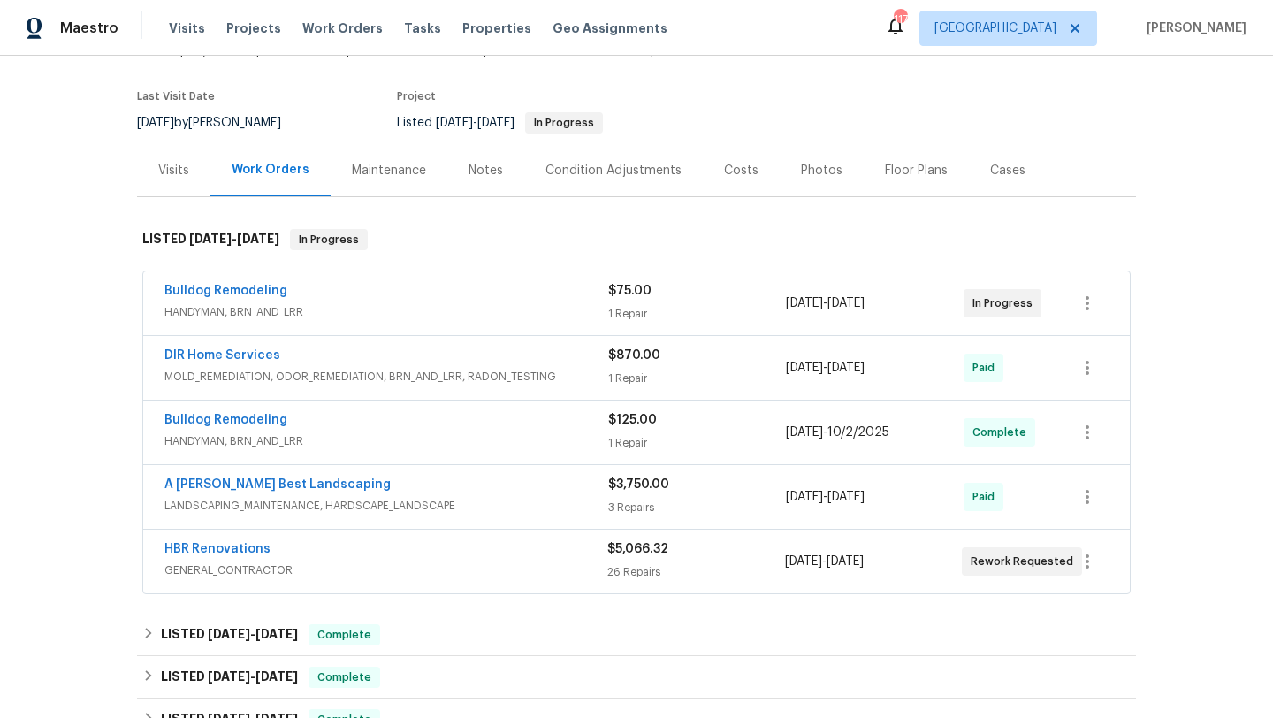
scroll to position [122, 0]
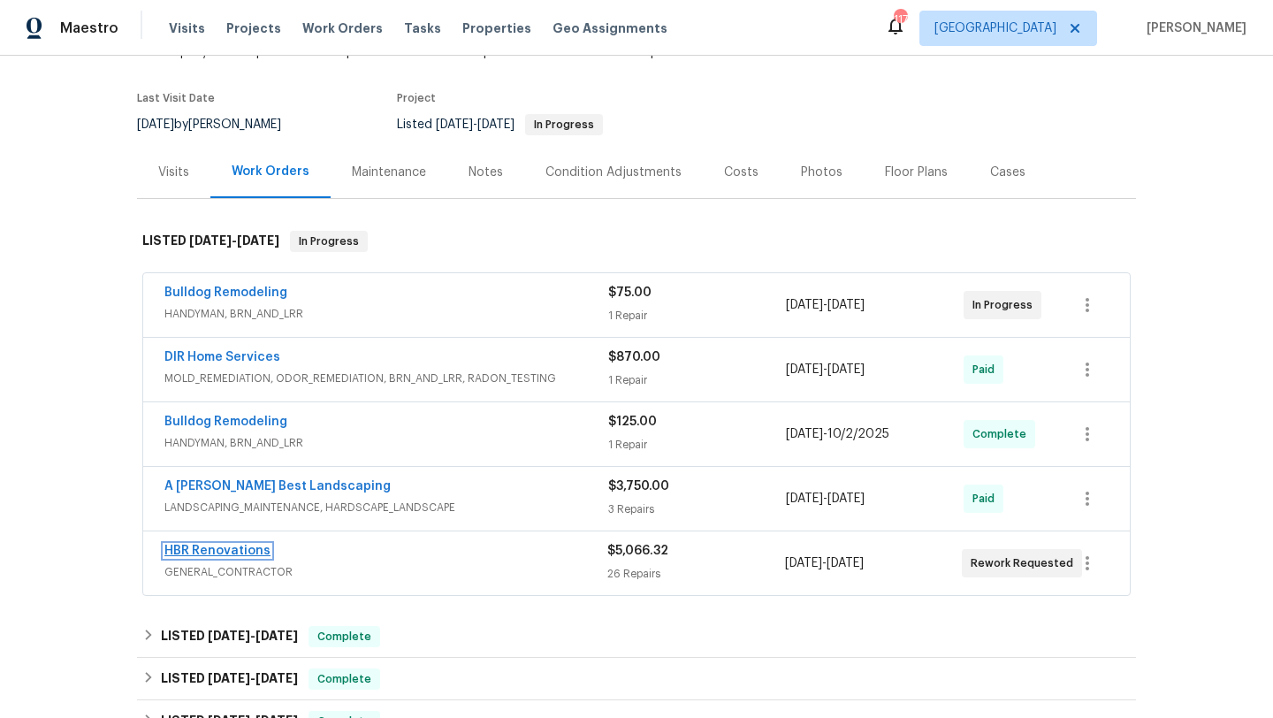
click at [259, 551] on link "HBR Renovations" at bounding box center [217, 551] width 106 height 12
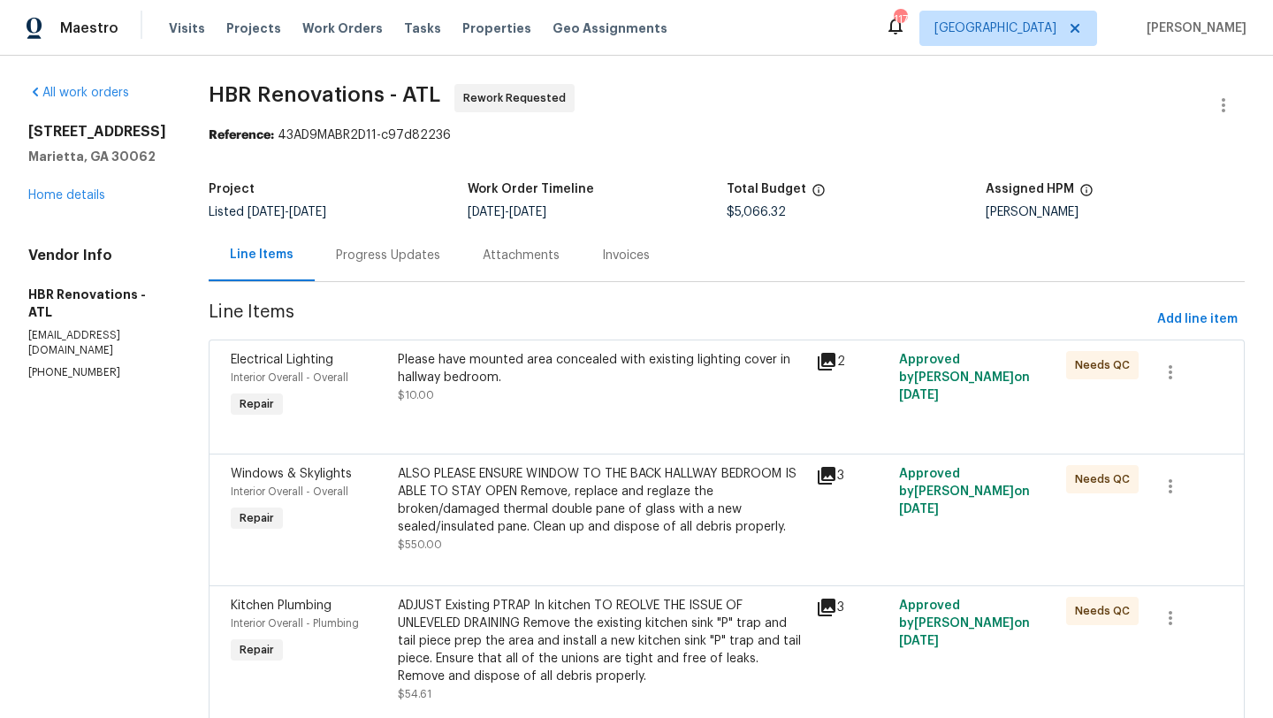
click at [392, 256] on div "Progress Updates" at bounding box center [388, 256] width 104 height 18
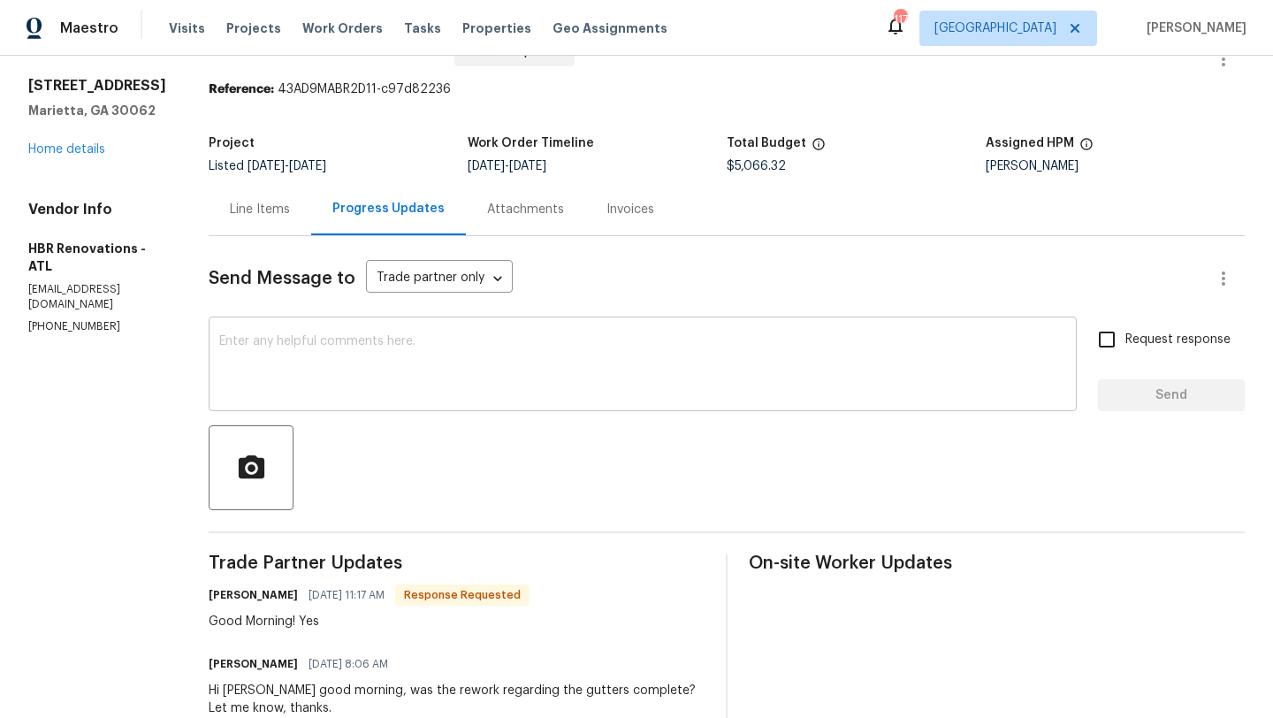
scroll to position [48, 0]
click at [370, 357] on textarea at bounding box center [642, 364] width 847 height 62
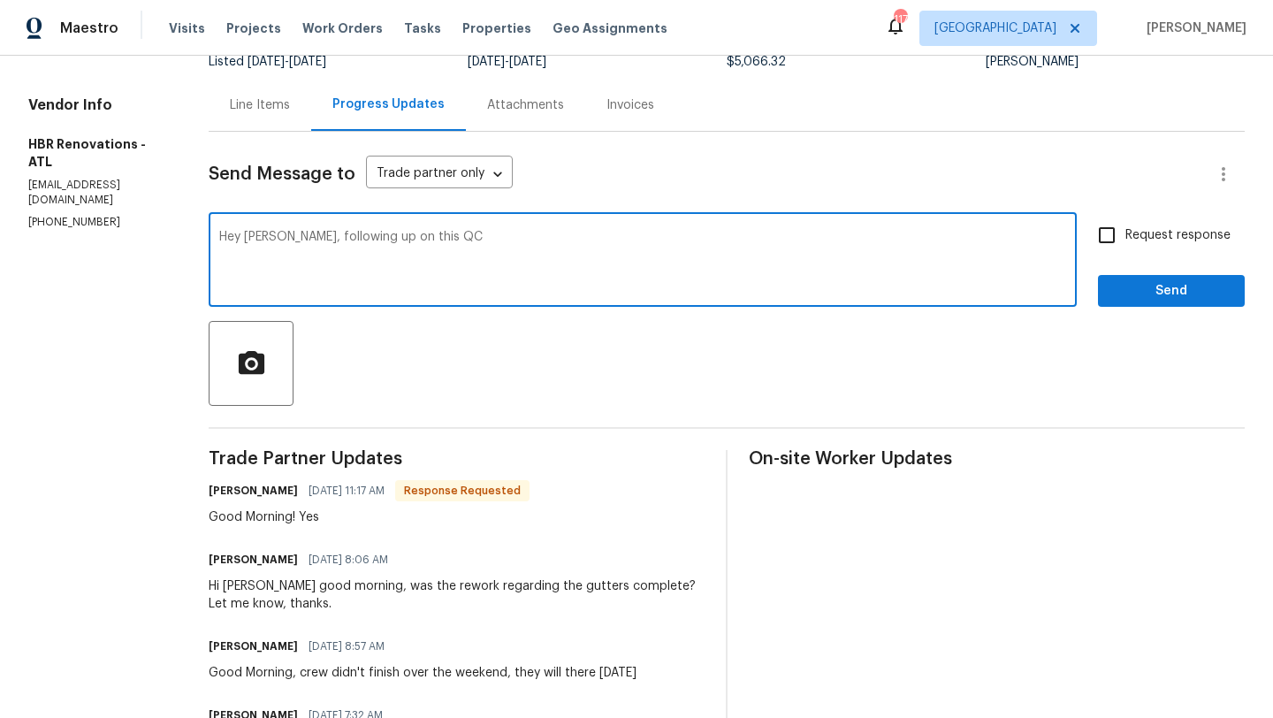
scroll to position [152, 0]
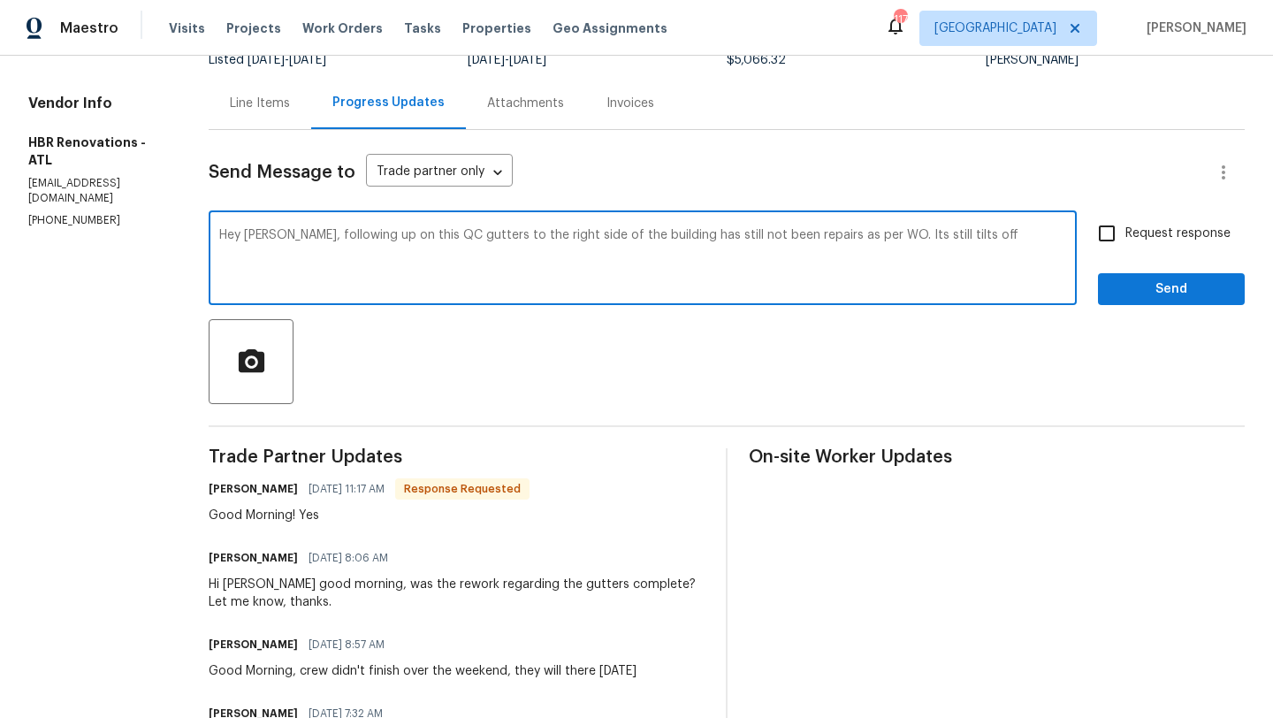
click at [877, 237] on textarea "Hey [PERSON_NAME], following up on this QC gutters to the right side of the bui…" at bounding box center [642, 260] width 847 height 62
drag, startPoint x: 425, startPoint y: 236, endPoint x: 361, endPoint y: 236, distance: 64.5
click at [361, 236] on textarea "Hey [PERSON_NAME], following up on this QC gutters to the right side of the bui…" at bounding box center [642, 260] width 847 height 62
click at [362, 235] on textarea "Hey [PERSON_NAME], following up this gutters to the right side of the building …" at bounding box center [642, 260] width 847 height 62
click at [459, 239] on textarea "Hey [PERSON_NAME], following up with this gutters to the right side of the buil…" at bounding box center [642, 260] width 847 height 62
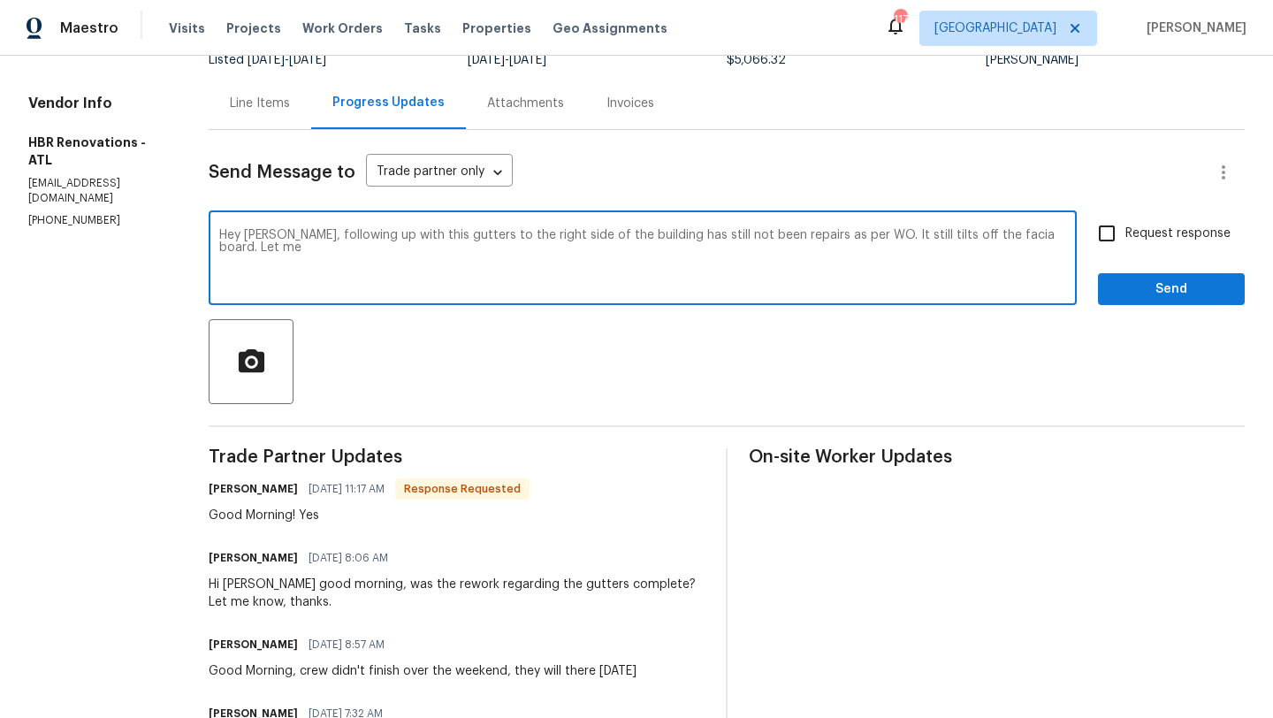
click at [459, 239] on textarea "Hey [PERSON_NAME], following up with this gutters to the right side of the buil…" at bounding box center [642, 260] width 847 height 62
click at [410, 234] on textarea "Hey [PERSON_NAME], following up with this gutters to the right side of the buil…" at bounding box center [642, 260] width 847 height 62
click at [811, 238] on textarea "Hey [PERSON_NAME], following up with this WO. Gutters to the right side of the …" at bounding box center [642, 260] width 847 height 62
click at [898, 233] on textarea "Hey [PERSON_NAME], following up with this WO. Gutters to the right side of the …" at bounding box center [642, 260] width 847 height 62
click at [279, 237] on textarea "Hey [PERSON_NAME], following up with this WO. Gutters to the right side of the …" at bounding box center [642, 260] width 847 height 62
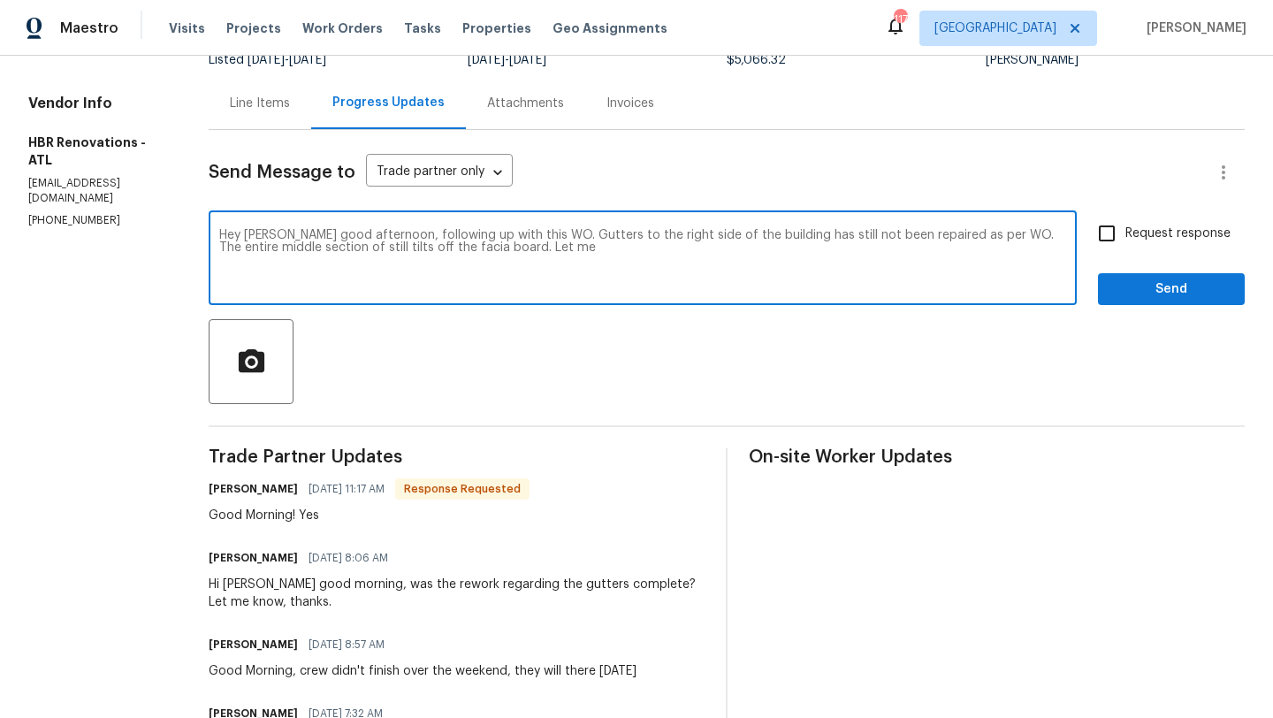
click at [577, 236] on textarea "Hey [PERSON_NAME] good afternoon, following up with this WO. Gutters to the rig…" at bounding box center [642, 260] width 847 height 62
click at [340, 252] on textarea "Hey [PERSON_NAME] good afternoon, following up with this WO. Gutter to the righ…" at bounding box center [642, 260] width 847 height 62
click at [479, 255] on textarea "Hey [PERSON_NAME] good afternoon, following up with this WO. Gutter to the righ…" at bounding box center [642, 260] width 847 height 62
click at [304, 248] on textarea "Hey [PERSON_NAME] good afternoon, following up with this WO. Gutter to the righ…" at bounding box center [642, 260] width 847 height 62
click at [466, 256] on textarea "Hey [PERSON_NAME] good afternoon, following up with this WO. Gutter to the righ…" at bounding box center [642, 260] width 847 height 62
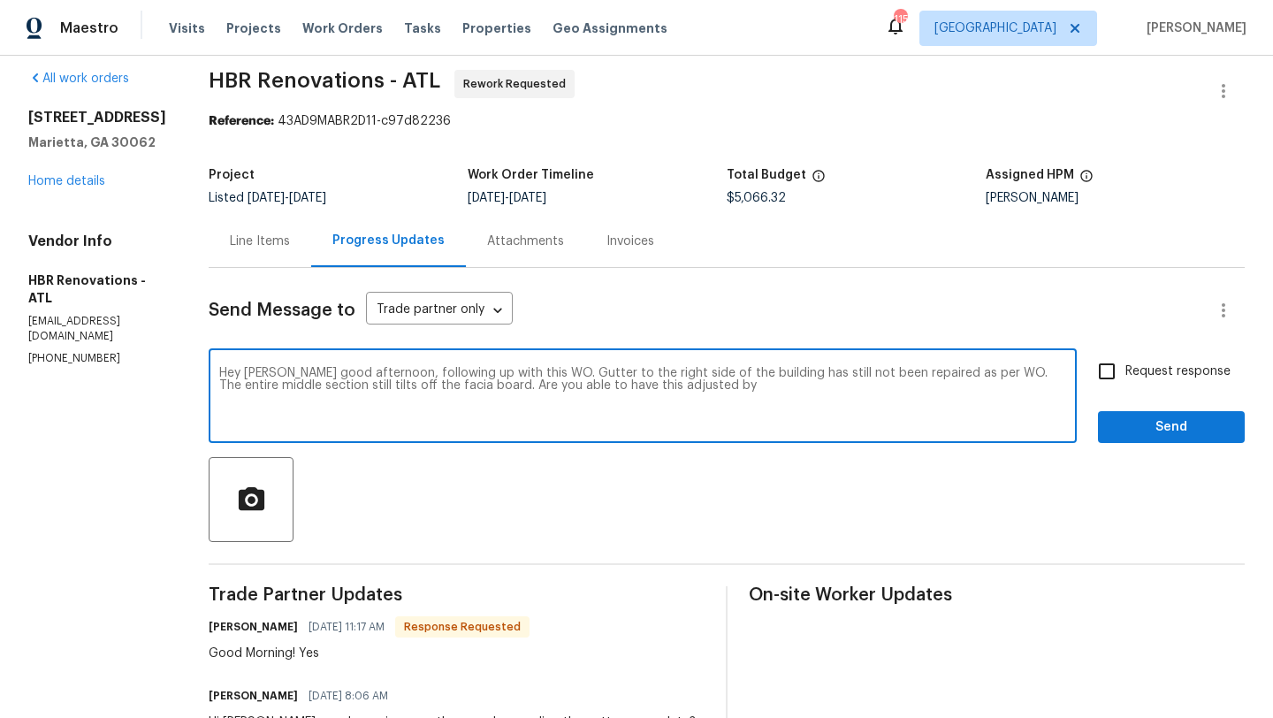
scroll to position [0, 0]
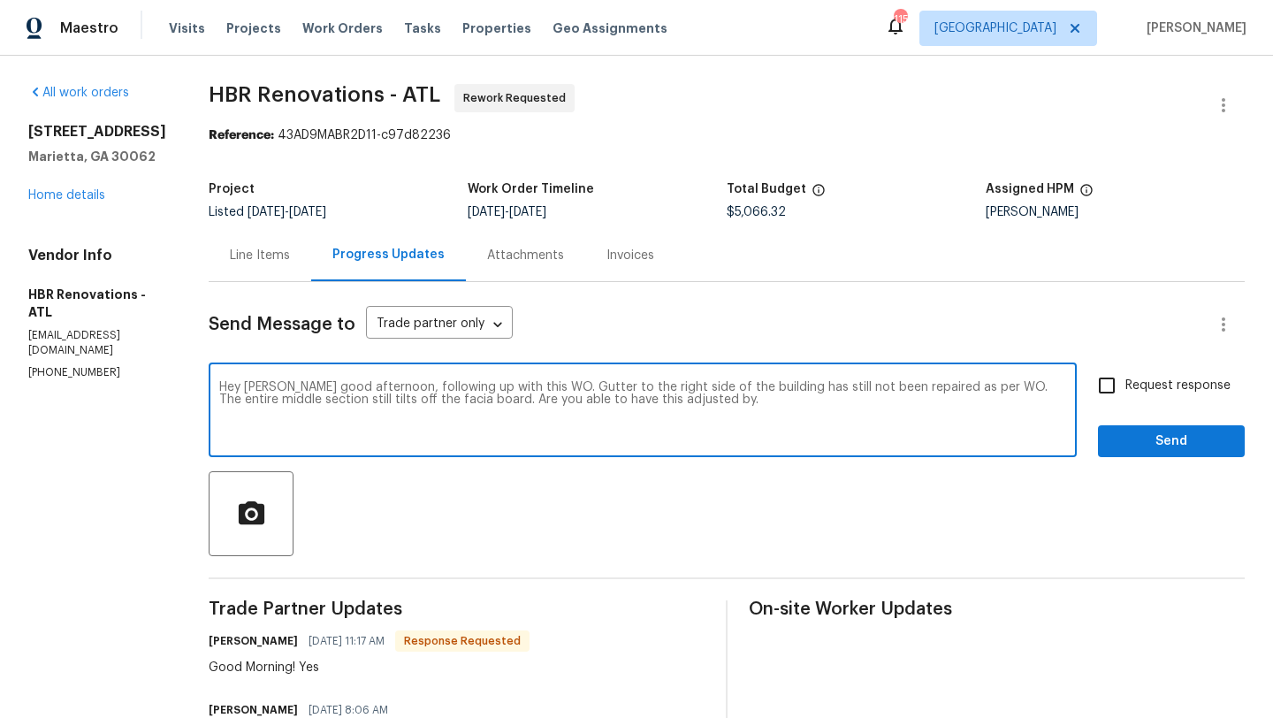
drag, startPoint x: 699, startPoint y: 400, endPoint x: 202, endPoint y: 386, distance: 497.1
click at [209, 386] on div "Hey [PERSON_NAME] good afternoon, following up with this WO. Gutter to the righ…" at bounding box center [643, 412] width 868 height 90
type textarea "Hey [PERSON_NAME] good afternoon, following up with this WO. Gutter to the righ…"
click at [88, 195] on link "Home details" at bounding box center [66, 195] width 77 height 12
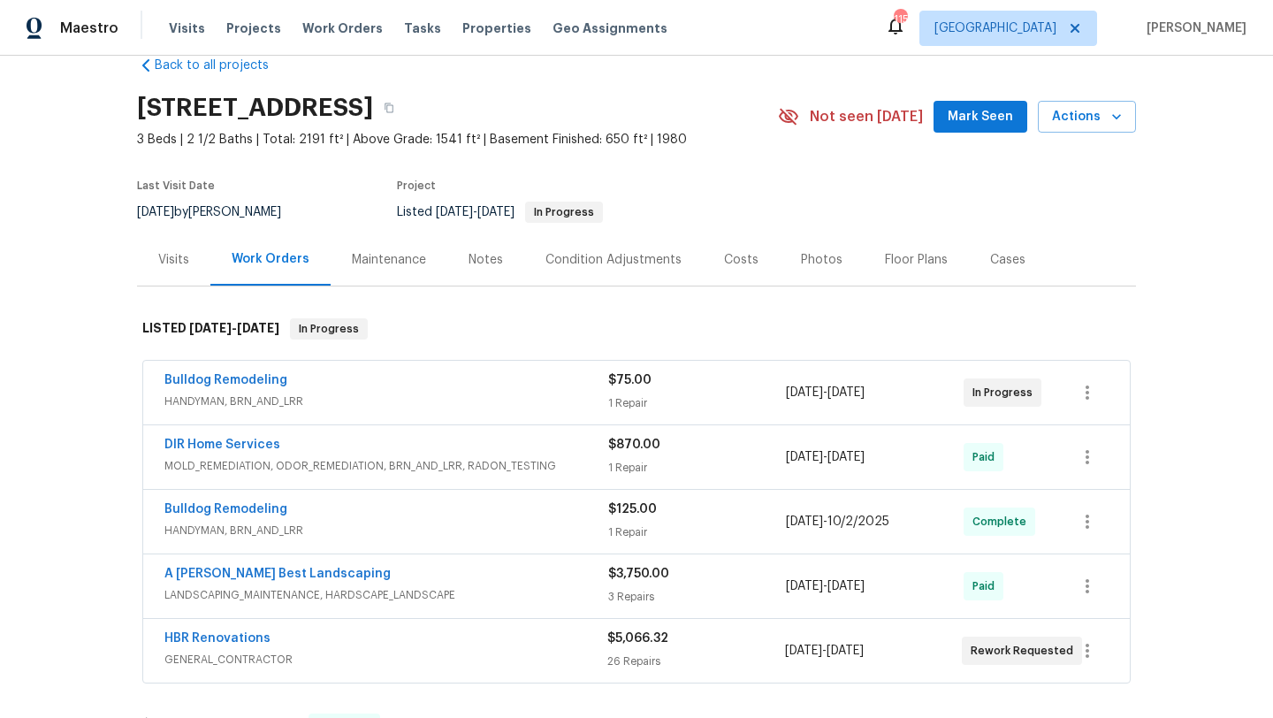
scroll to position [42, 0]
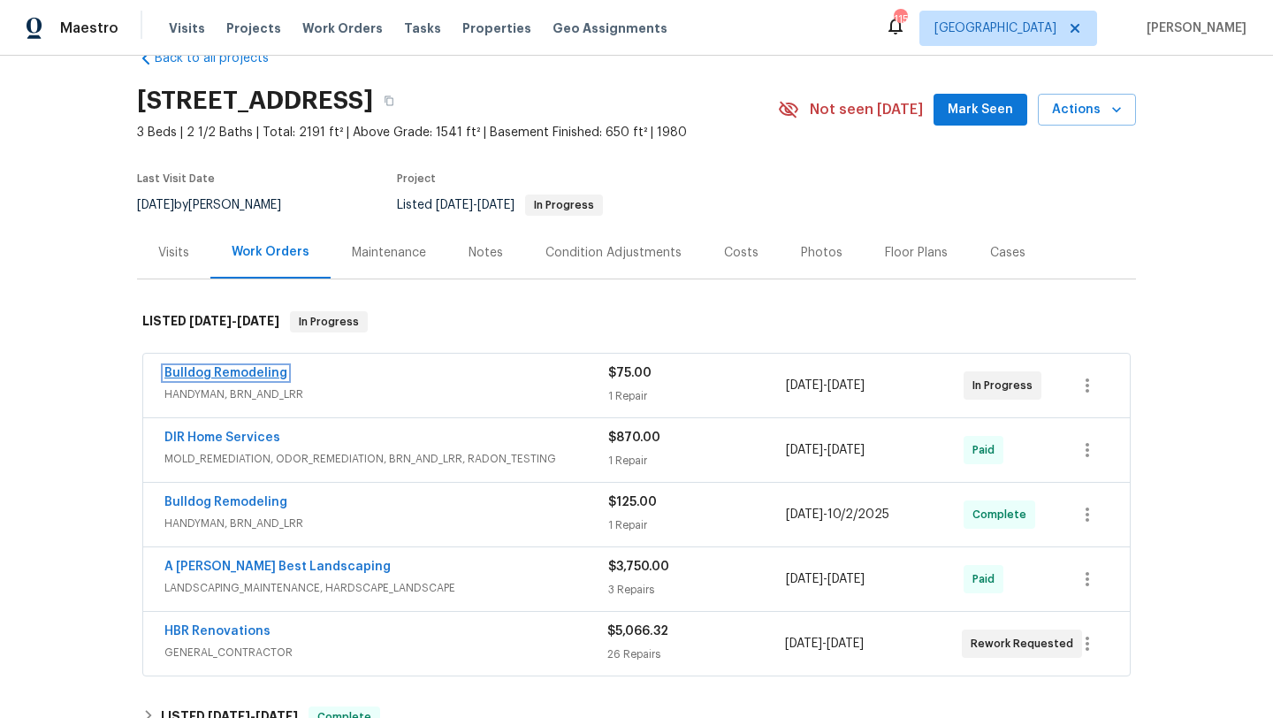
click at [209, 375] on link "Bulldog Remodeling" at bounding box center [225, 373] width 123 height 12
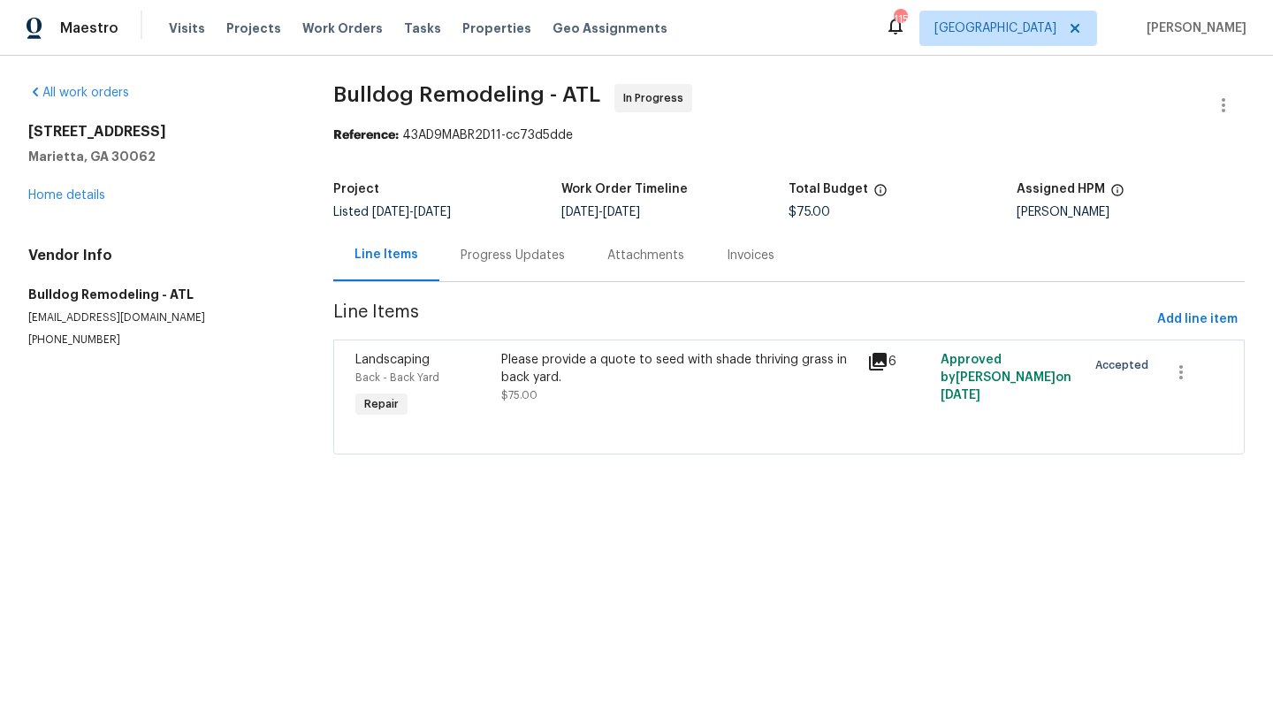
click at [487, 252] on div "Progress Updates" at bounding box center [513, 256] width 104 height 18
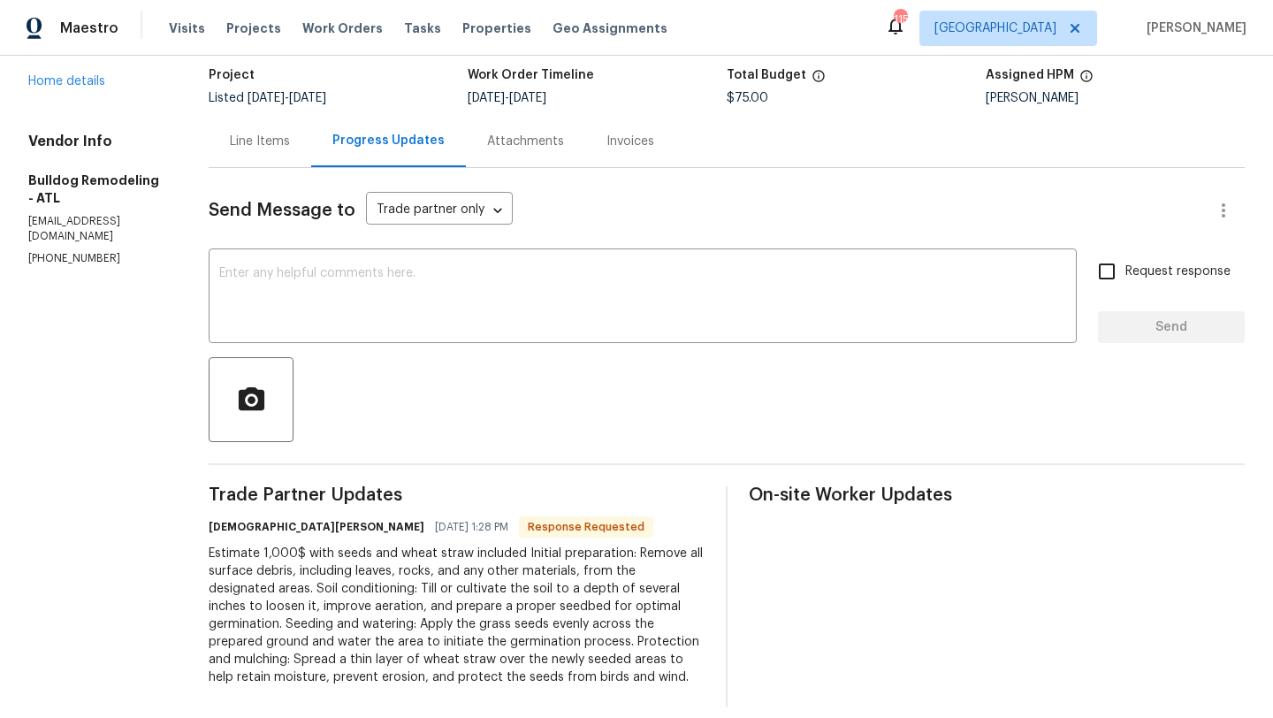
scroll to position [132, 0]
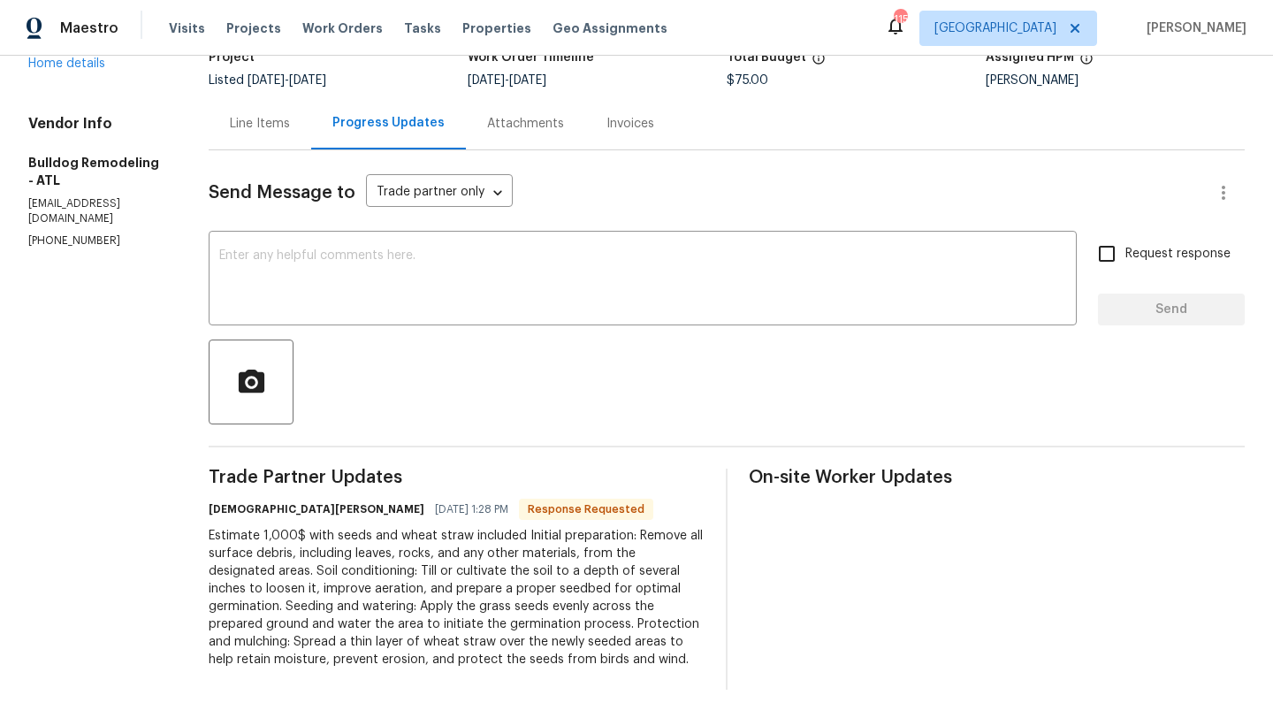
click at [271, 128] on div "Line Items" at bounding box center [260, 124] width 60 height 18
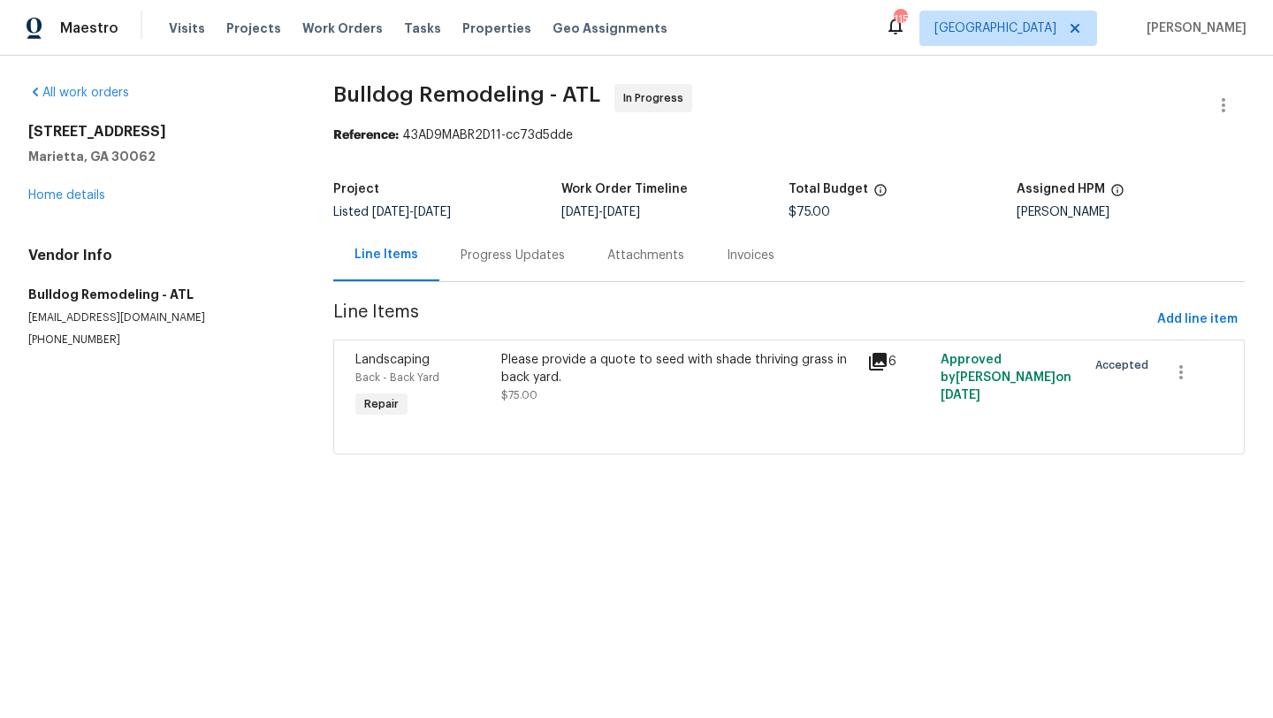
click at [378, 367] on div "Landscaping" at bounding box center [423, 360] width 136 height 18
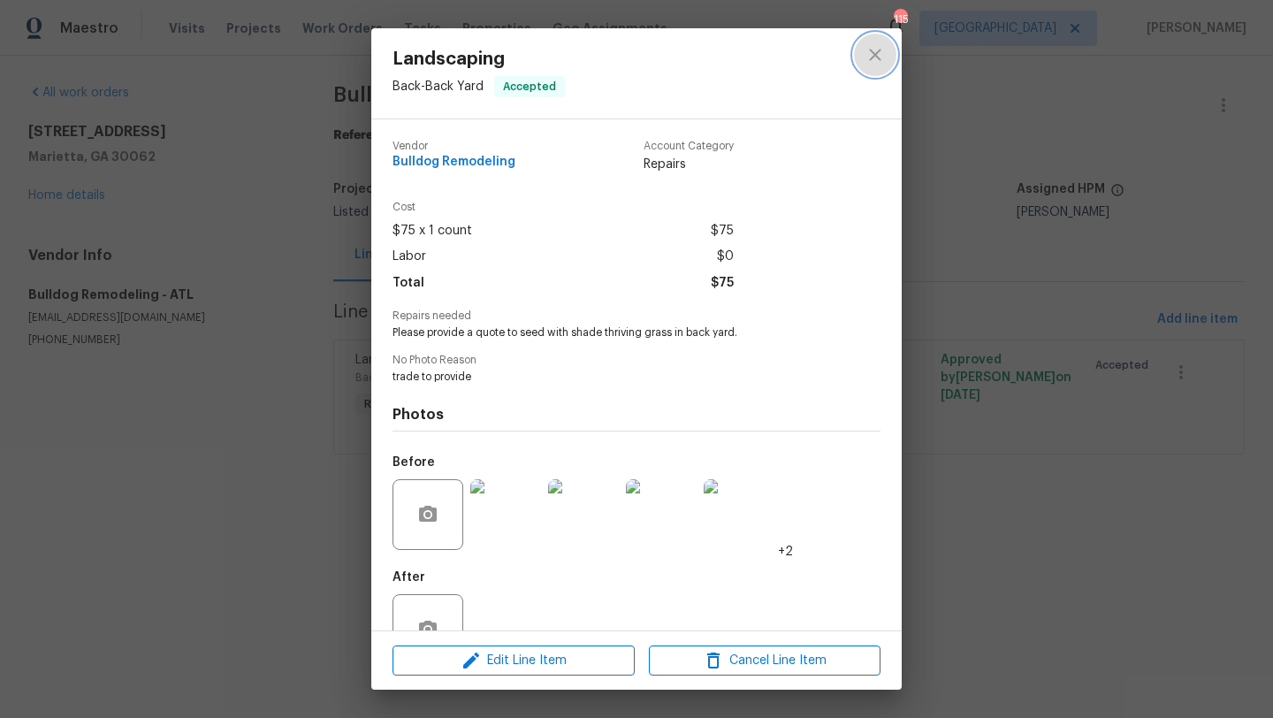
click at [881, 52] on icon "close" at bounding box center [875, 54] width 21 height 21
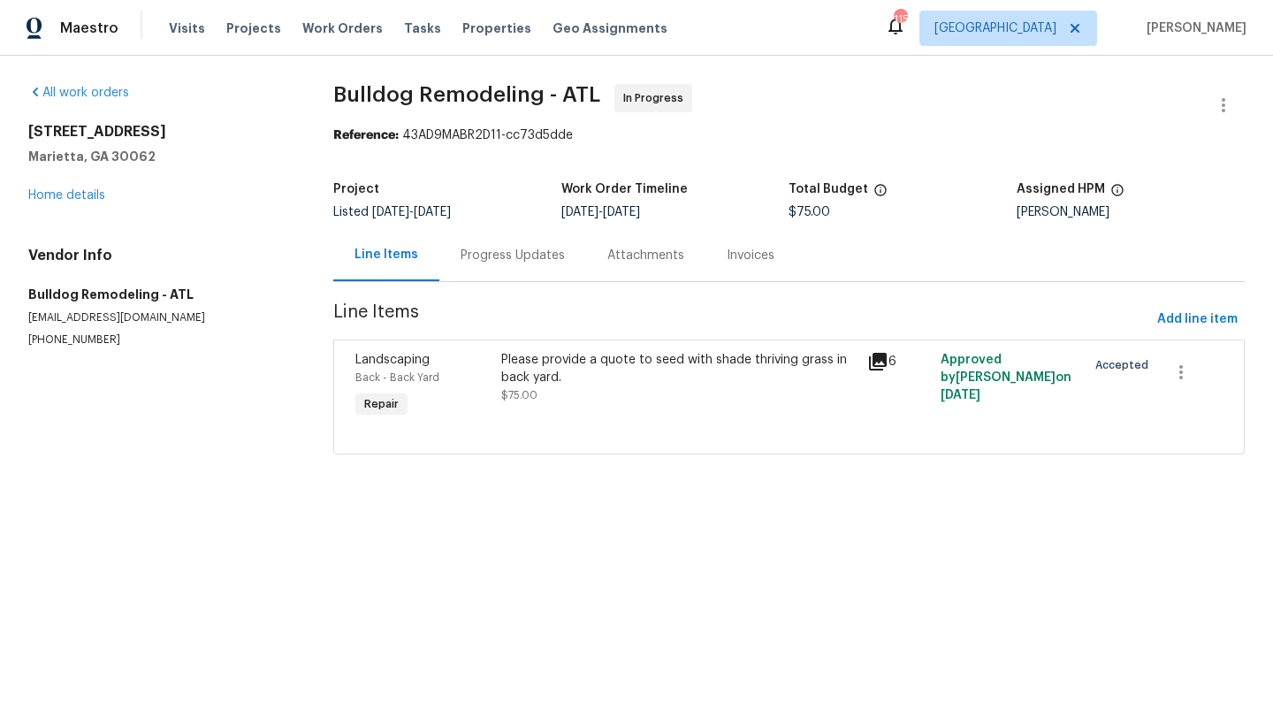
click at [484, 258] on div "Progress Updates" at bounding box center [513, 256] width 104 height 18
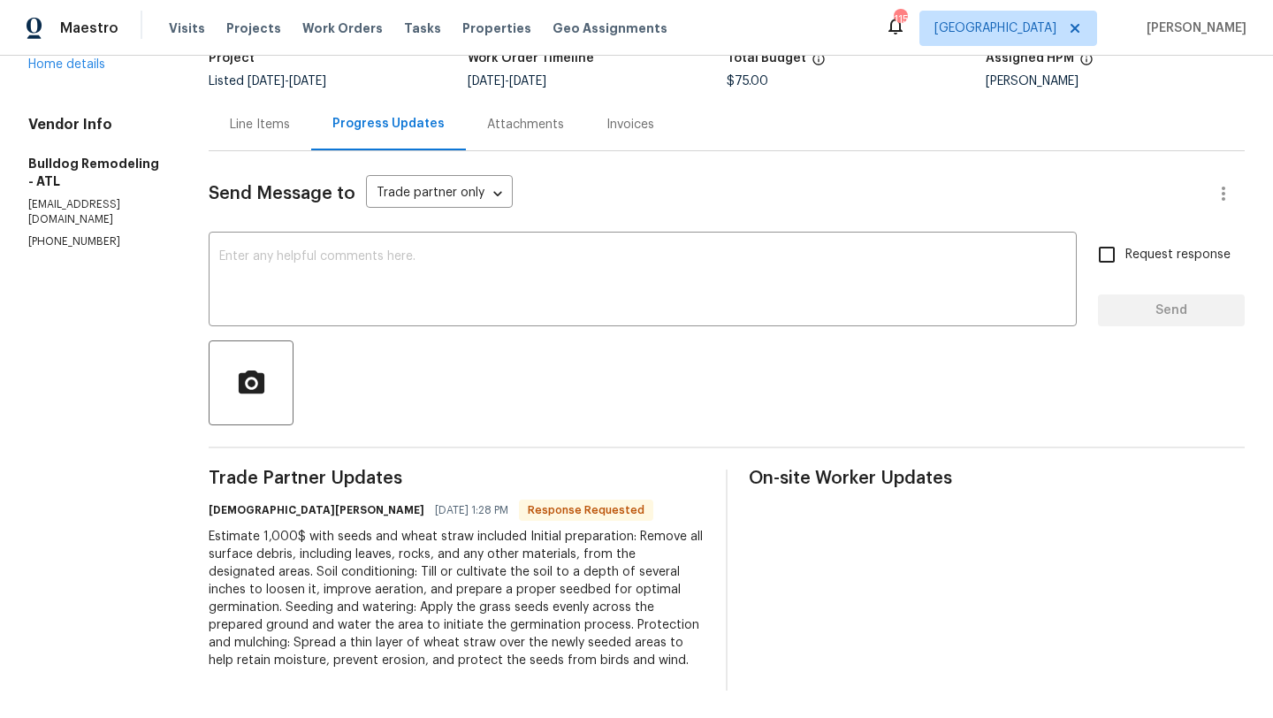
scroll to position [132, 0]
click at [385, 271] on textarea at bounding box center [642, 280] width 847 height 62
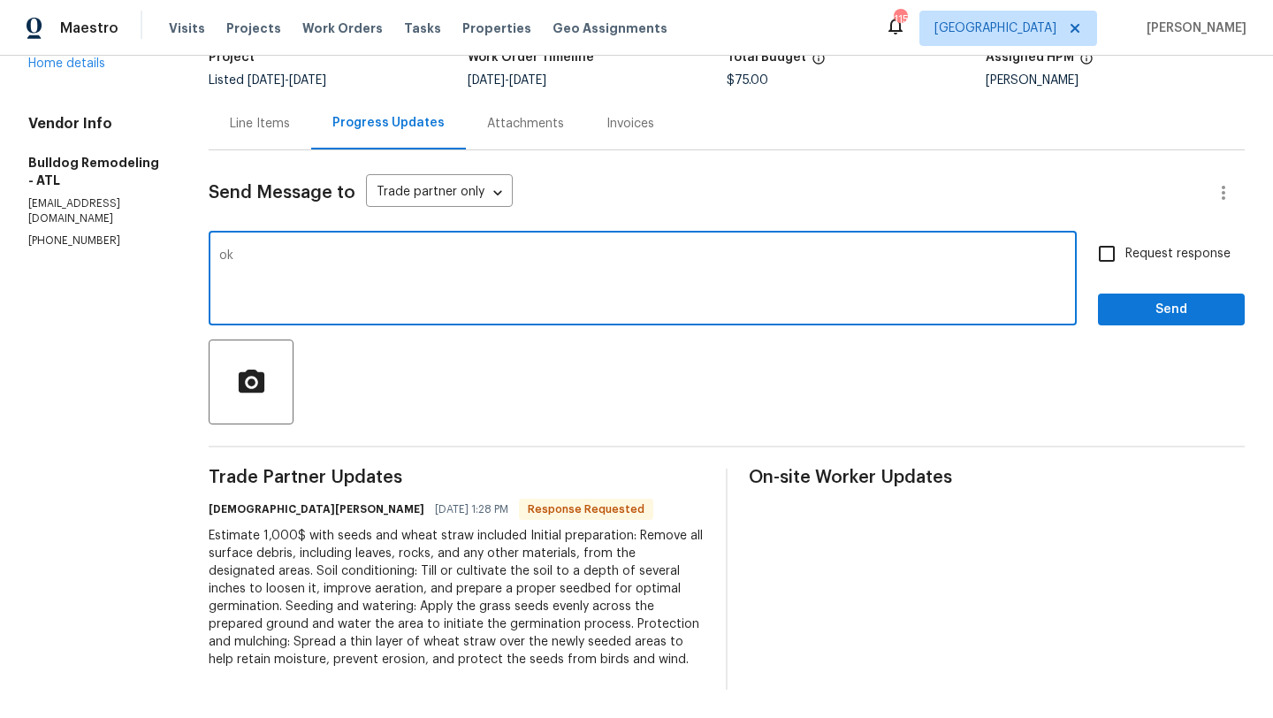
type textarea "o"
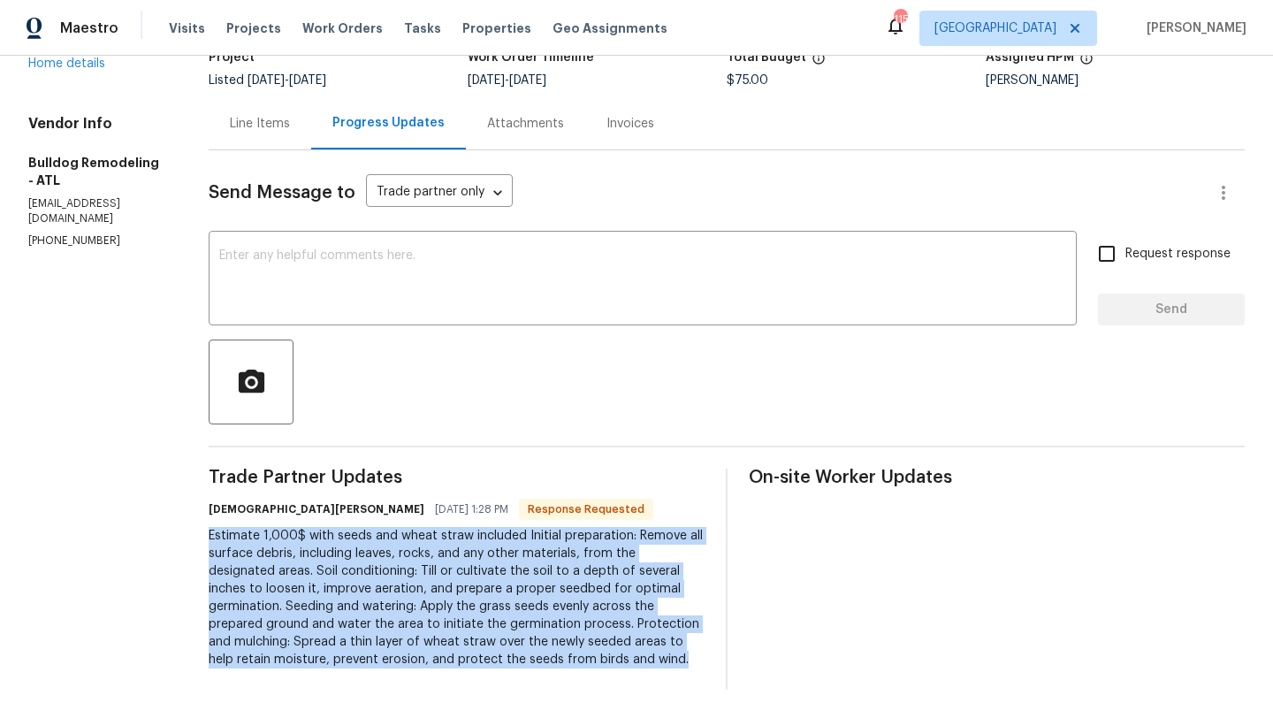
drag, startPoint x: 454, startPoint y: 667, endPoint x: 194, endPoint y: 539, distance: 289.5
click at [194, 539] on div "All work orders [STREET_ADDRESS] Home details Vendor Info Bulldog Remodeling - …" at bounding box center [636, 321] width 1273 height 794
copy div "Estimate 1,000$ with seeds and wheat straw included Initial preparation: Remove…"
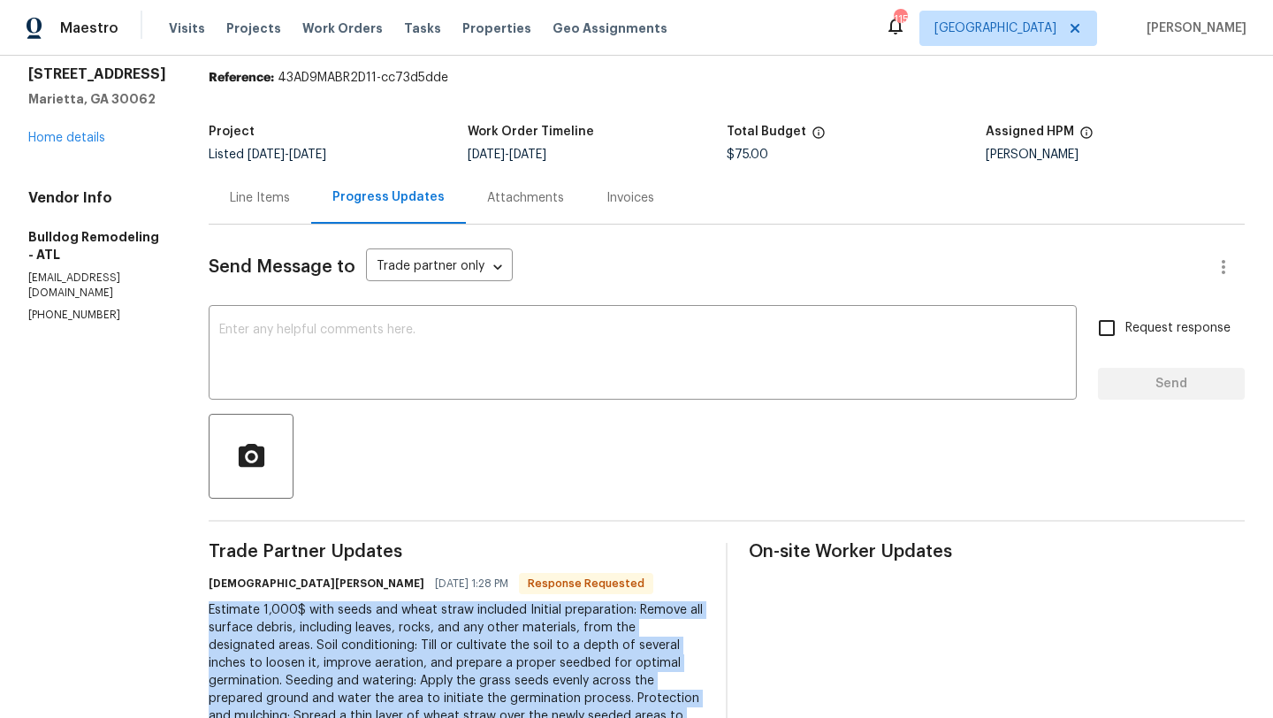
scroll to position [0, 0]
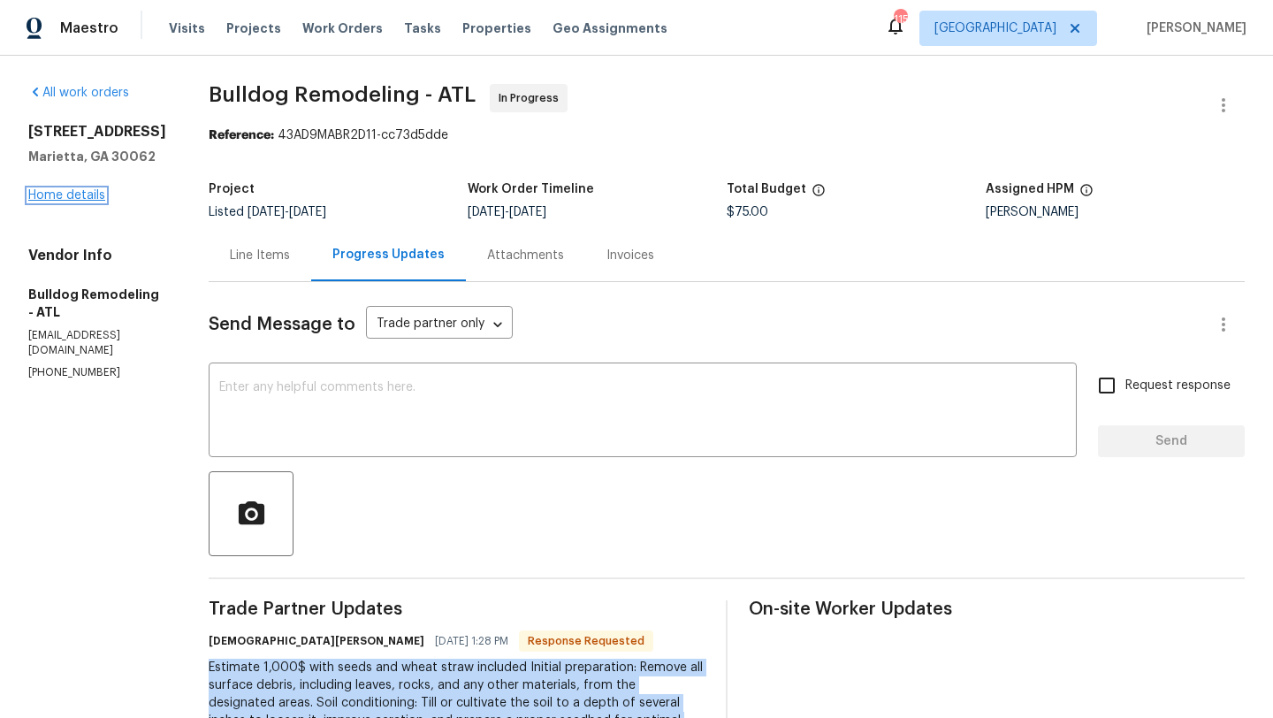
click at [88, 194] on link "Home details" at bounding box center [66, 195] width 77 height 12
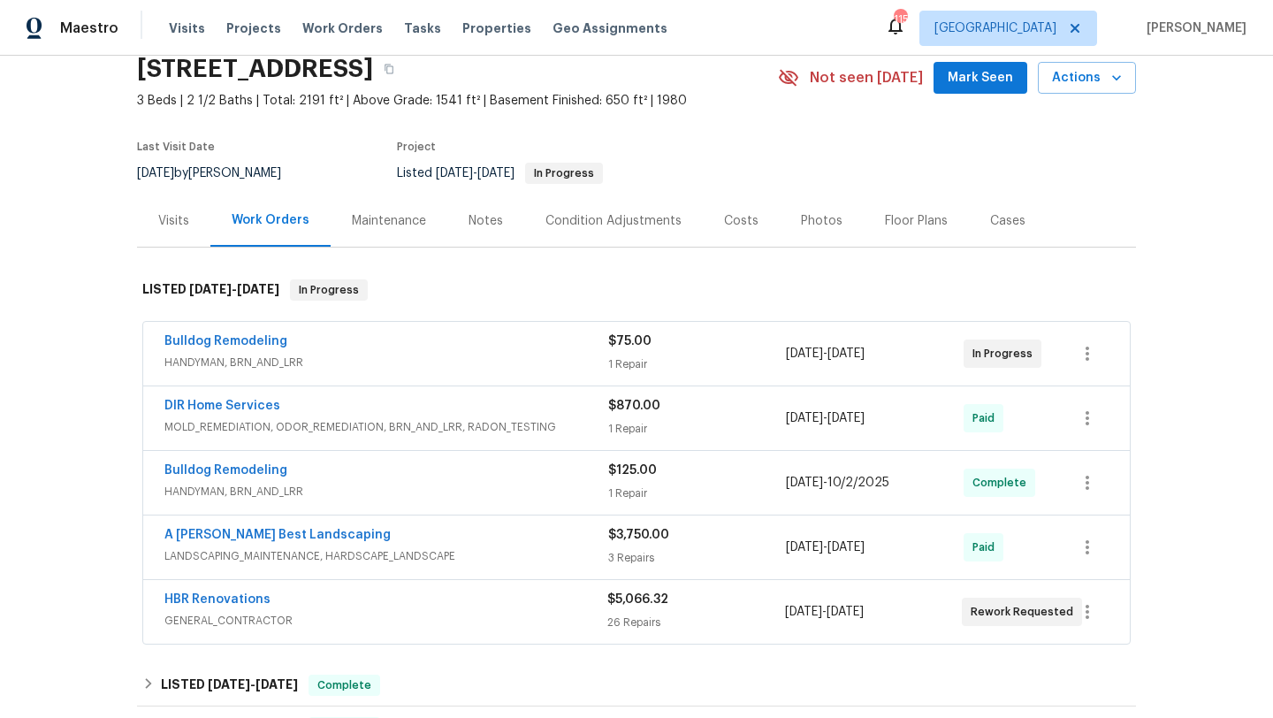
scroll to position [76, 0]
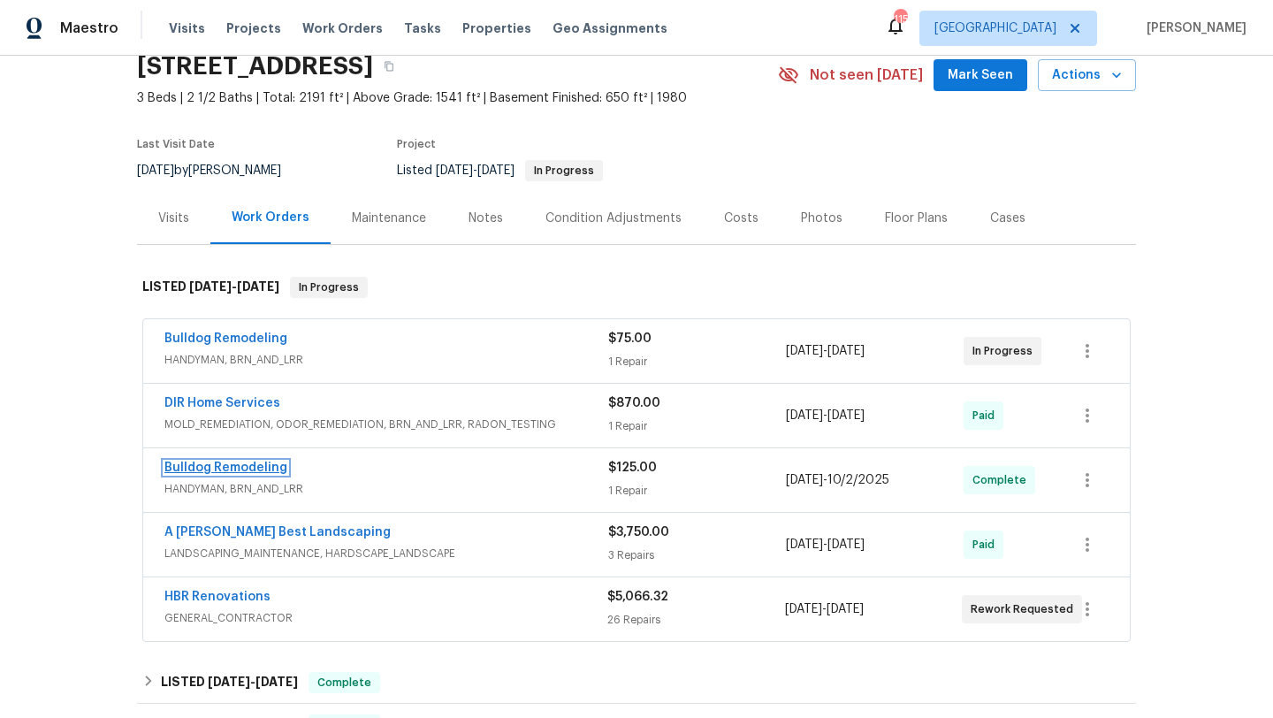
click at [260, 468] on link "Bulldog Remodeling" at bounding box center [225, 468] width 123 height 12
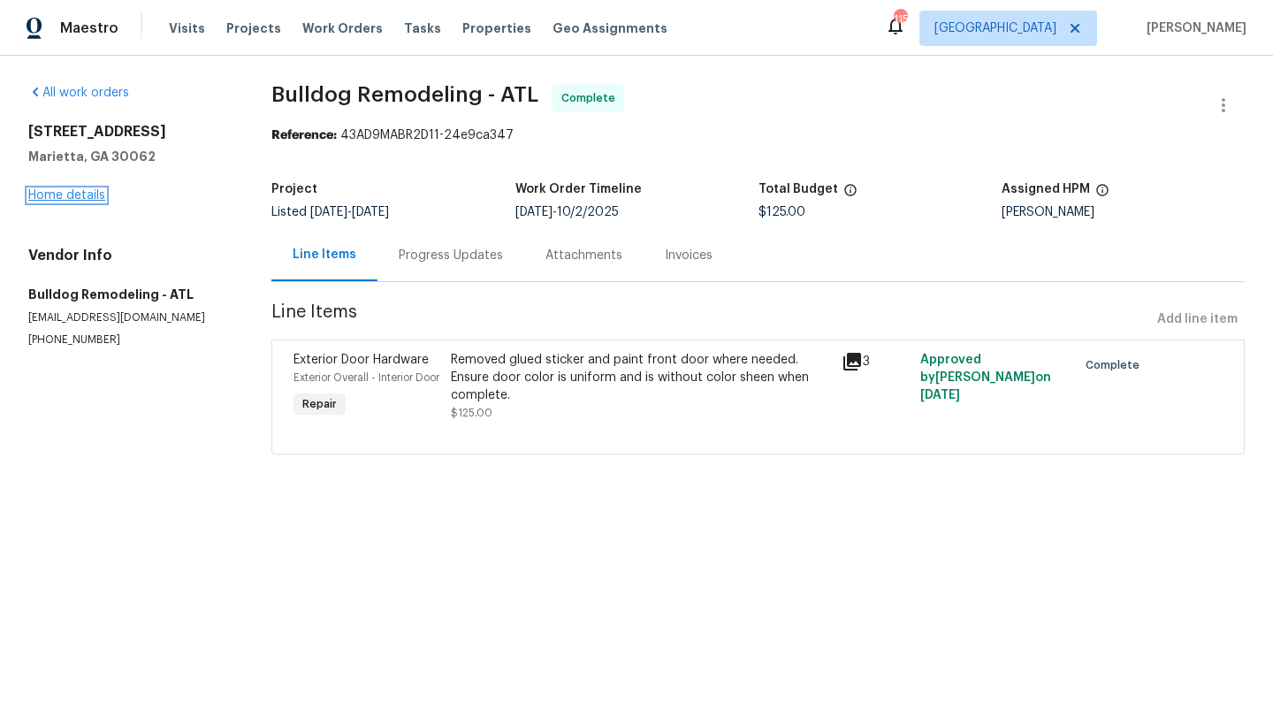
click at [81, 190] on link "Home details" at bounding box center [66, 195] width 77 height 12
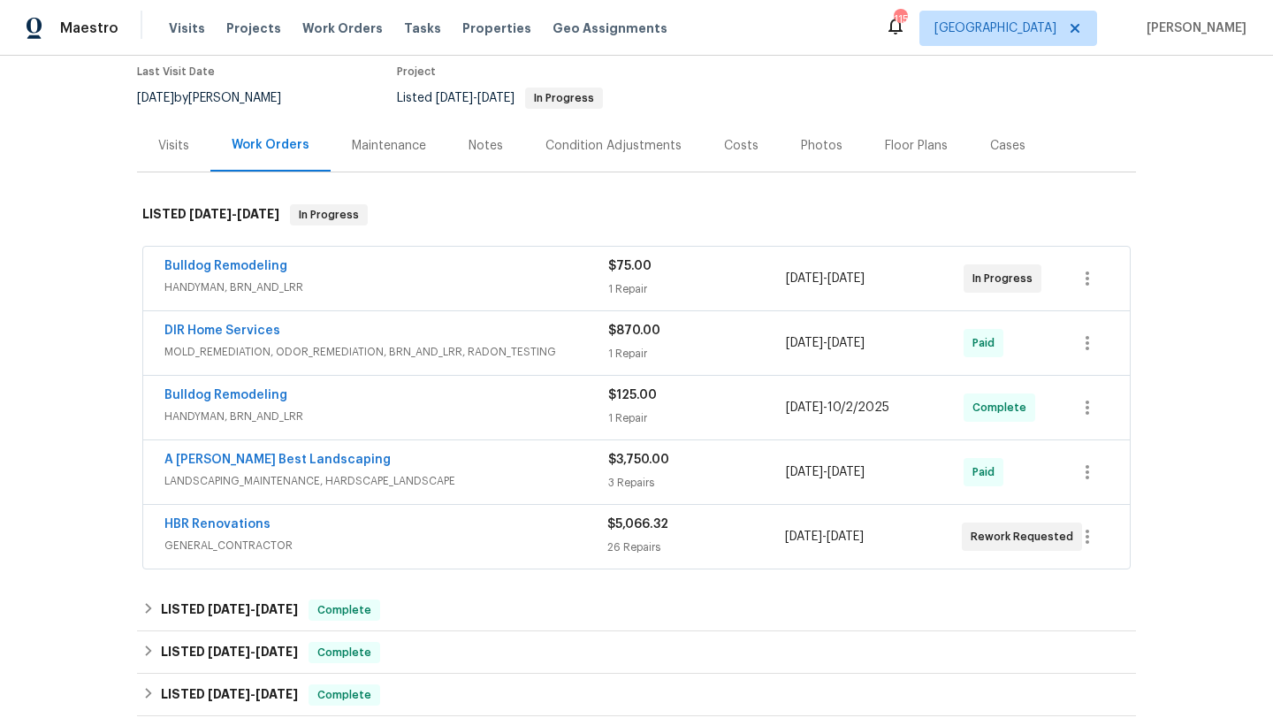
scroll to position [149, 0]
click at [223, 530] on span "HBR Renovations" at bounding box center [217, 524] width 106 height 18
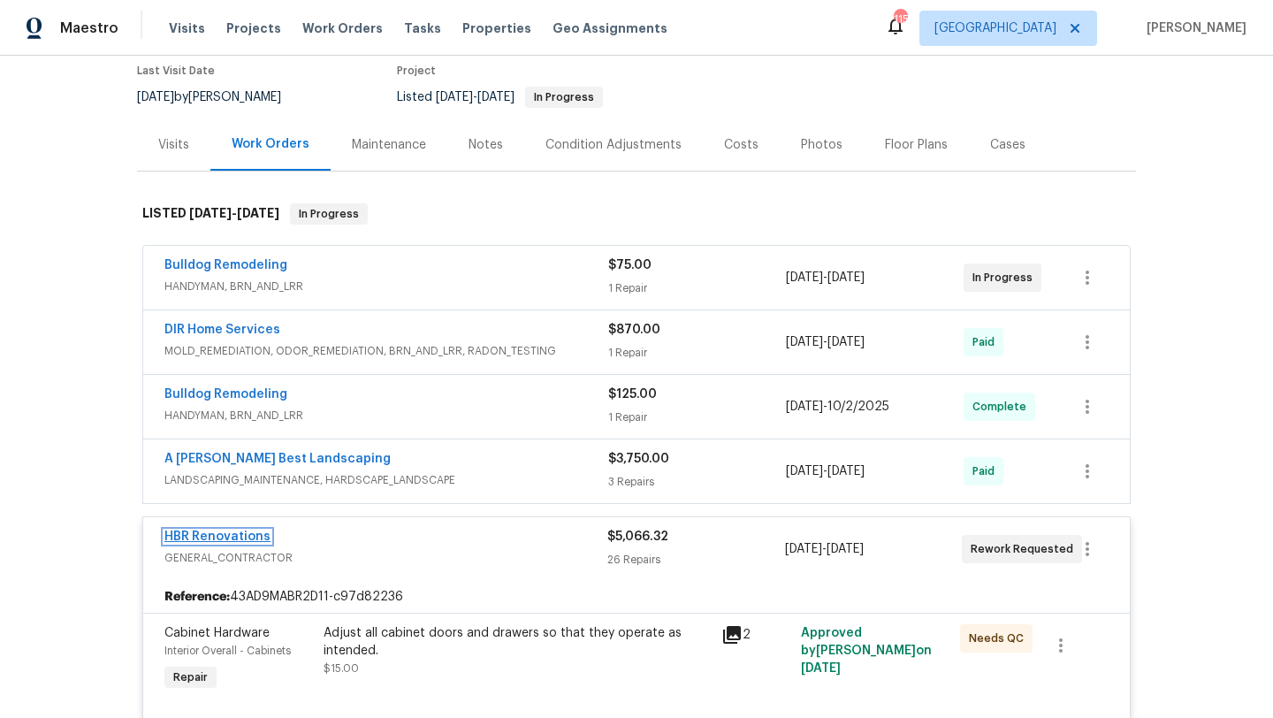
click at [242, 538] on link "HBR Renovations" at bounding box center [217, 537] width 106 height 12
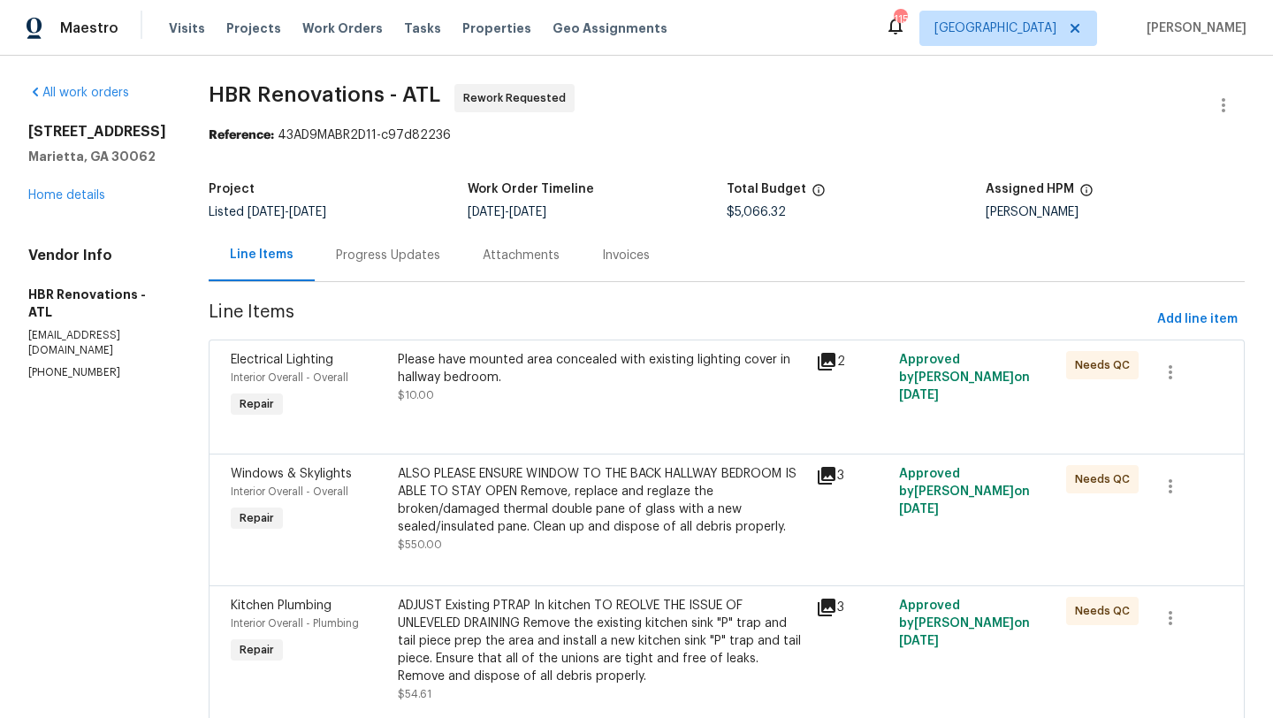
click at [400, 260] on div "Progress Updates" at bounding box center [388, 256] width 104 height 18
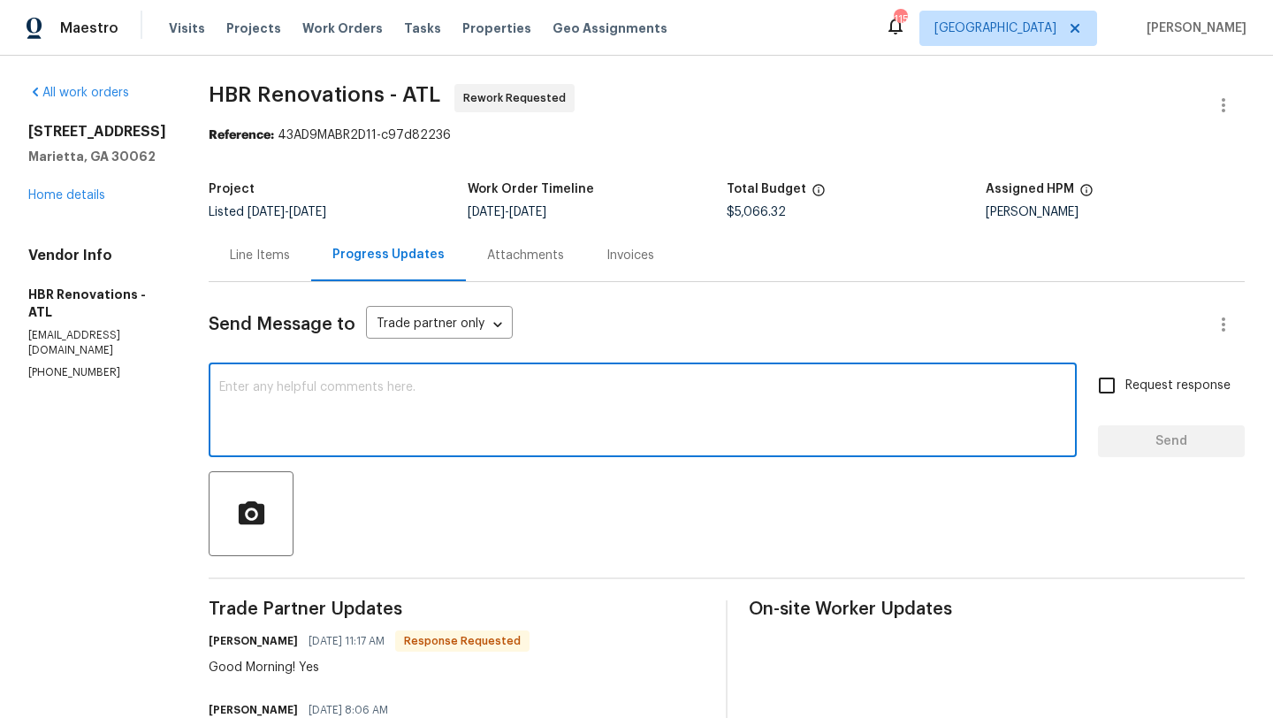
click at [359, 405] on textarea at bounding box center [642, 412] width 847 height 62
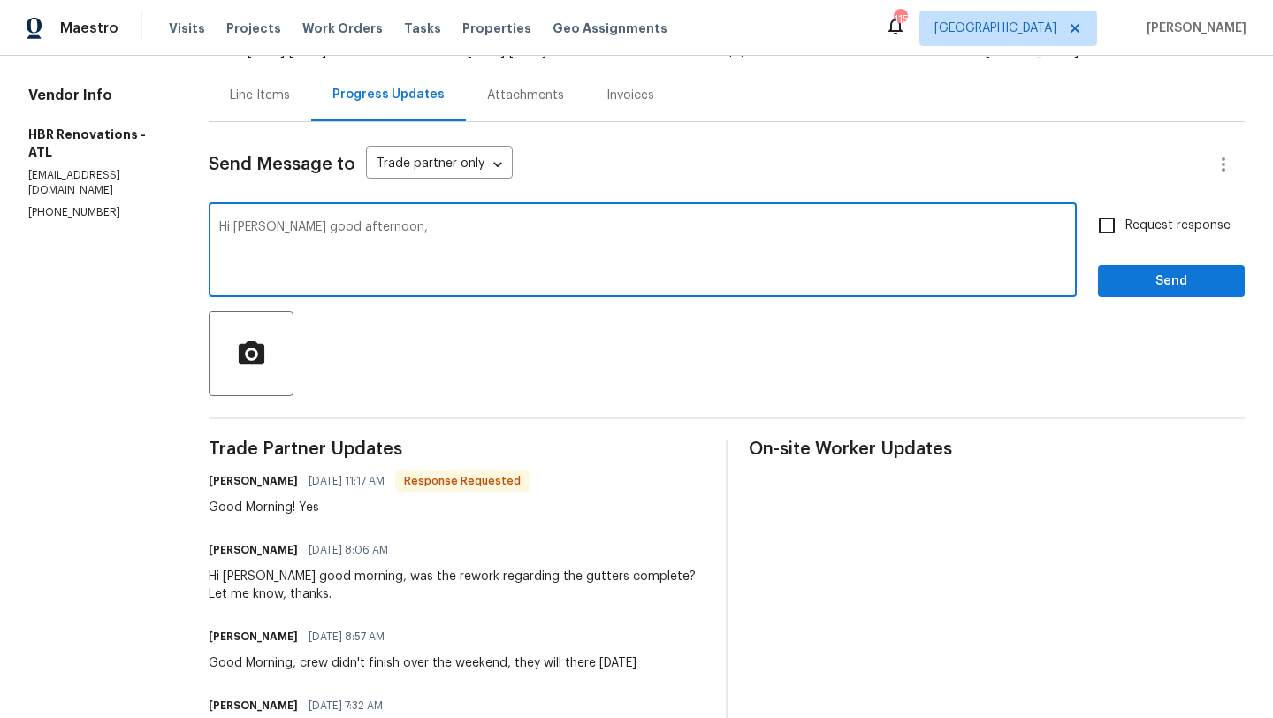
scroll to position [176, 0]
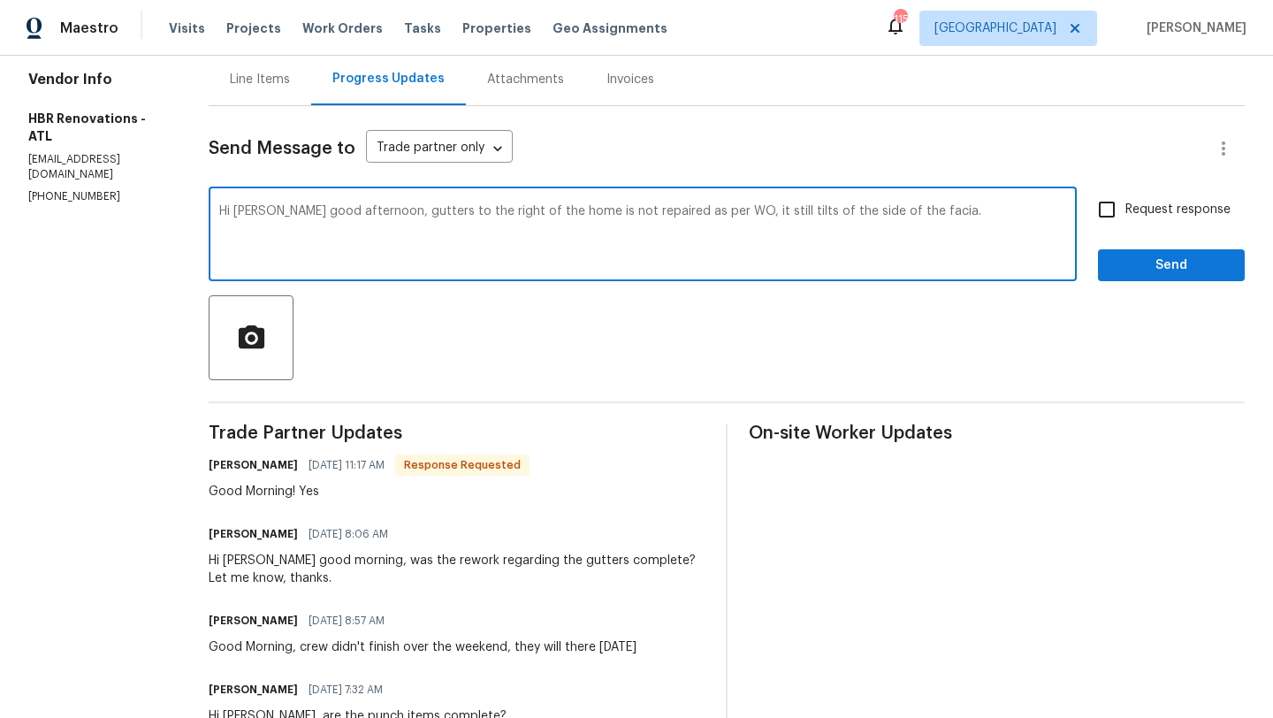
click at [716, 211] on textarea "Hi [PERSON_NAME] good afternoon, gutters to the right of the home is not repair…" at bounding box center [642, 236] width 847 height 62
click at [917, 214] on textarea "Hi [PERSON_NAME] good afternoon, gutters to the right of the home is not repair…" at bounding box center [642, 236] width 847 height 62
click at [269, 225] on textarea "Hi [PERSON_NAME] good afternoon, gutters to the right of the home is not repair…" at bounding box center [642, 236] width 847 height 62
click at [423, 225] on textarea "Hi [PERSON_NAME] good afternoon, gutters to the right of the home is not repair…" at bounding box center [642, 236] width 847 height 62
click at [939, 212] on textarea "Hi [PERSON_NAME] good afternoon, gutters to the right of the home is not repair…" at bounding box center [642, 236] width 847 height 62
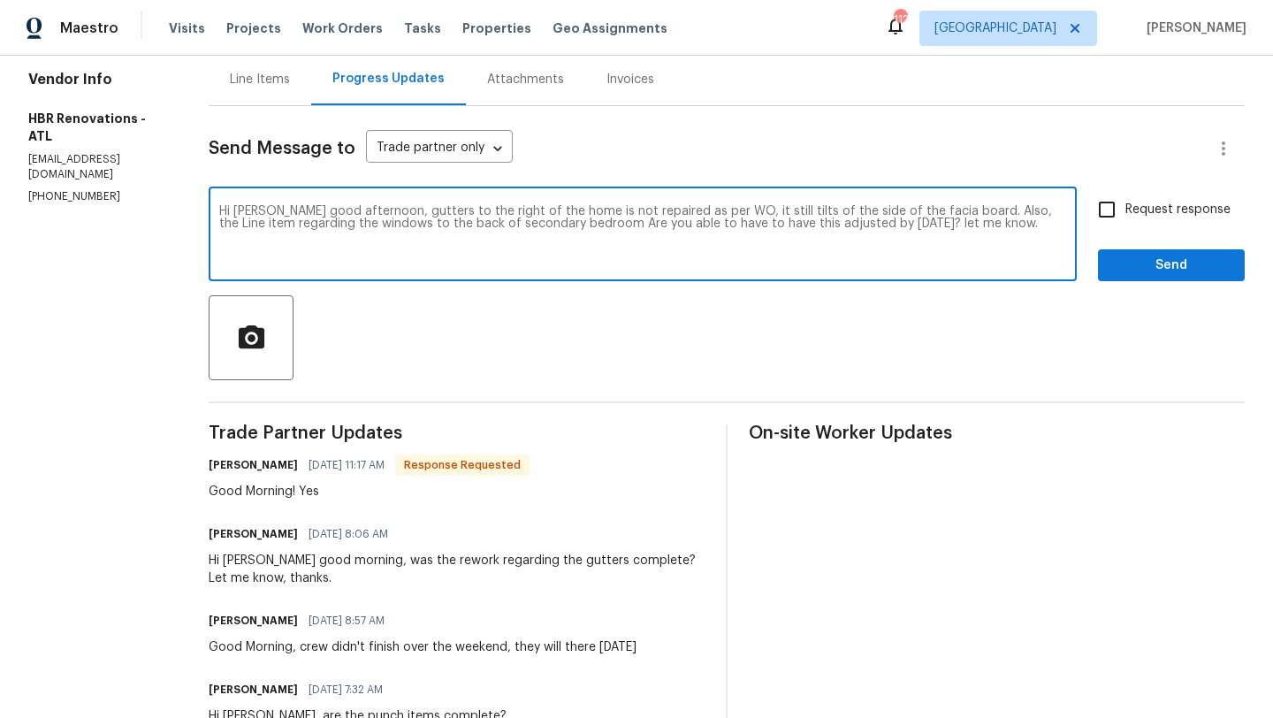
click at [298, 226] on textarea "Hi [PERSON_NAME] good afternoon, gutters to the right of the home is not repair…" at bounding box center [642, 236] width 847 height 62
click at [439, 229] on textarea "Hi [PERSON_NAME] good afternoon, gutters to the right of the home is not repair…" at bounding box center [642, 236] width 847 height 62
click at [345, 227] on textarea "Hi [PERSON_NAME] good afternoon, gutters to the right of the home is not repair…" at bounding box center [642, 236] width 847 height 62
click at [670, 225] on textarea "Hi [PERSON_NAME] good afternoon, gutters to the right of the home is not repair…" at bounding box center [642, 236] width 847 height 62
click at [421, 224] on textarea "Hi [PERSON_NAME] good afternoon, gutters to the right of the home is not repair…" at bounding box center [642, 236] width 847 height 62
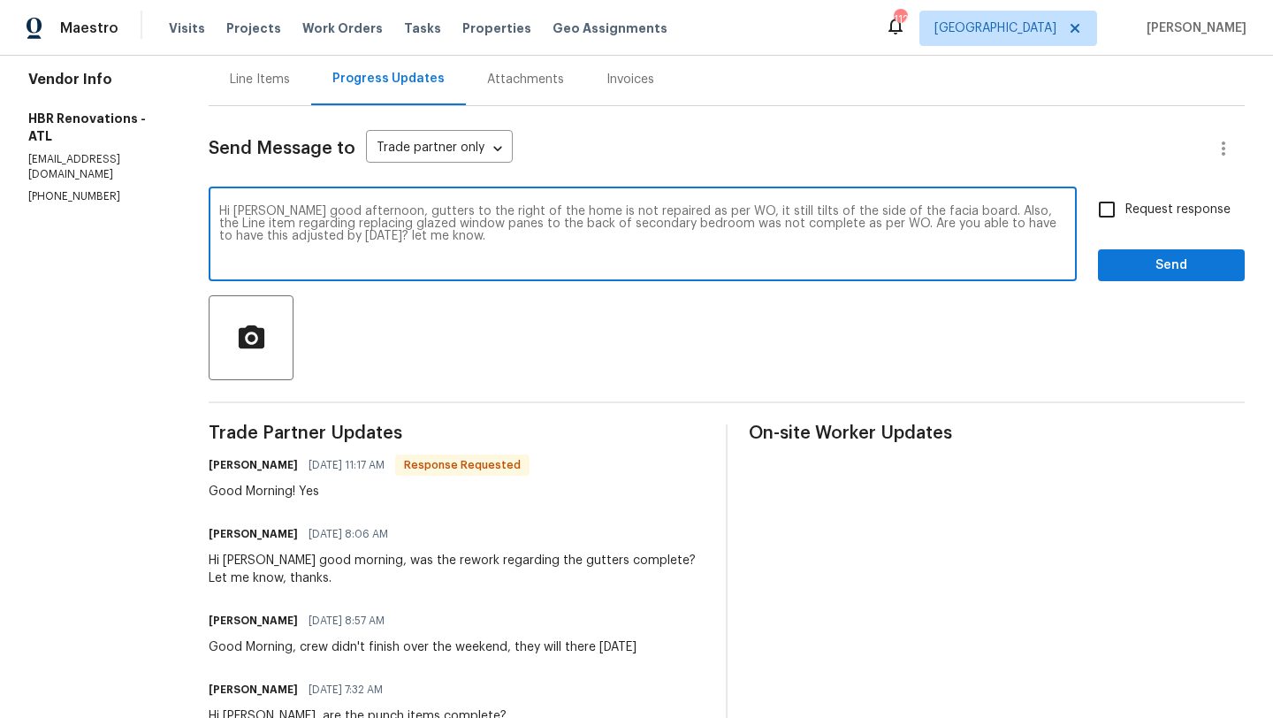
click at [660, 230] on textarea "Hi [PERSON_NAME] good afternoon, gutters to the right of the home is not repair…" at bounding box center [642, 236] width 847 height 62
type textarea "Hi [PERSON_NAME] good afternoon, gutters to the right of the home is not repair…"
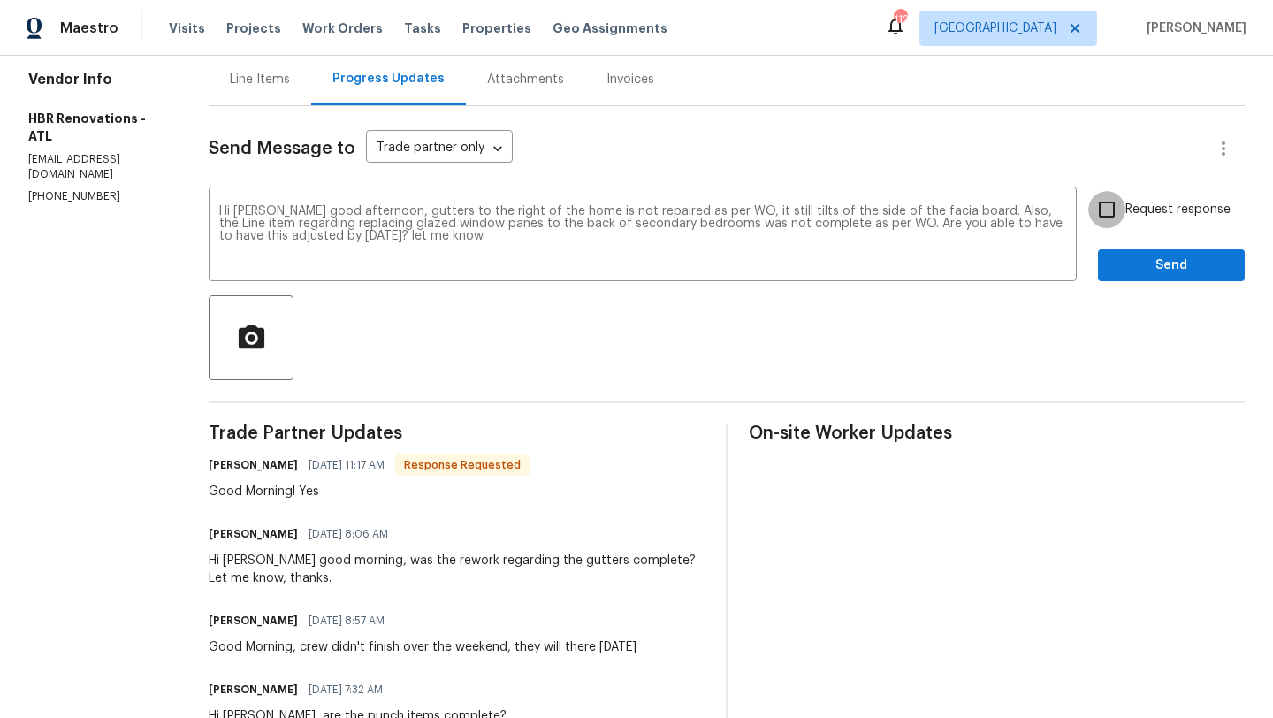
click at [1103, 211] on input "Request response" at bounding box center [1106, 209] width 37 height 37
checkbox input "true"
click at [1120, 269] on span "Send" at bounding box center [1171, 266] width 118 height 22
